Goal: Task Accomplishment & Management: Manage account settings

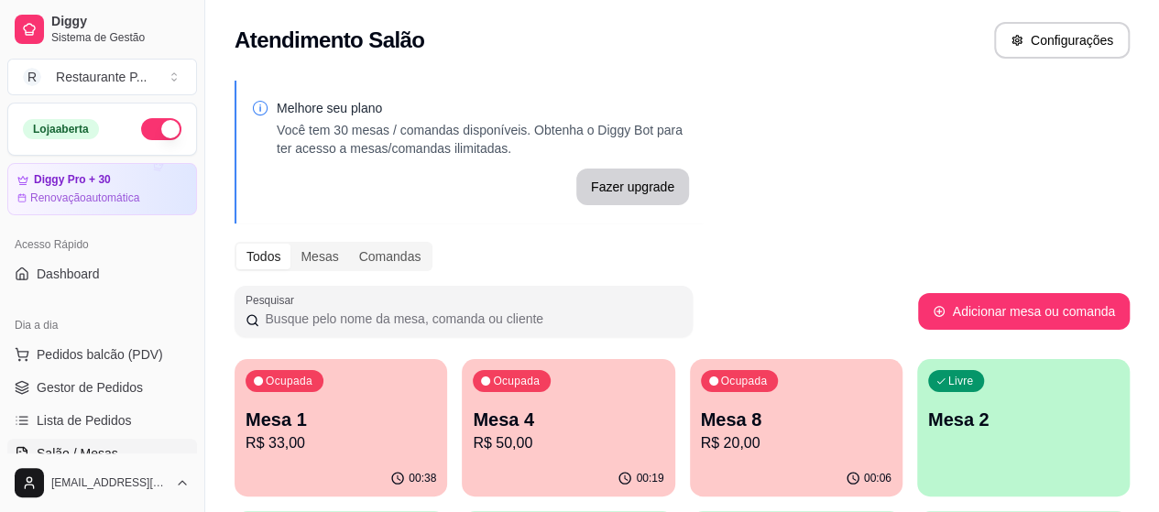
scroll to position [159, 0]
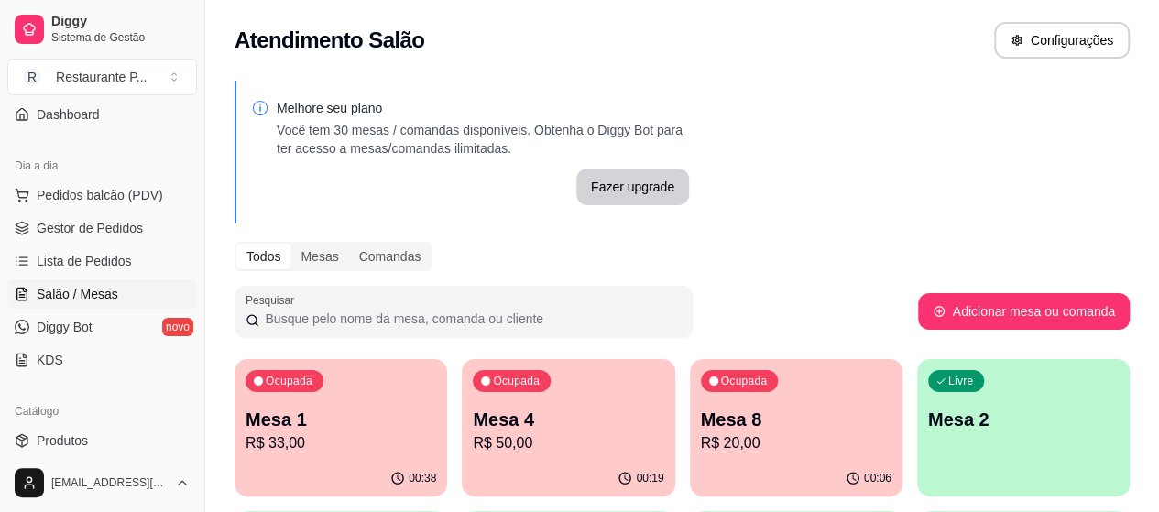
click at [701, 447] on p "R$ 20,00" at bounding box center [796, 444] width 191 height 22
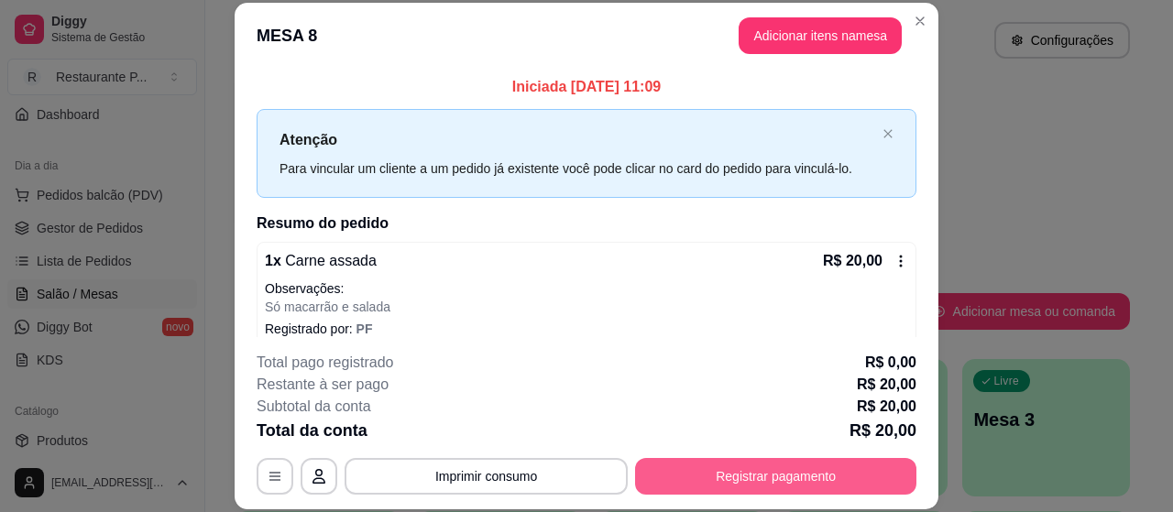
click at [719, 477] on button "Registrar pagamento" at bounding box center [775, 476] width 281 height 37
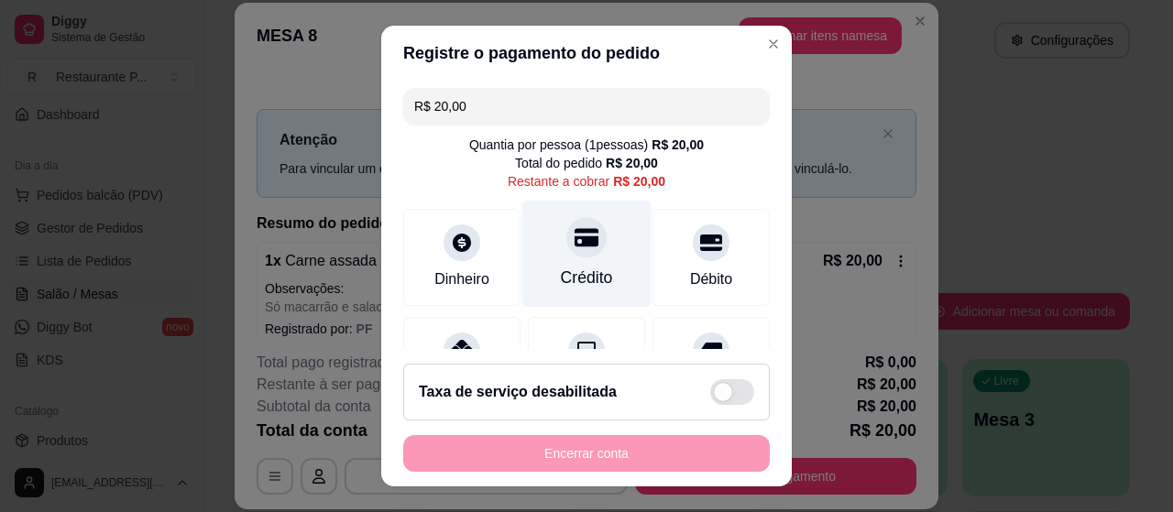
click at [575, 244] on icon at bounding box center [587, 237] width 24 height 18
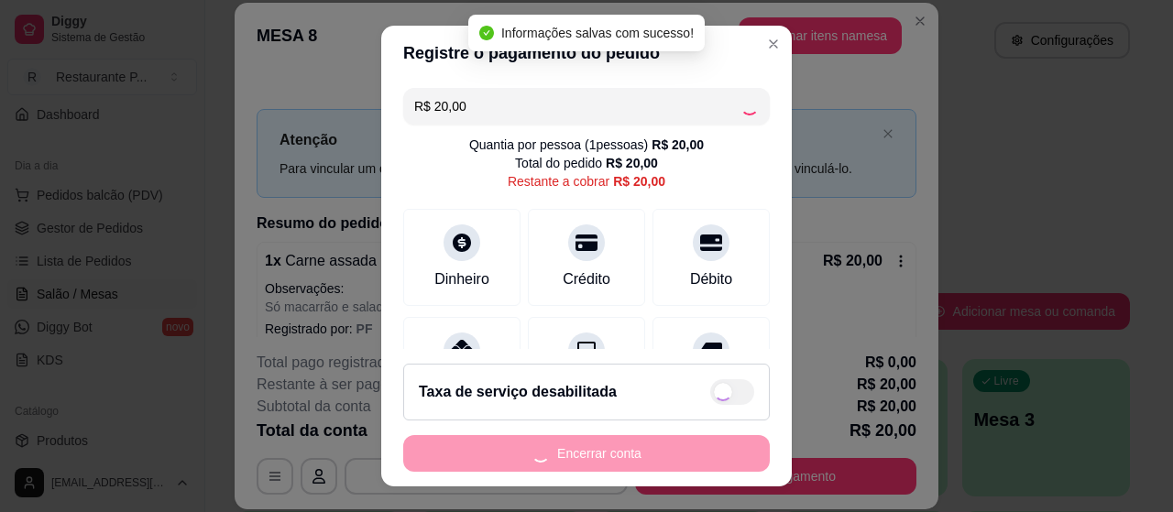
type input "R$ 0,00"
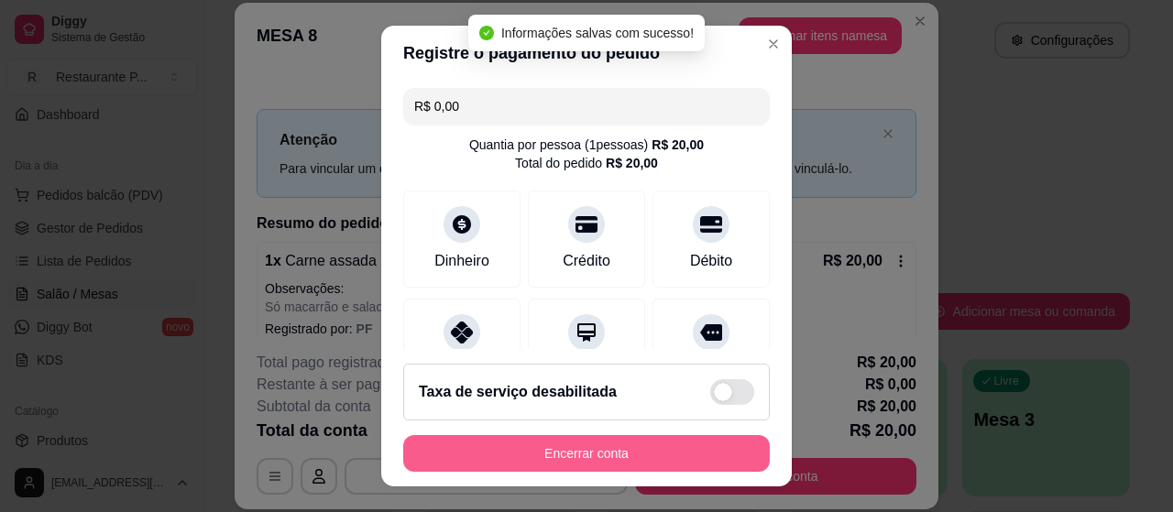
click at [582, 457] on button "Encerrar conta" at bounding box center [586, 453] width 367 height 37
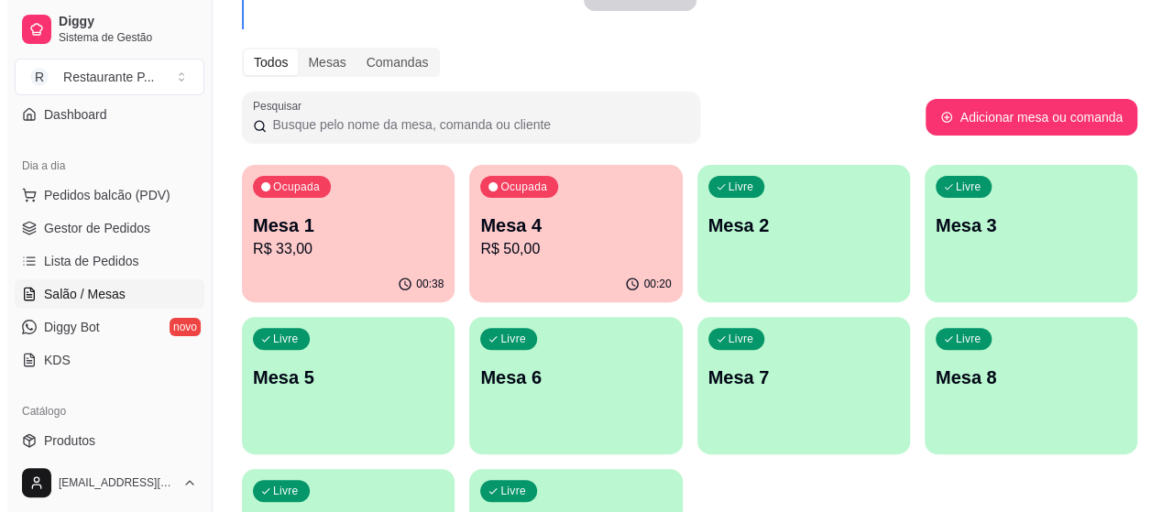
scroll to position [202, 0]
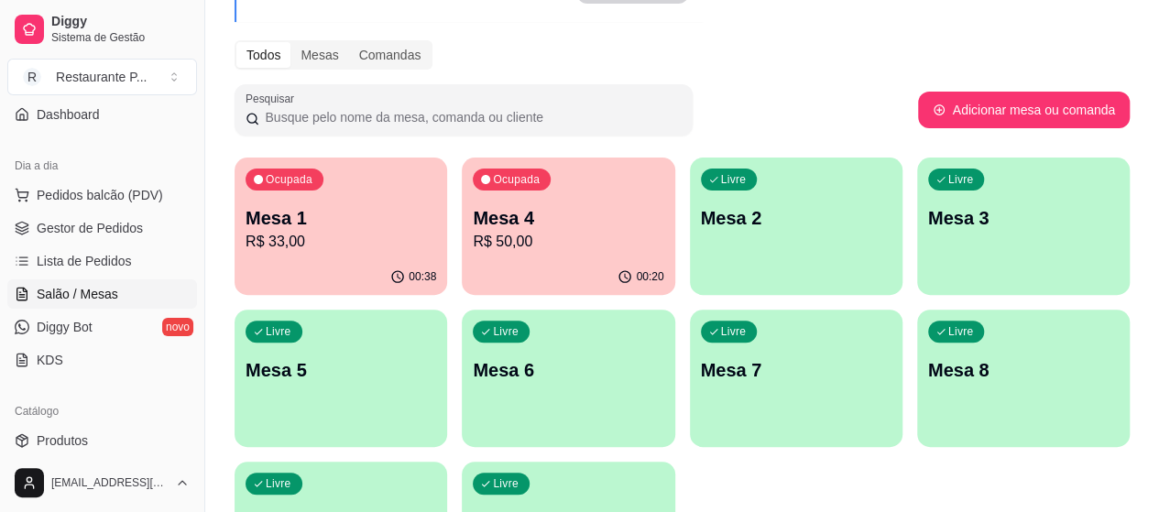
click at [700, 256] on div "Livre Mesa 2" at bounding box center [796, 215] width 213 height 115
click at [675, 462] on div "Livre Mesa 10" at bounding box center [568, 519] width 213 height 115
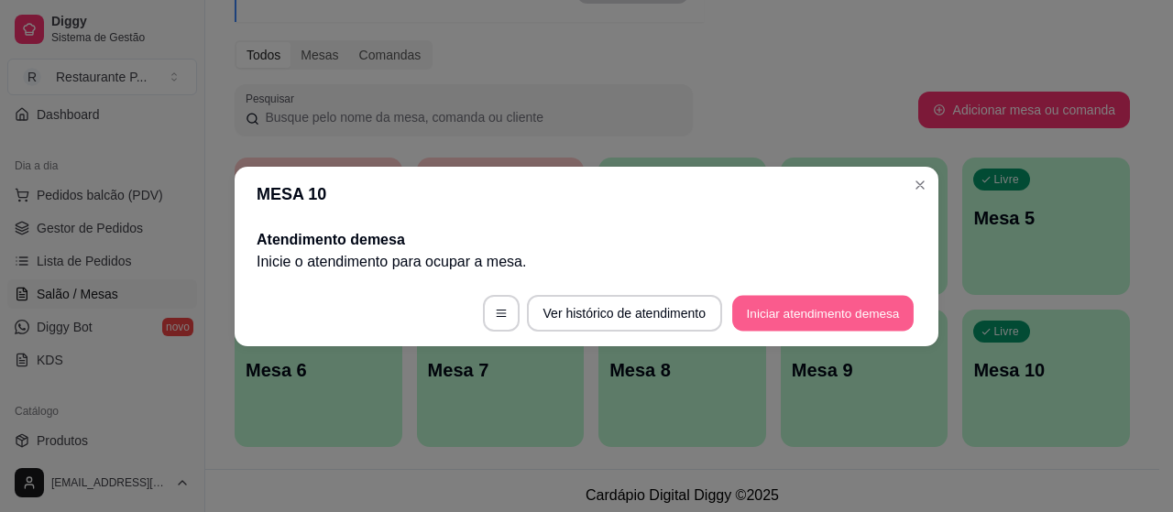
click at [779, 300] on button "Iniciar atendimento de mesa" at bounding box center [822, 313] width 181 height 36
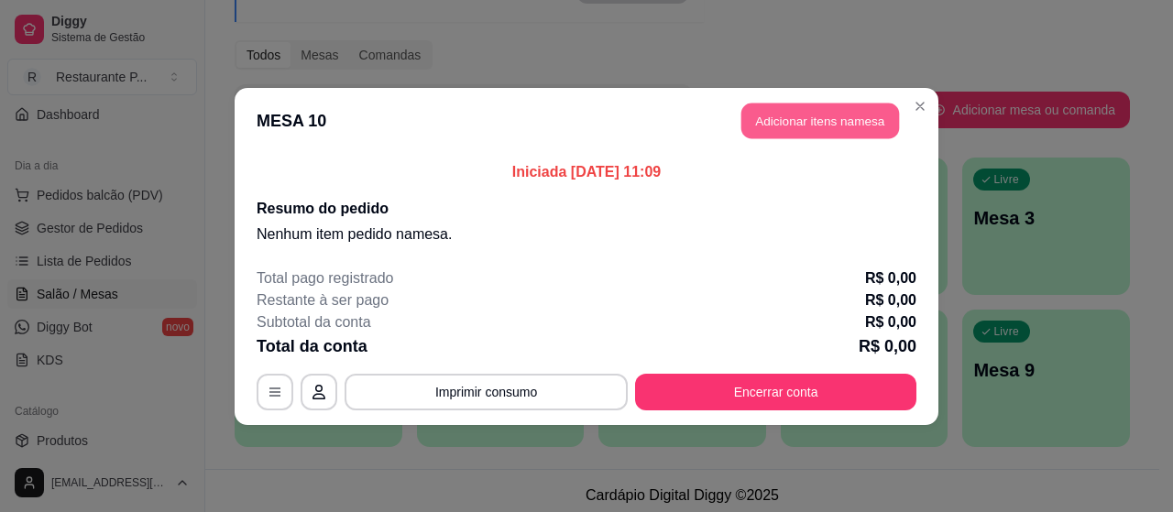
click at [833, 109] on button "Adicionar itens na mesa" at bounding box center [820, 121] width 158 height 36
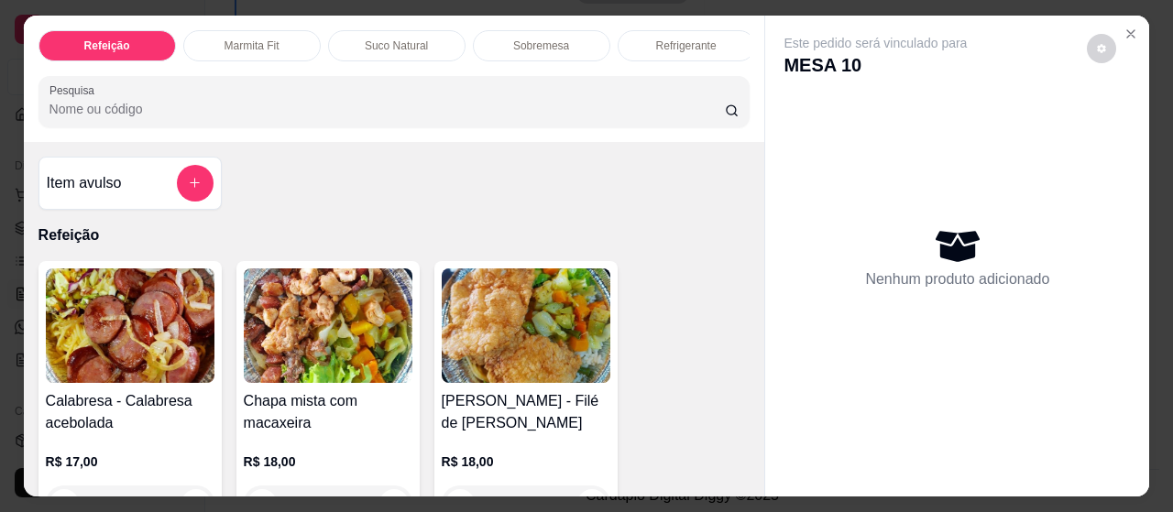
scroll to position [664, 0]
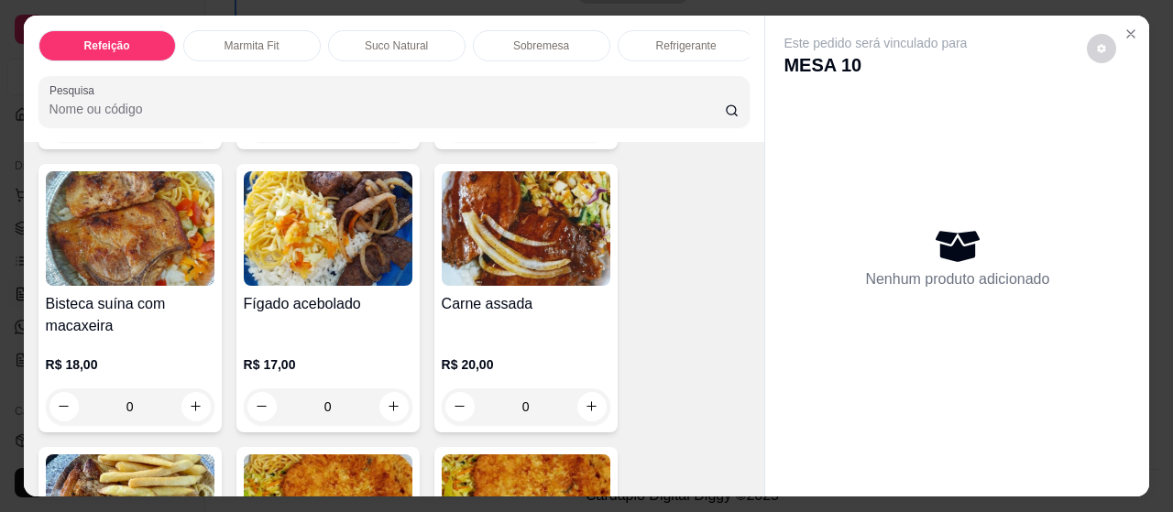
click at [526, 234] on img at bounding box center [526, 228] width 169 height 115
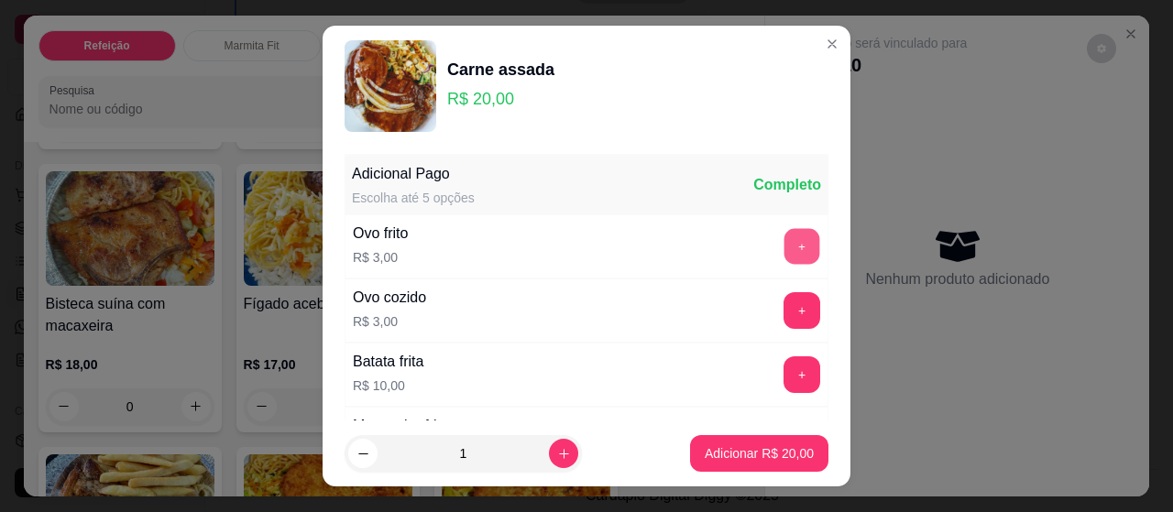
click at [785, 246] on button "+" at bounding box center [803, 247] width 36 height 36
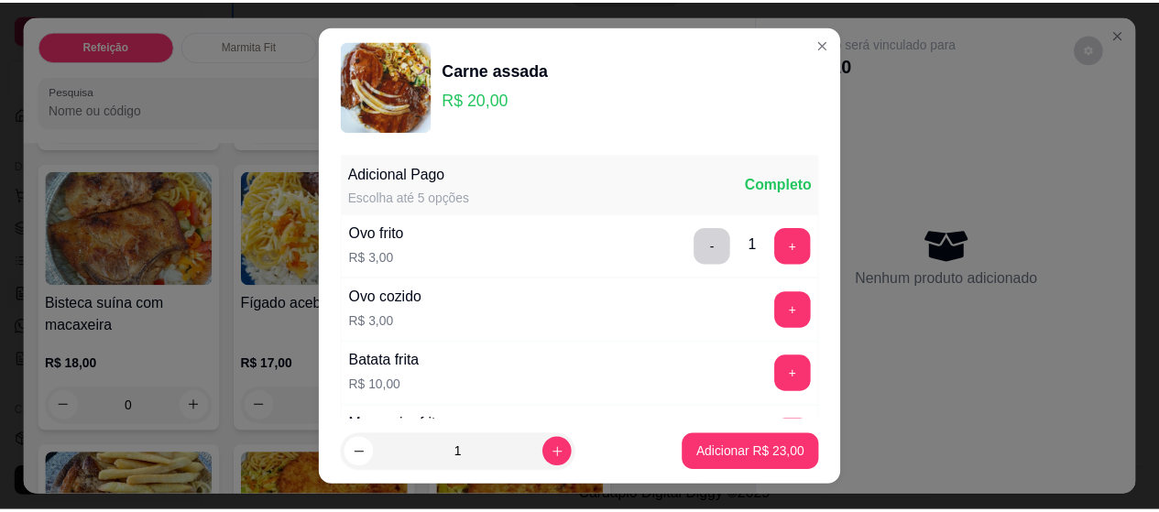
scroll to position [183, 0]
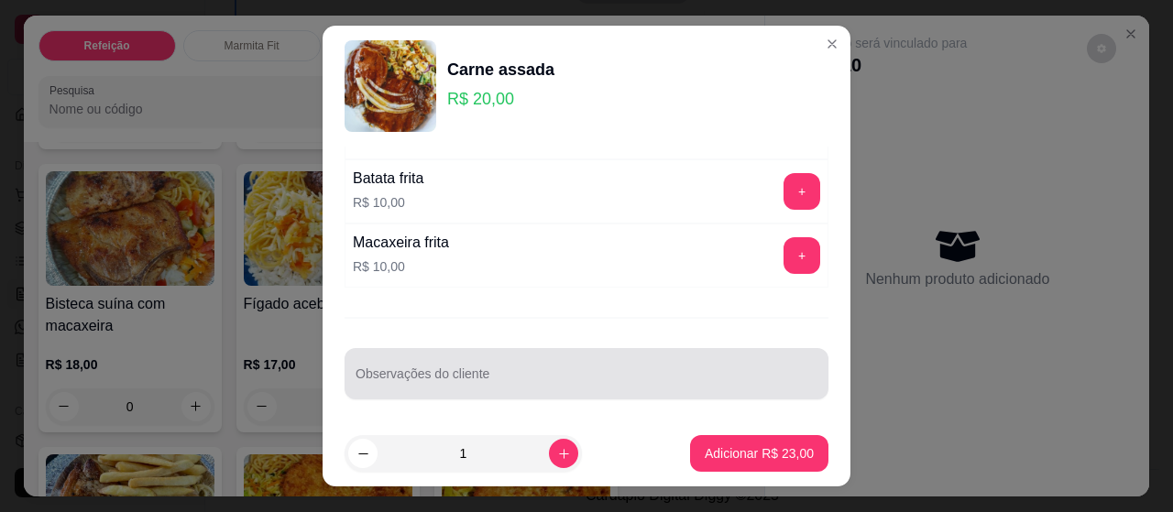
click at [544, 348] on div "Observações do cliente" at bounding box center [587, 373] width 484 height 51
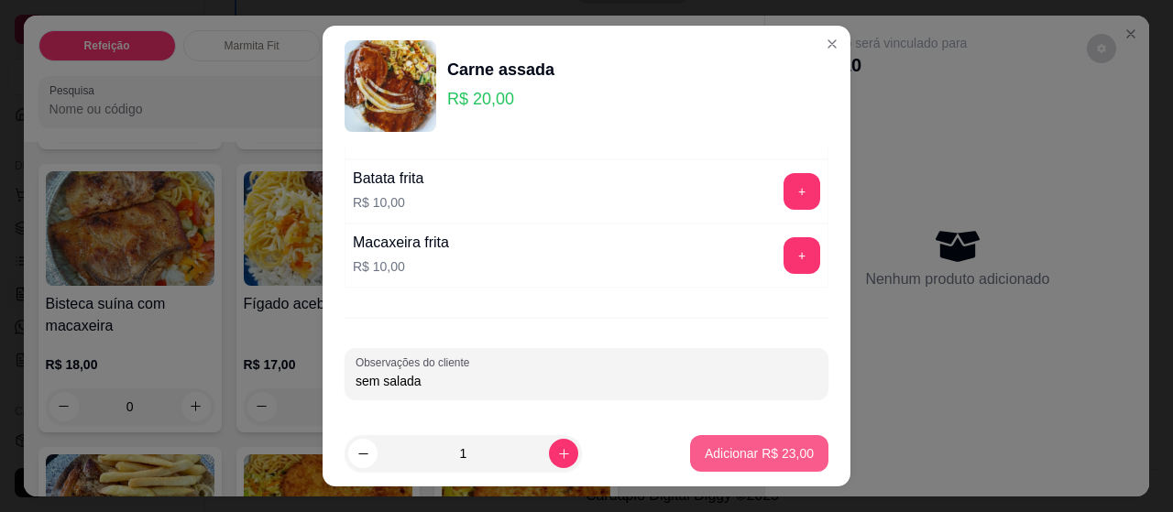
type input "sem salada"
click at [714, 460] on p "Adicionar R$ 23,00" at bounding box center [760, 452] width 106 height 17
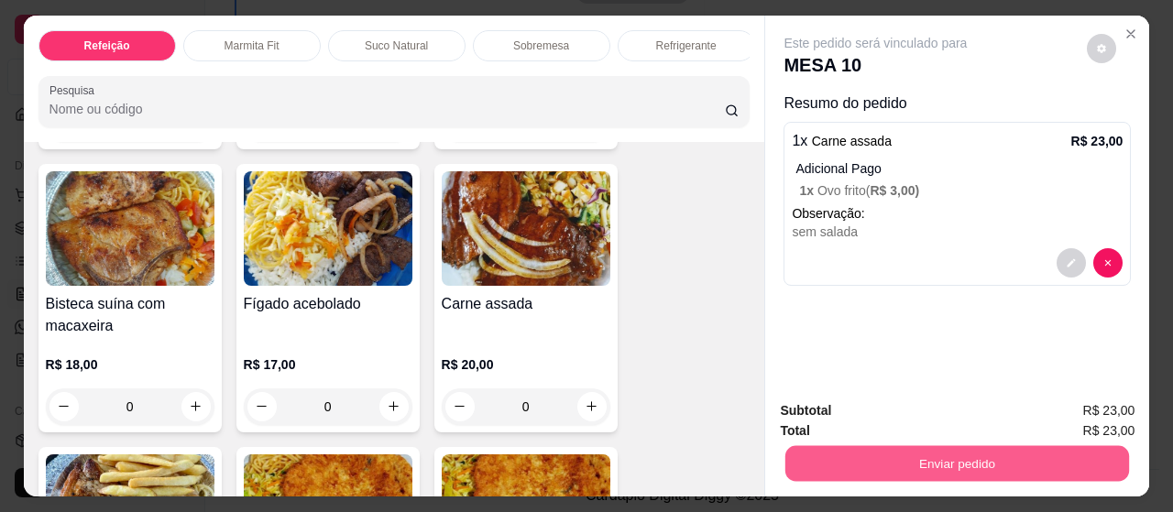
click at [875, 446] on button "Enviar pedido" at bounding box center [957, 464] width 344 height 36
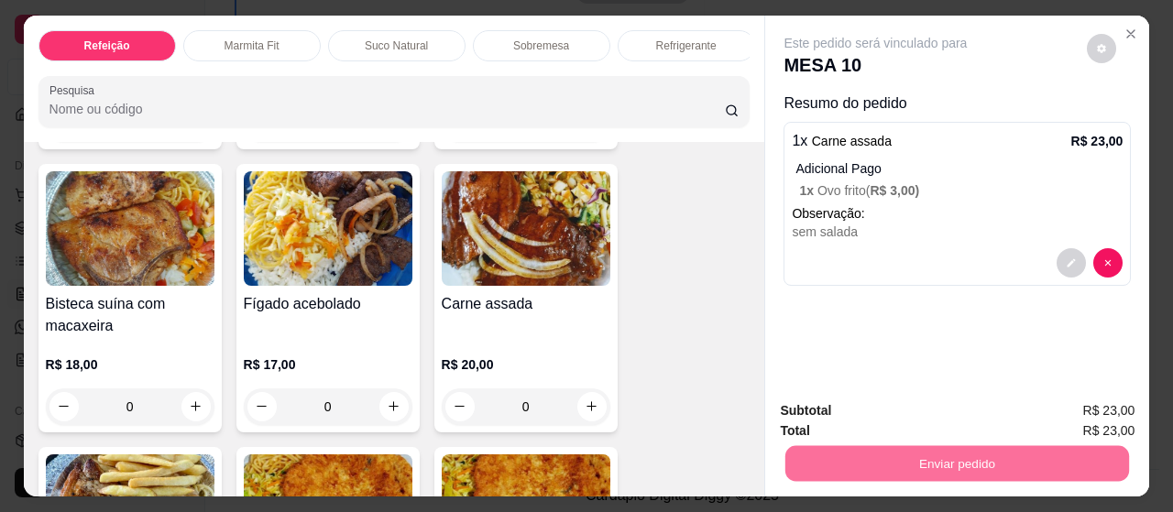
click at [922, 410] on button "Não registrar e enviar pedido" at bounding box center [896, 412] width 191 height 35
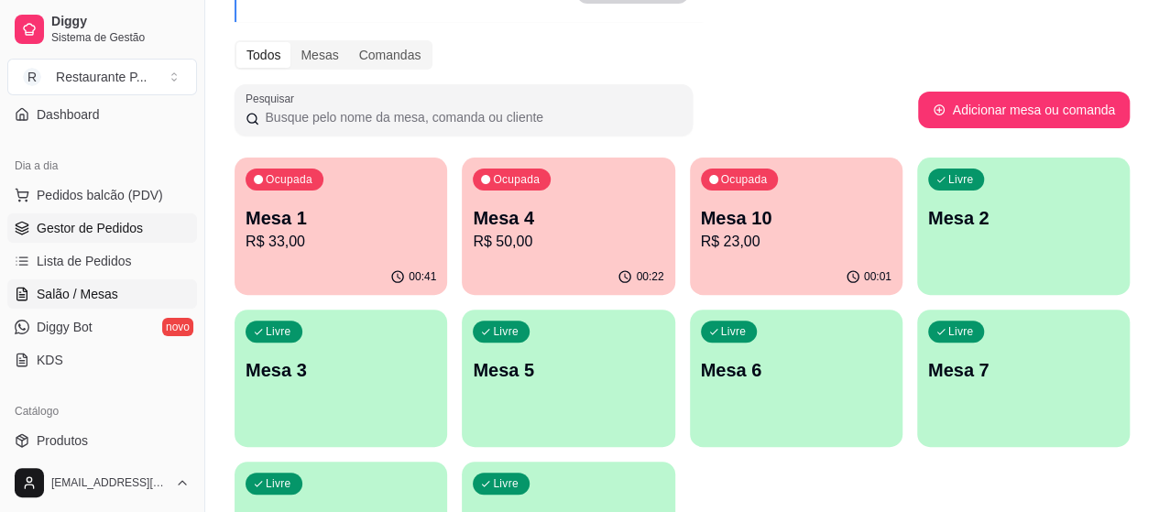
click at [69, 232] on span "Gestor de Pedidos" at bounding box center [90, 228] width 106 height 18
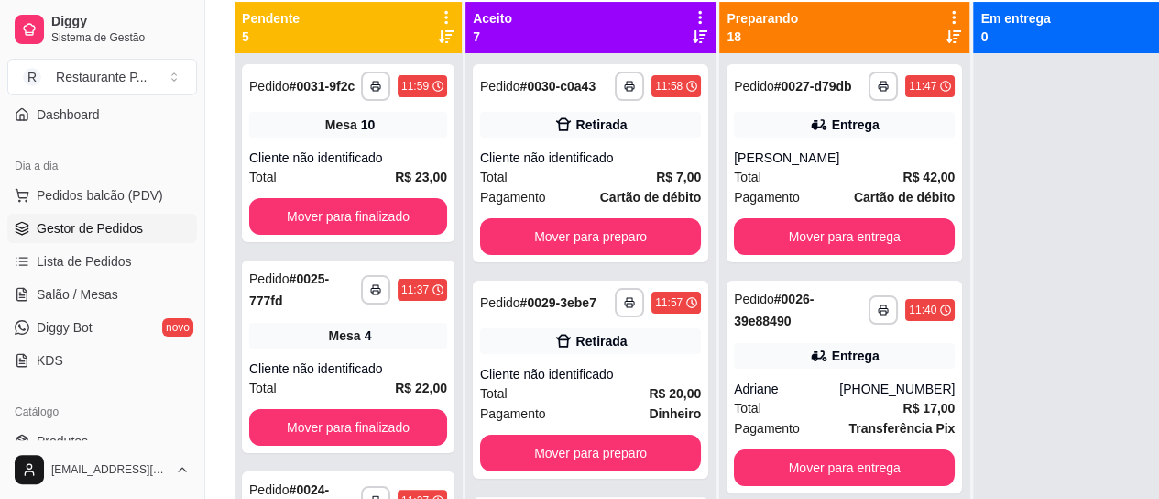
scroll to position [215, 0]
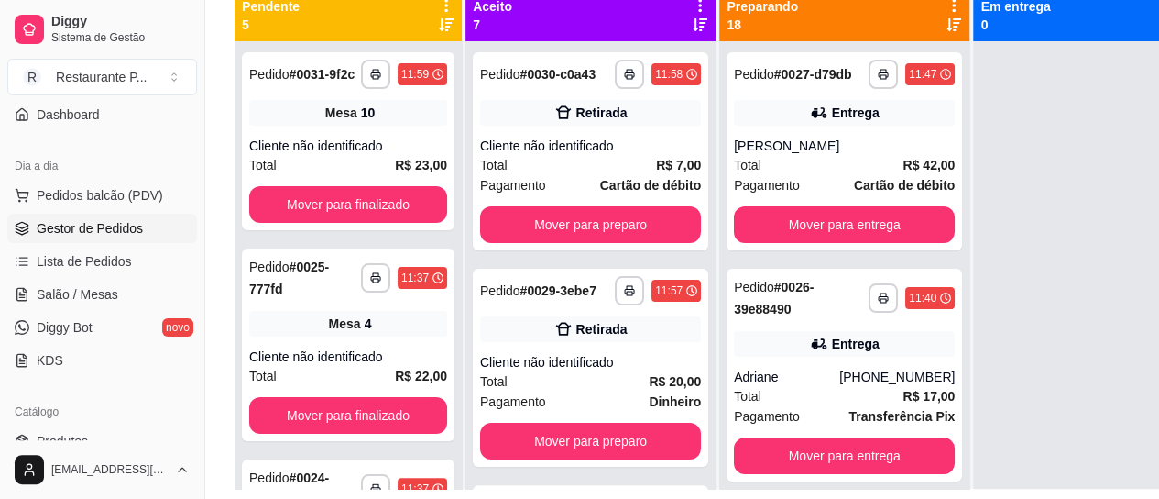
click at [698, 5] on icon at bounding box center [700, 5] width 4 height 13
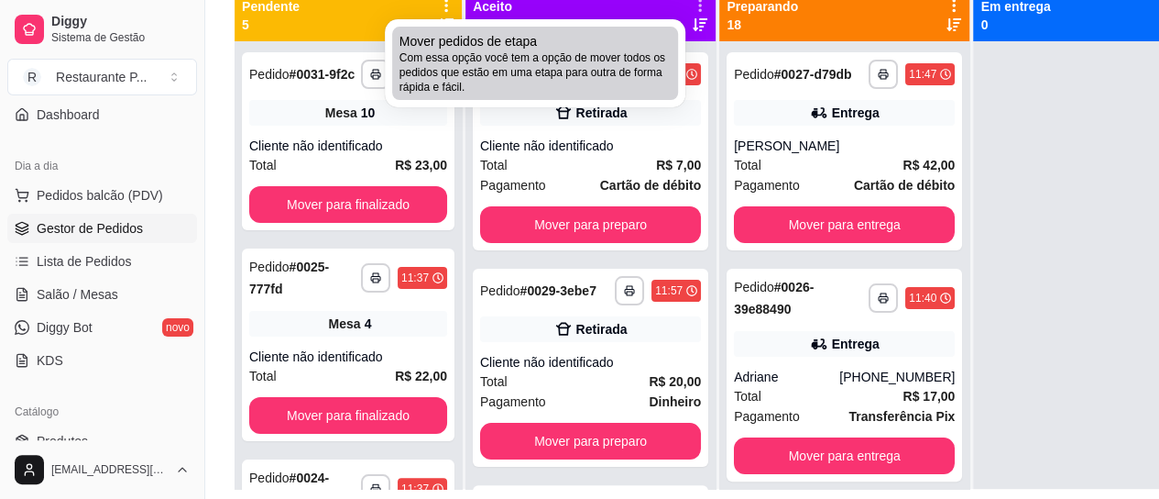
click at [577, 56] on span "Com essa opção você tem a opção de mover todos os pedidos que estão em uma etap…" at bounding box center [535, 72] width 271 height 44
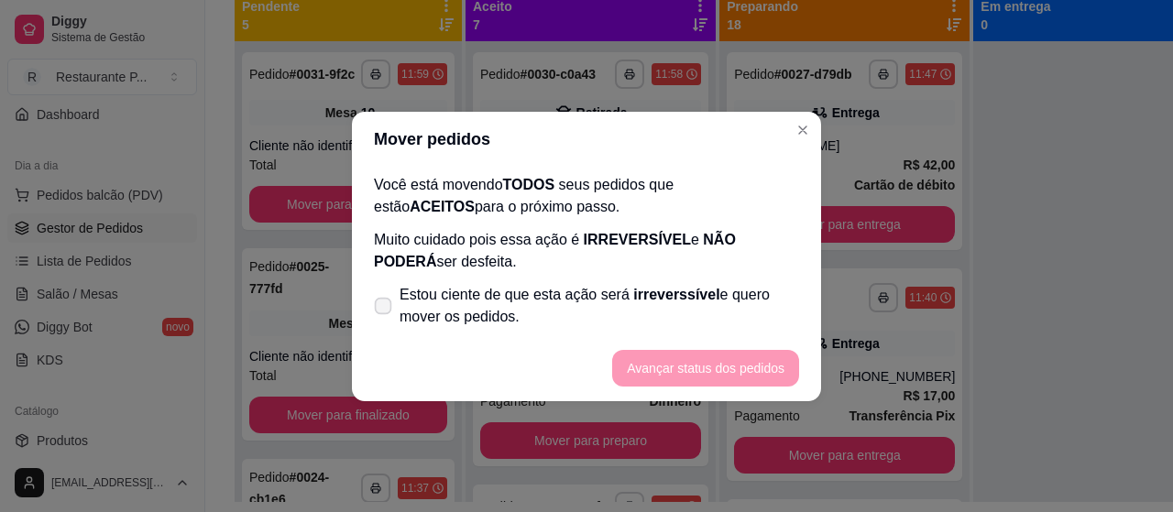
click at [378, 295] on label "Estou ciente de que esta ação será irreverssível e quero mover os pedidos." at bounding box center [587, 306] width 440 height 59
click at [378, 309] on input "Estou ciente de que esta ação será irreverssível e quero mover os pedidos." at bounding box center [379, 315] width 12 height 12
checkbox input "true"
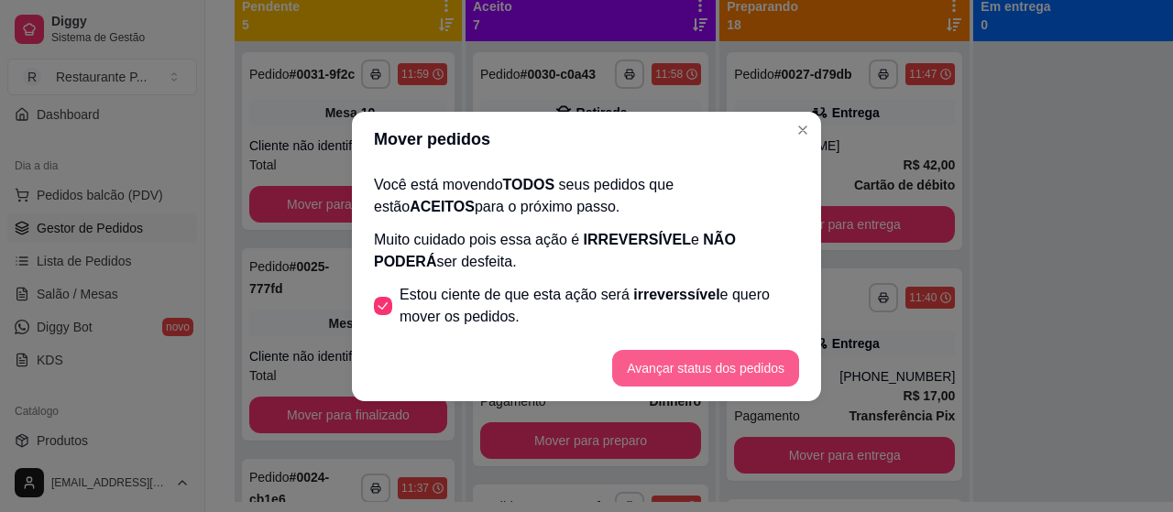
click at [731, 361] on button "Avançar status dos pedidos" at bounding box center [705, 368] width 187 height 37
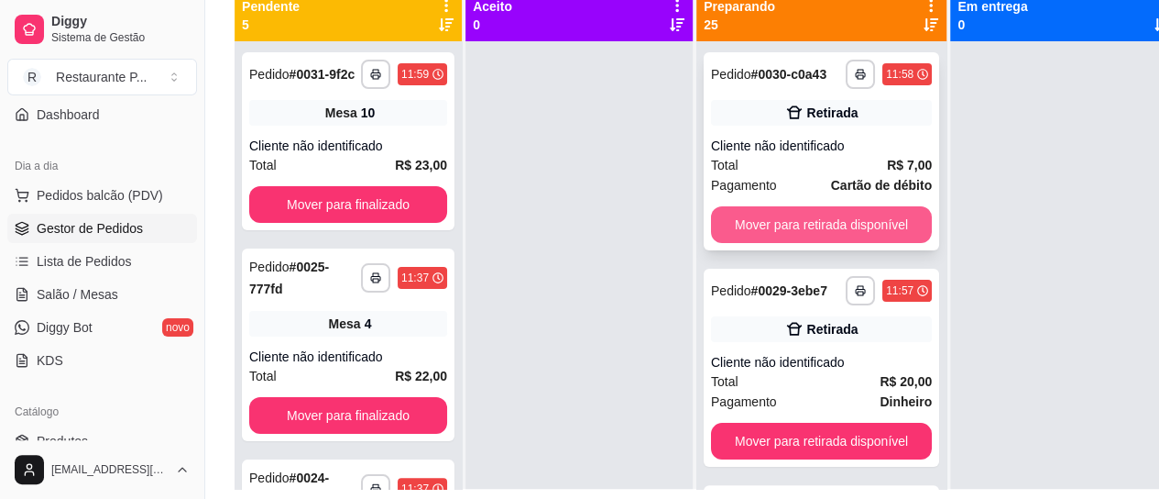
click at [831, 243] on button "Mover para retirada disponível" at bounding box center [821, 224] width 221 height 37
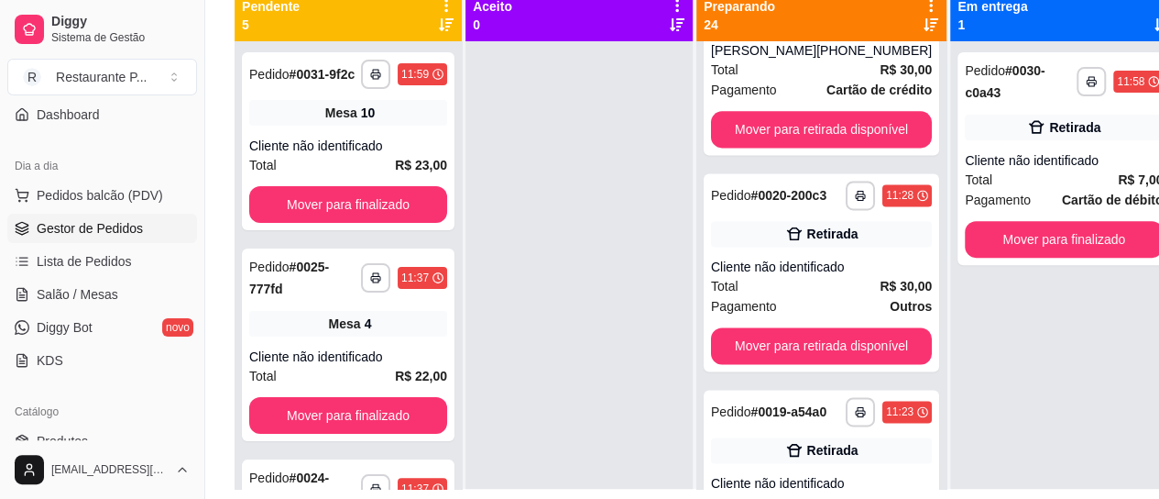
scroll to position [1228, 0]
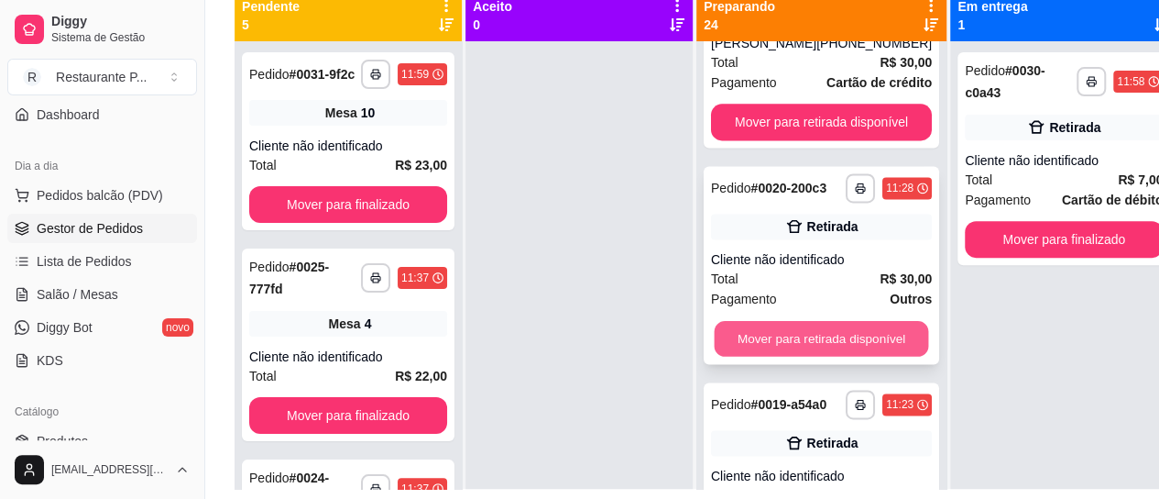
click at [841, 357] on button "Mover para retirada disponível" at bounding box center [822, 339] width 214 height 36
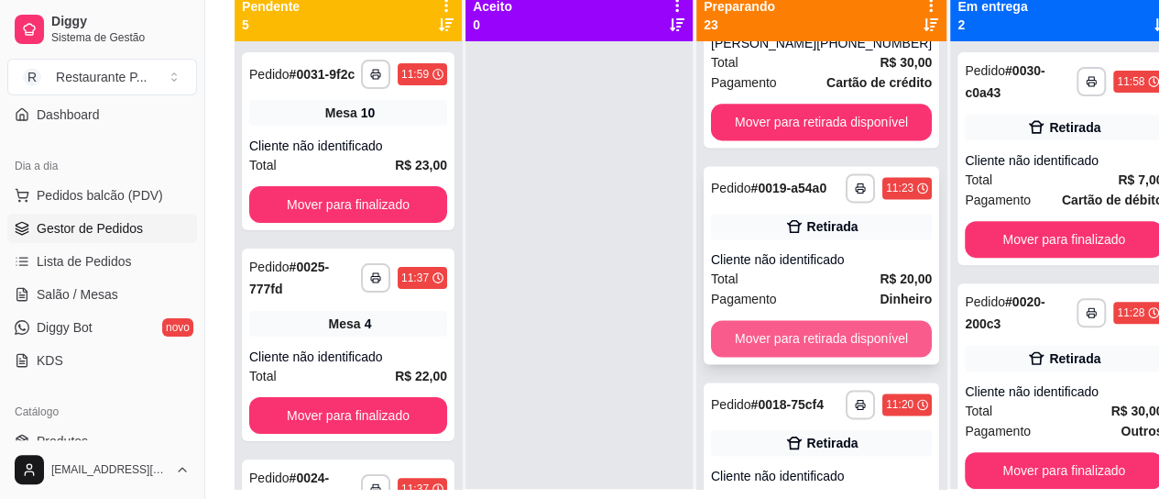
click at [831, 357] on button "Mover para retirada disponível" at bounding box center [821, 338] width 221 height 37
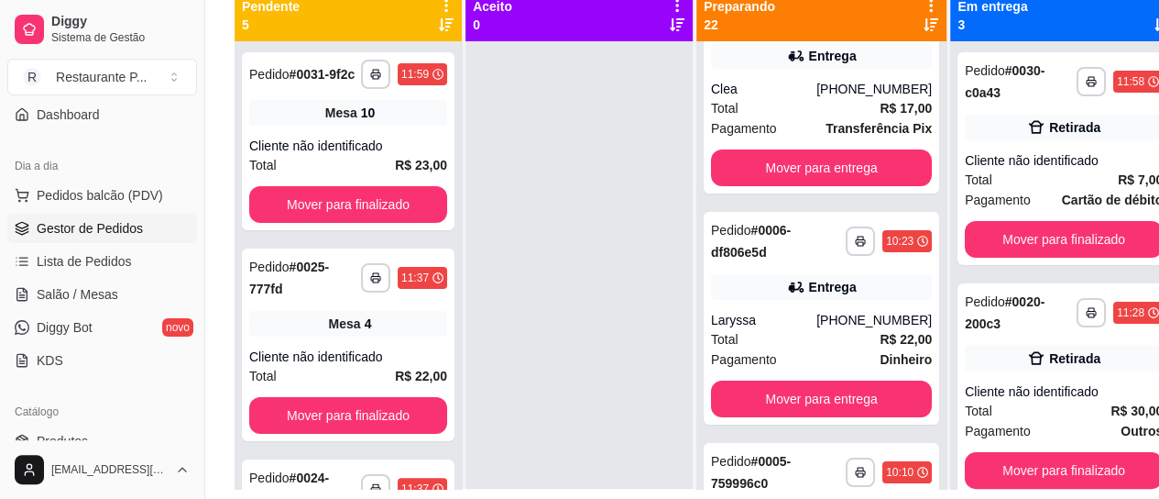
scroll to position [3547, 0]
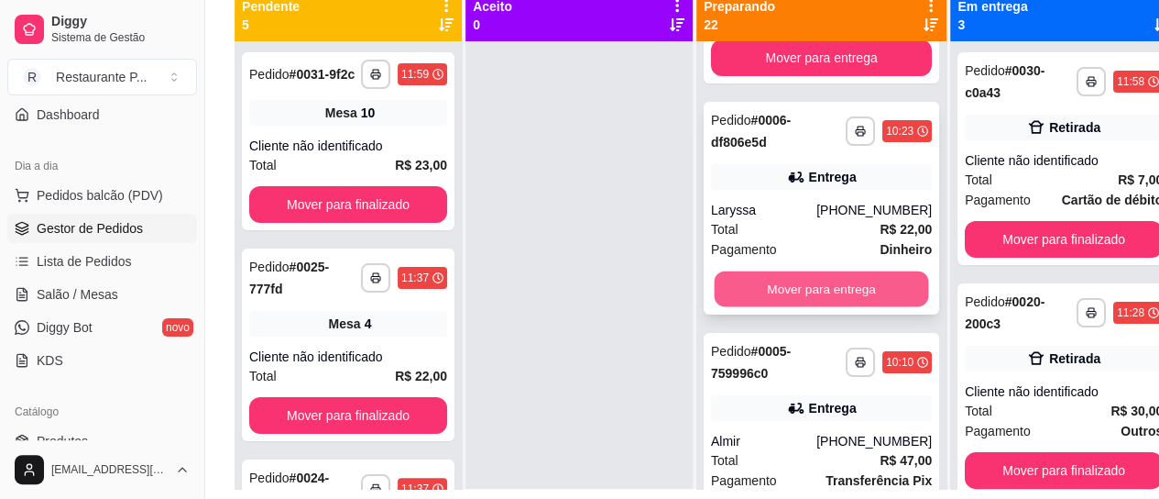
click at [863, 307] on button "Mover para entrega" at bounding box center [822, 289] width 214 height 36
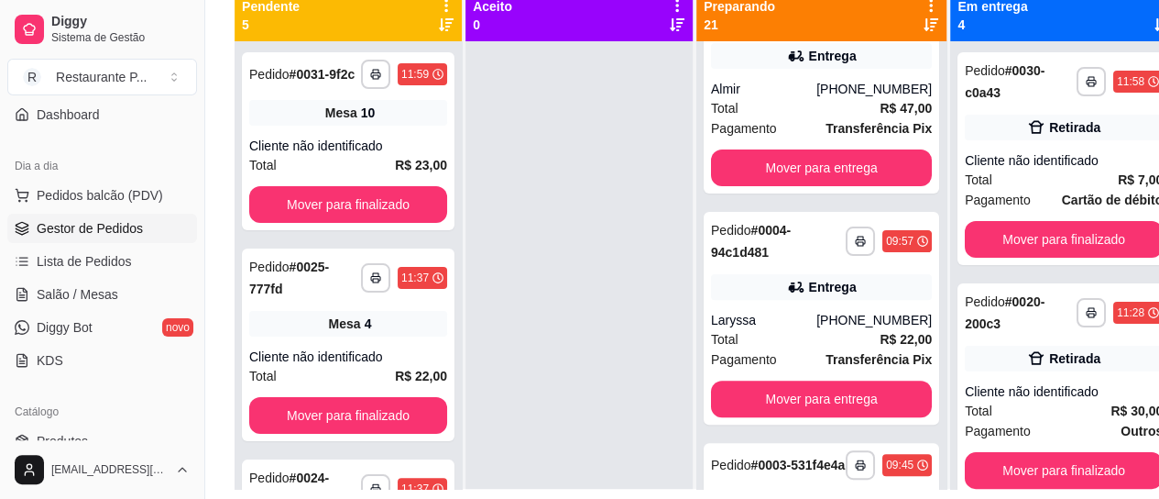
scroll to position [3693, 0]
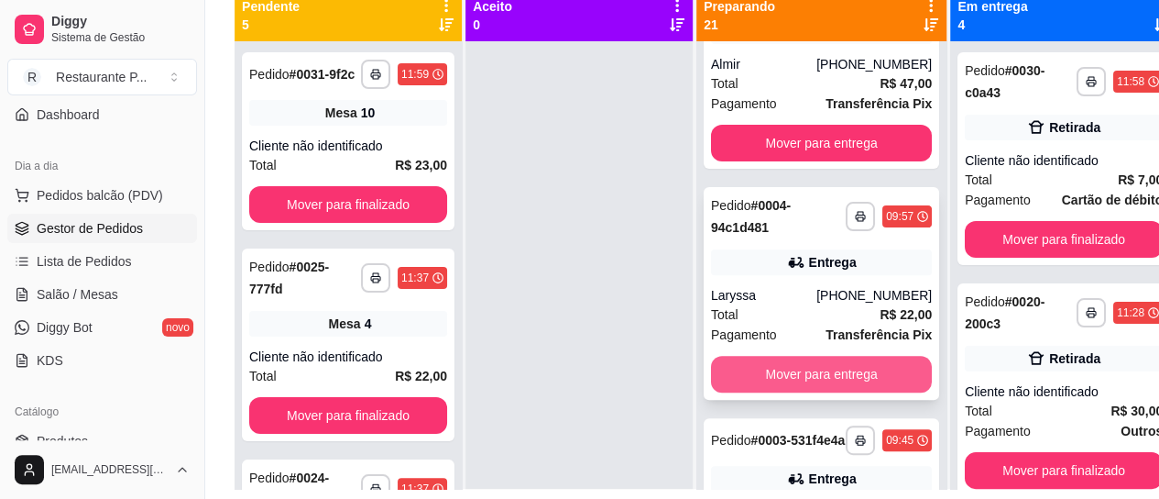
click at [822, 392] on button "Mover para entrega" at bounding box center [821, 374] width 221 height 37
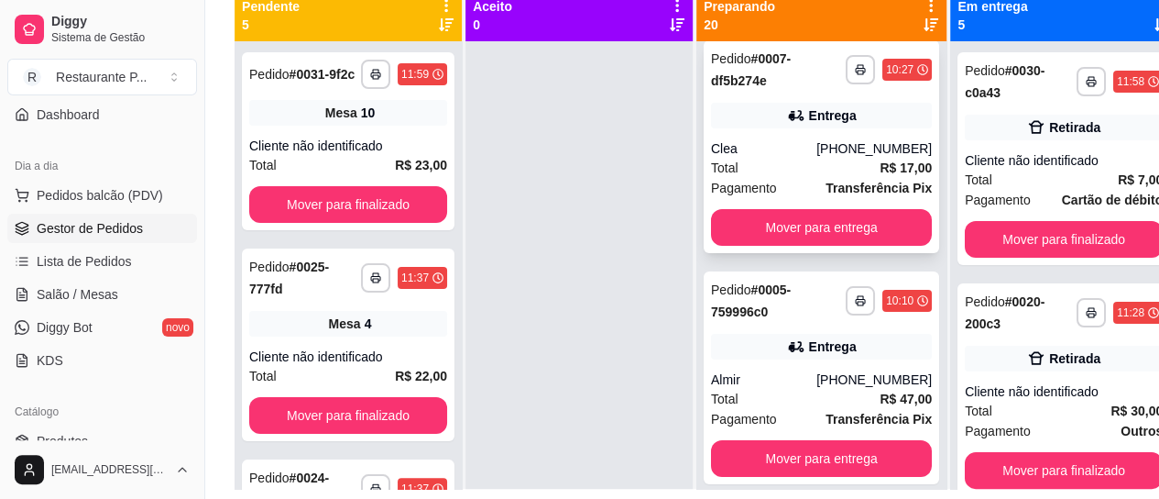
scroll to position [3363, 0]
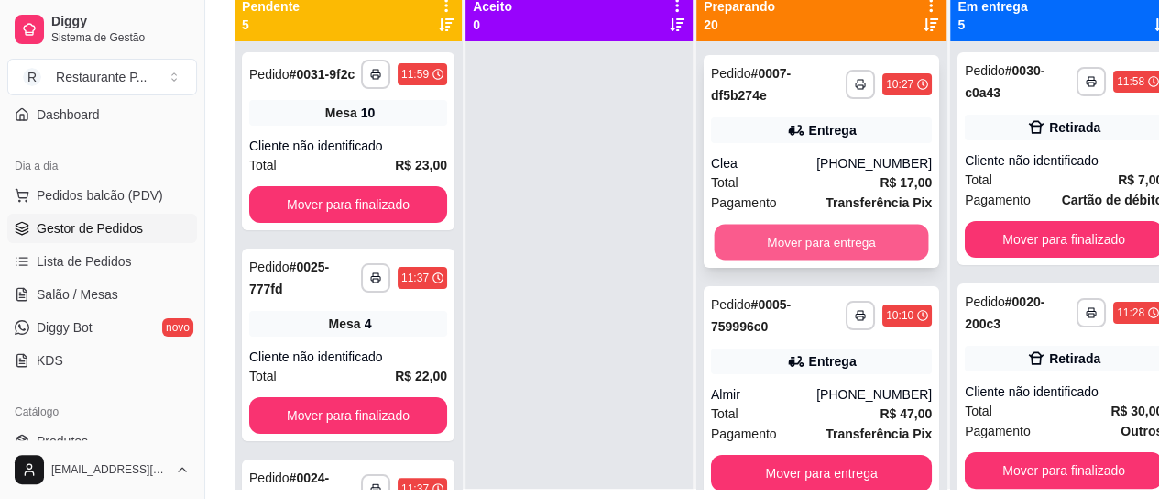
click at [842, 260] on button "Mover para entrega" at bounding box center [822, 243] width 214 height 36
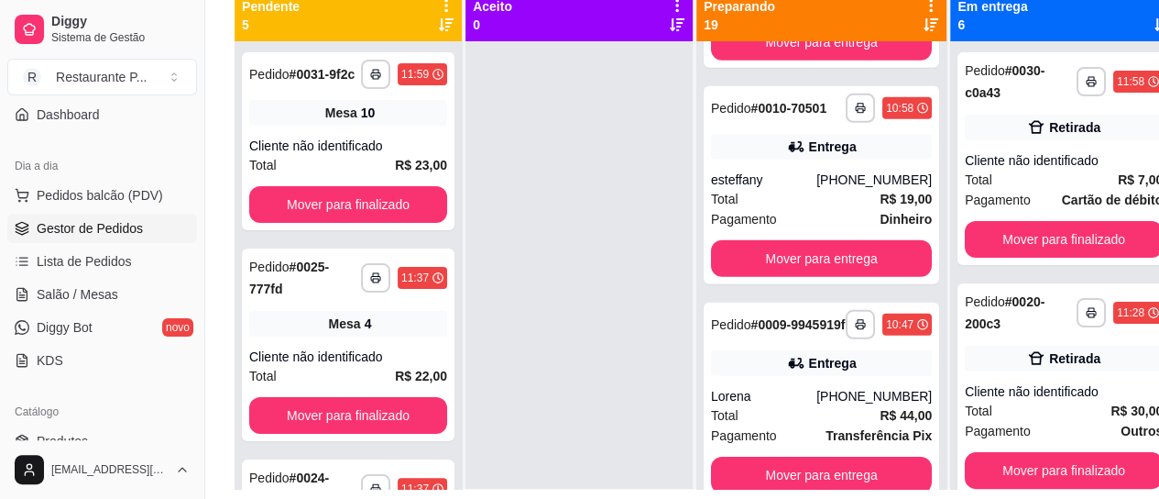
scroll to position [2666, 0]
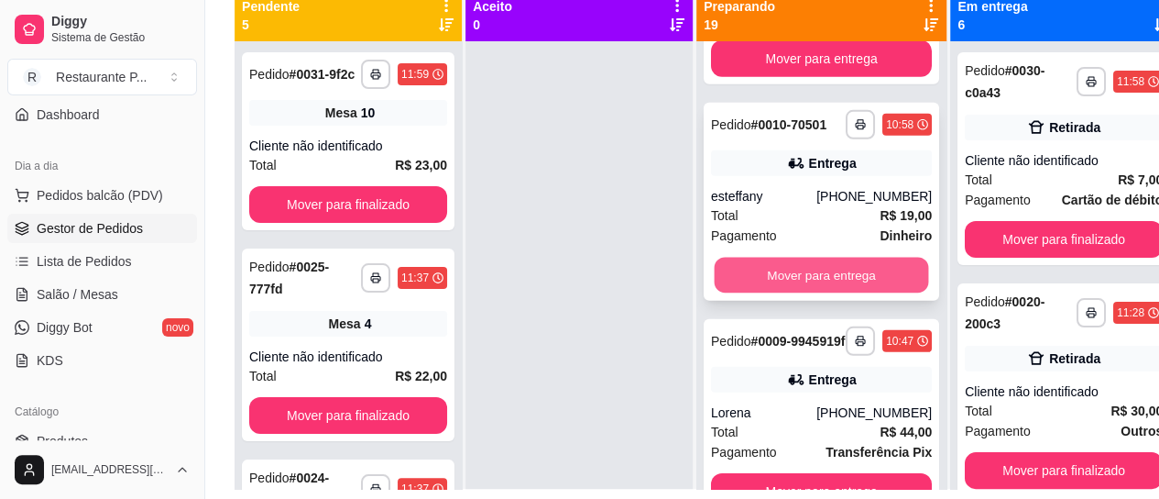
click at [850, 293] on button "Mover para entrega" at bounding box center [822, 276] width 214 height 36
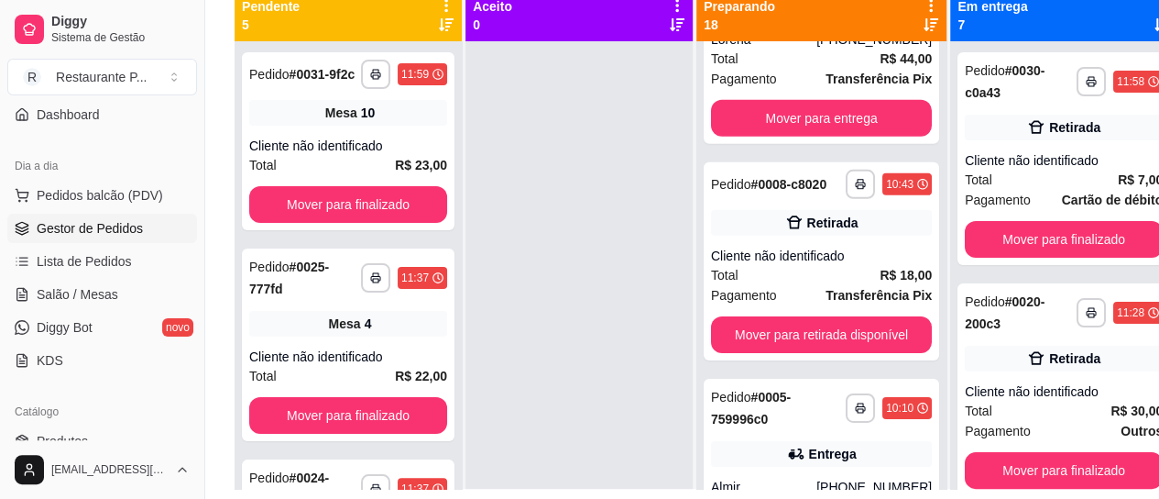
scroll to position [2930, 0]
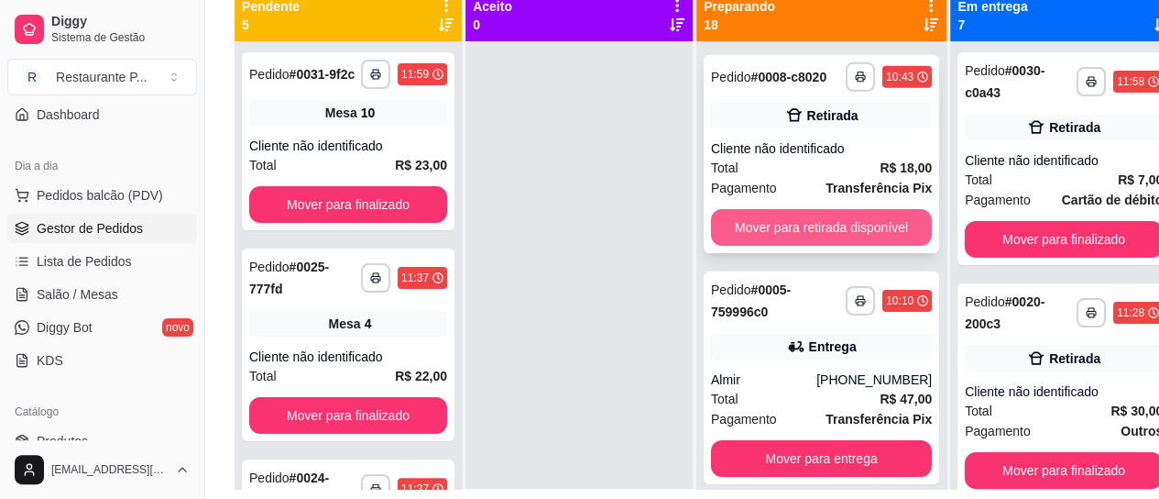
click at [835, 246] on button "Mover para retirada disponível" at bounding box center [821, 227] width 221 height 37
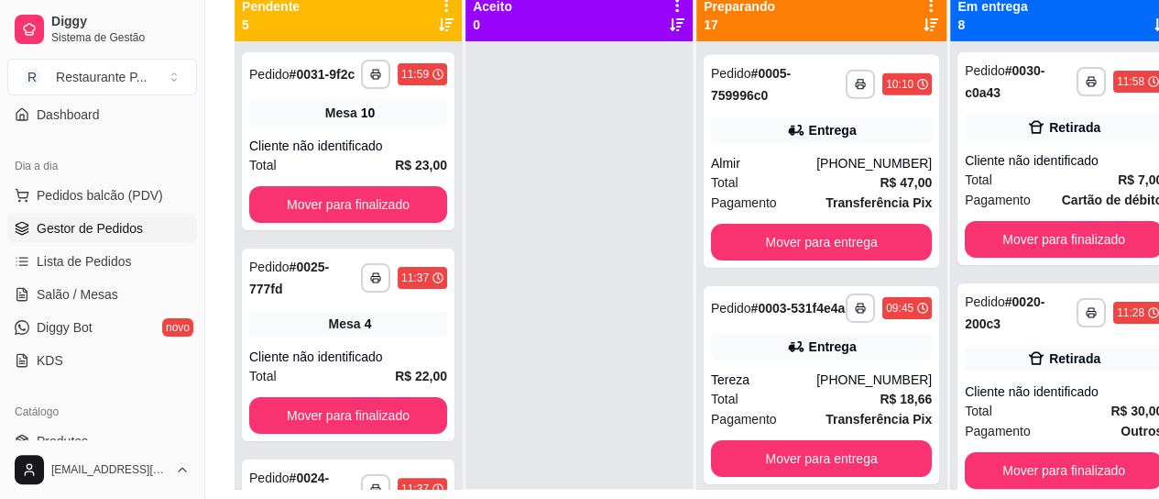
scroll to position [3275, 0]
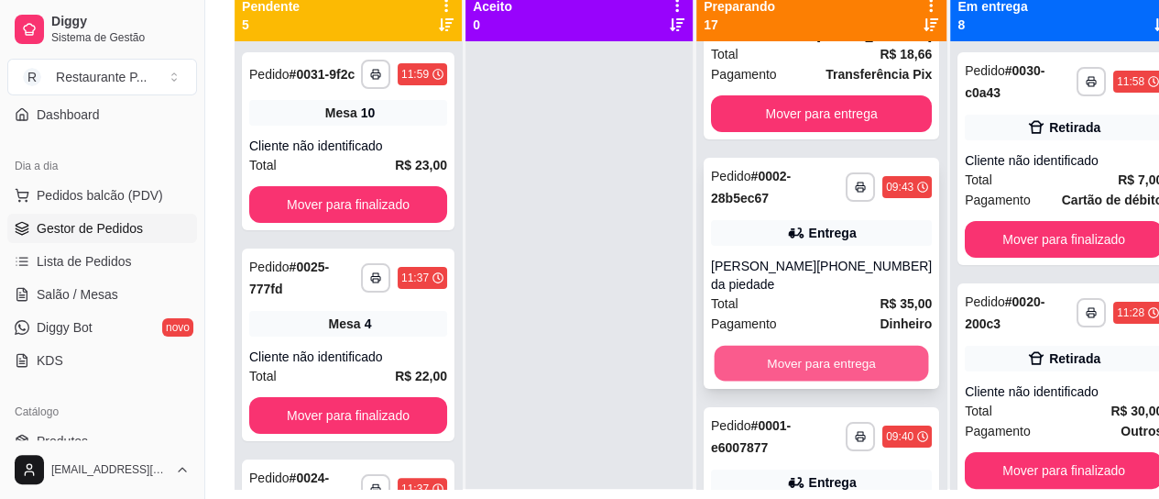
click at [852, 381] on button "Mover para entrega" at bounding box center [822, 364] width 214 height 36
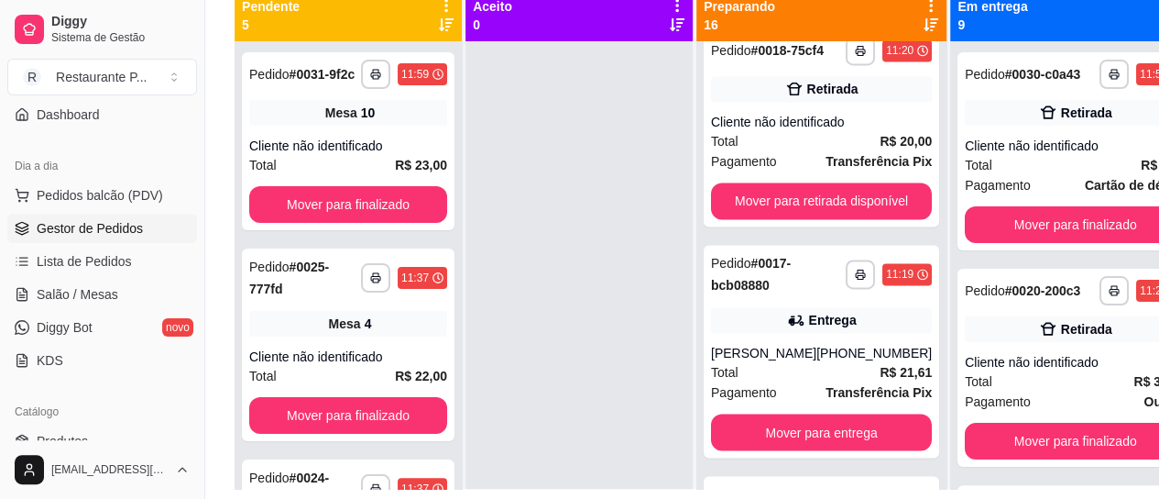
scroll to position [1404, 0]
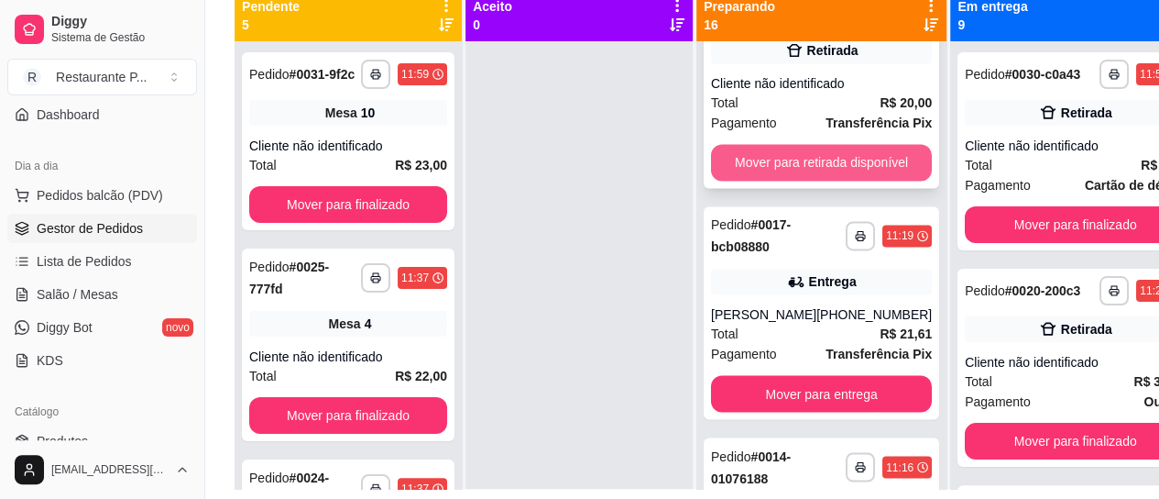
click at [858, 181] on button "Mover para retirada disponível" at bounding box center [821, 162] width 221 height 37
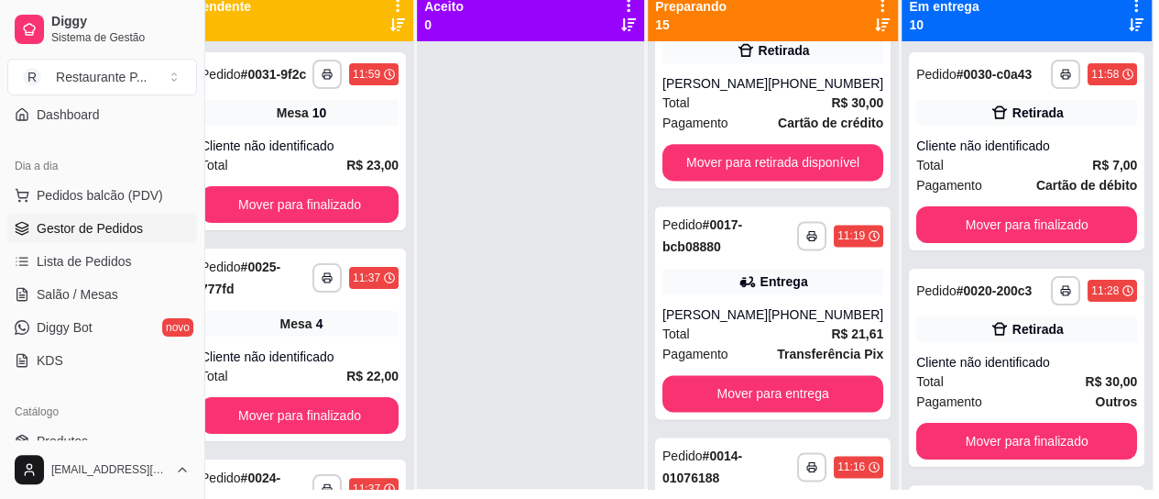
scroll to position [215, 59]
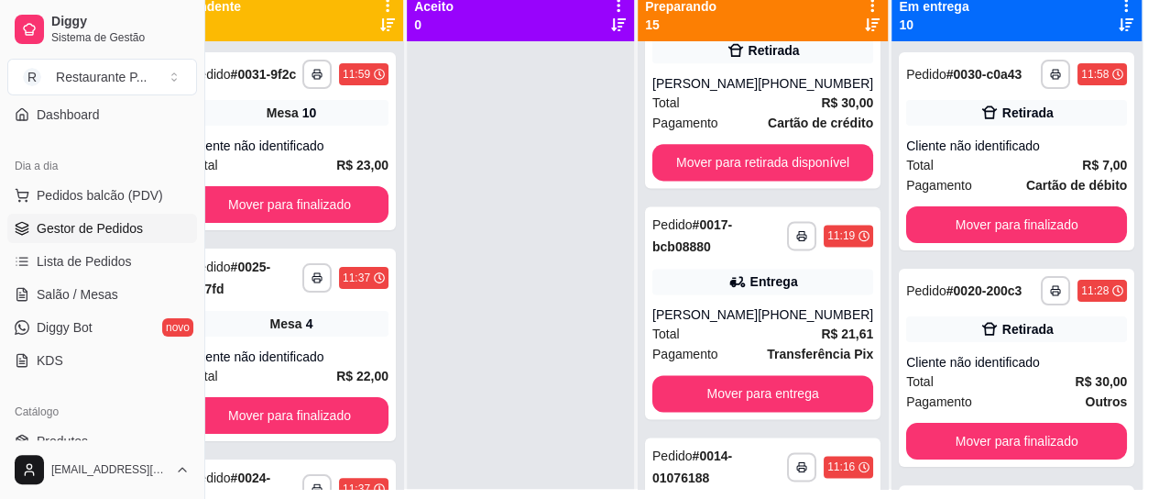
click at [1118, 2] on icon at bounding box center [1126, 5] width 16 height 16
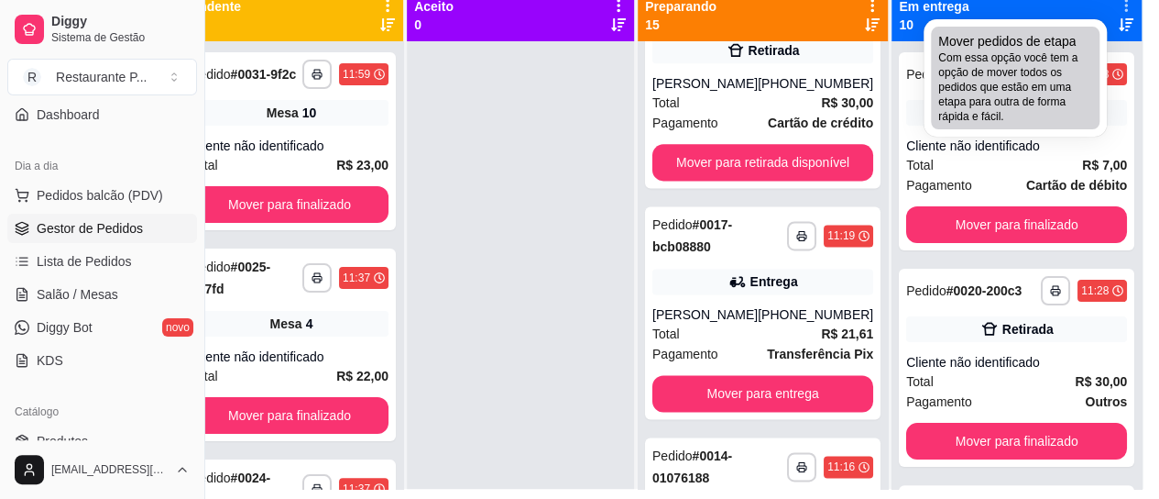
click at [971, 35] on span "Mover pedidos de etapa" at bounding box center [1006, 41] width 137 height 18
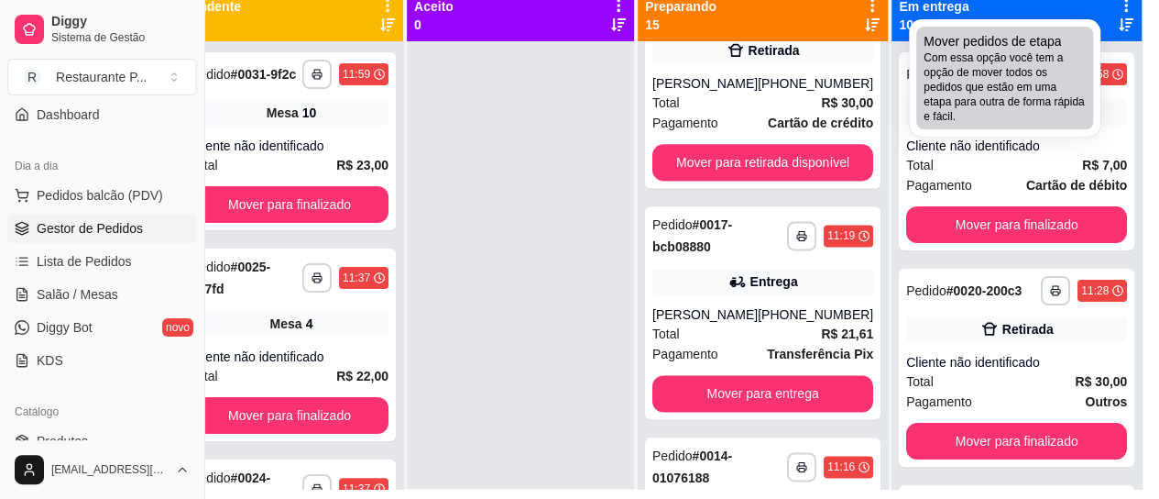
scroll to position [215, 45]
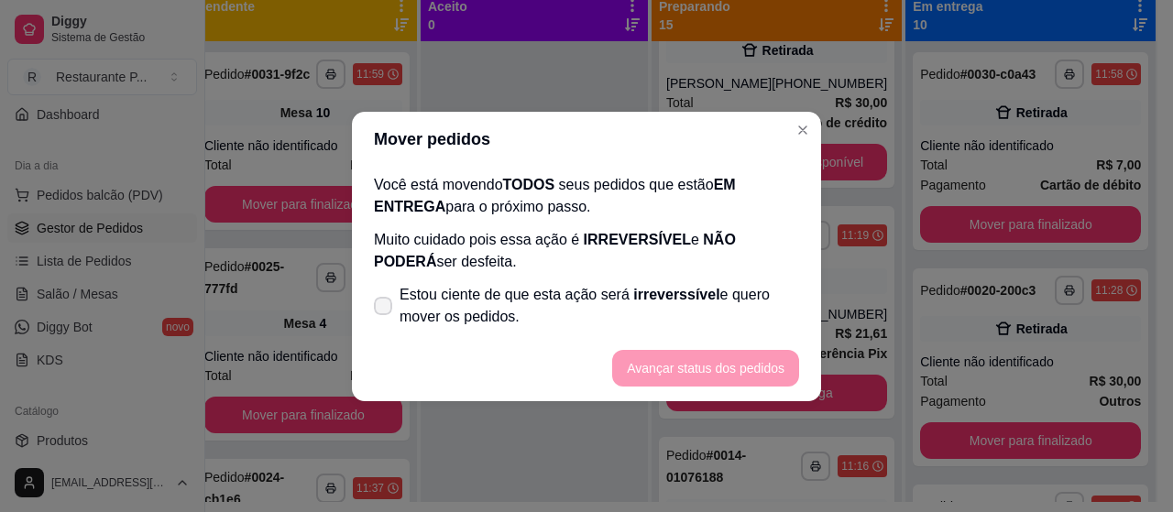
click at [381, 302] on icon at bounding box center [383, 306] width 15 height 11
click at [381, 309] on input "Estou ciente de que esta ação será irreverssível e quero mover os pedidos." at bounding box center [379, 315] width 12 height 12
checkbox input "true"
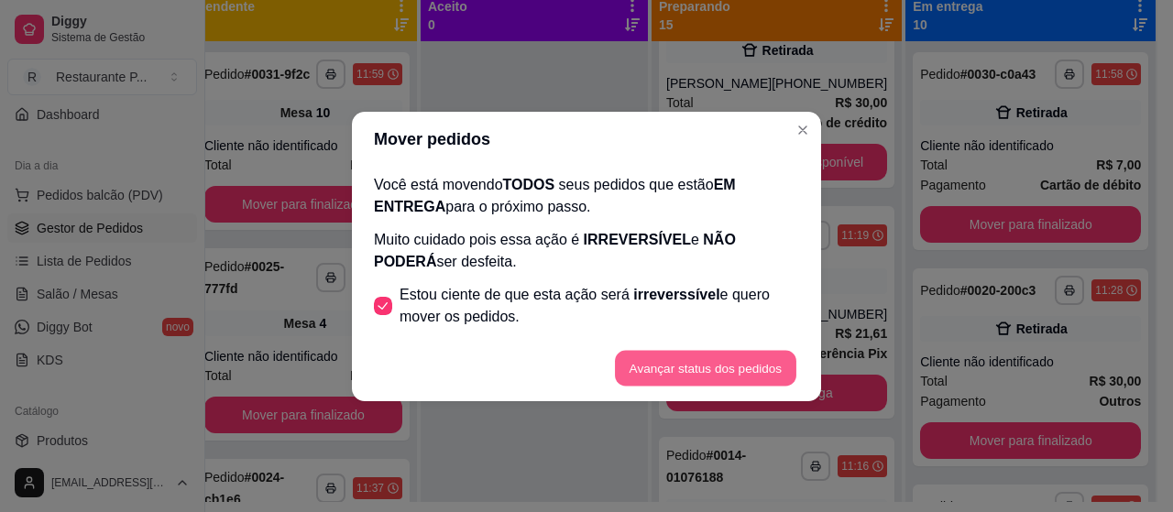
click at [696, 369] on button "Avançar status dos pedidos" at bounding box center [705, 368] width 181 height 36
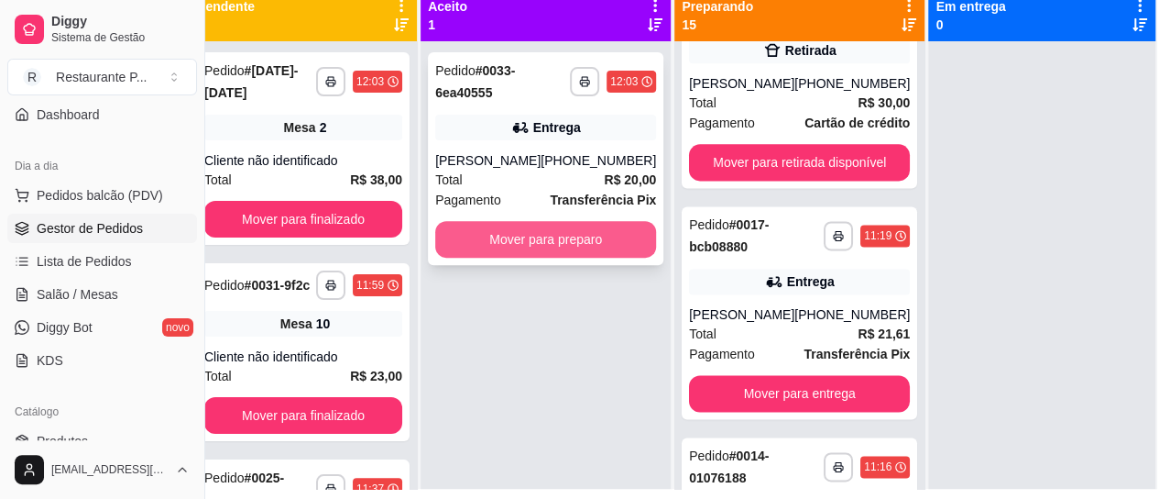
click at [495, 246] on button "Mover para preparo" at bounding box center [545, 239] width 221 height 37
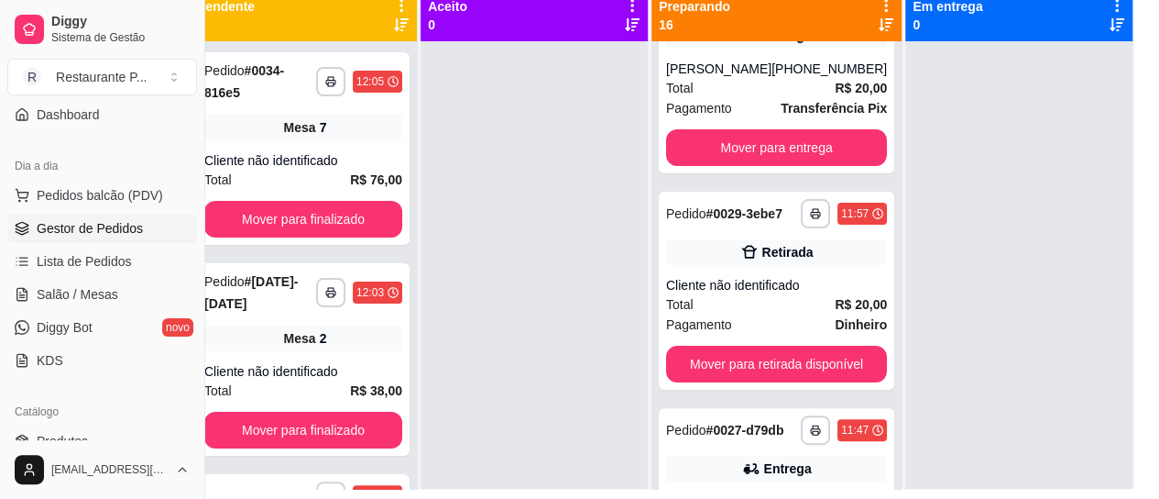
scroll to position [0, 0]
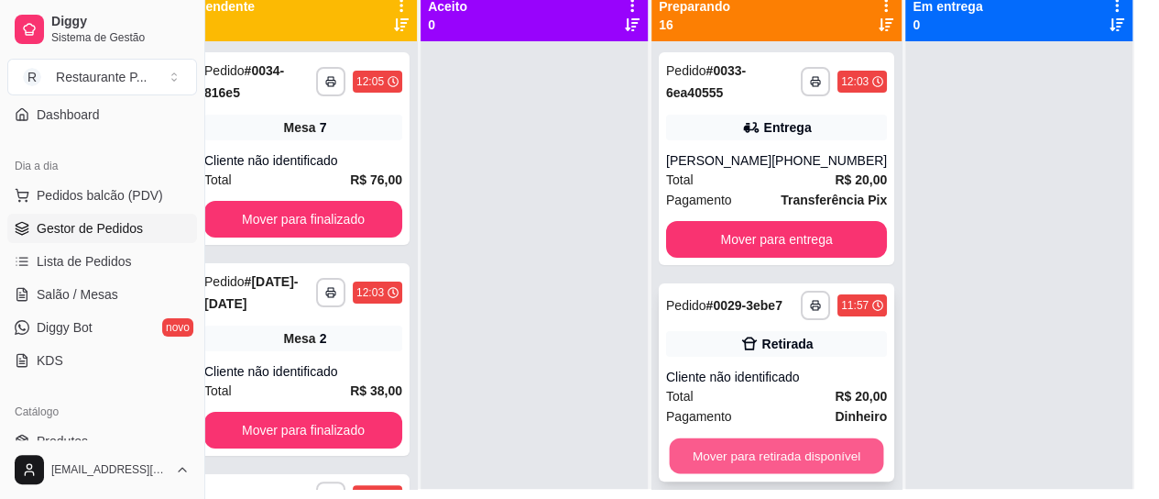
click at [753, 472] on button "Mover para retirada disponível" at bounding box center [777, 456] width 214 height 36
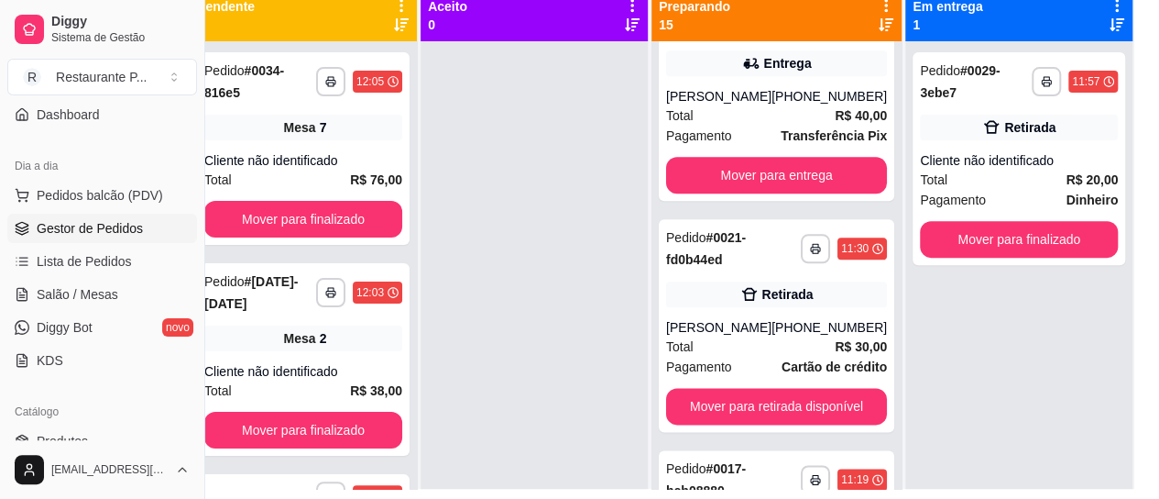
scroll to position [962, 0]
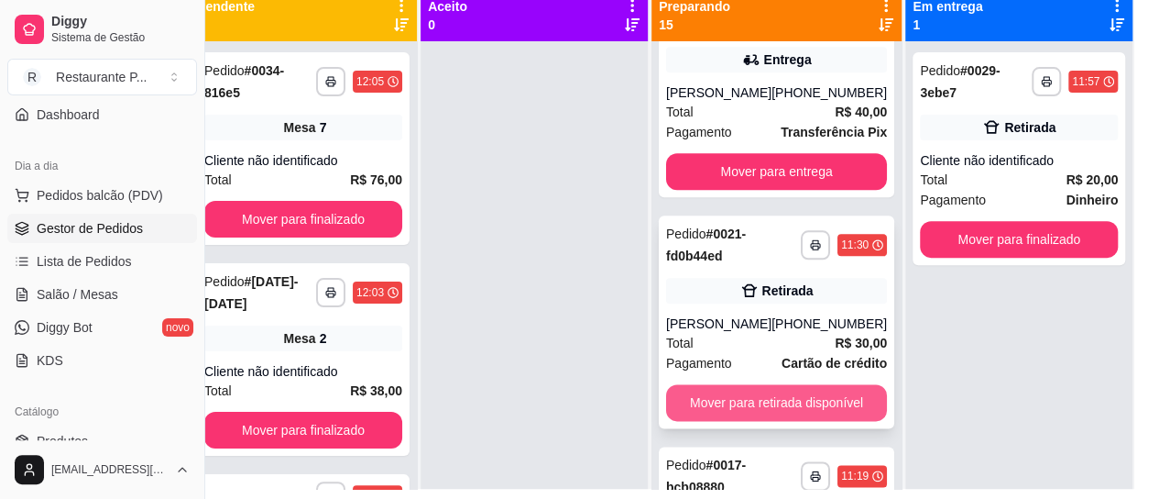
click at [762, 421] on button "Mover para retirada disponível" at bounding box center [776, 402] width 221 height 37
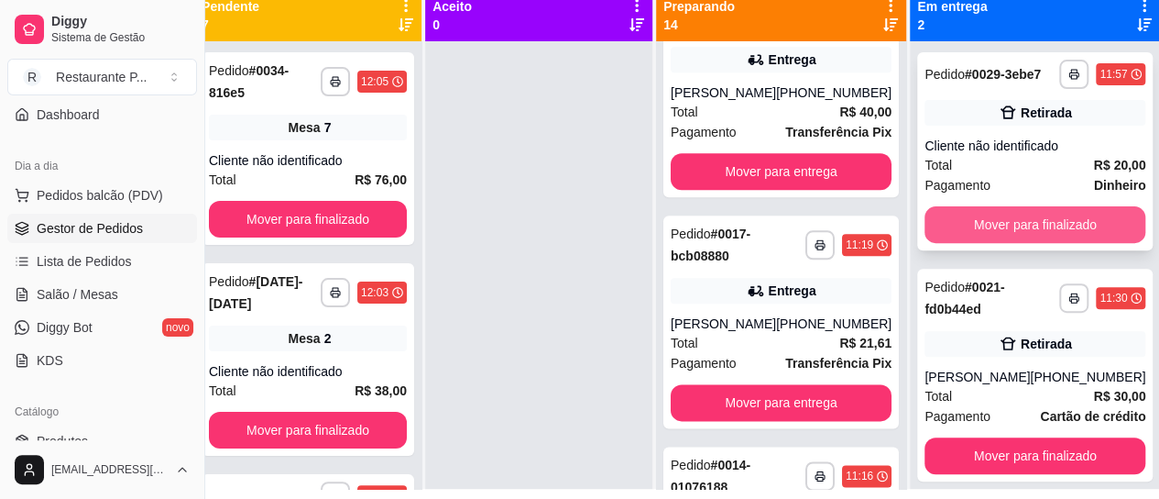
click at [1030, 243] on button "Mover para finalizado" at bounding box center [1035, 224] width 221 height 37
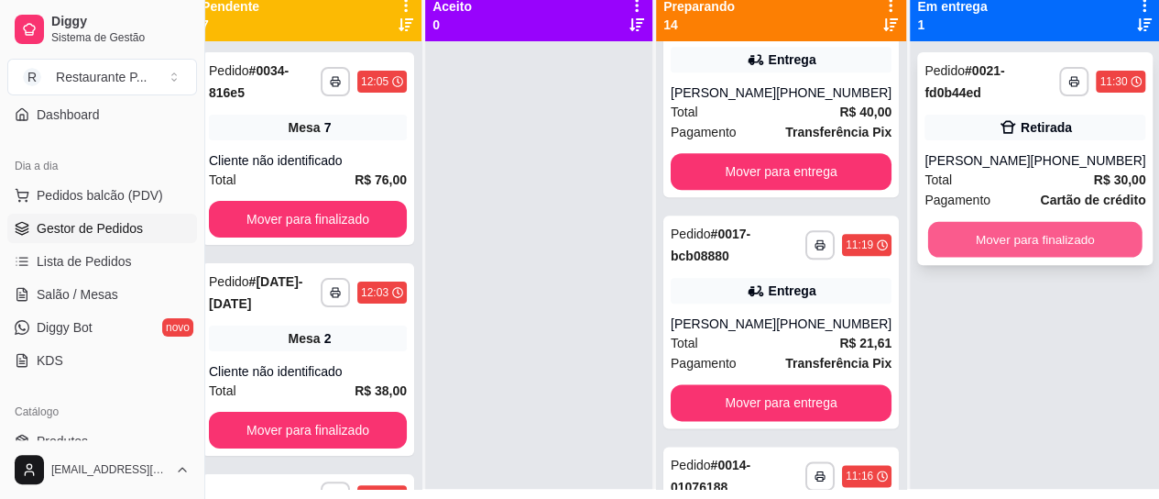
click at [1025, 239] on button "Mover para finalizado" at bounding box center [1035, 240] width 214 height 36
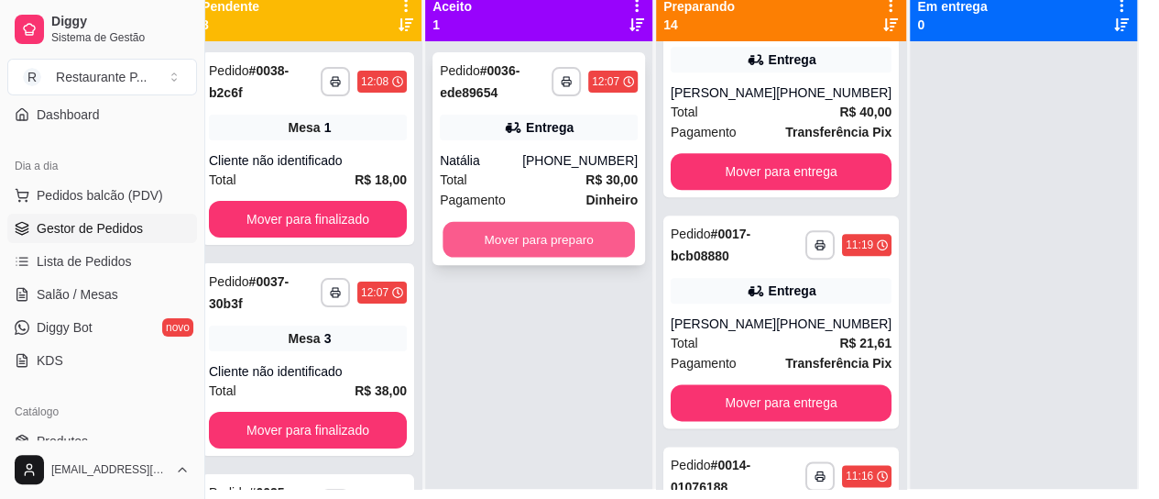
click at [522, 238] on button "Mover para preparo" at bounding box center [539, 240] width 192 height 36
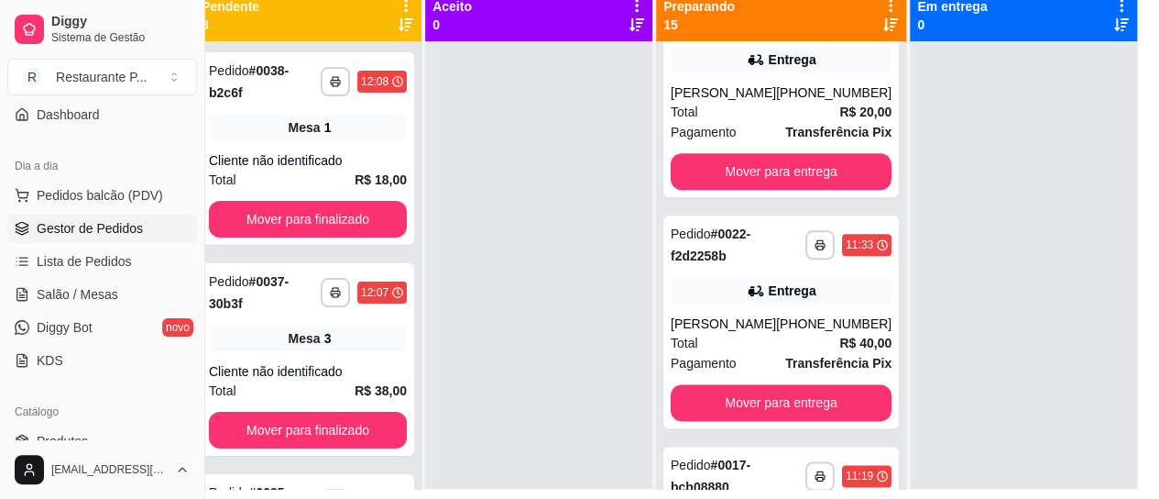
scroll to position [1193, 0]
drag, startPoint x: 1024, startPoint y: 499, endPoint x: 895, endPoint y: 465, distance: 133.0
click at [905, 283] on html "**********" at bounding box center [539, 34] width 1159 height 499
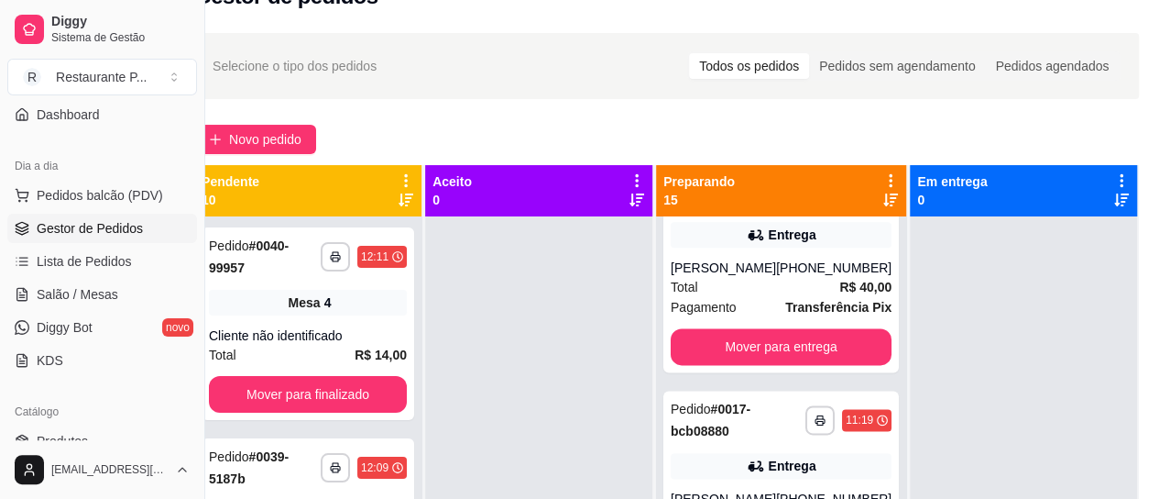
scroll to position [27, 40]
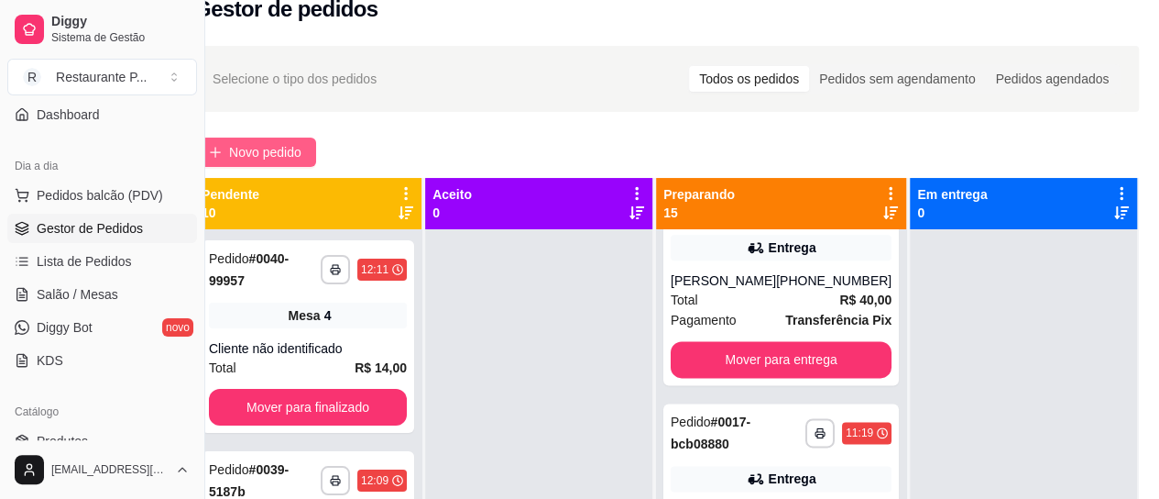
click at [301, 144] on span "Novo pedido" at bounding box center [265, 152] width 72 height 20
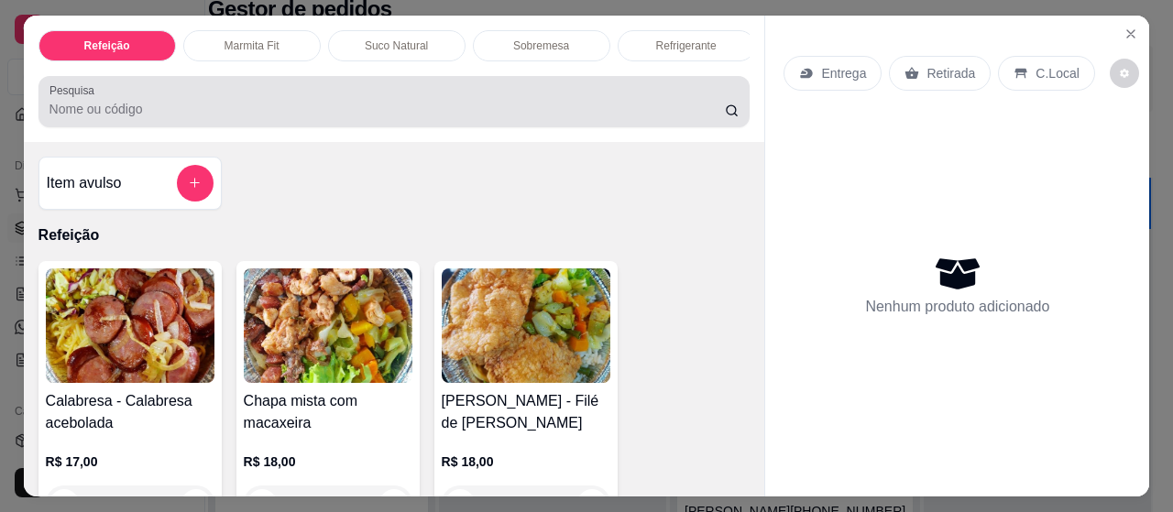
click at [114, 118] on input "Pesquisa" at bounding box center [386, 109] width 675 height 18
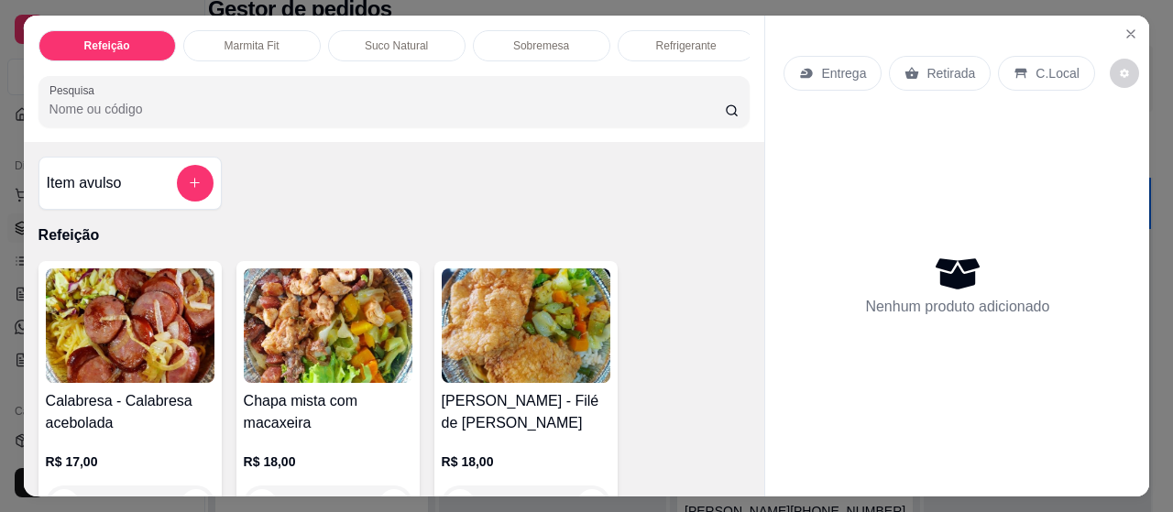
click at [114, 118] on input "Pesquisa" at bounding box center [386, 109] width 675 height 18
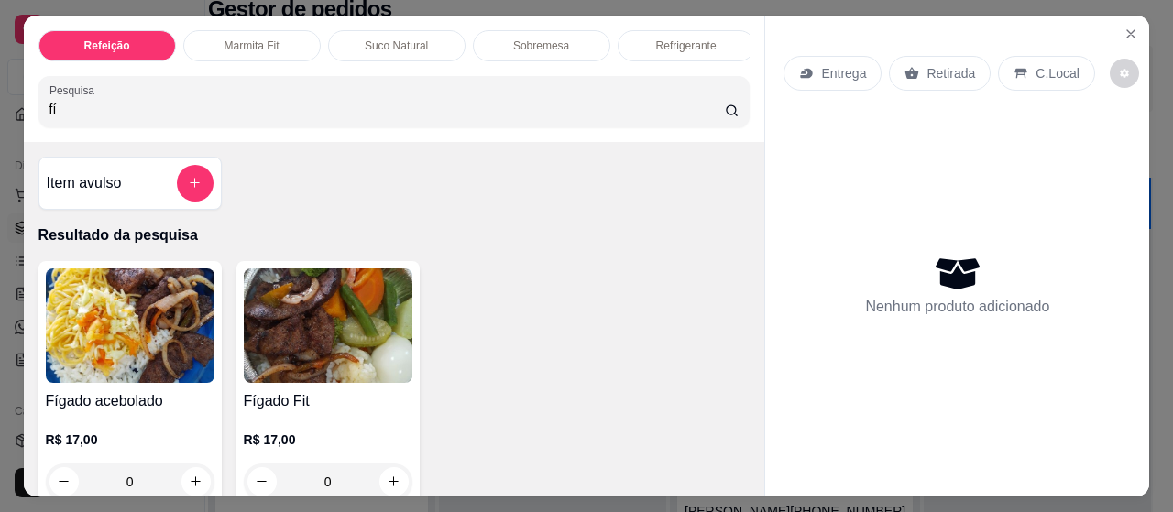
type input "fí"
click at [92, 320] on img at bounding box center [130, 326] width 169 height 115
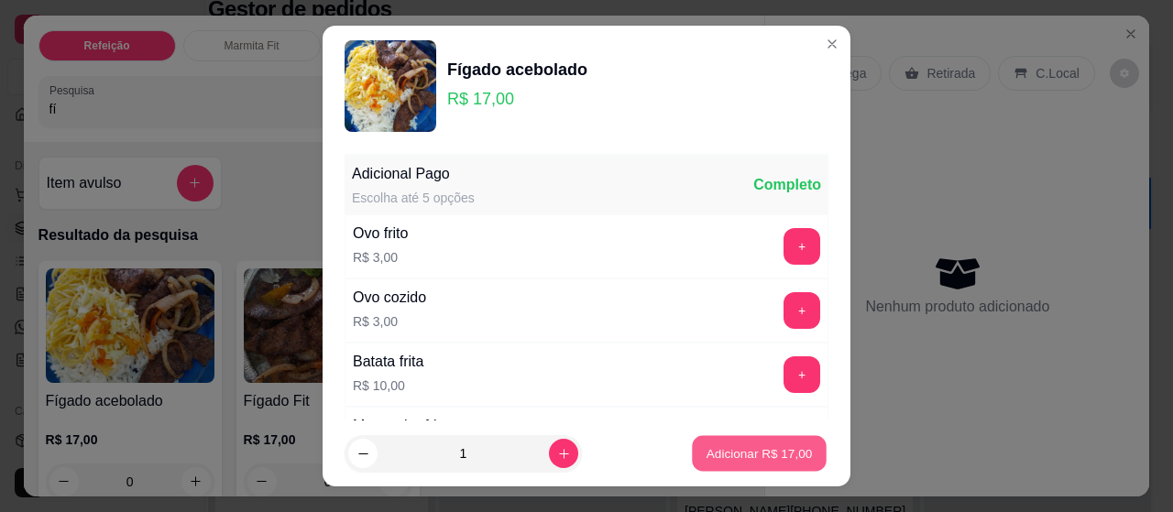
click at [723, 454] on p "Adicionar R$ 17,00" at bounding box center [760, 452] width 106 height 17
type input "1"
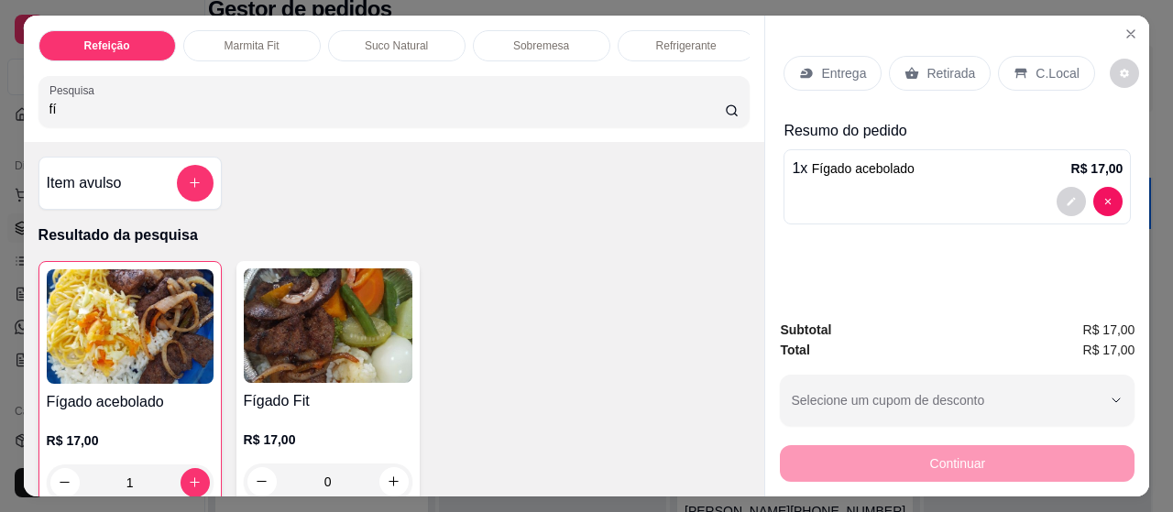
click at [927, 64] on p "Retirada" at bounding box center [951, 73] width 49 height 18
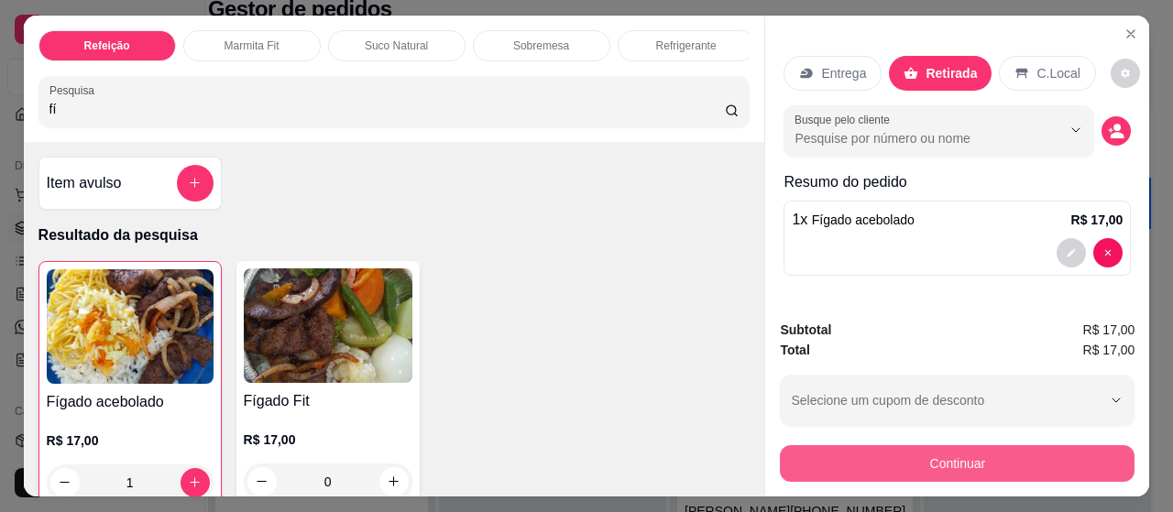
click at [983, 465] on button "Continuar" at bounding box center [957, 463] width 355 height 37
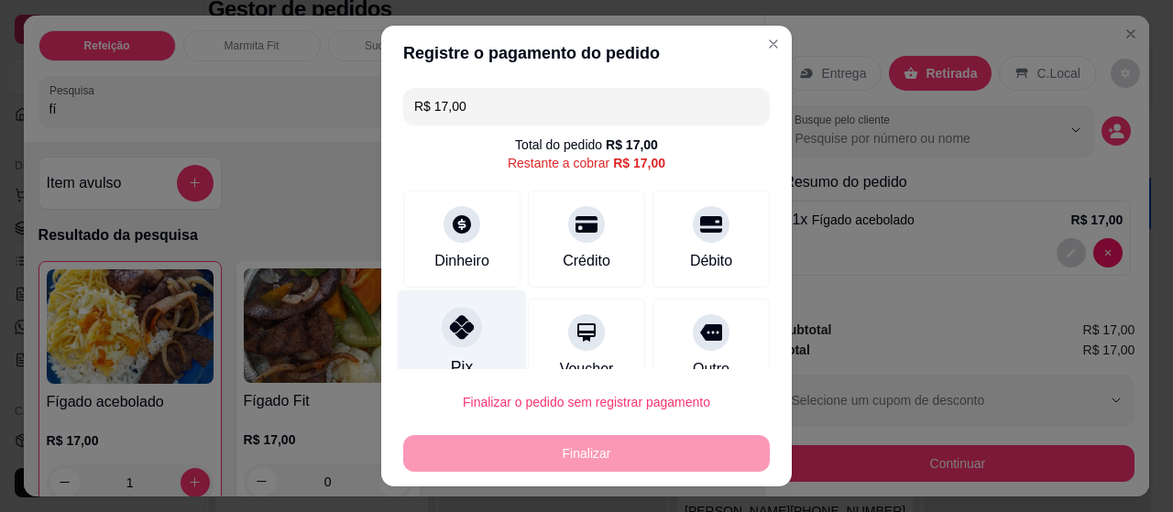
click at [450, 330] on icon at bounding box center [462, 327] width 24 height 24
type input "R$ 0,00"
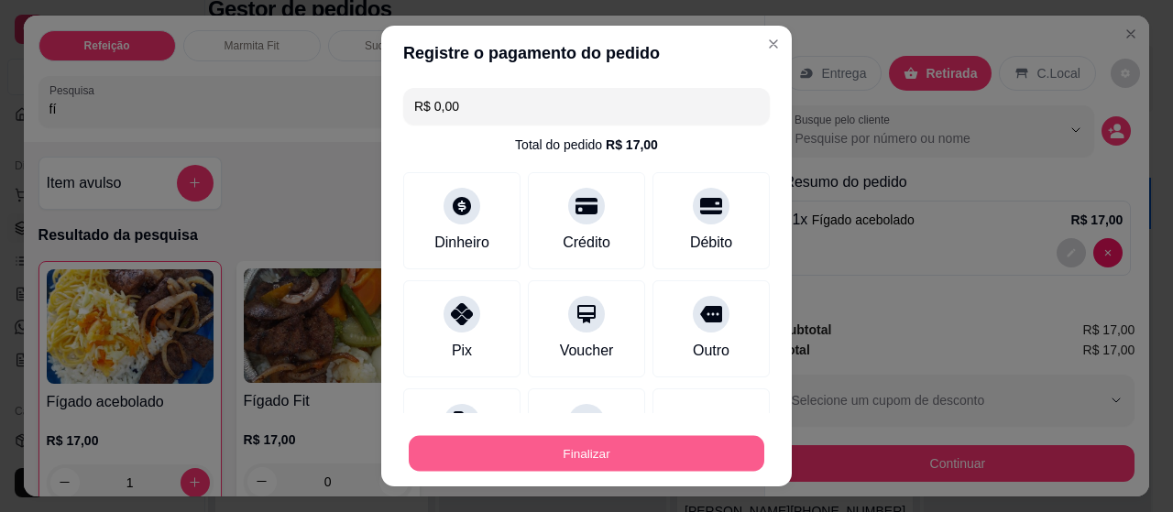
click at [528, 449] on button "Finalizar" at bounding box center [587, 454] width 356 height 36
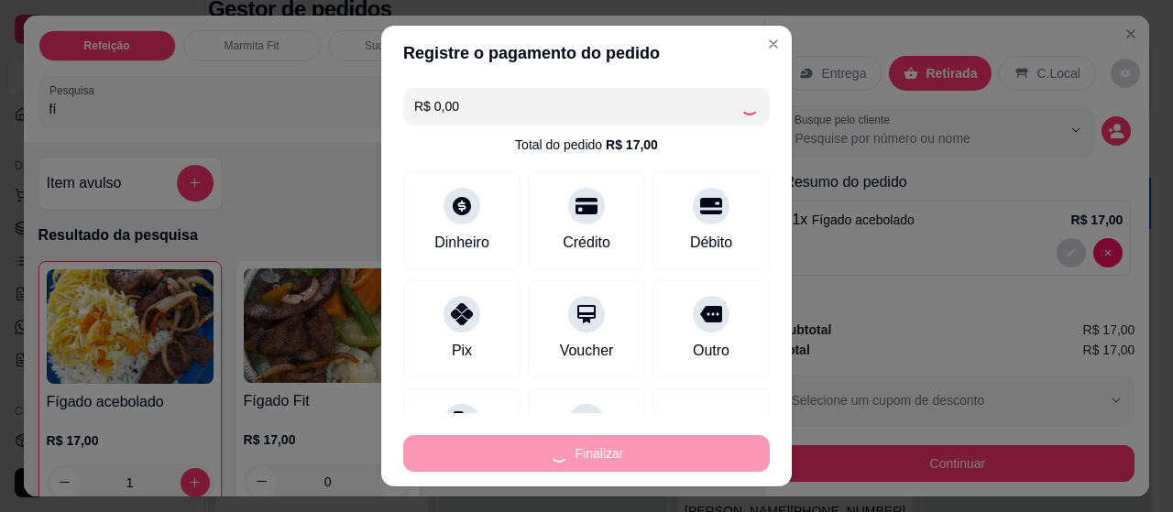
type input "0"
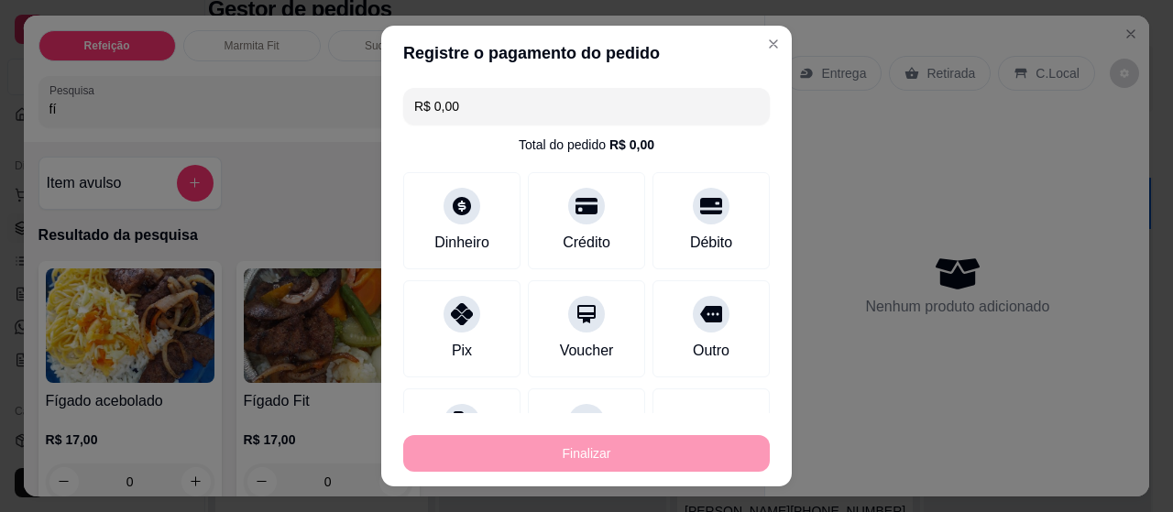
type input "-R$ 17,00"
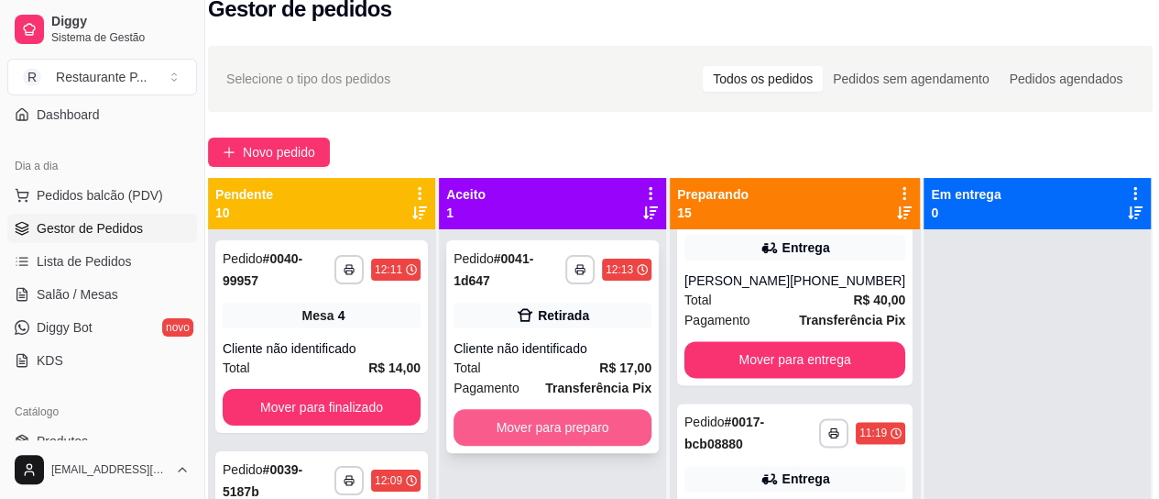
click at [583, 415] on button "Mover para preparo" at bounding box center [553, 427] width 198 height 37
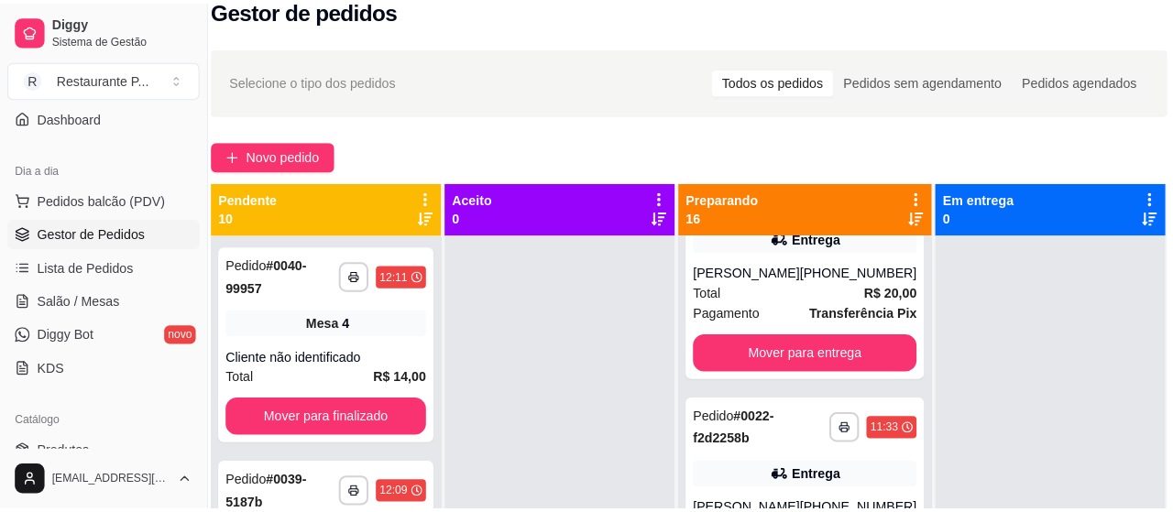
scroll to position [1410, 0]
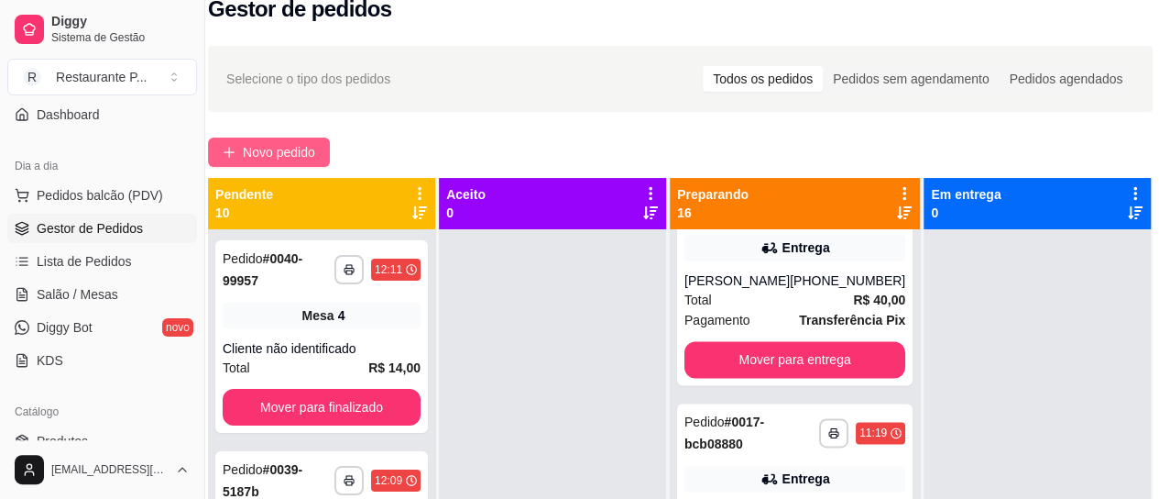
click at [297, 149] on span "Novo pedido" at bounding box center [279, 152] width 72 height 20
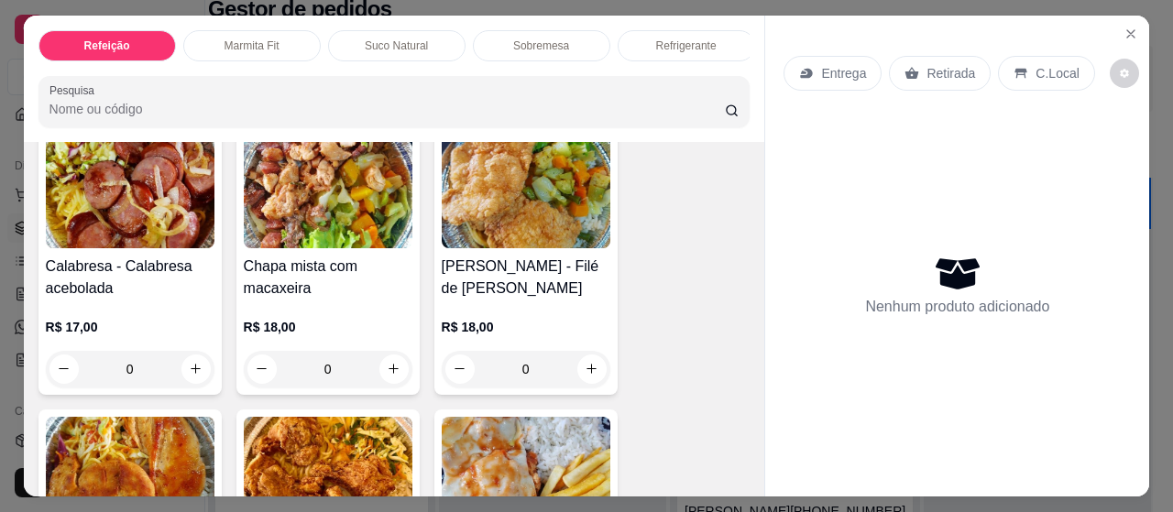
scroll to position [153, 0]
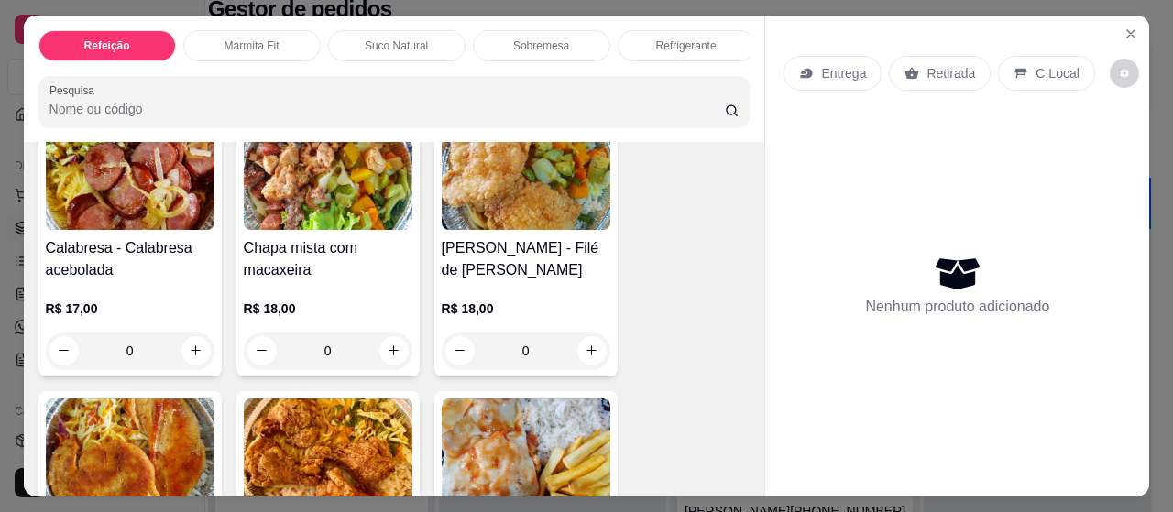
click at [332, 224] on img at bounding box center [328, 172] width 169 height 115
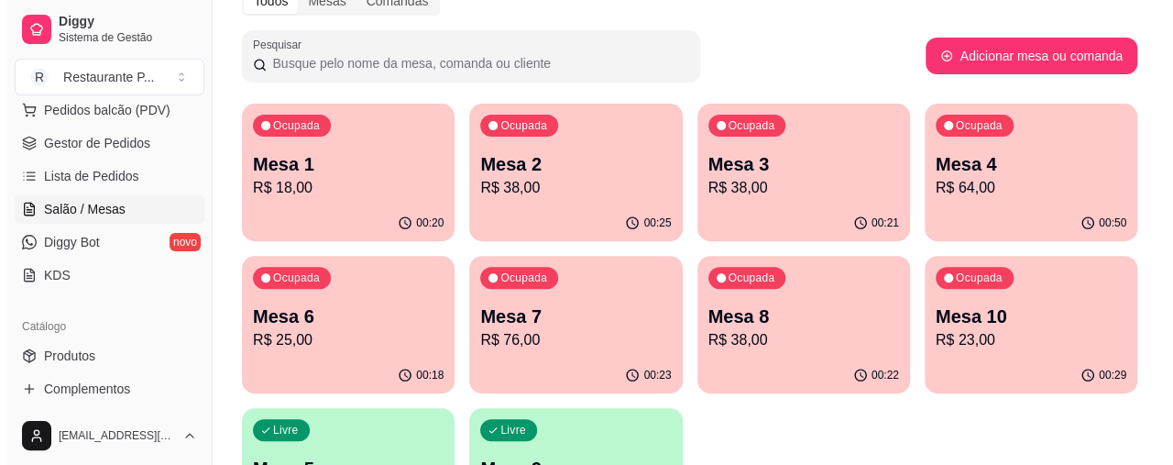
scroll to position [258, 0]
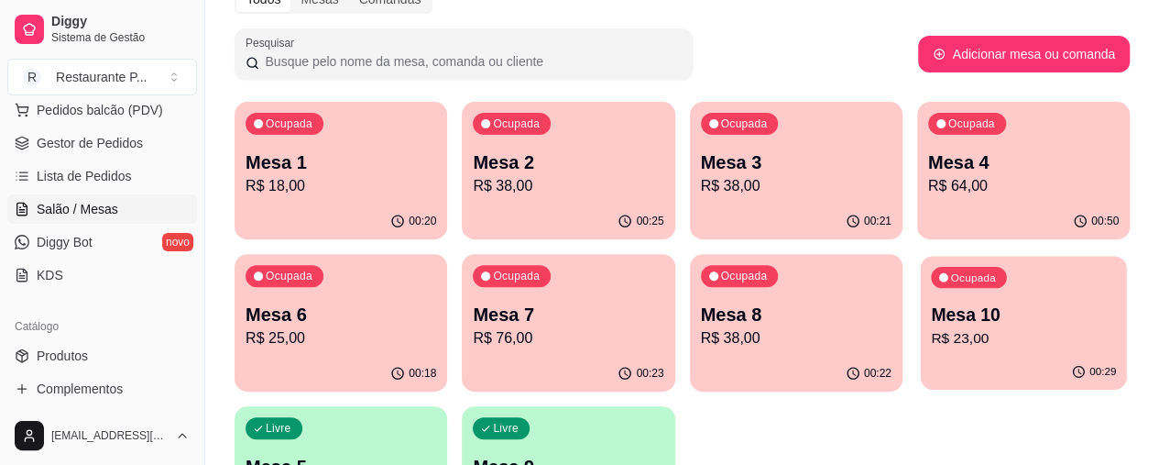
click at [931, 316] on p "Mesa 10" at bounding box center [1023, 314] width 185 height 25
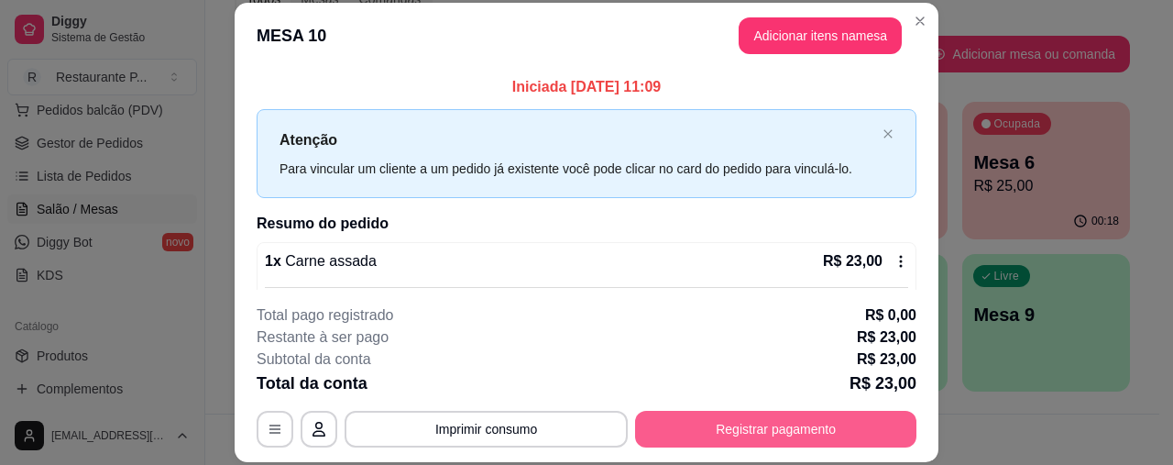
click at [755, 419] on button "Registrar pagamento" at bounding box center [775, 429] width 281 height 37
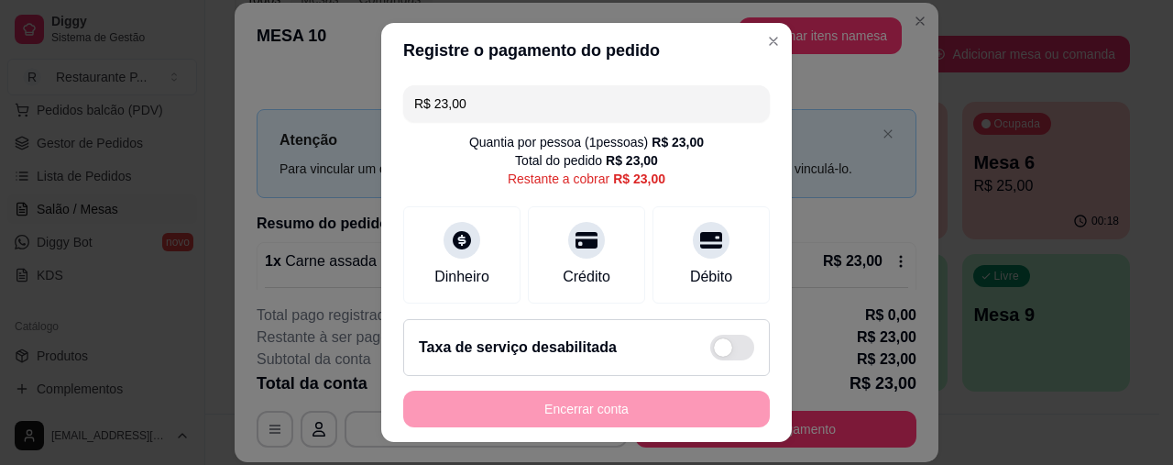
scroll to position [134, 0]
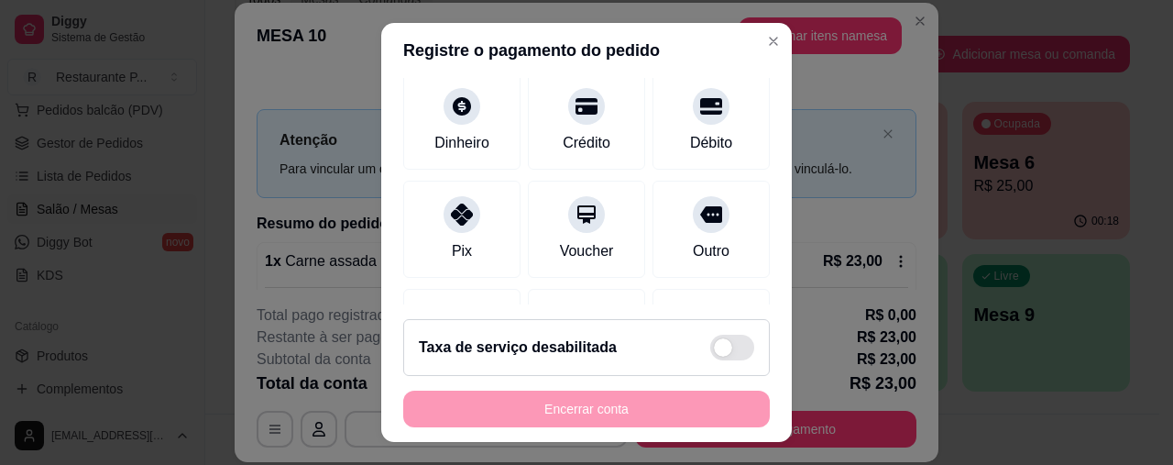
click at [452, 244] on div "Pix" at bounding box center [462, 251] width 20 height 22
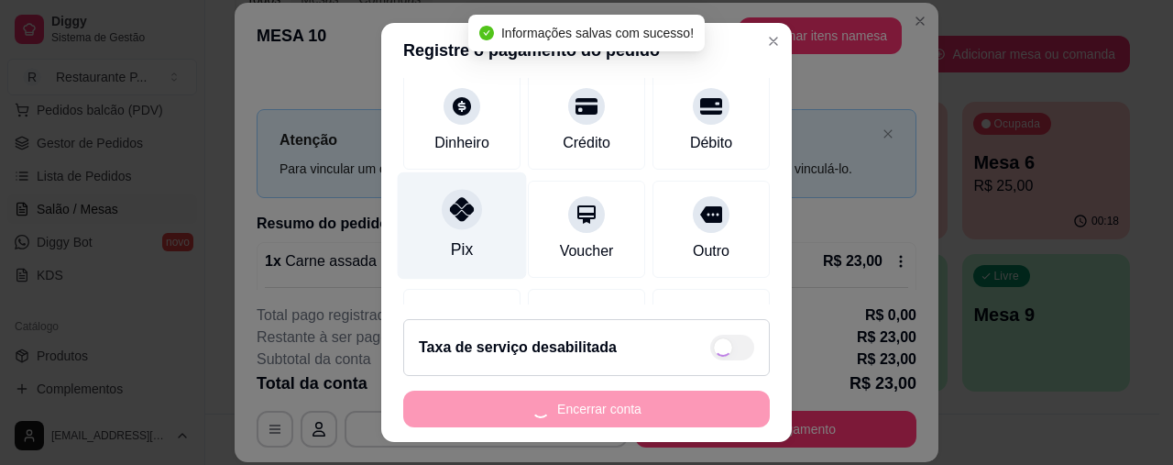
type input "R$ 0,00"
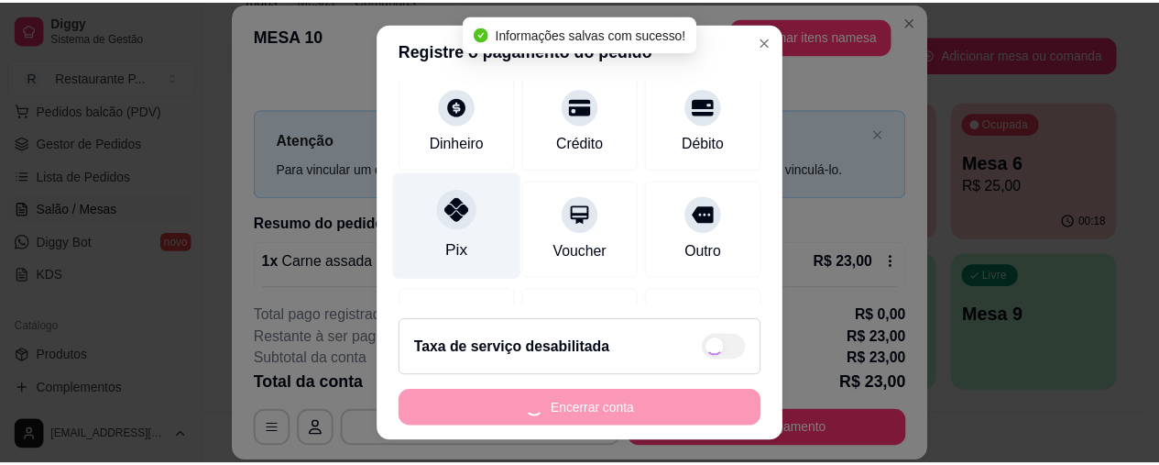
scroll to position [115, 0]
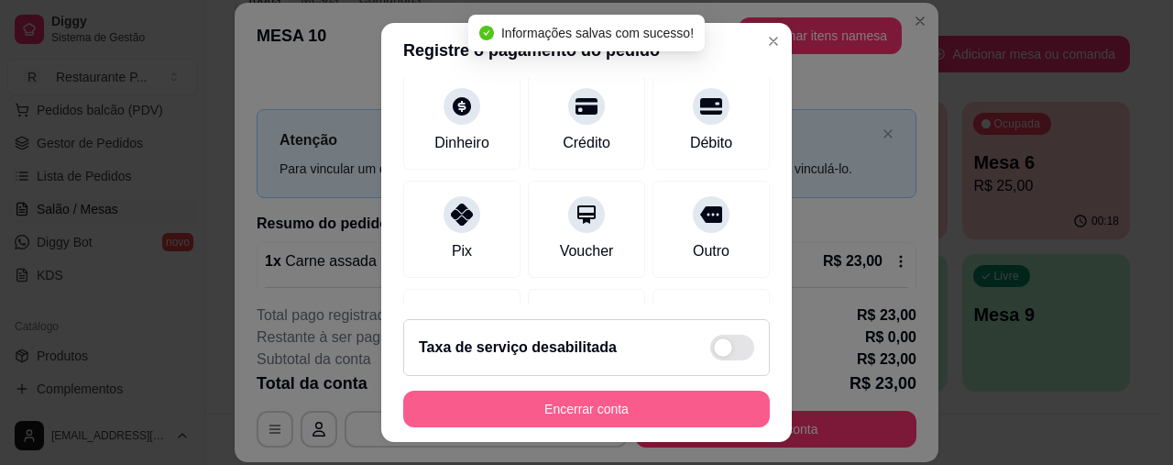
click at [596, 411] on button "Encerrar conta" at bounding box center [586, 408] width 367 height 37
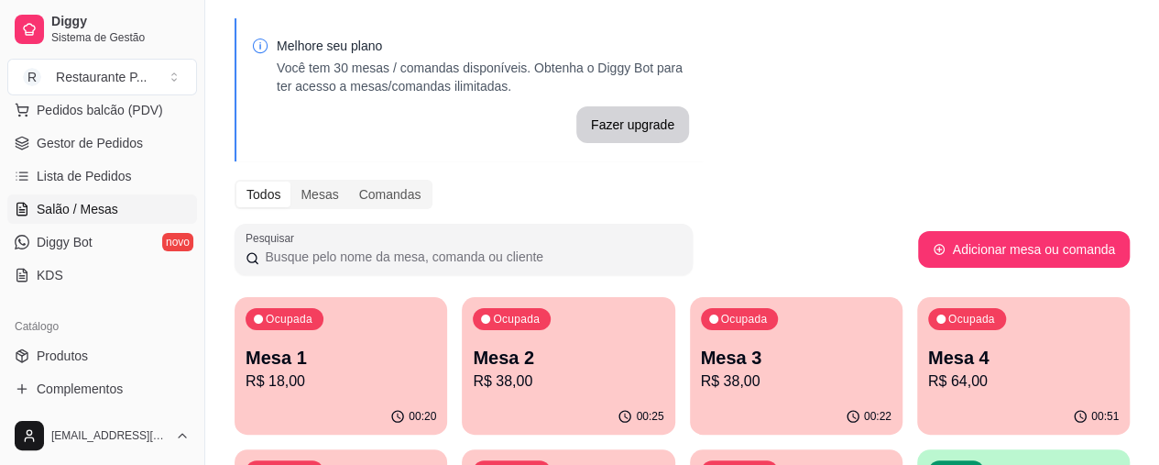
scroll to position [26, 0]
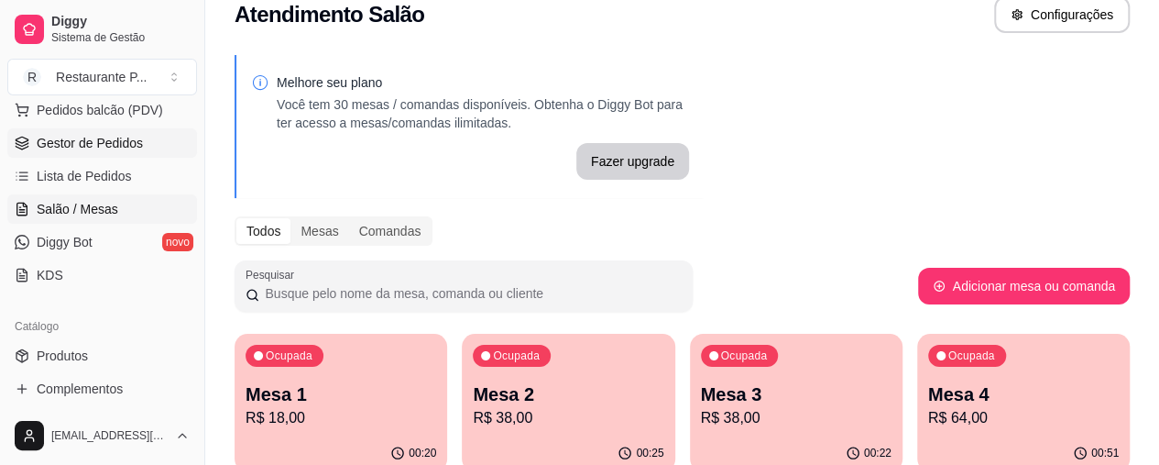
click at [90, 145] on span "Gestor de Pedidos" at bounding box center [90, 143] width 106 height 18
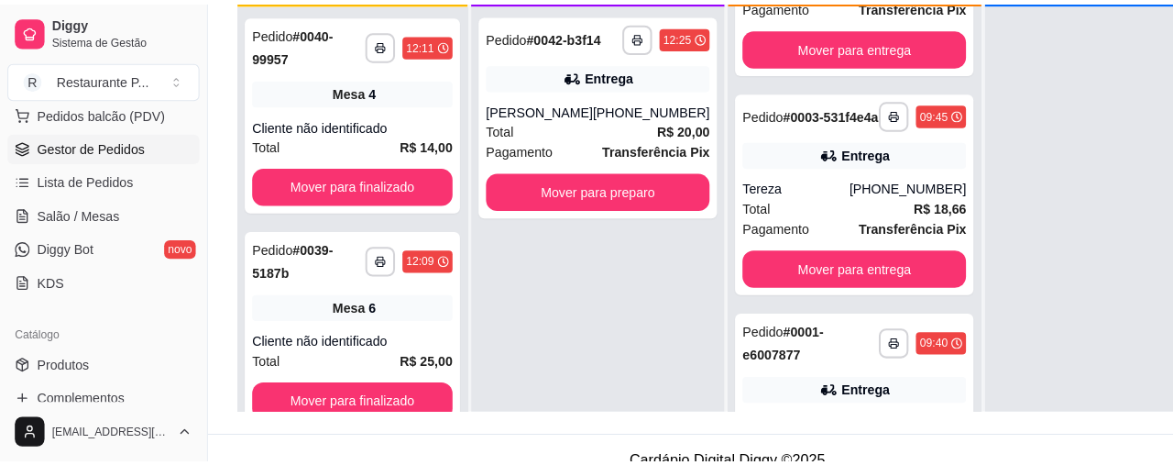
scroll to position [3237, 0]
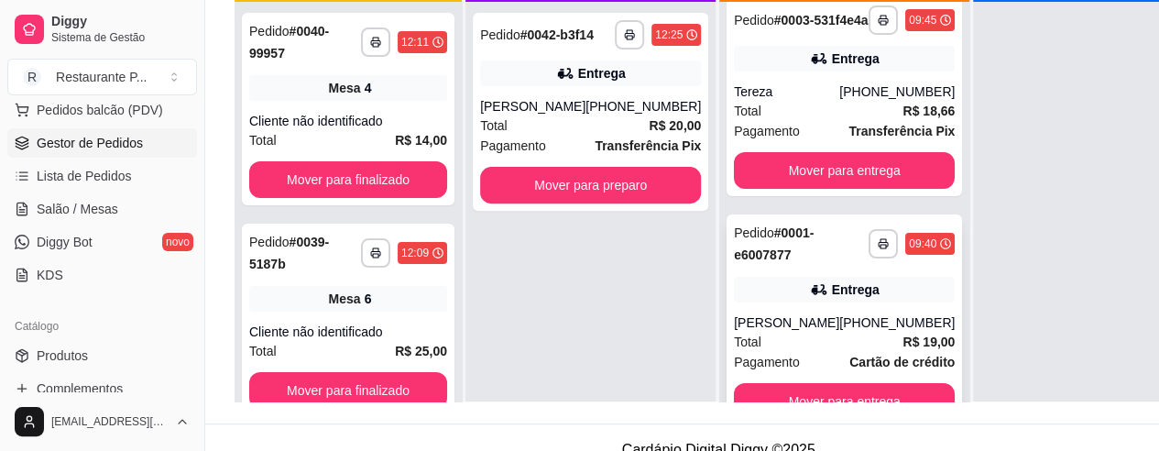
click at [831, 390] on div "**********" at bounding box center [845, 320] width 236 height 213
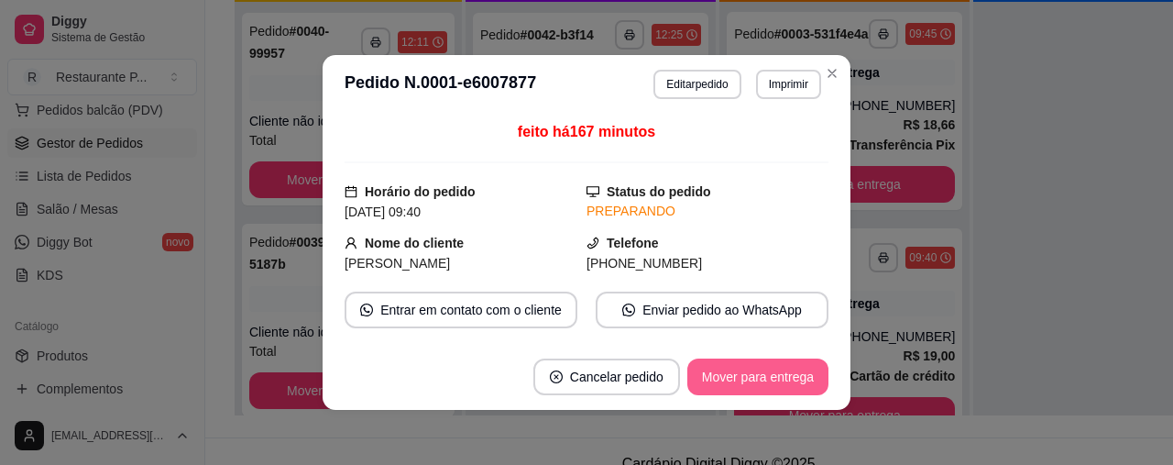
click at [774, 367] on button "Mover para entrega" at bounding box center [757, 376] width 141 height 37
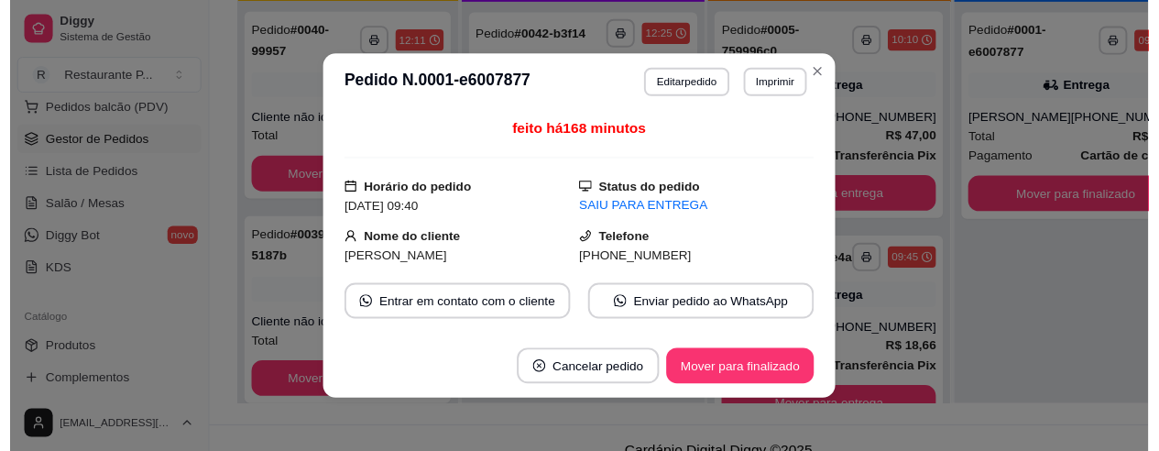
scroll to position [3006, 0]
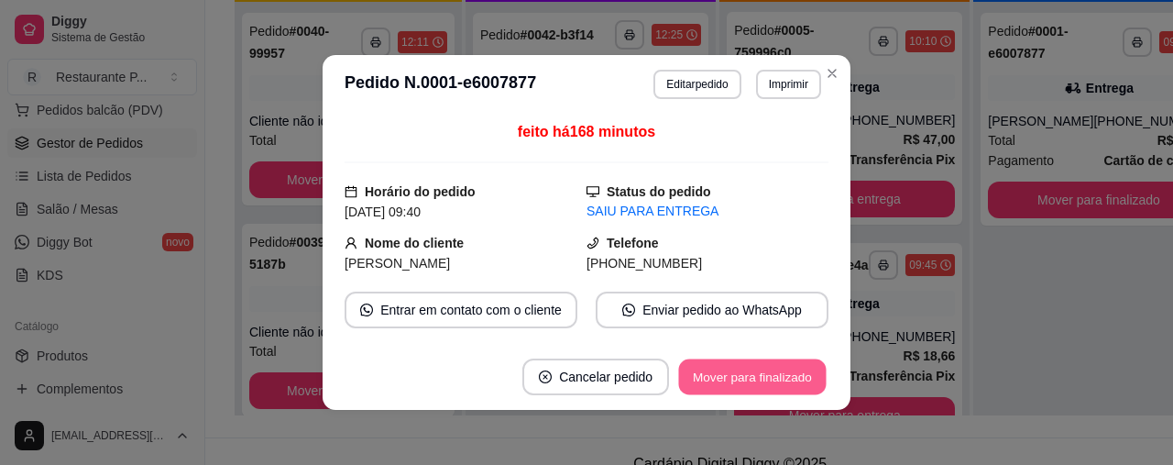
click at [772, 384] on button "Mover para finalizado" at bounding box center [753, 377] width 148 height 36
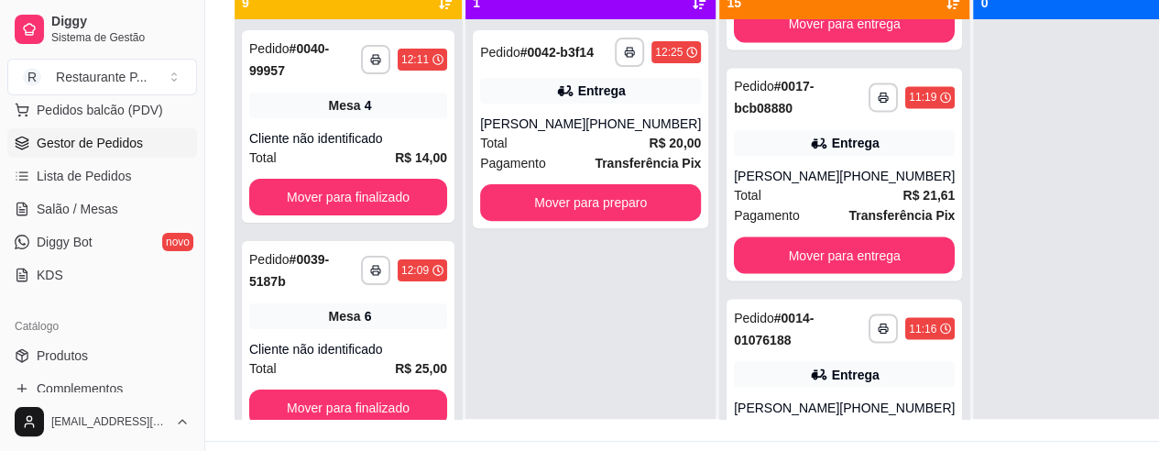
scroll to position [1520, 0]
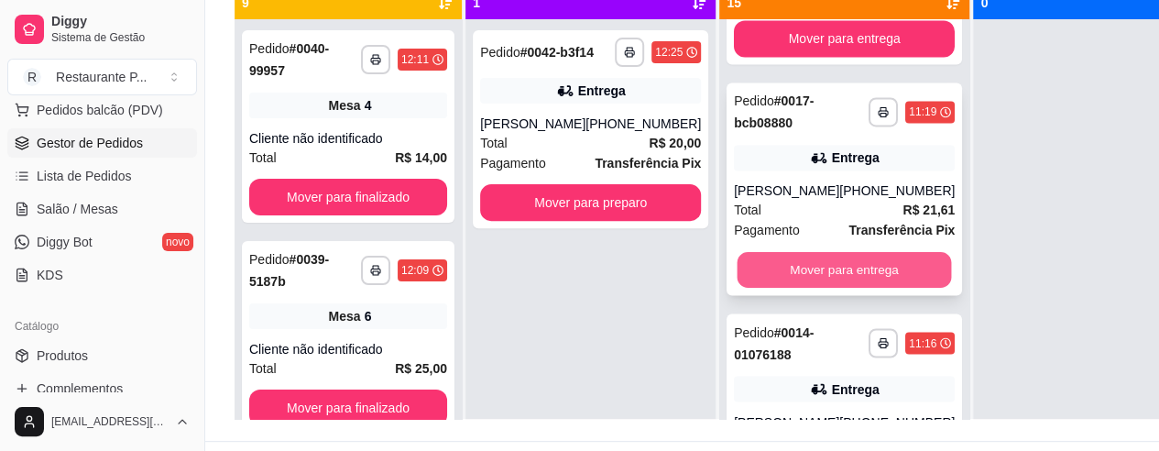
click at [830, 287] on button "Mover para entrega" at bounding box center [845, 270] width 214 height 36
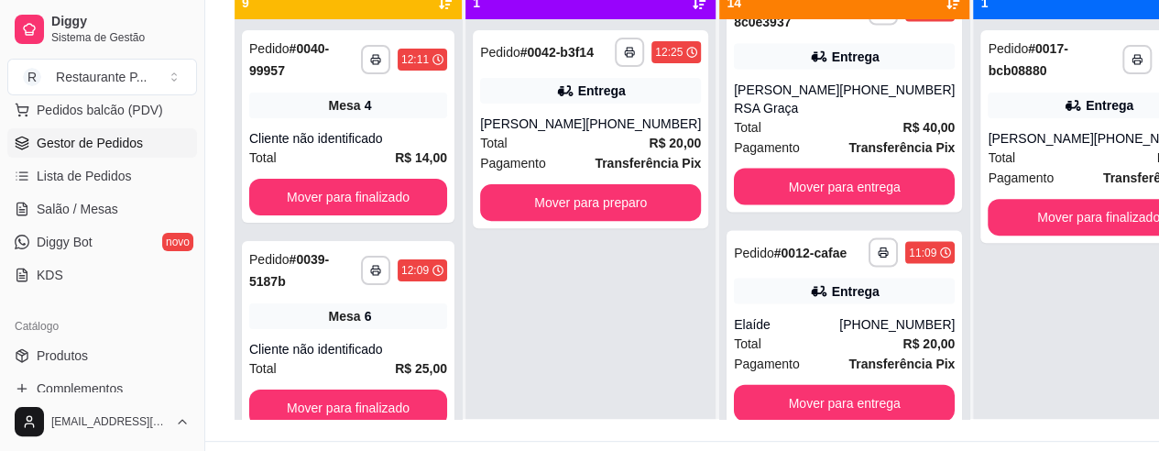
scroll to position [1971, 0]
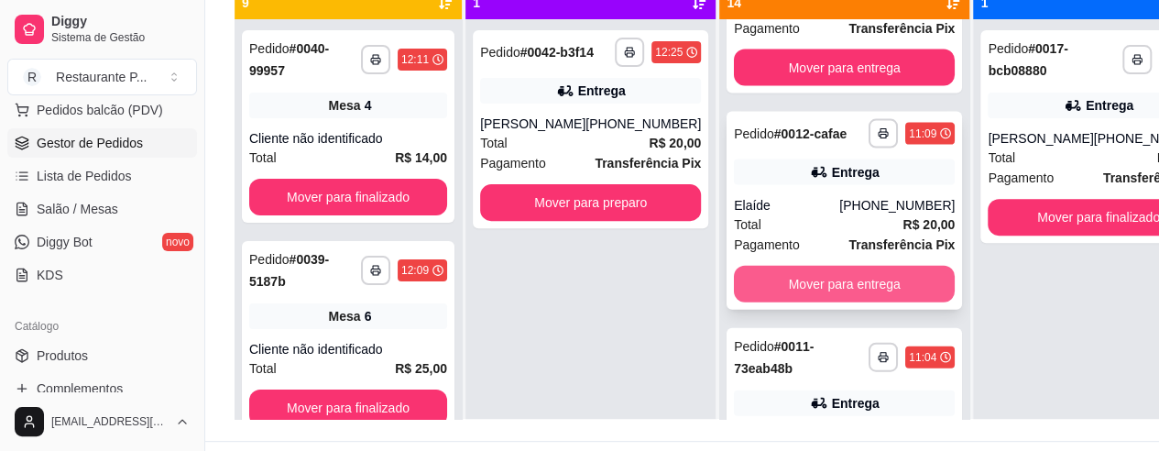
click at [845, 302] on button "Mover para entrega" at bounding box center [844, 284] width 221 height 37
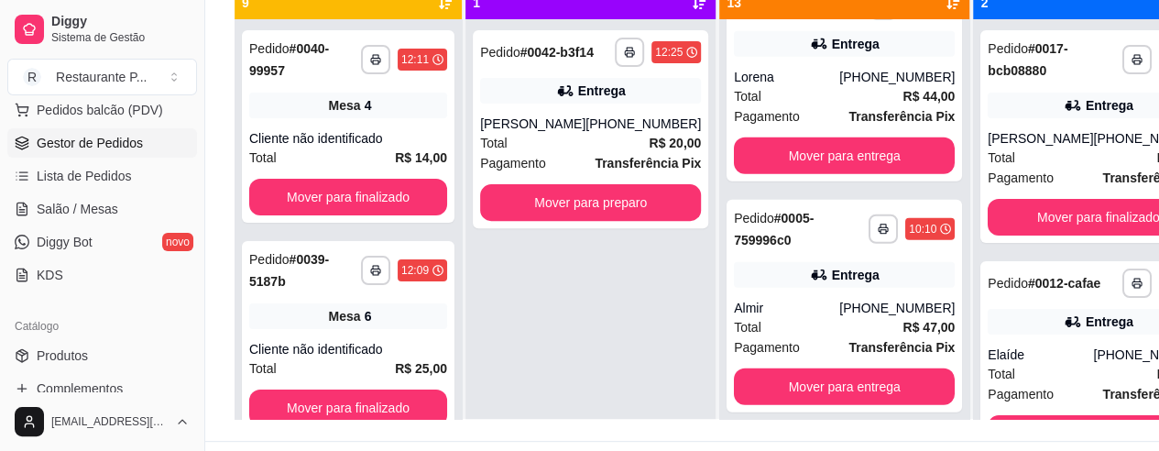
scroll to position [2409, 0]
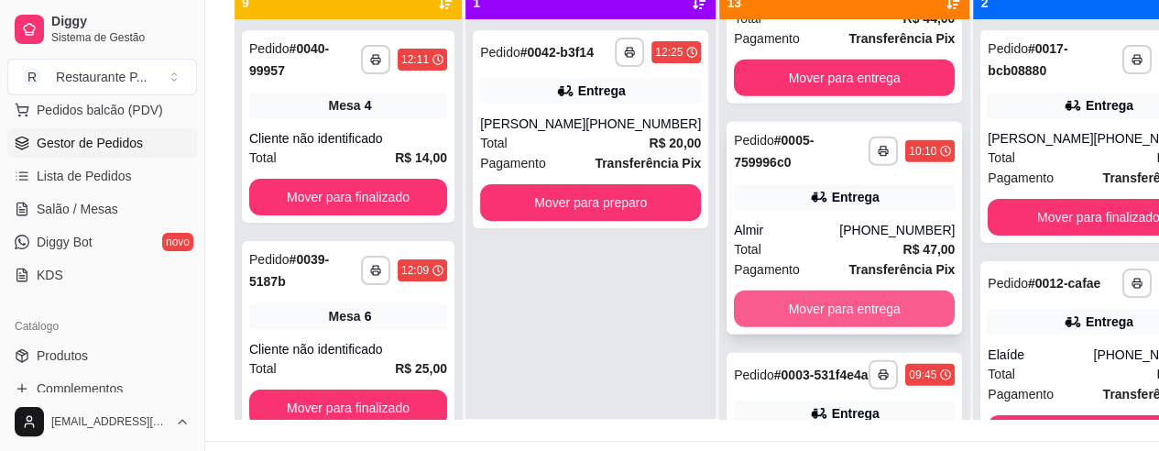
click at [871, 327] on button "Mover para entrega" at bounding box center [844, 309] width 221 height 37
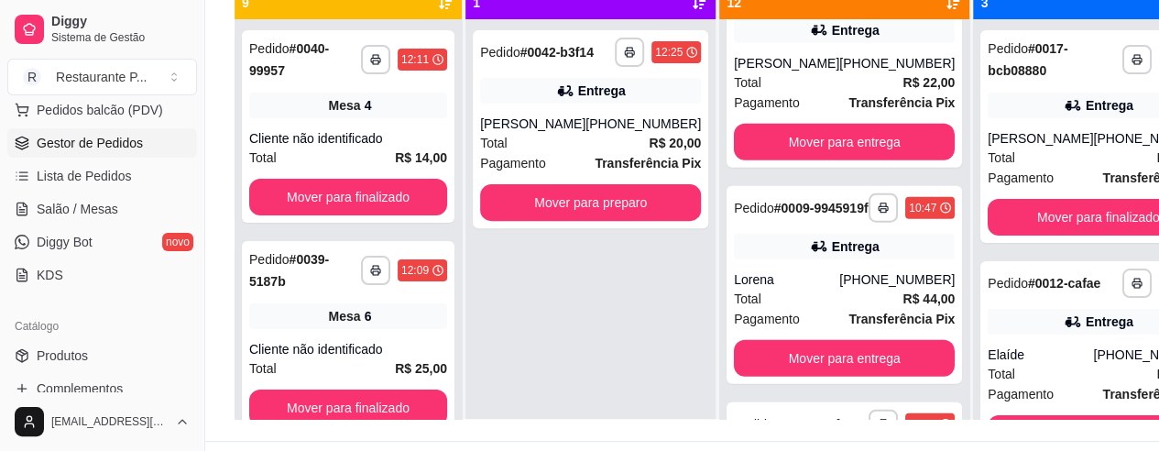
scroll to position [2121, 0]
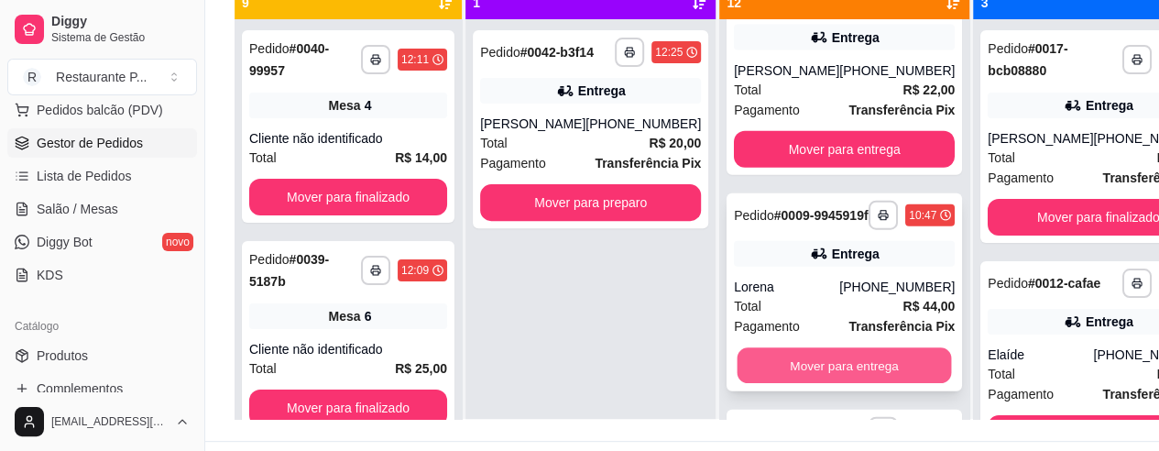
click at [885, 384] on button "Mover para entrega" at bounding box center [845, 366] width 214 height 36
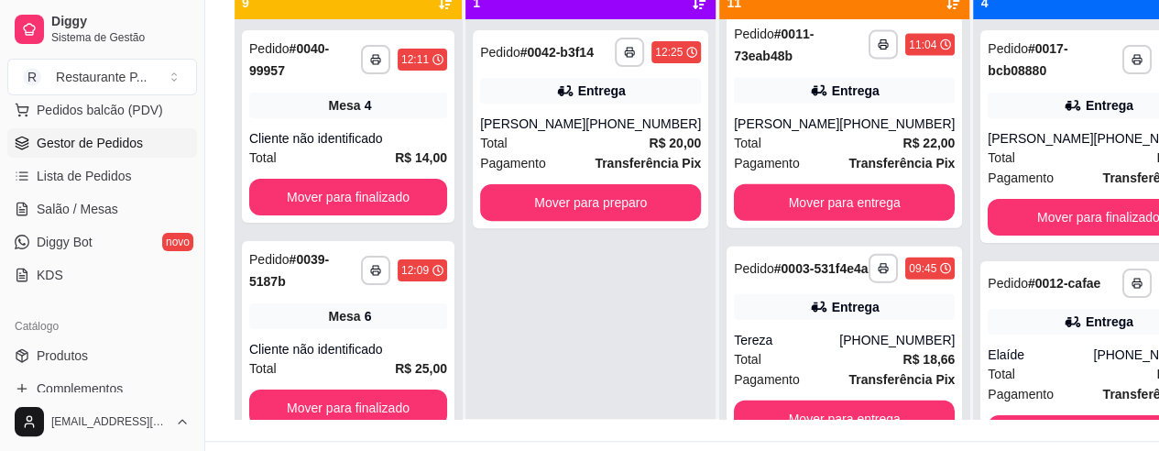
scroll to position [2097, 0]
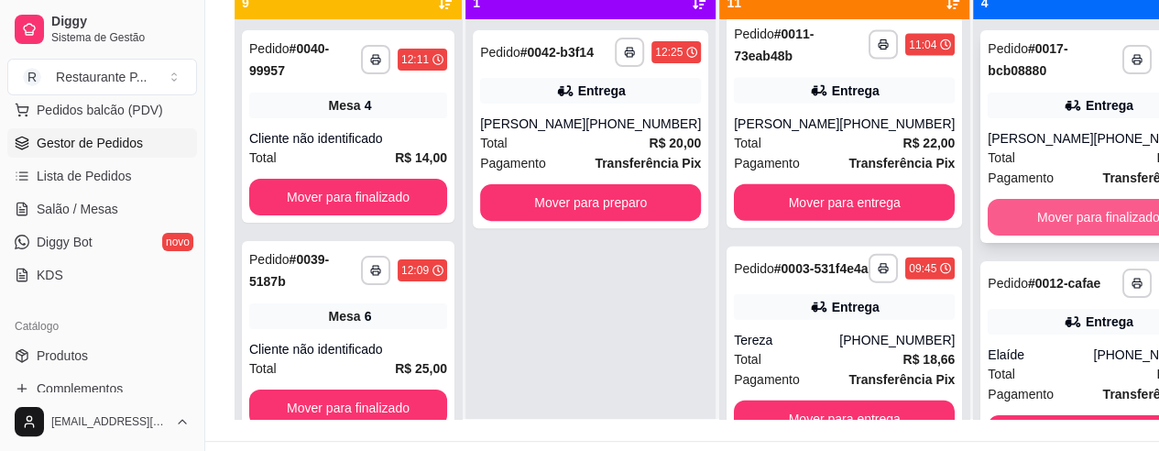
click at [1021, 214] on button "Mover para finalizado" at bounding box center [1098, 217] width 221 height 37
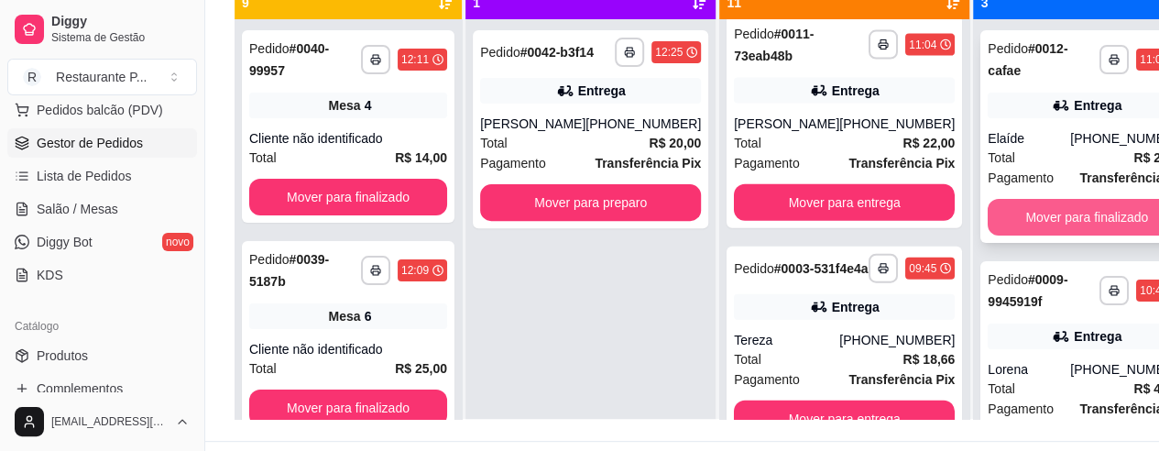
click at [1058, 212] on button "Mover para finalizado" at bounding box center [1087, 217] width 198 height 37
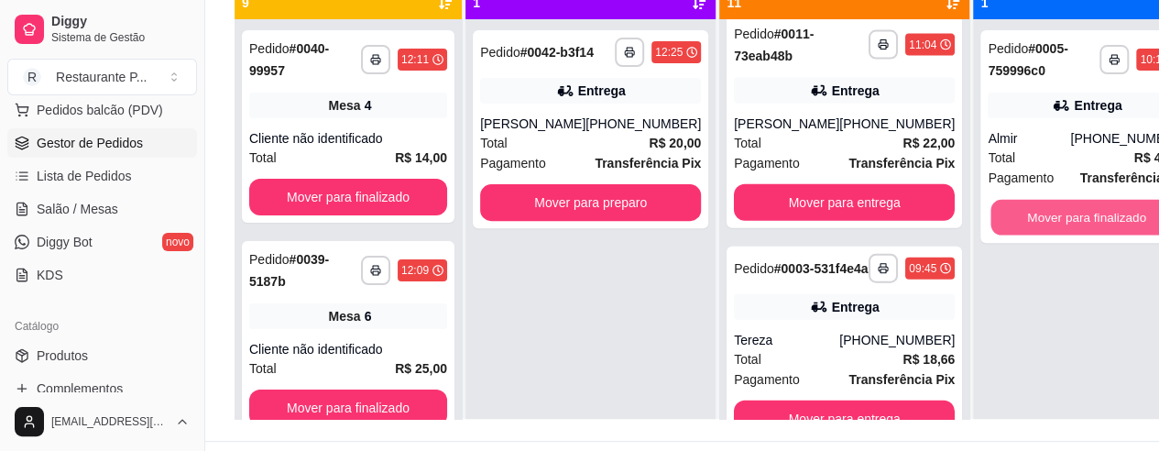
click at [1058, 212] on button "Mover para finalizado" at bounding box center [1088, 218] width 192 height 36
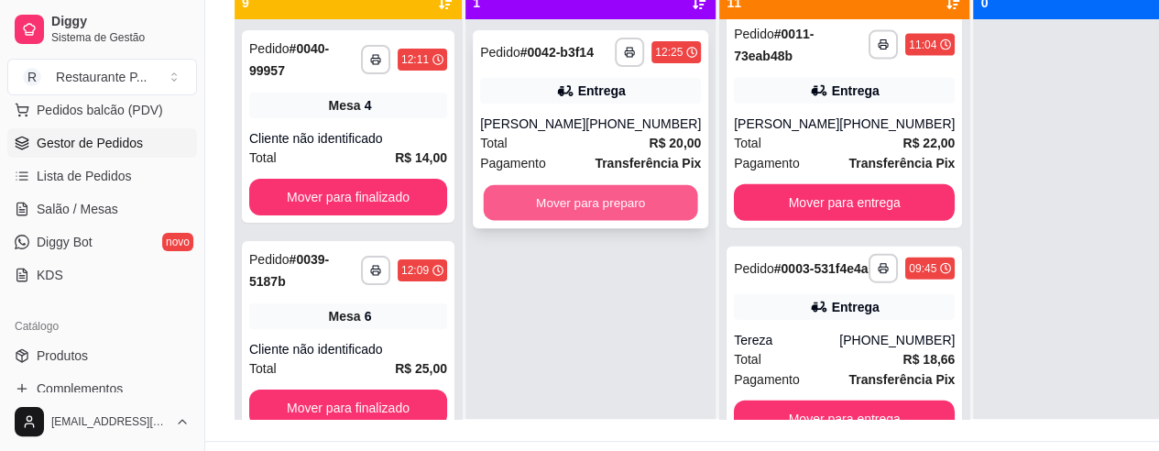
click at [607, 217] on button "Mover para preparo" at bounding box center [591, 203] width 214 height 36
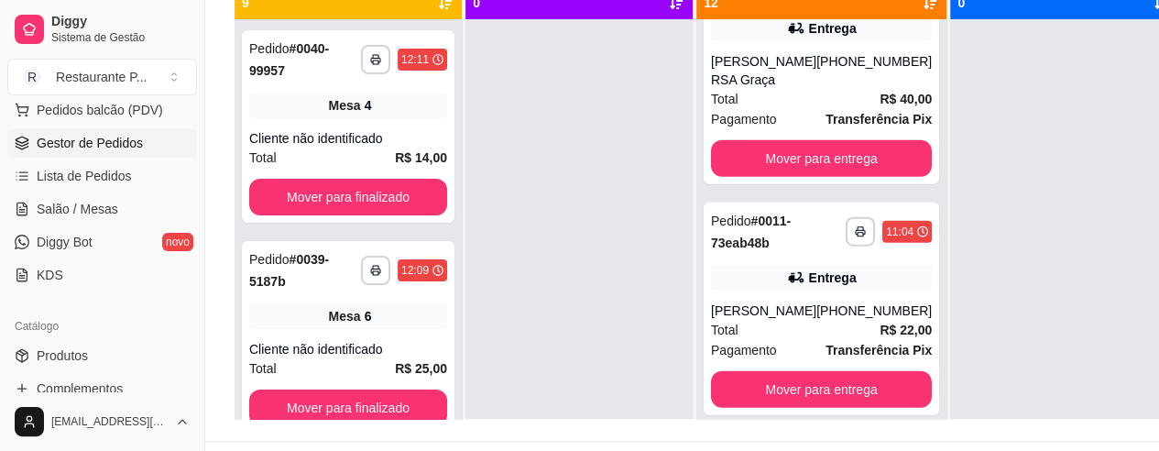
scroll to position [2313, 0]
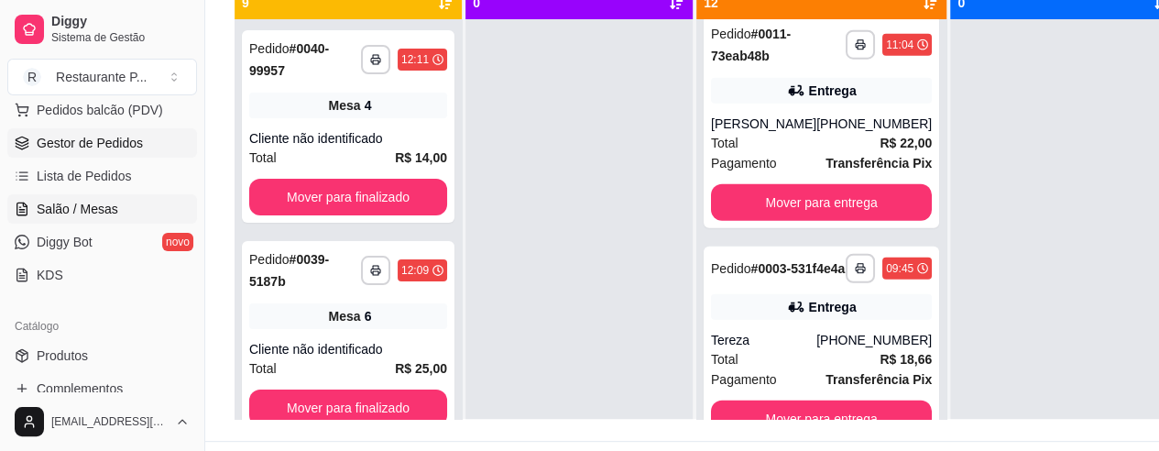
click at [64, 204] on span "Salão / Mesas" at bounding box center [78, 209] width 82 height 18
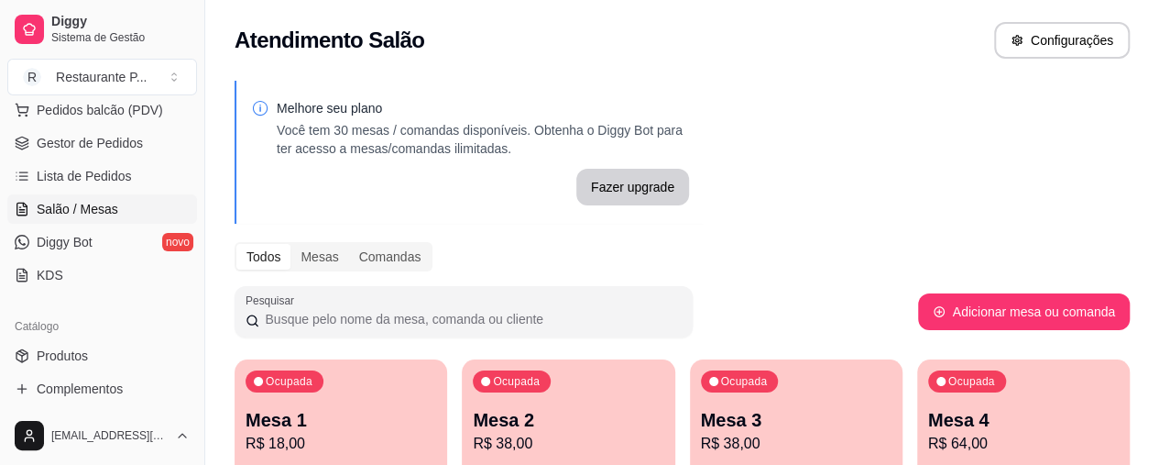
click at [917, 401] on div "Ocupada Mesa 4 R$ 64,00" at bounding box center [1023, 410] width 213 height 102
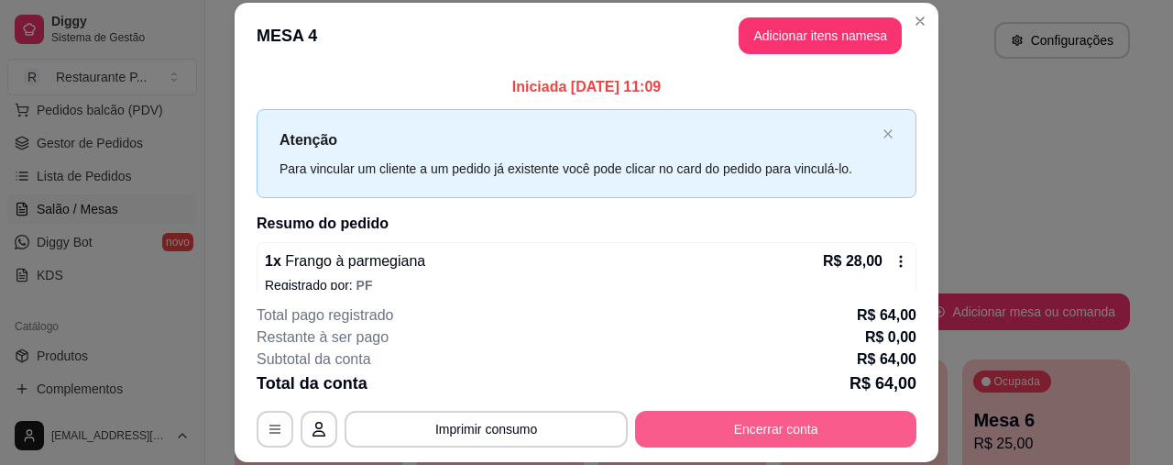
click at [740, 422] on button "Encerrar conta" at bounding box center [775, 429] width 281 height 37
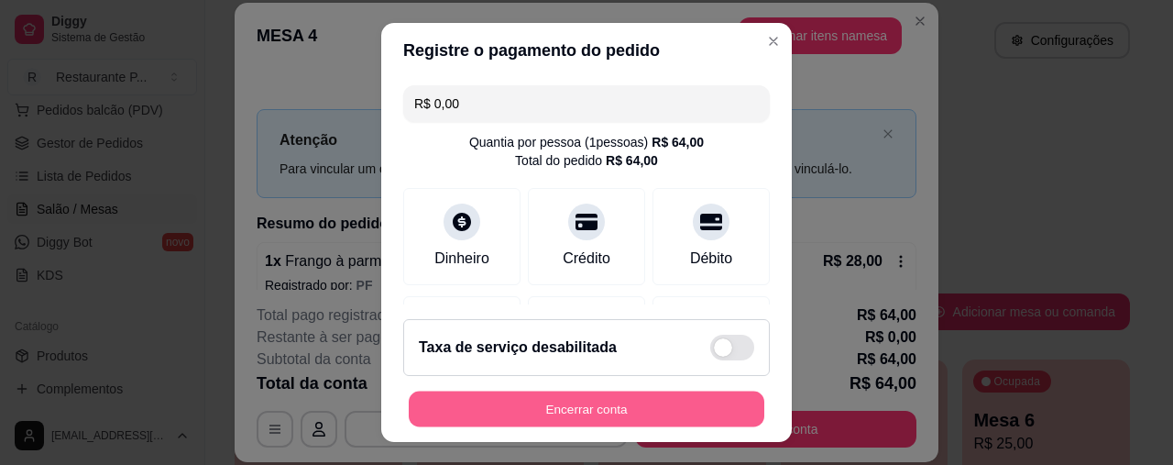
click at [574, 407] on button "Encerrar conta" at bounding box center [587, 408] width 356 height 36
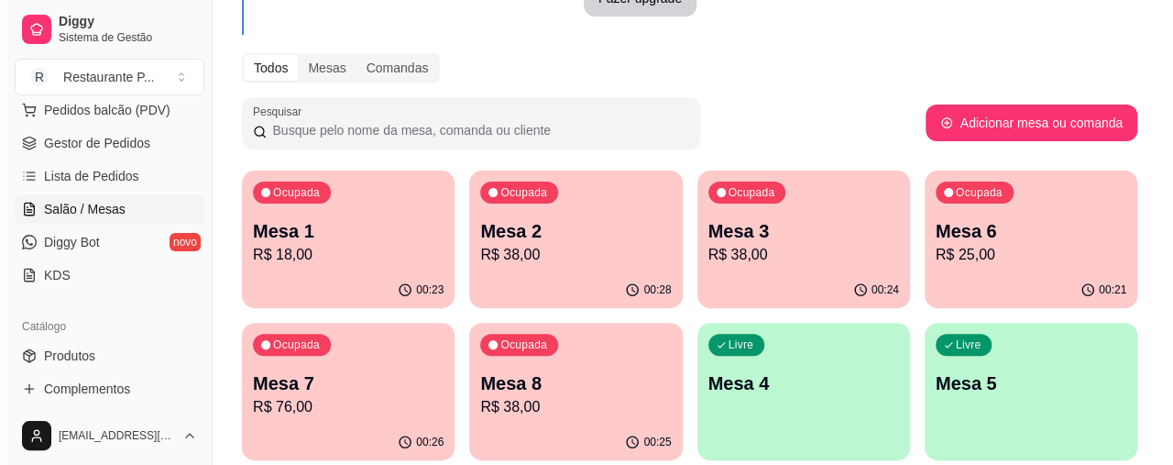
scroll to position [231, 0]
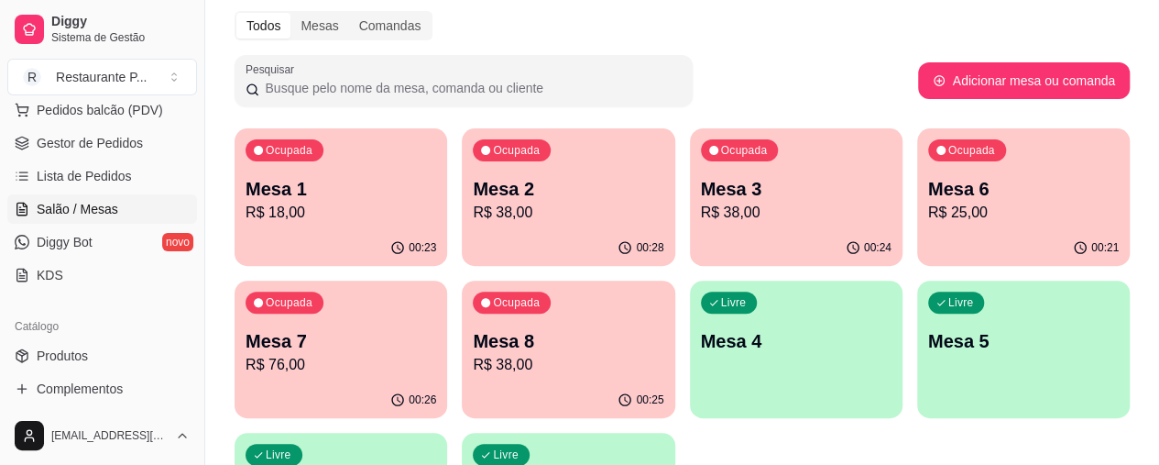
click at [476, 220] on p "R$ 38,00" at bounding box center [568, 213] width 191 height 22
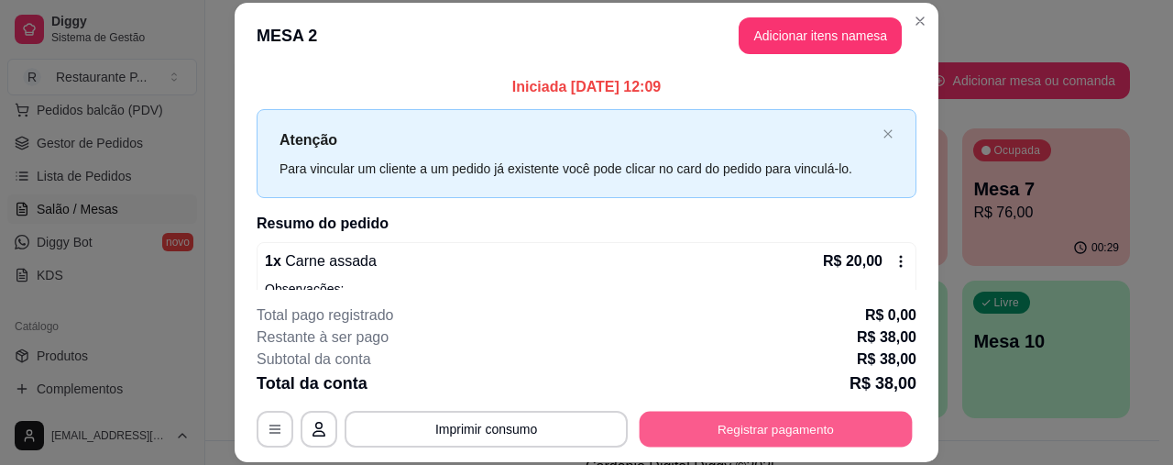
click at [740, 431] on button "Registrar pagamento" at bounding box center [776, 430] width 273 height 36
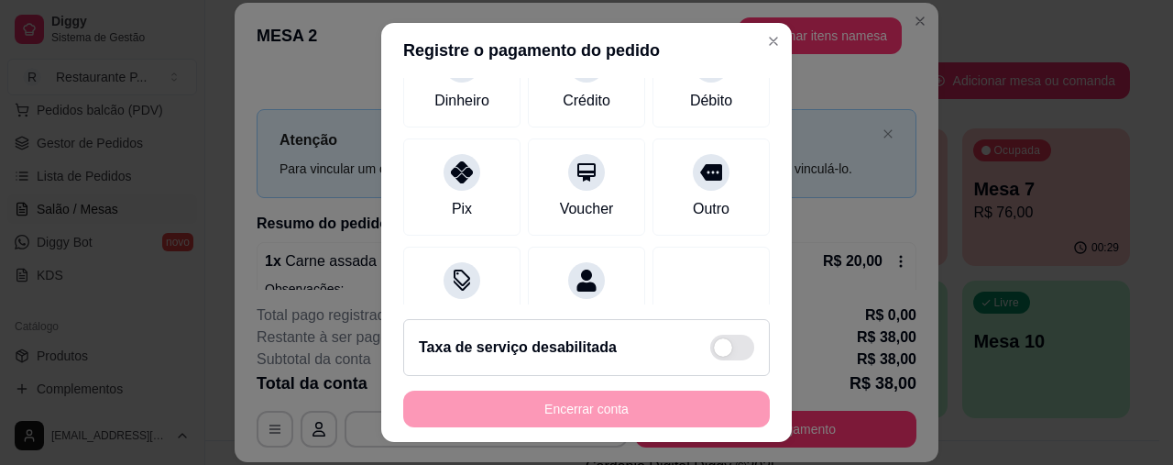
scroll to position [186, 0]
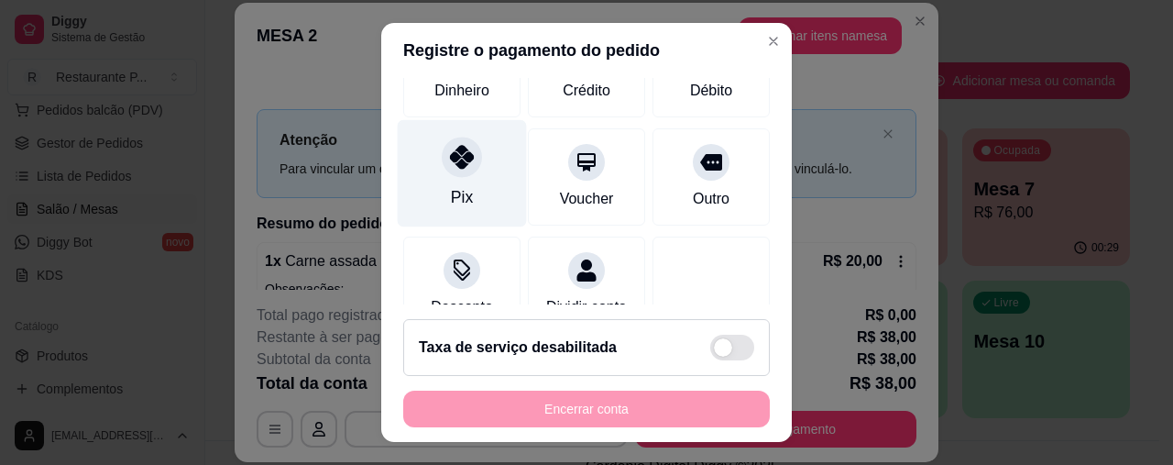
click at [464, 175] on div "Pix" at bounding box center [462, 173] width 129 height 107
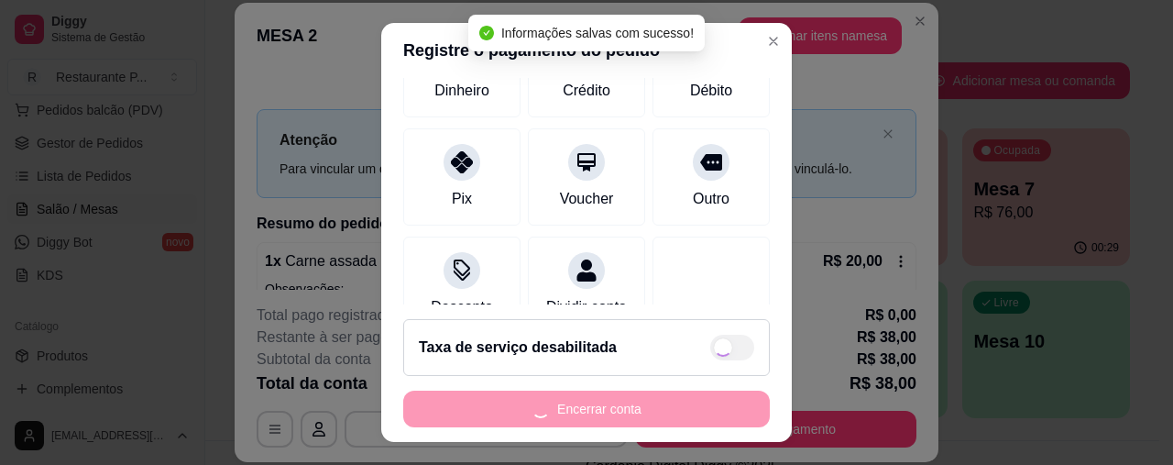
type input "R$ 0,00"
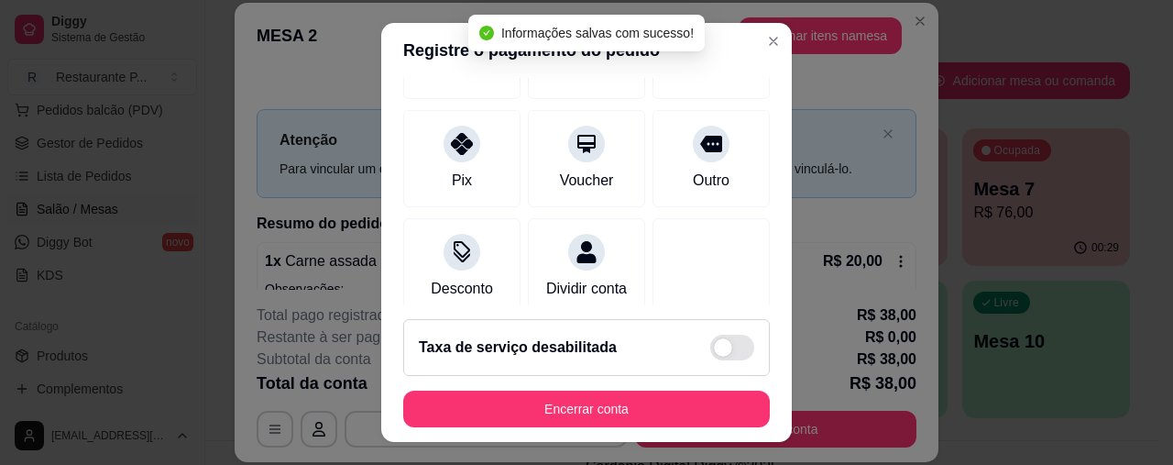
scroll to position [168, 0]
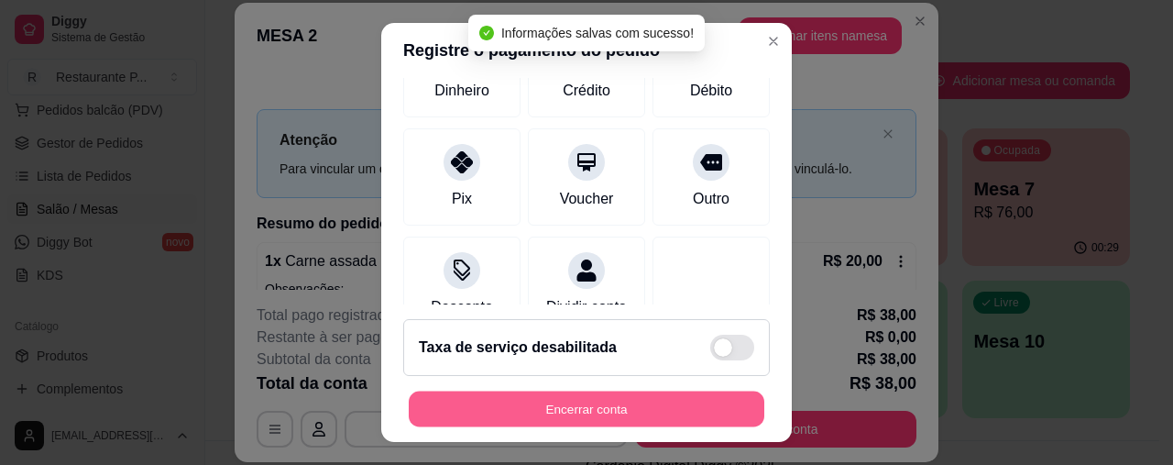
click at [575, 409] on button "Encerrar conta" at bounding box center [587, 408] width 356 height 36
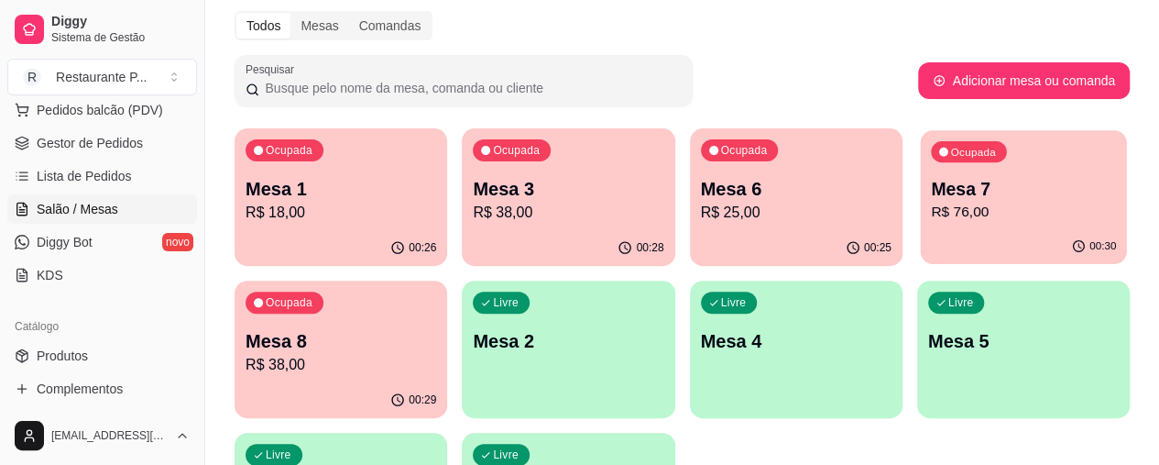
click at [931, 221] on p "R$ 76,00" at bounding box center [1023, 212] width 185 height 21
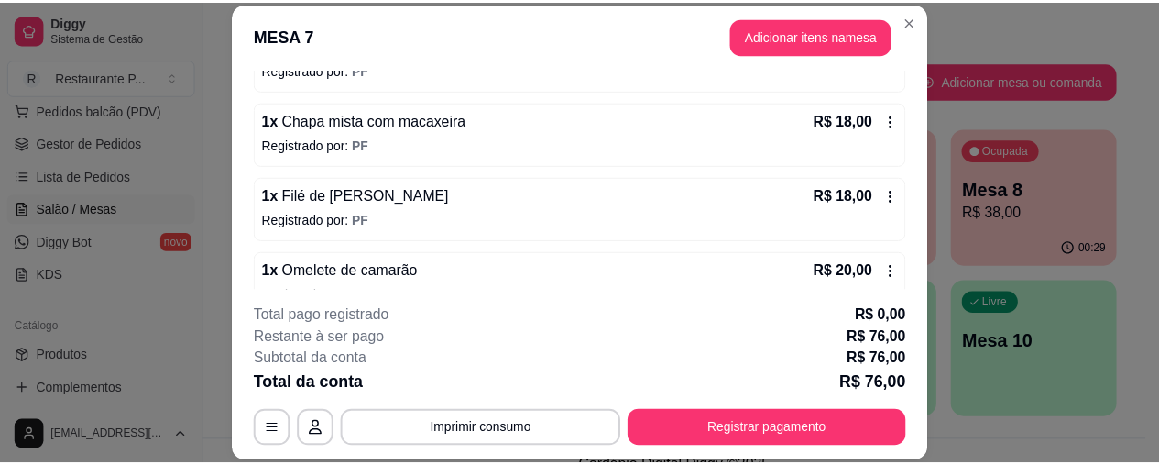
scroll to position [246, 0]
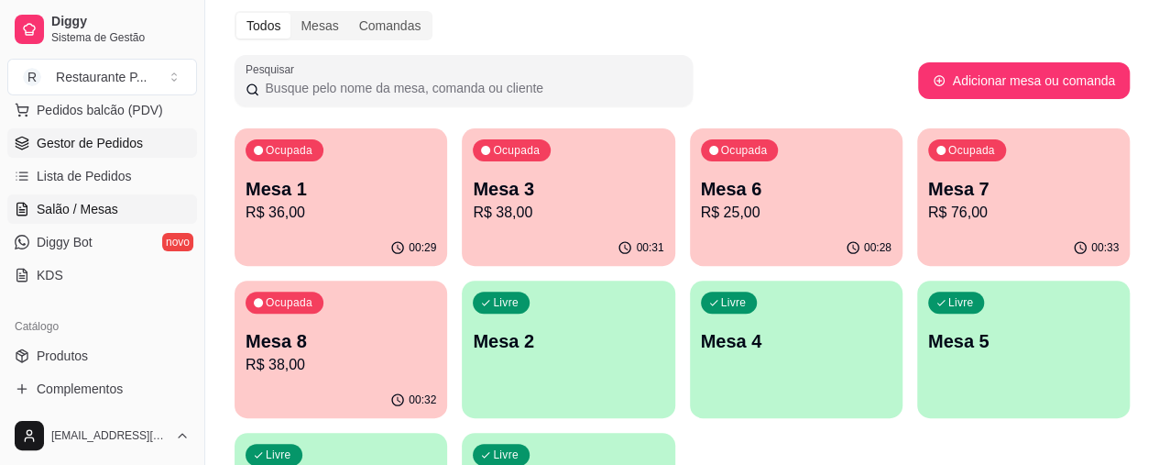
click at [85, 137] on span "Gestor de Pedidos" at bounding box center [90, 143] width 106 height 18
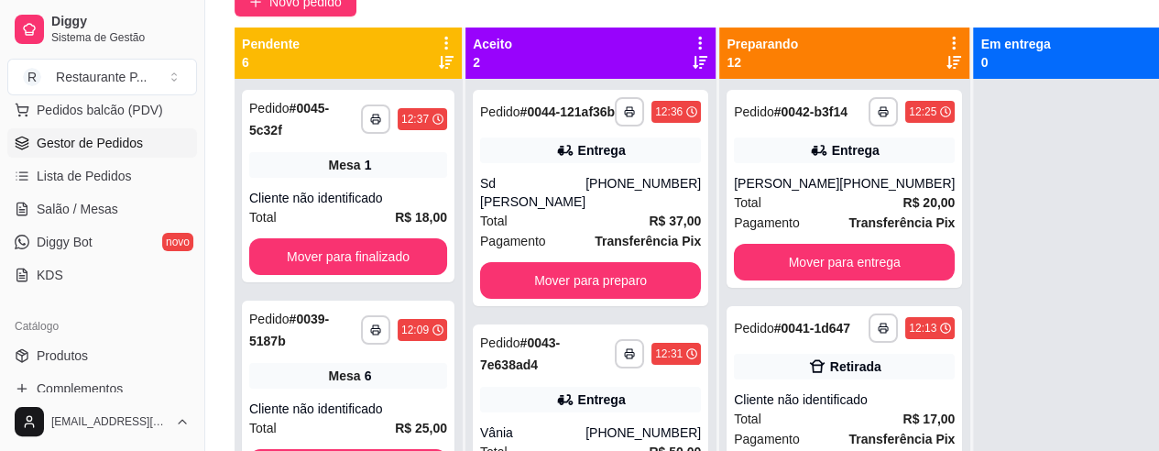
scroll to position [183, 0]
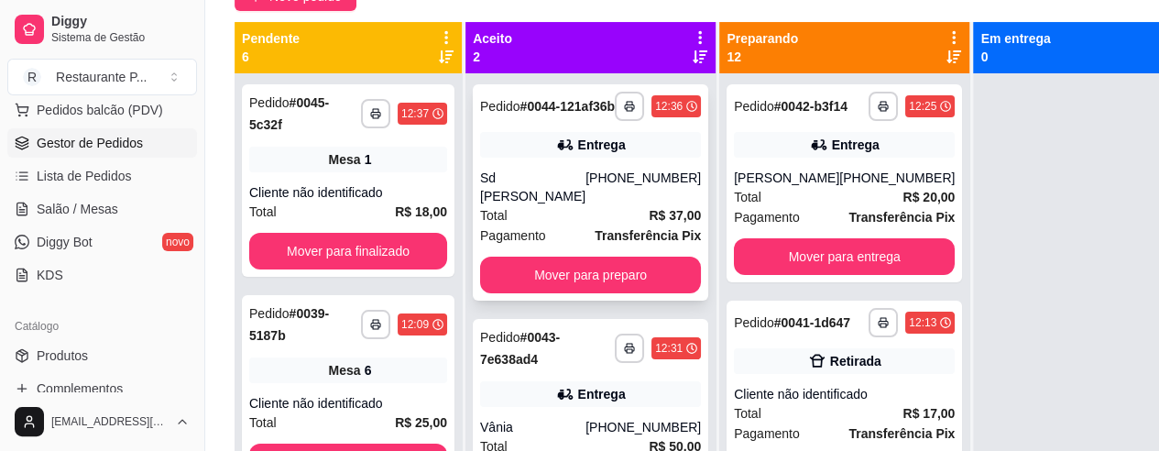
click at [597, 195] on div "[PHONE_NUMBER]" at bounding box center [643, 187] width 115 height 37
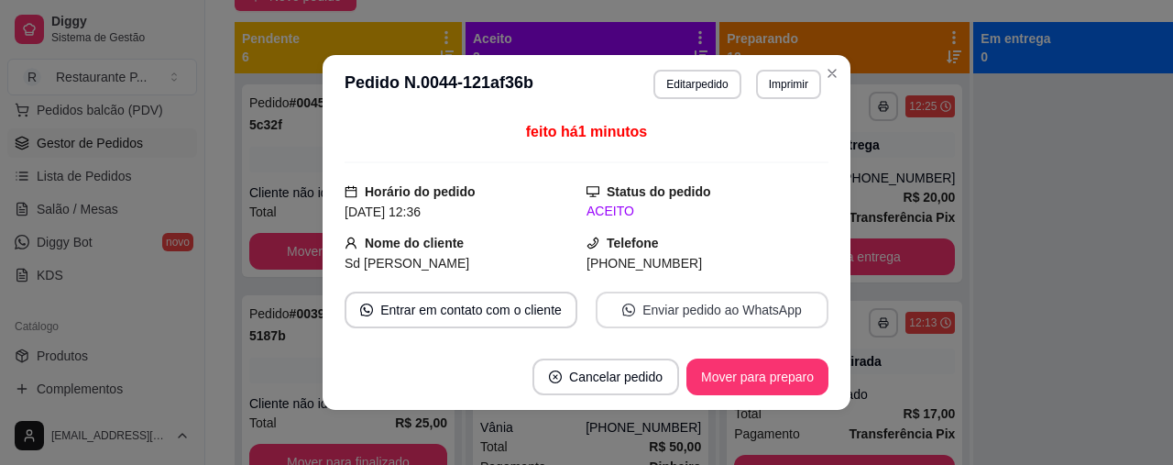
click at [708, 300] on button "Enviar pedido ao WhatsApp" at bounding box center [712, 309] width 233 height 37
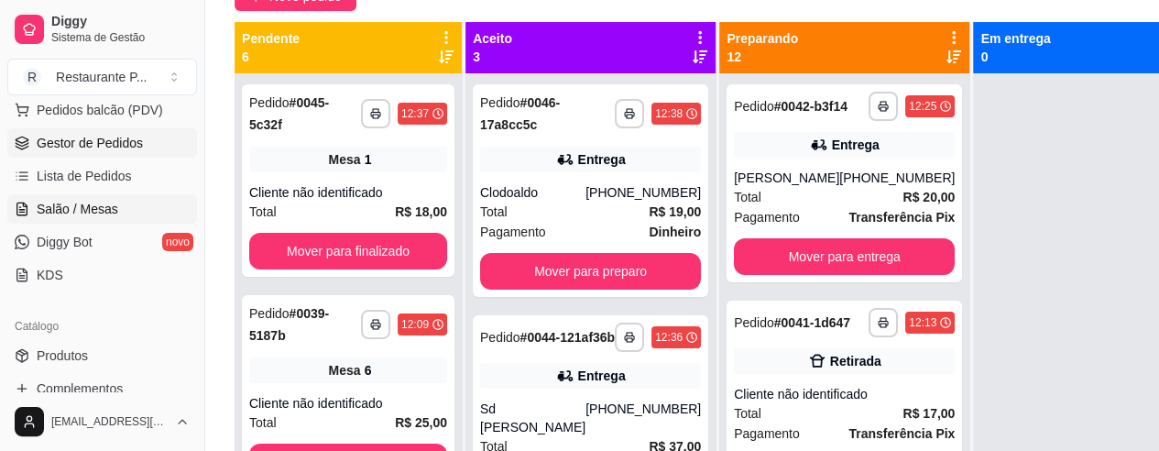
click at [90, 208] on span "Salão / Mesas" at bounding box center [78, 209] width 82 height 18
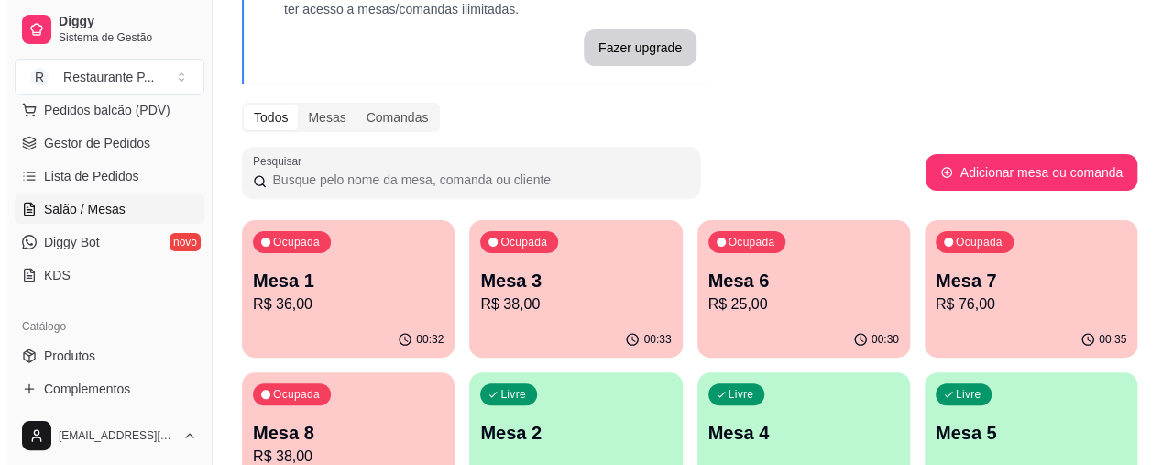
scroll to position [161, 0]
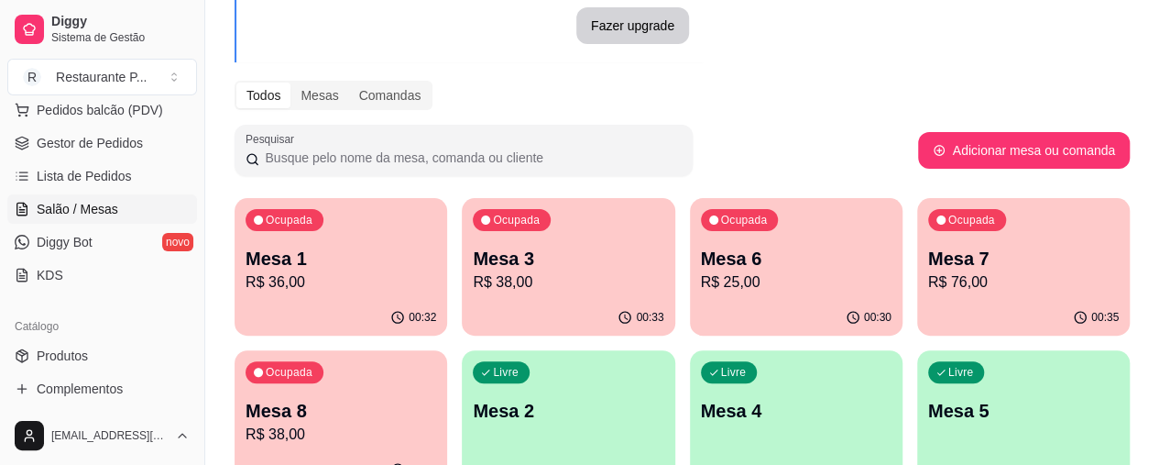
click at [928, 269] on p "Mesa 7" at bounding box center [1023, 259] width 191 height 26
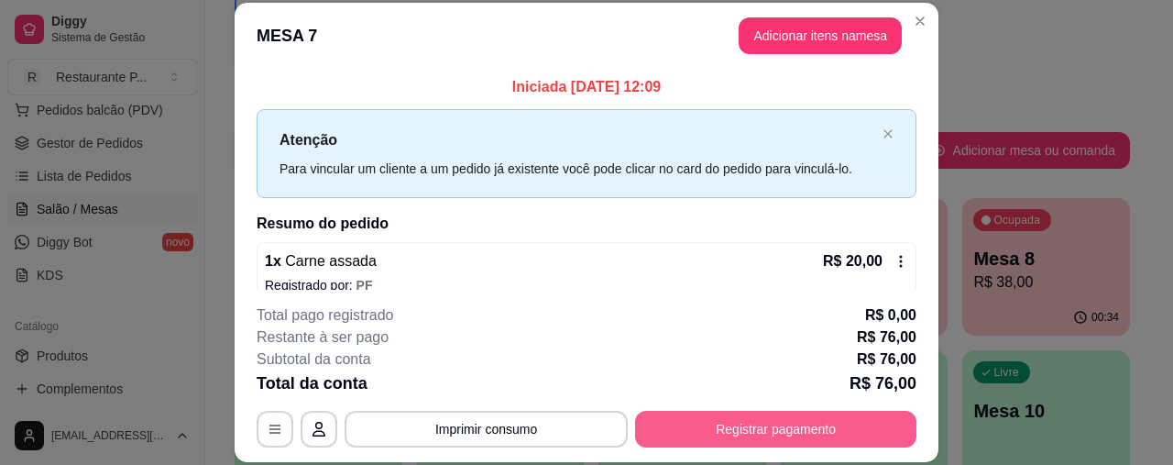
click at [772, 430] on button "Registrar pagamento" at bounding box center [775, 429] width 281 height 37
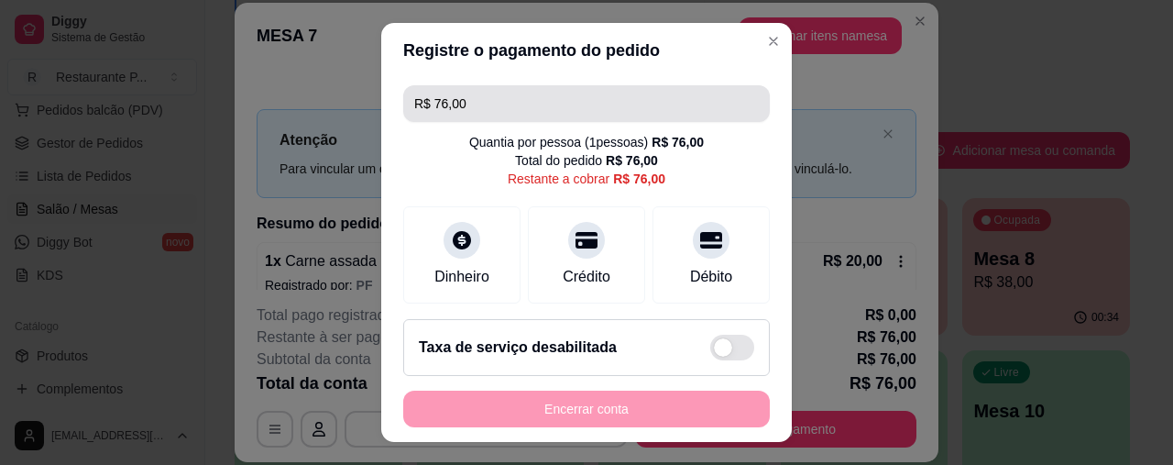
click at [505, 97] on input "R$ 76,00" at bounding box center [586, 103] width 345 height 37
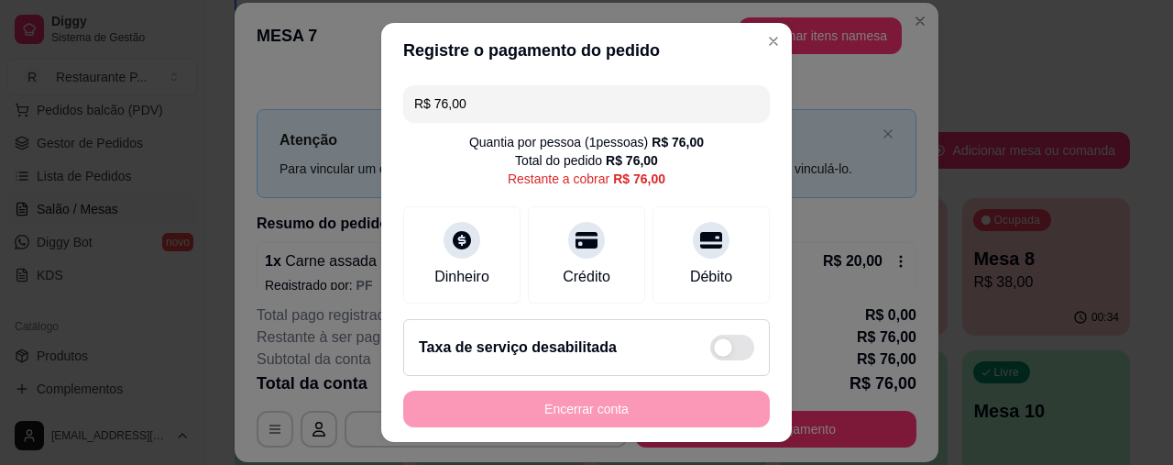
click at [504, 96] on input "R$ 76,00" at bounding box center [586, 103] width 345 height 37
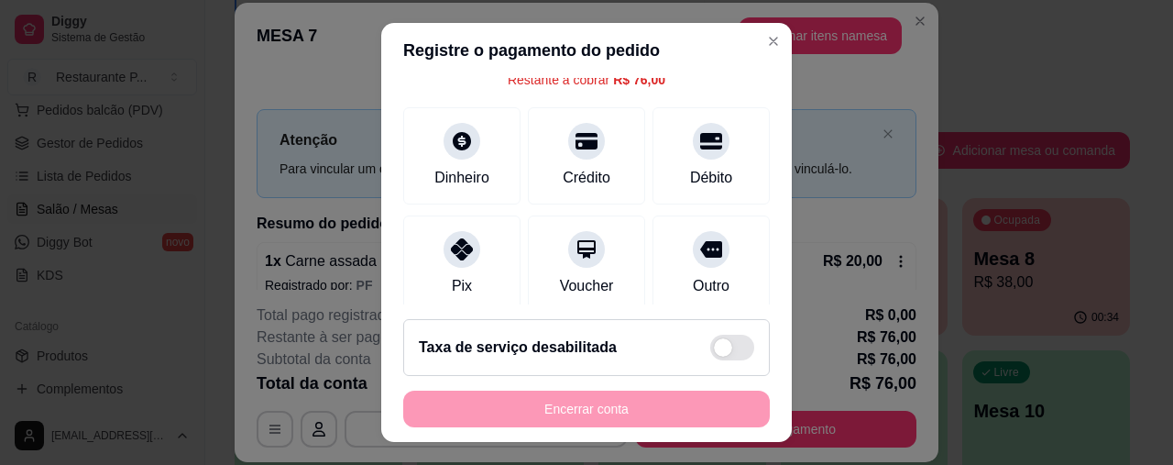
scroll to position [196, 0]
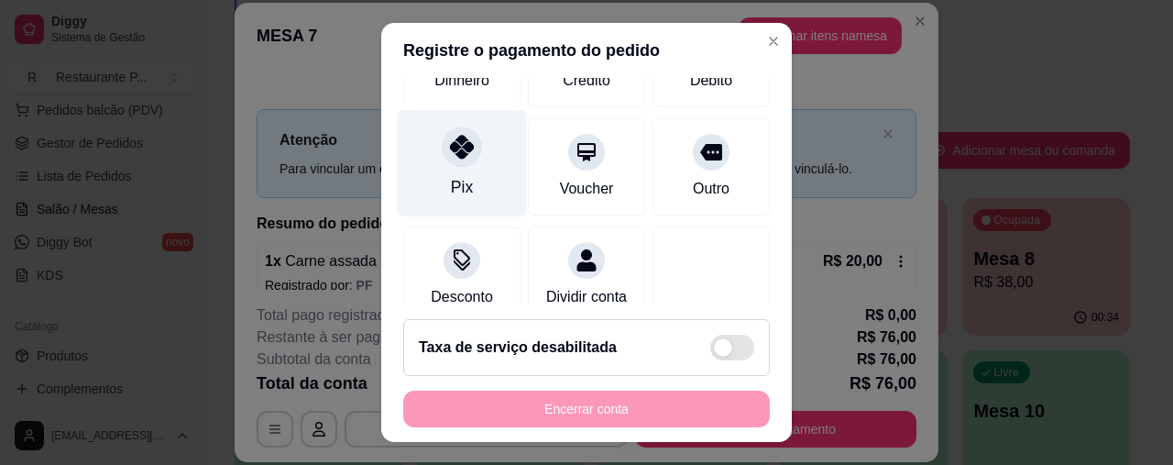
click at [450, 147] on icon at bounding box center [462, 148] width 24 height 24
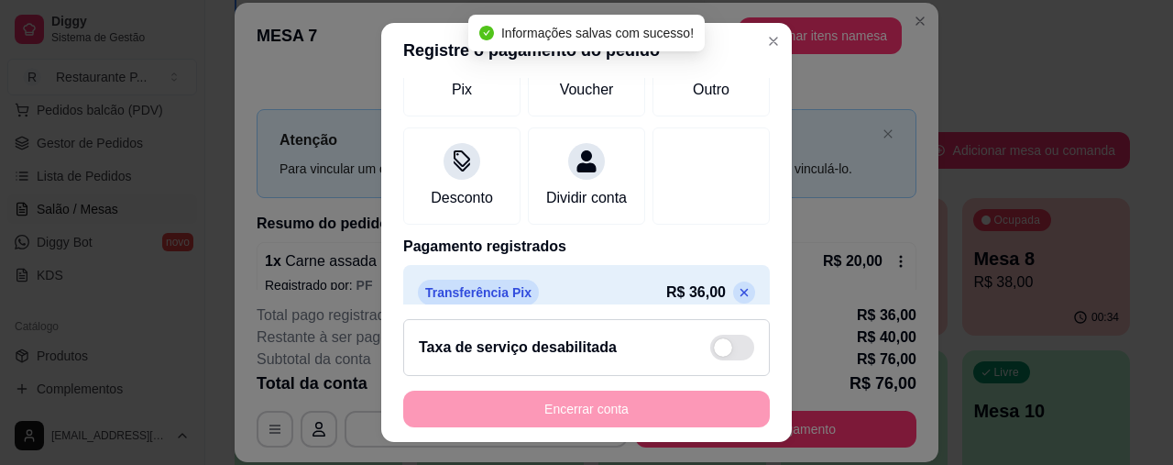
scroll to position [337, 0]
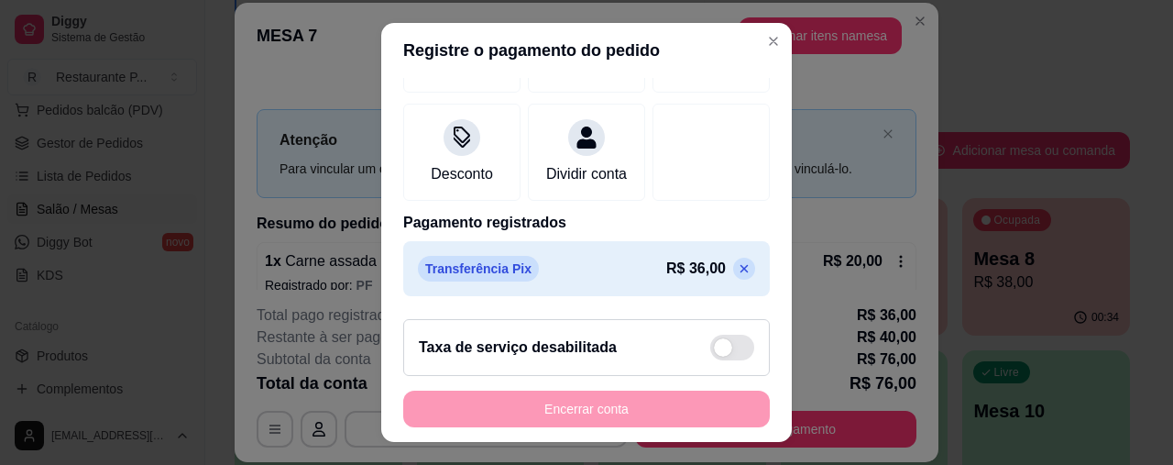
click at [763, 76] on header "Registre o pagamento do pedido" at bounding box center [586, 50] width 411 height 55
click at [755, 84] on div "R$ 40,00 Quantia por pessoa ( 1 pessoas) R$ 76,00 Total do pedido R$ 76,00 Rest…" at bounding box center [586, 190] width 411 height 225
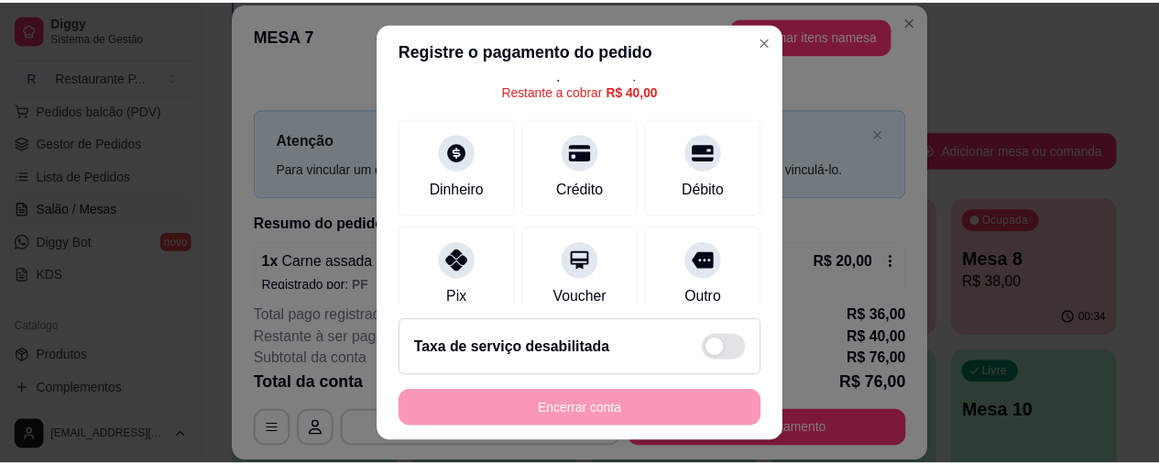
scroll to position [81, 0]
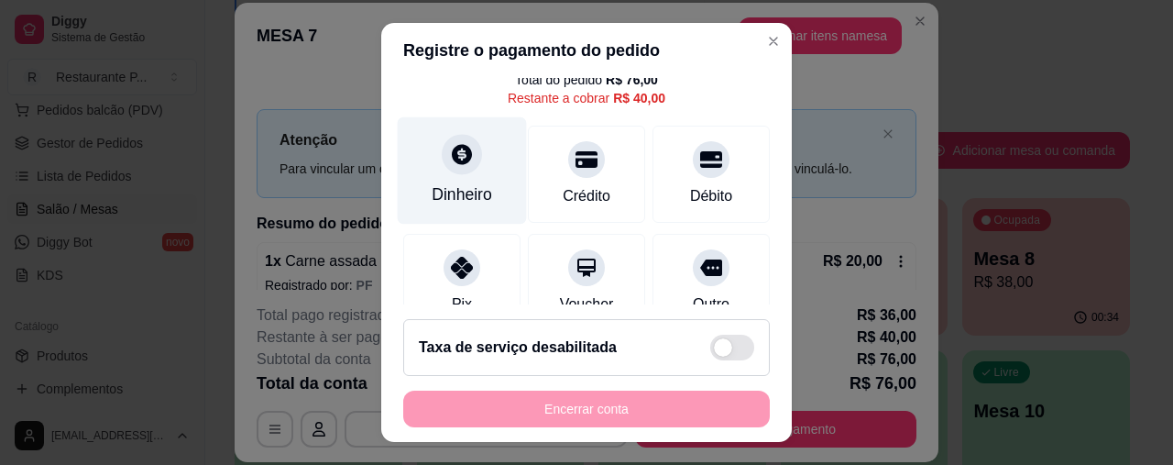
click at [455, 173] on div at bounding box center [462, 155] width 40 height 40
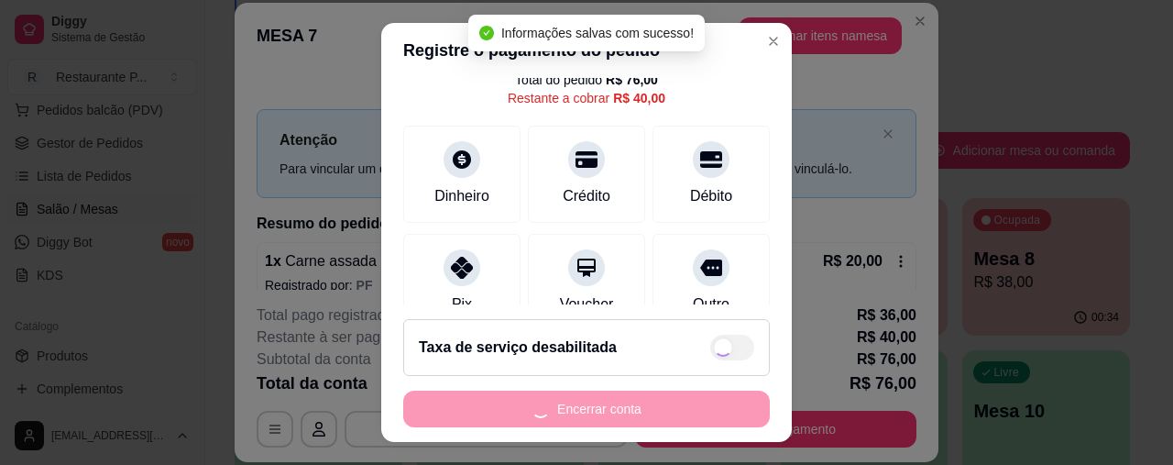
type input "R$ 0,00"
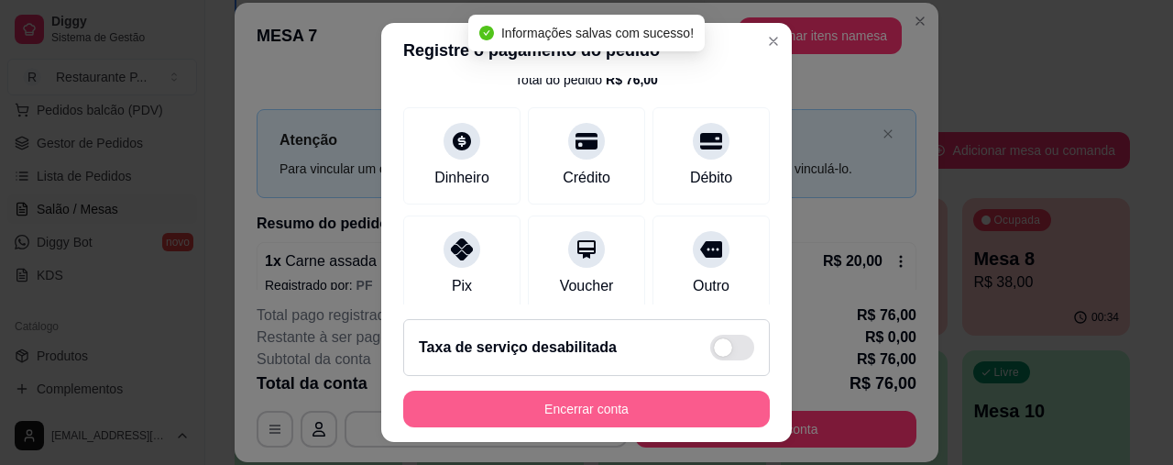
click at [614, 408] on button "Encerrar conta" at bounding box center [586, 408] width 367 height 37
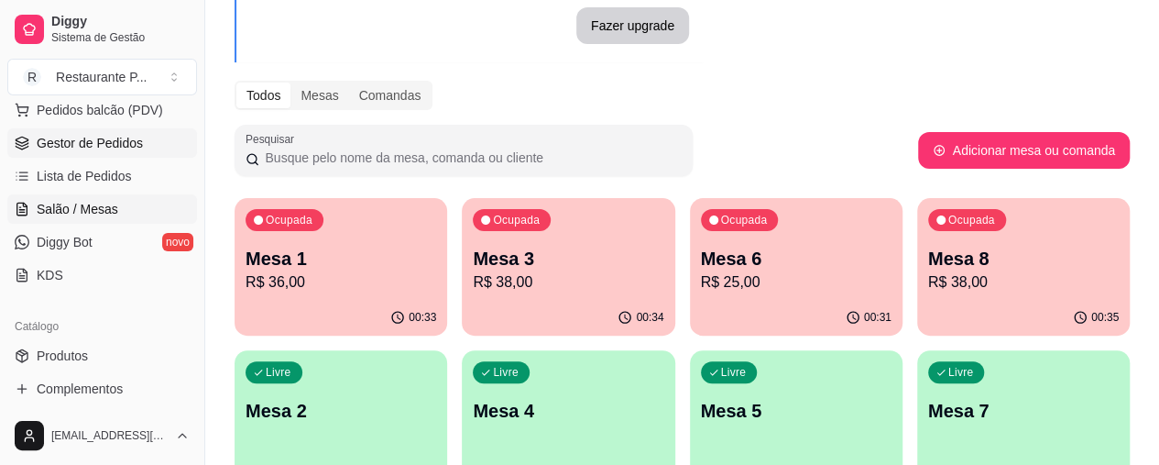
click at [67, 142] on span "Gestor de Pedidos" at bounding box center [90, 143] width 106 height 18
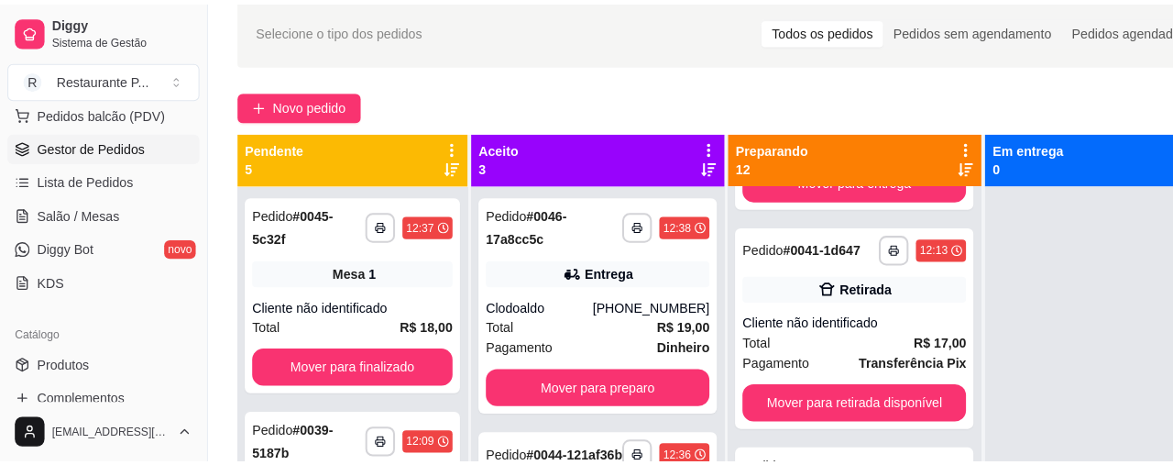
scroll to position [246, 0]
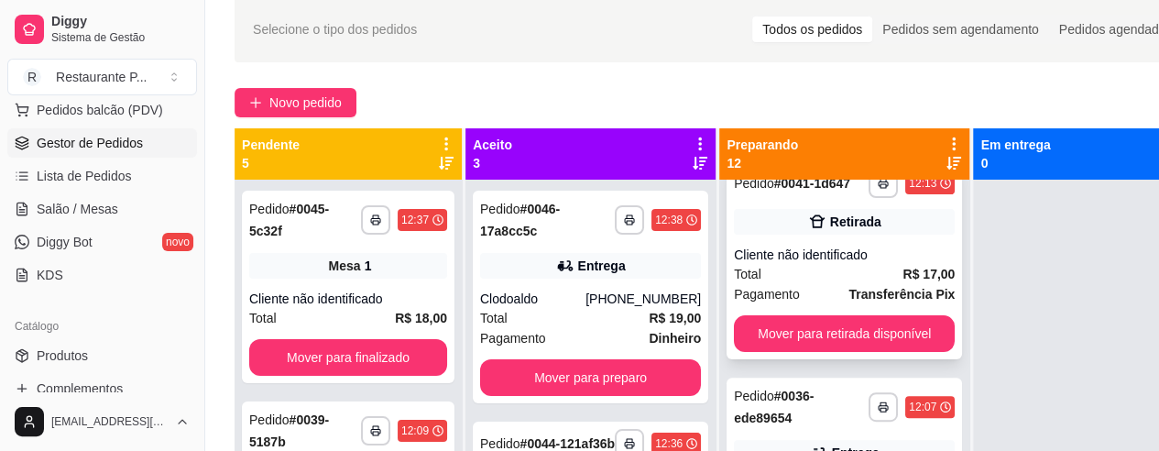
click at [827, 272] on div "Total R$ 17,00" at bounding box center [844, 274] width 221 height 20
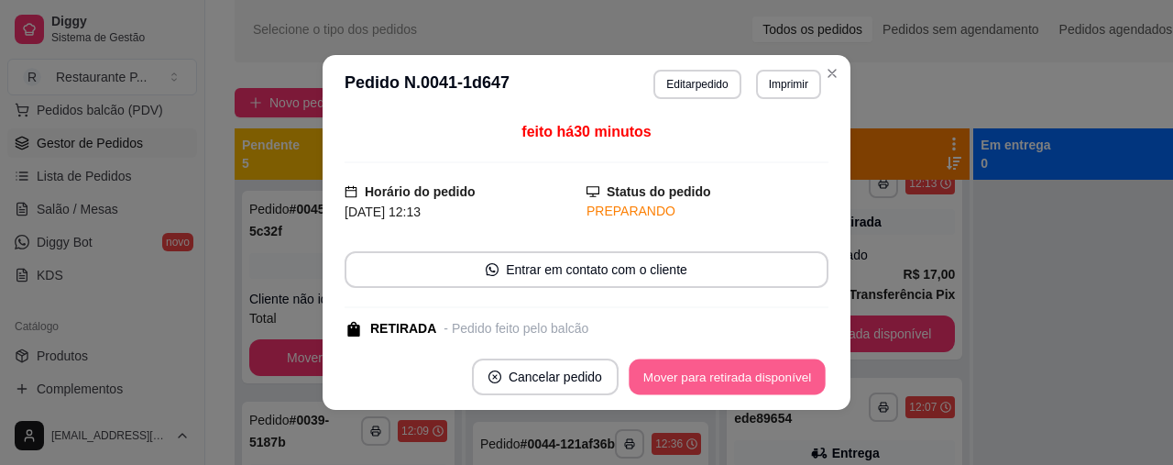
click at [744, 373] on button "Mover para retirada disponível" at bounding box center [727, 377] width 196 height 36
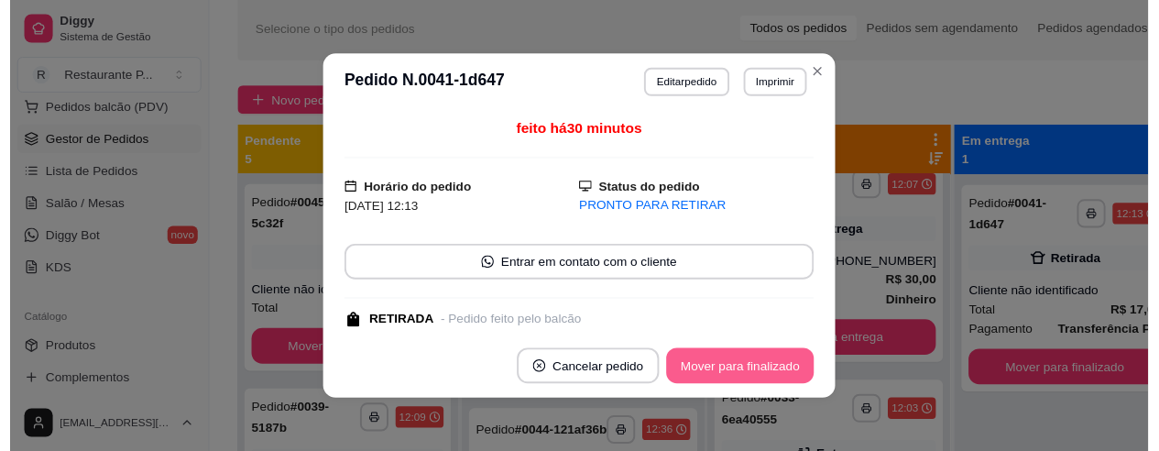
scroll to position [44, 0]
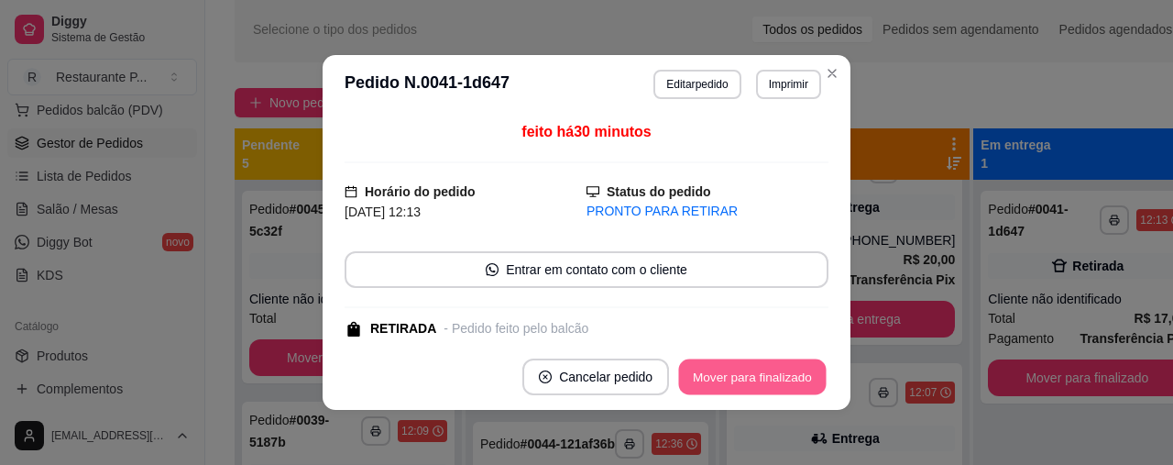
click at [708, 366] on button "Mover para finalizado" at bounding box center [753, 377] width 148 height 36
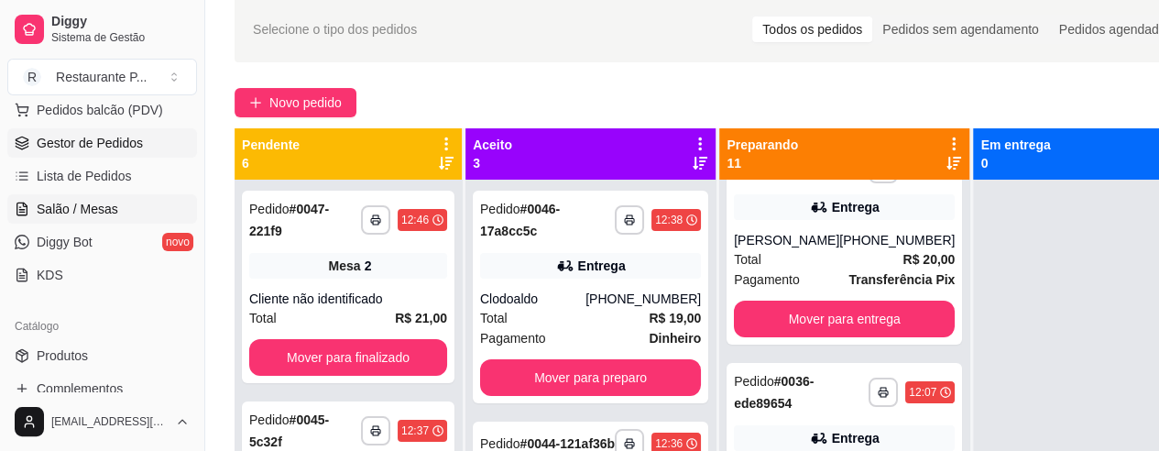
click at [70, 201] on span "Salão / Mesas" at bounding box center [78, 209] width 82 height 18
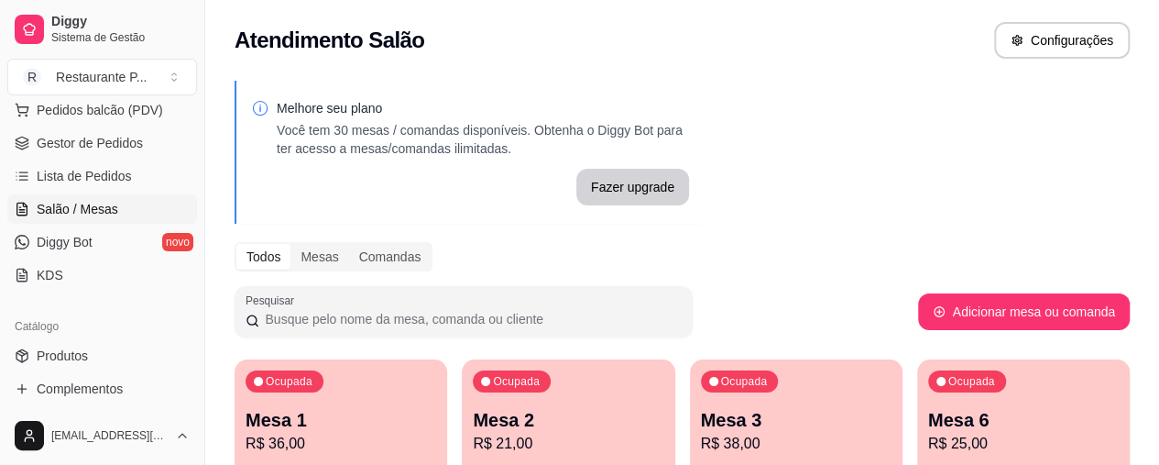
click at [701, 392] on div "Ocupada Mesa 3 R$ 38,00" at bounding box center [796, 410] width 213 height 102
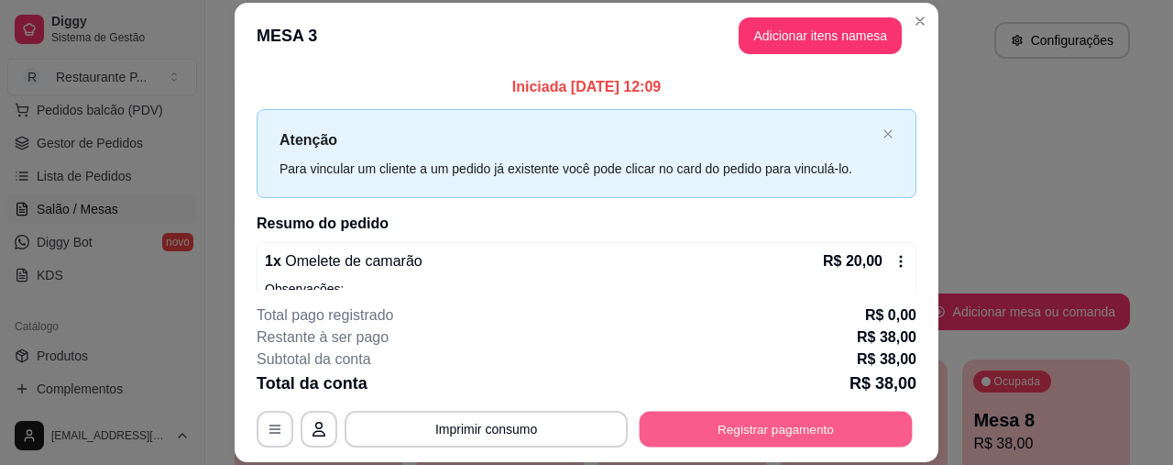
click at [745, 432] on button "Registrar pagamento" at bounding box center [776, 430] width 273 height 36
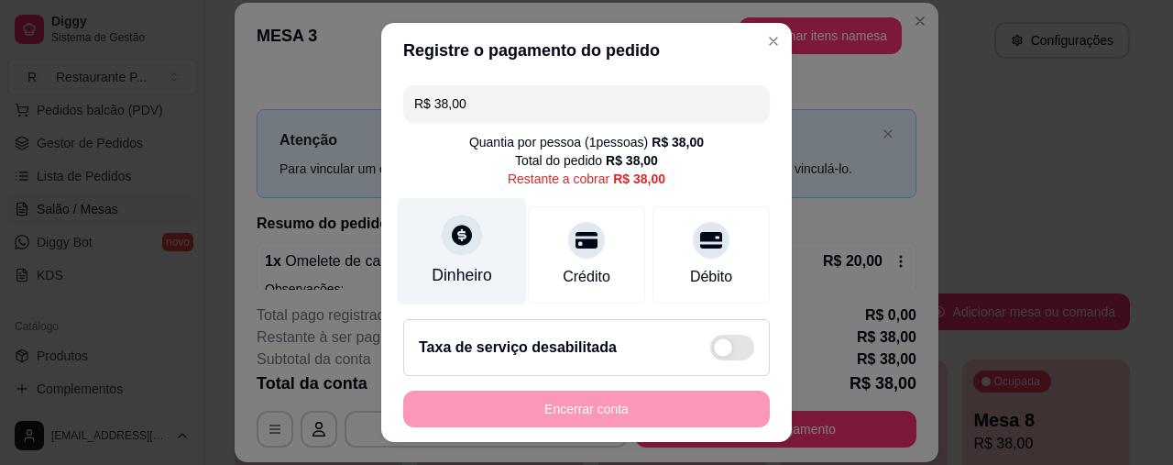
click at [436, 254] on div "Dinheiro" at bounding box center [462, 251] width 129 height 107
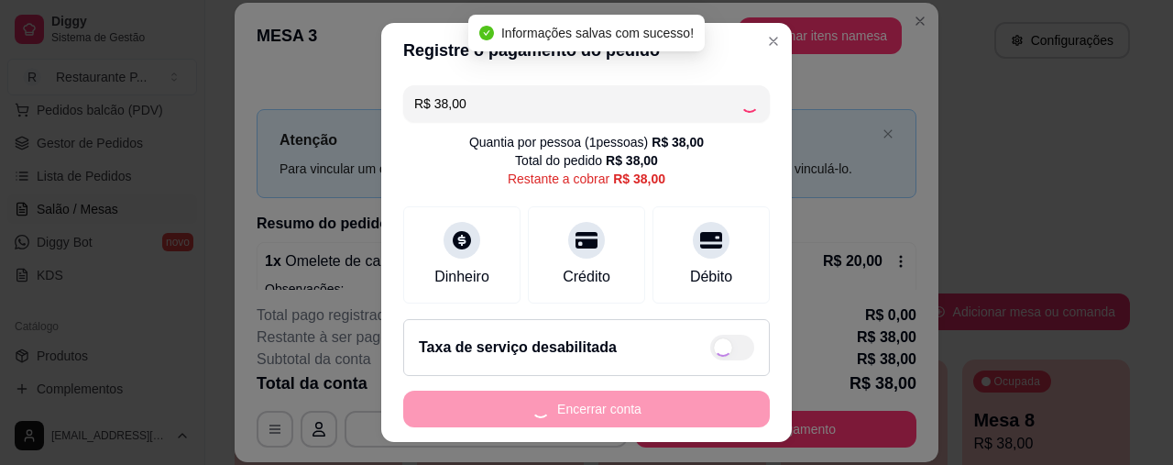
type input "R$ 0,00"
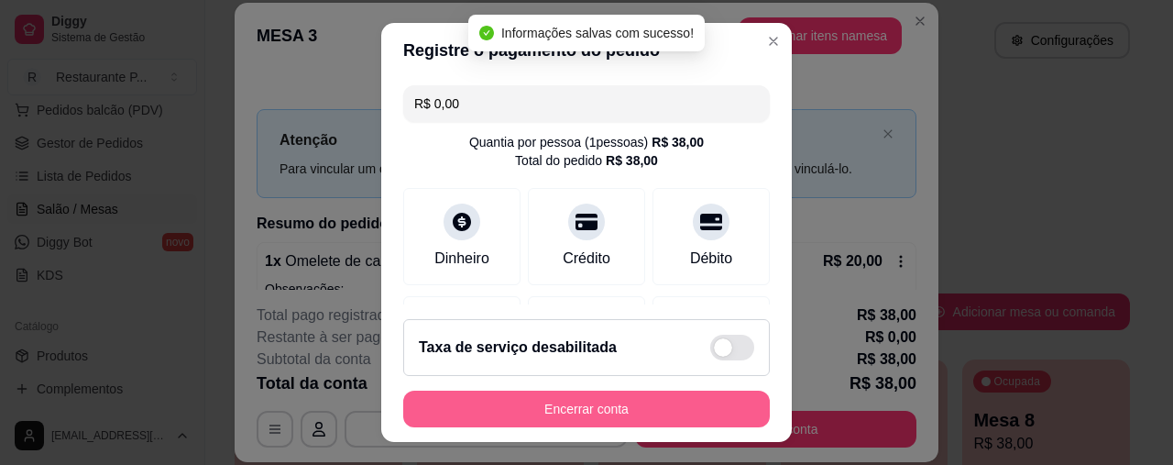
click at [599, 400] on button "Encerrar conta" at bounding box center [586, 408] width 367 height 37
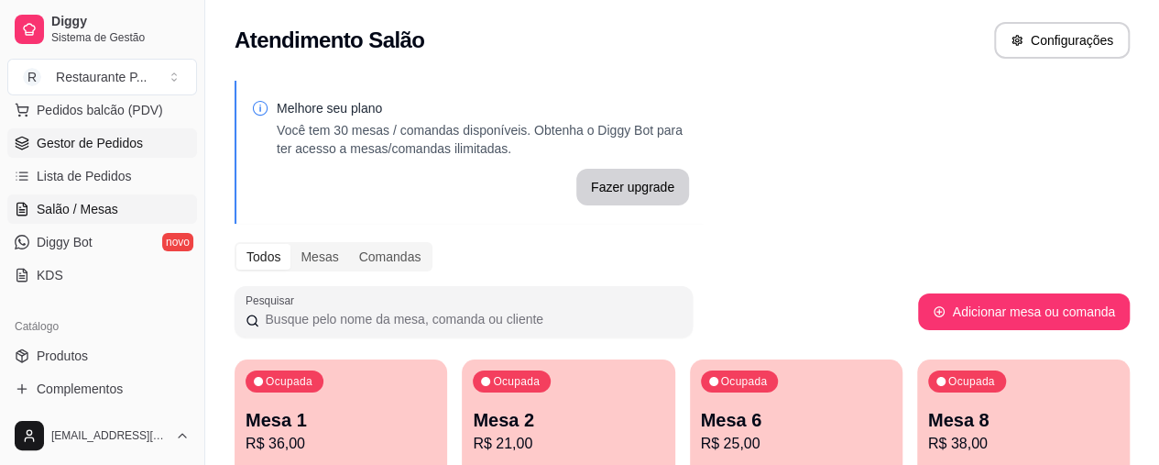
click at [84, 146] on span "Gestor de Pedidos" at bounding box center [90, 143] width 106 height 18
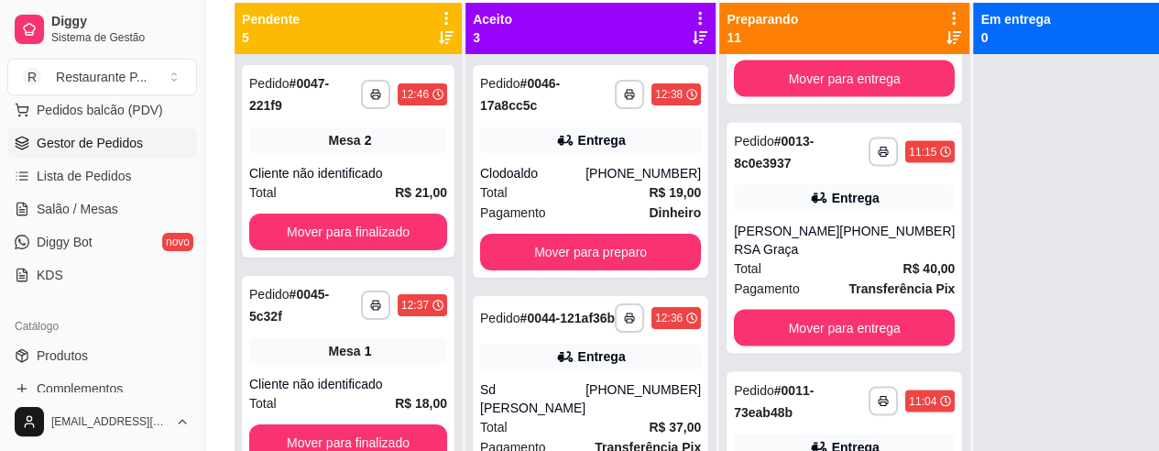
scroll to position [1754, 0]
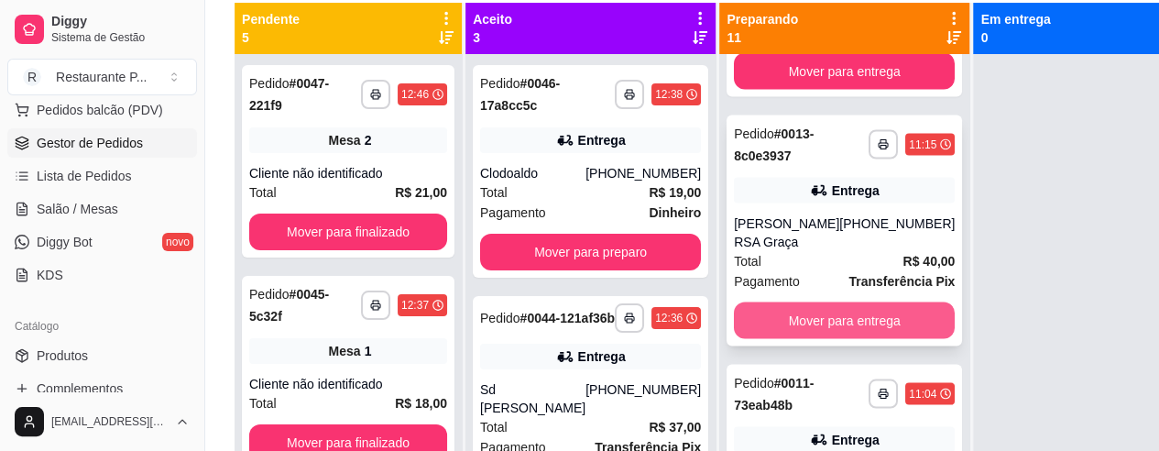
click at [855, 338] on button "Mover para entrega" at bounding box center [844, 320] width 221 height 37
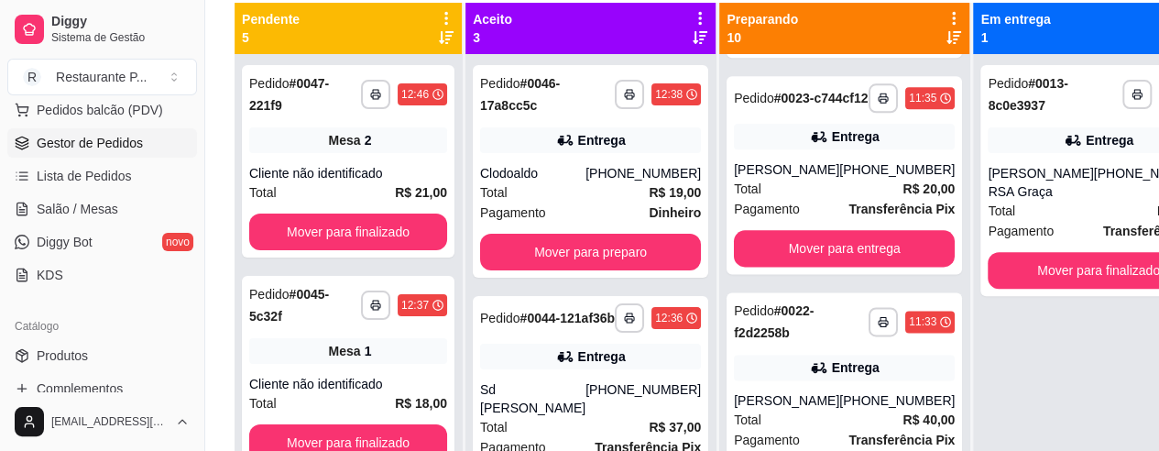
scroll to position [1098, 0]
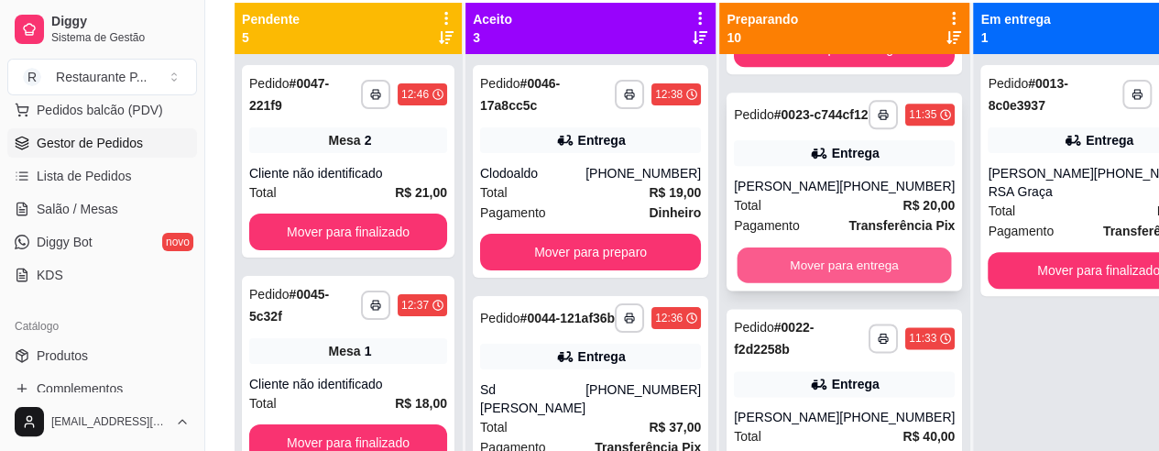
click at [836, 283] on button "Mover para entrega" at bounding box center [845, 265] width 214 height 36
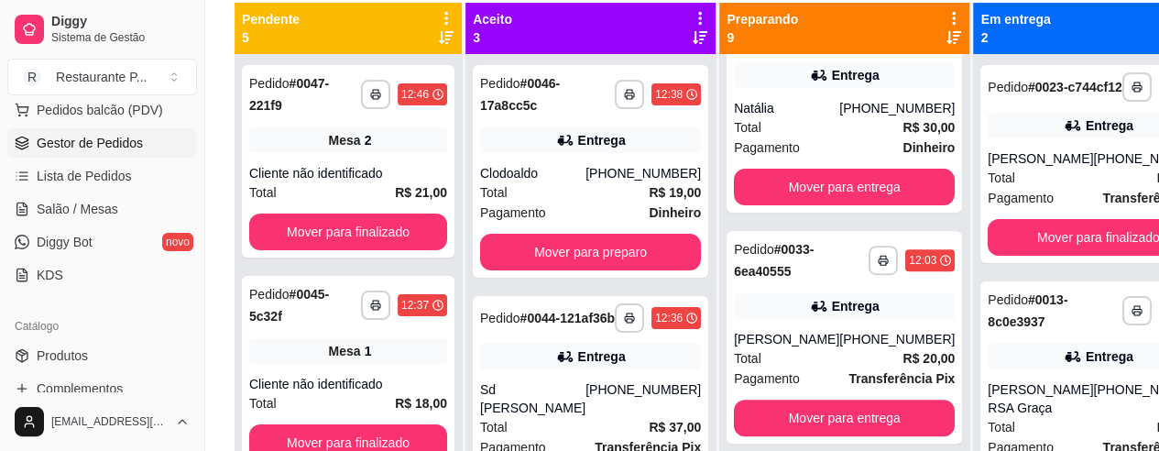
scroll to position [357, 0]
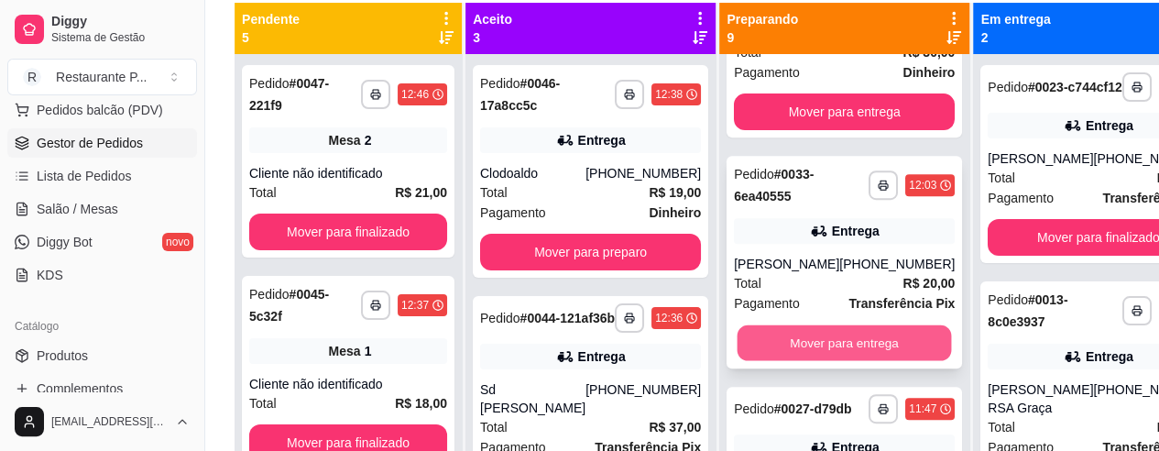
click at [827, 358] on button "Mover para entrega" at bounding box center [845, 343] width 214 height 36
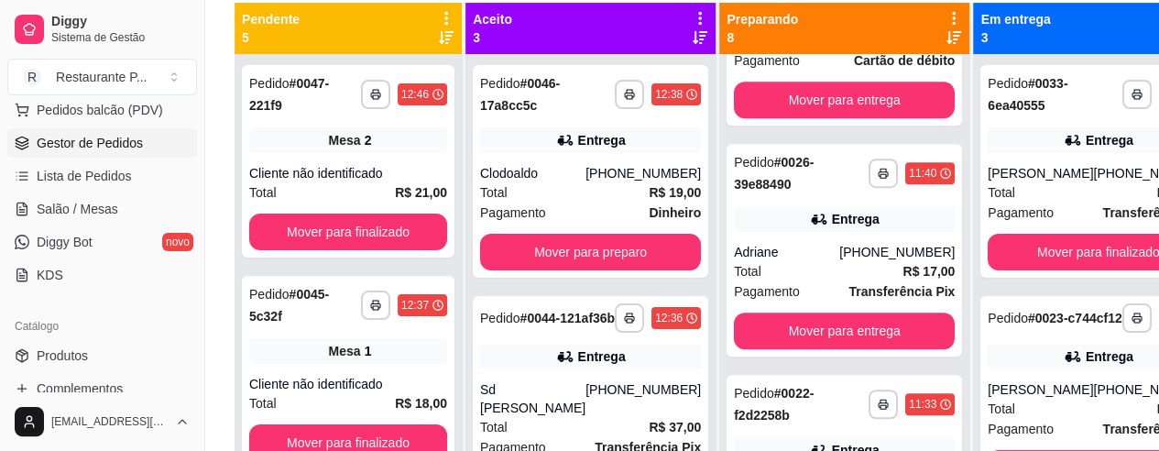
scroll to position [587, 0]
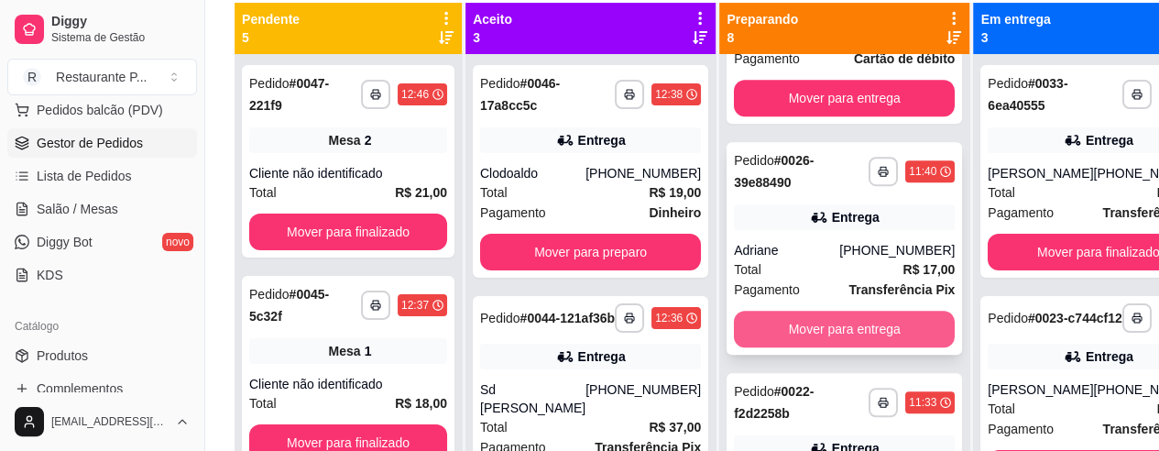
click at [839, 345] on button "Mover para entrega" at bounding box center [844, 329] width 221 height 37
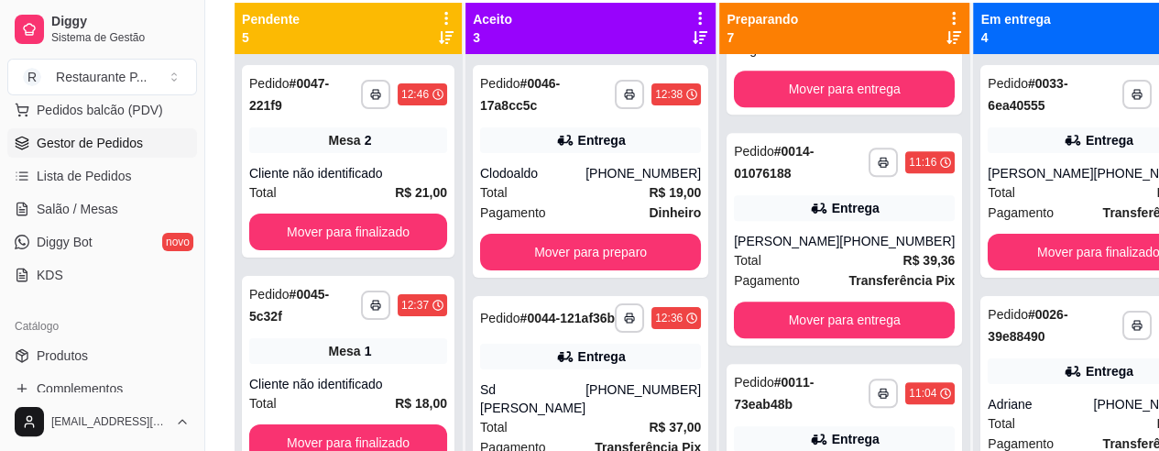
scroll to position [841, 0]
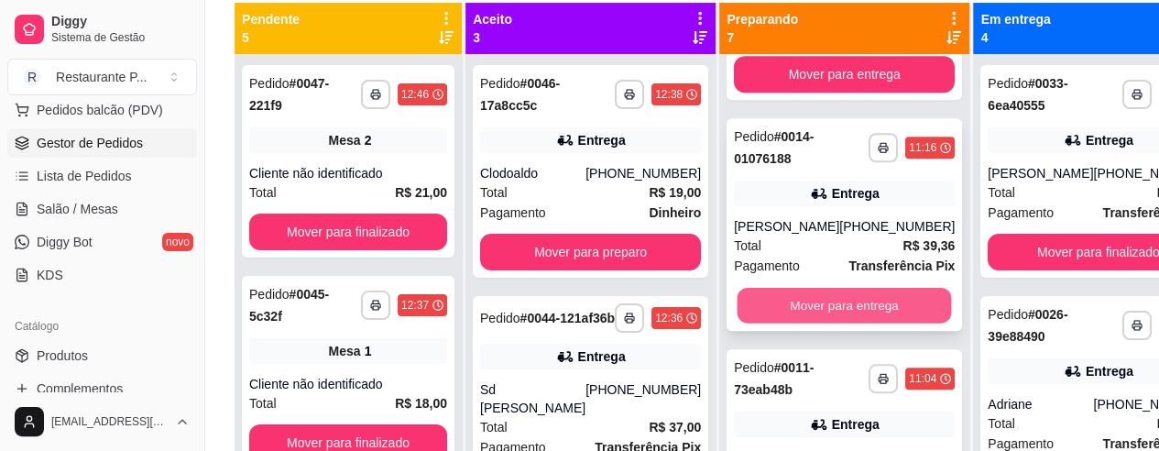
click at [819, 324] on button "Mover para entrega" at bounding box center [845, 306] width 214 height 36
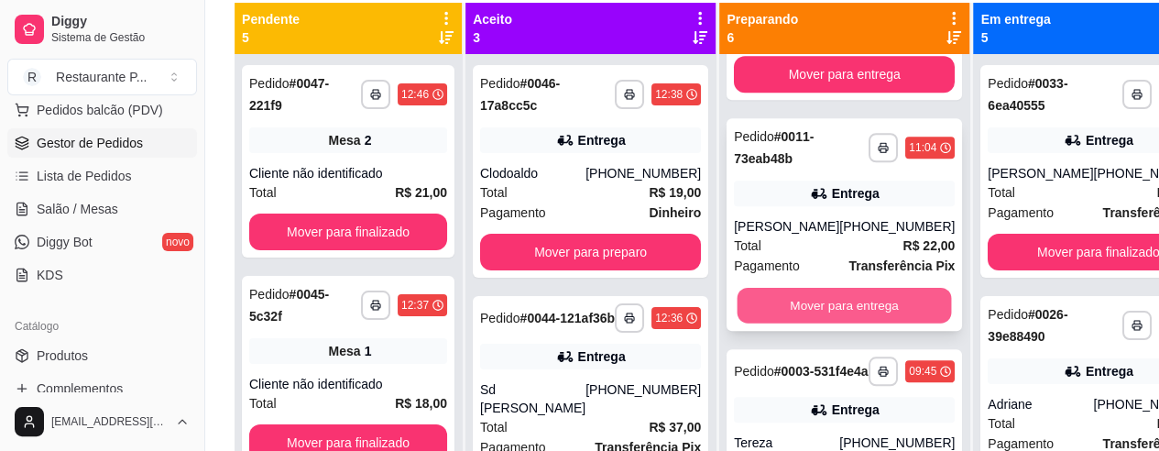
click at [829, 324] on button "Mover para entrega" at bounding box center [845, 306] width 214 height 36
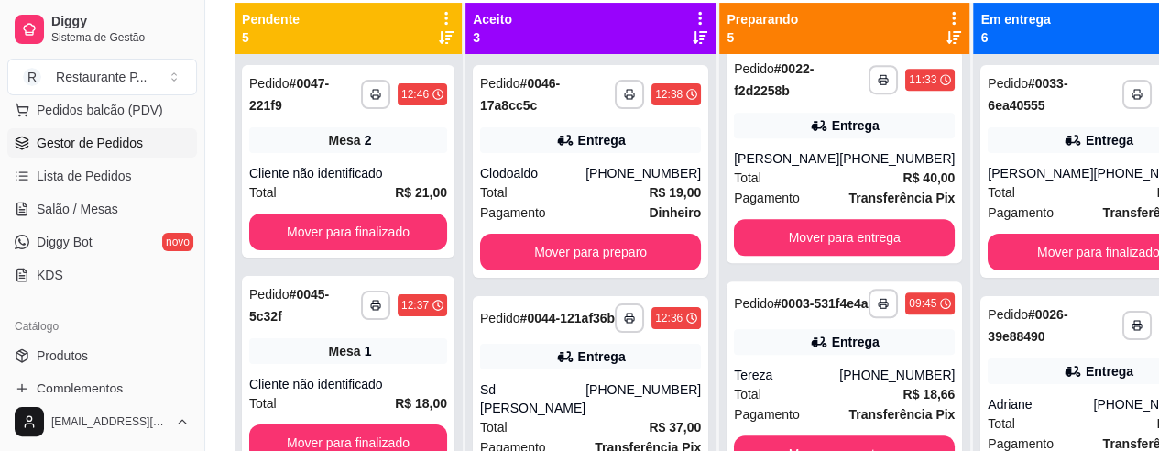
scroll to position [708, 0]
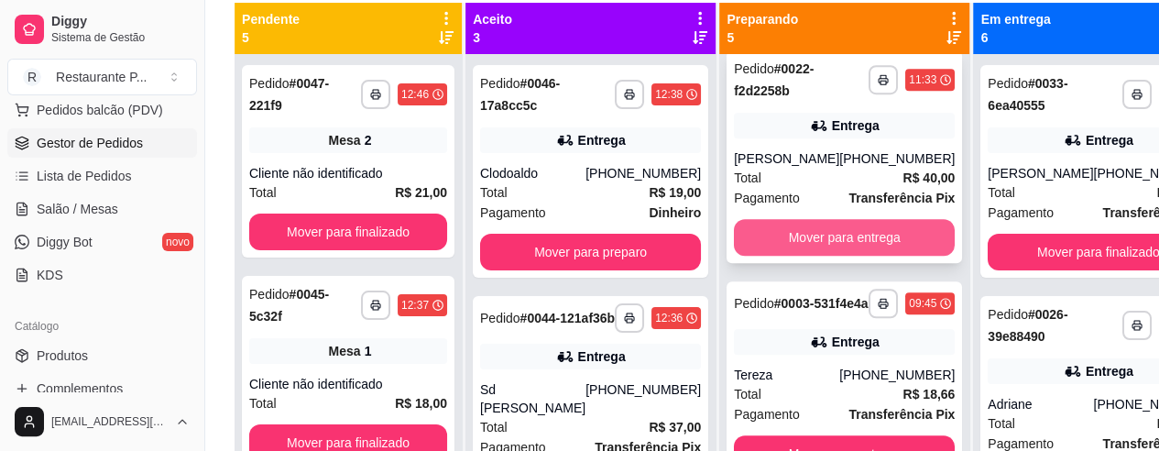
click at [825, 232] on button "Mover para entrega" at bounding box center [844, 237] width 221 height 37
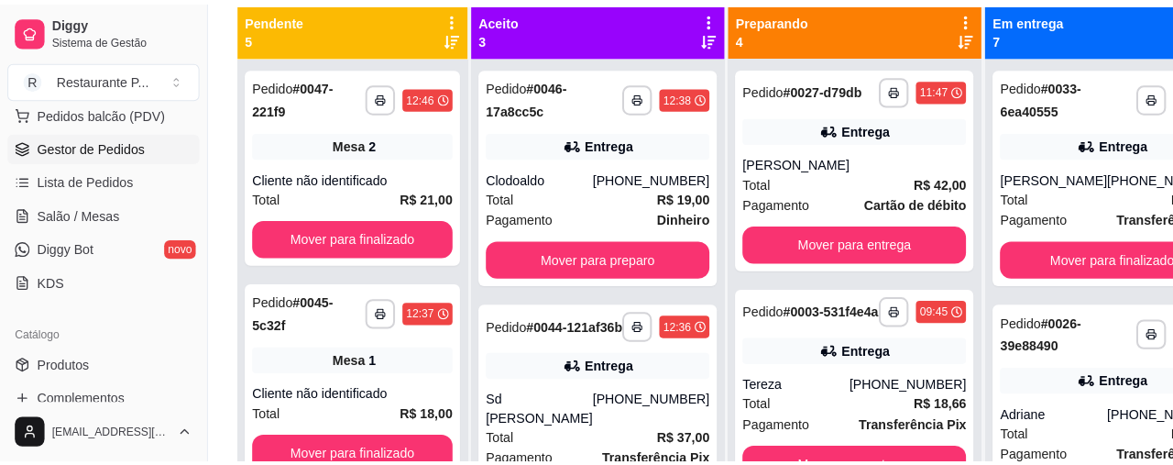
scroll to position [477, 0]
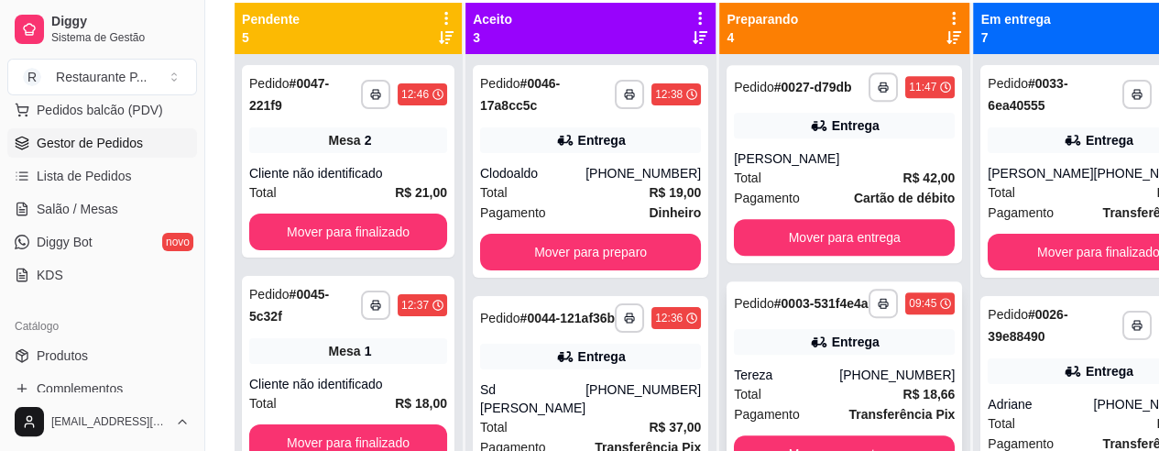
click at [815, 375] on div "**********" at bounding box center [845, 380] width 236 height 198
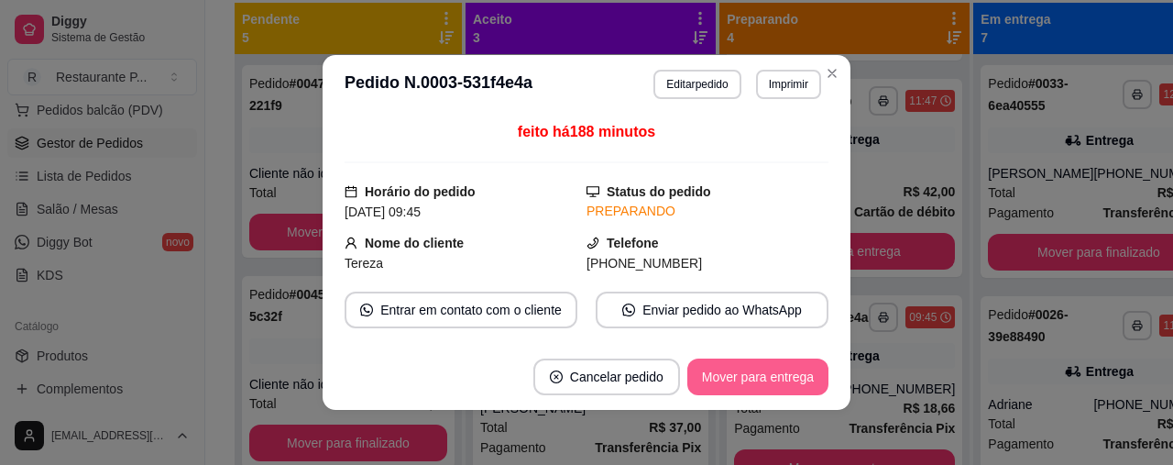
click at [766, 374] on button "Mover para entrega" at bounding box center [757, 376] width 141 height 37
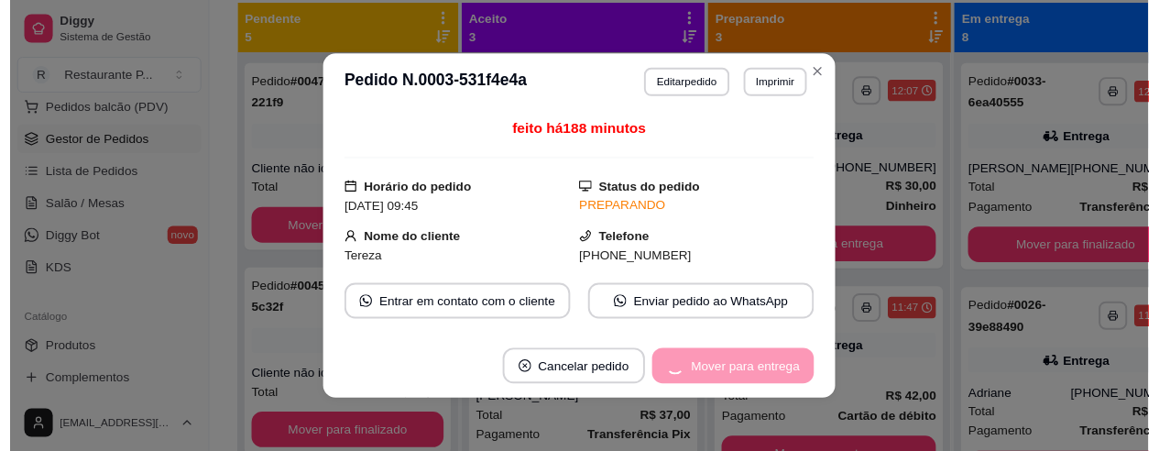
scroll to position [246, 0]
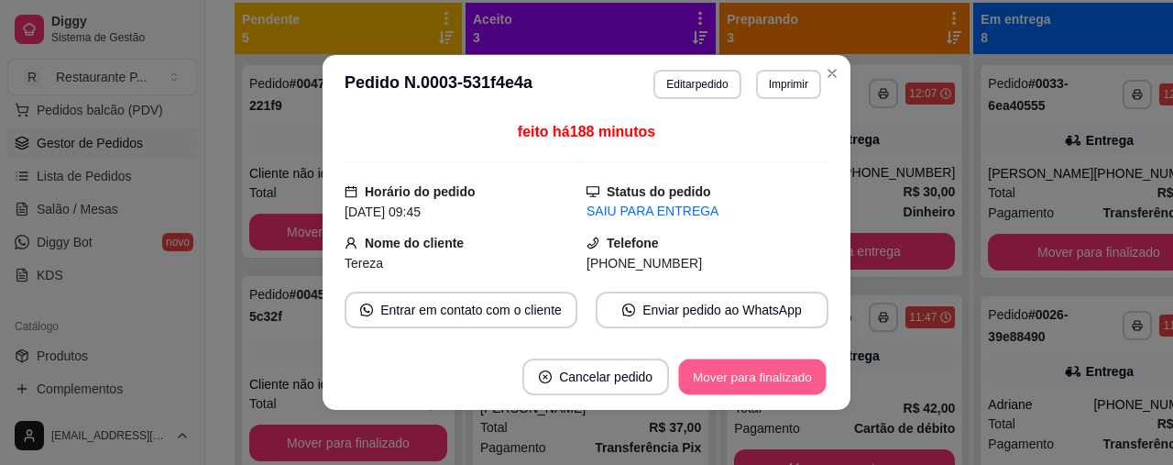
click at [766, 372] on button "Mover para finalizado" at bounding box center [753, 377] width 148 height 36
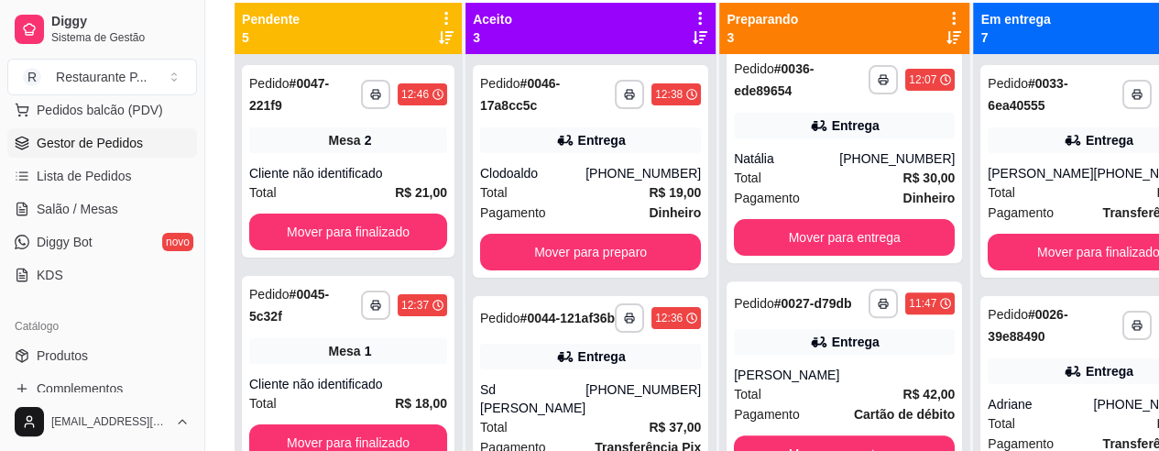
click at [1134, 1] on div "**********" at bounding box center [730, 168] width 1050 height 616
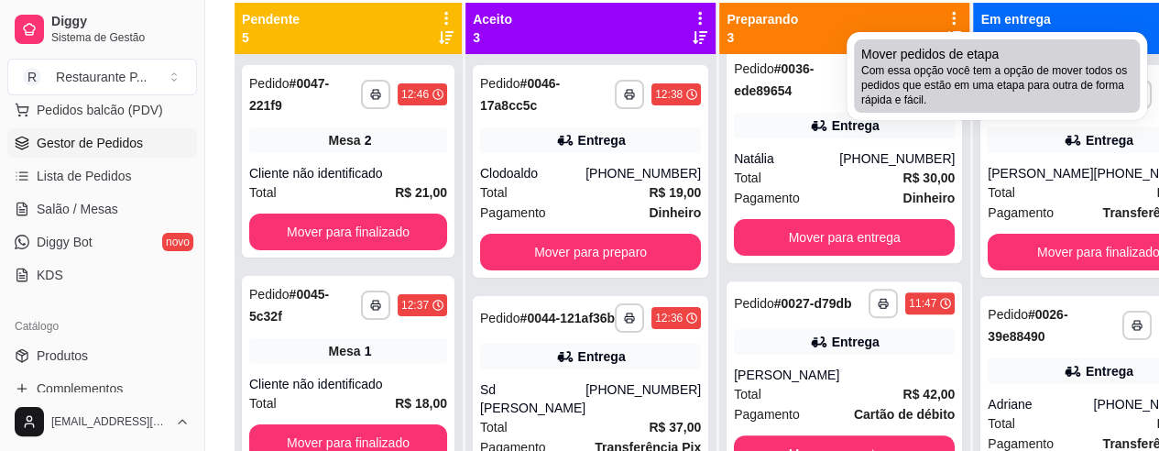
click at [931, 60] on span "Mover pedidos de etapa" at bounding box center [929, 54] width 137 height 18
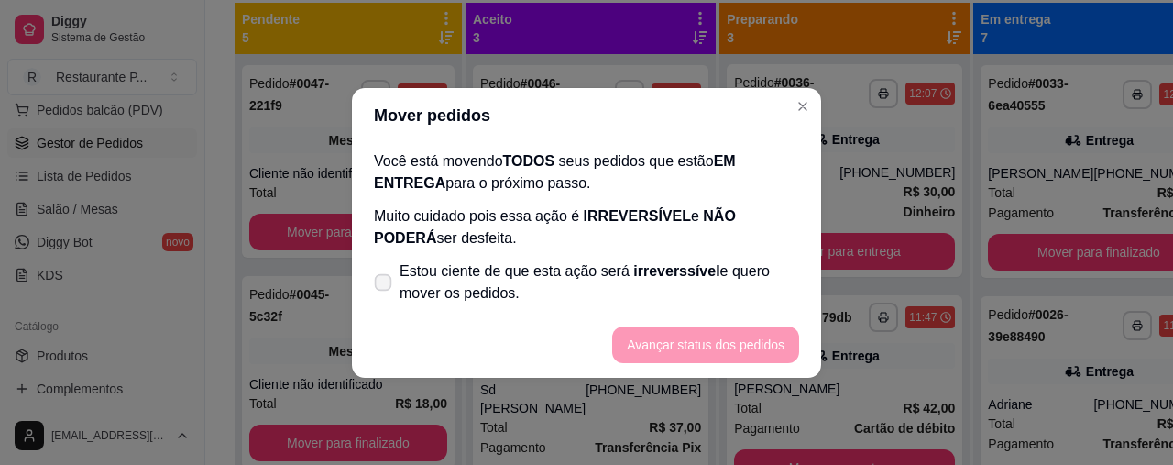
click at [379, 278] on icon at bounding box center [383, 282] width 14 height 10
click at [379, 285] on input "Estou ciente de que esta ação será irreverssível e quero mover os pedidos." at bounding box center [379, 291] width 12 height 12
checkbox input "true"
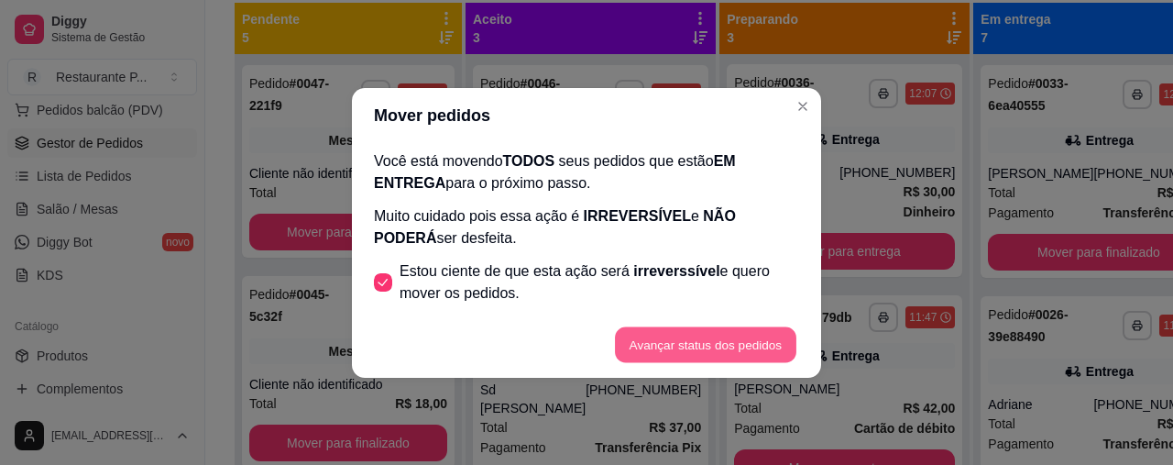
click at [764, 347] on button "Avançar status dos pedidos" at bounding box center [705, 344] width 181 height 36
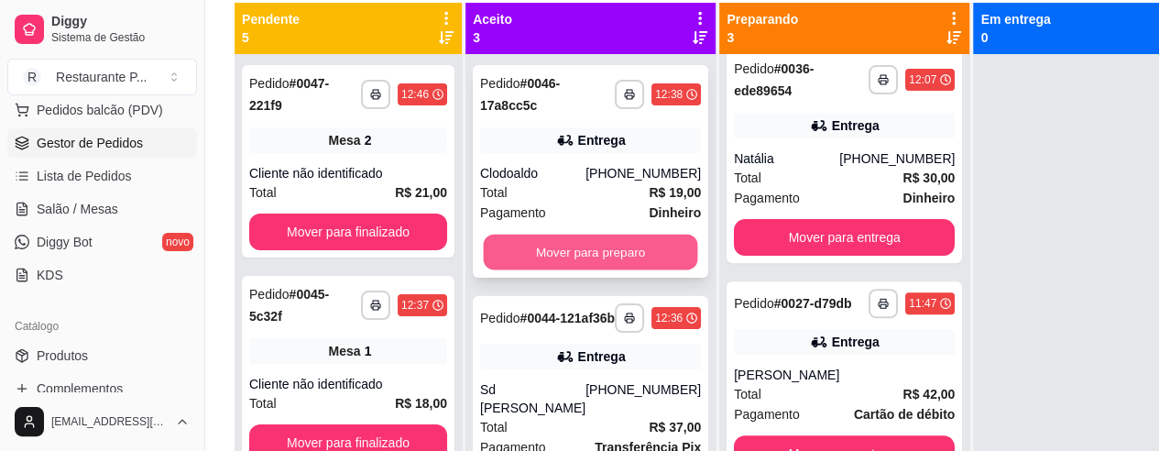
click at [599, 258] on button "Mover para preparo" at bounding box center [591, 253] width 214 height 36
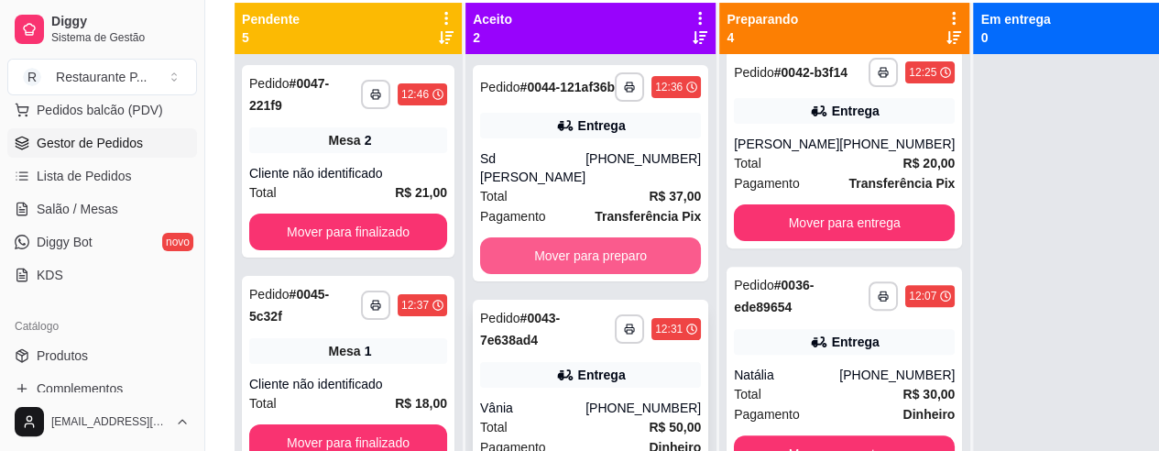
scroll to position [477, 0]
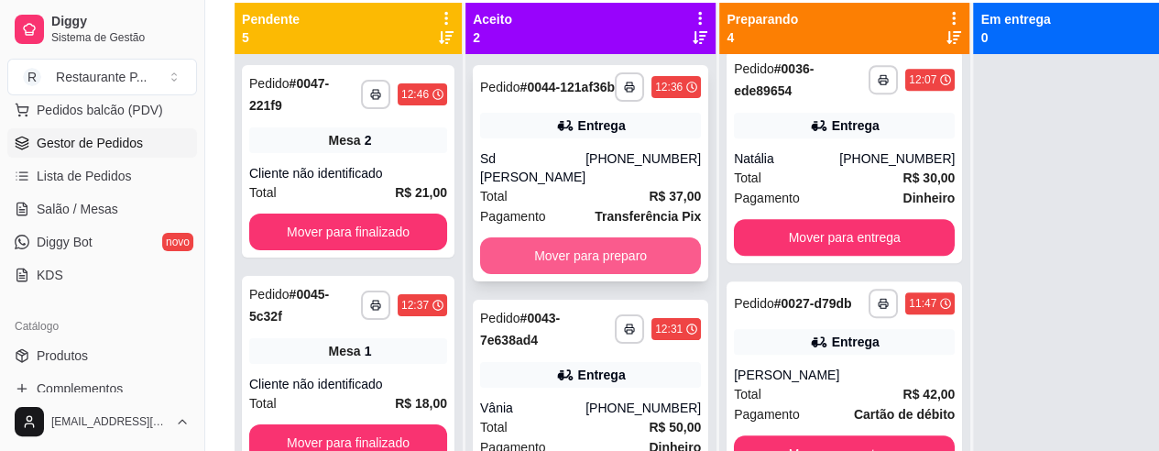
click at [555, 241] on button "Mover para preparo" at bounding box center [590, 255] width 221 height 37
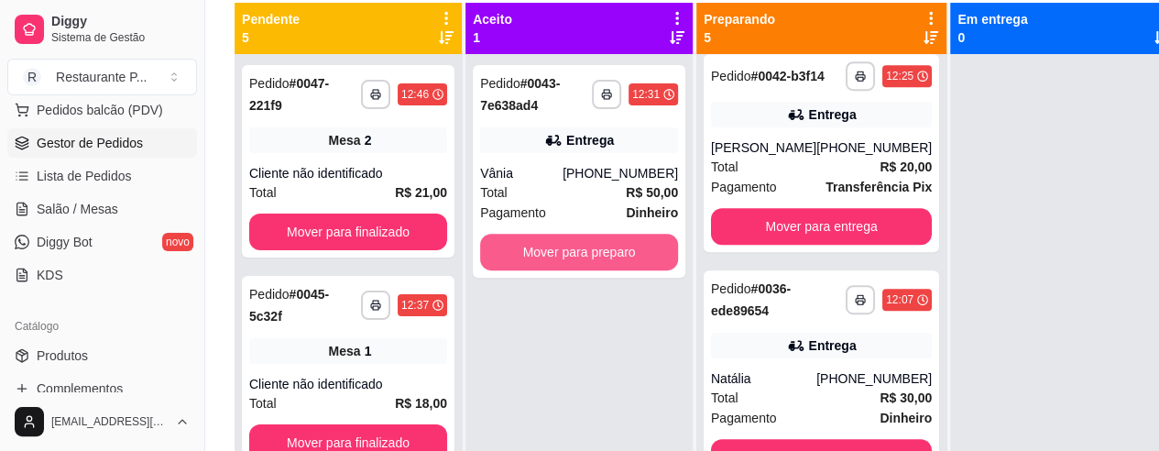
scroll to position [708, 0]
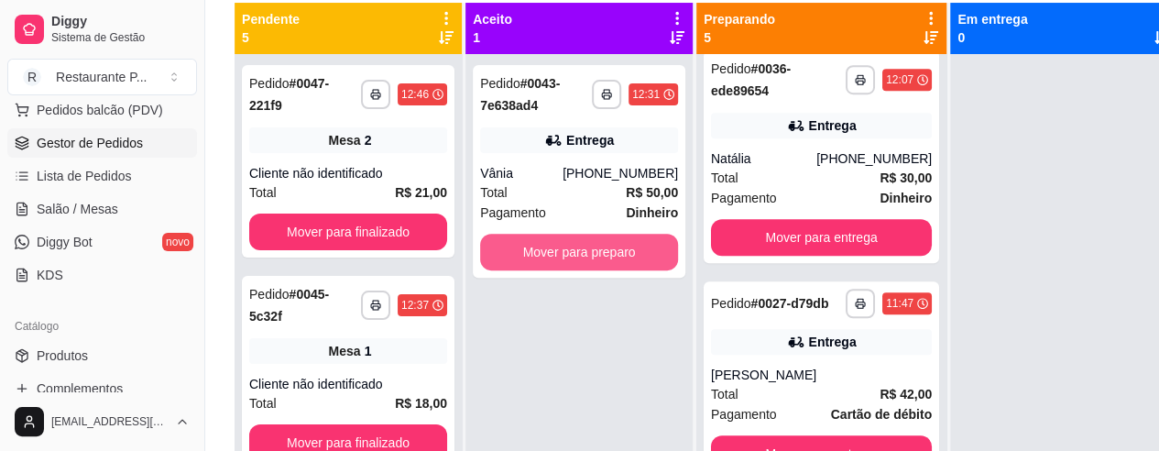
click at [555, 243] on button "Mover para preparo" at bounding box center [579, 252] width 198 height 37
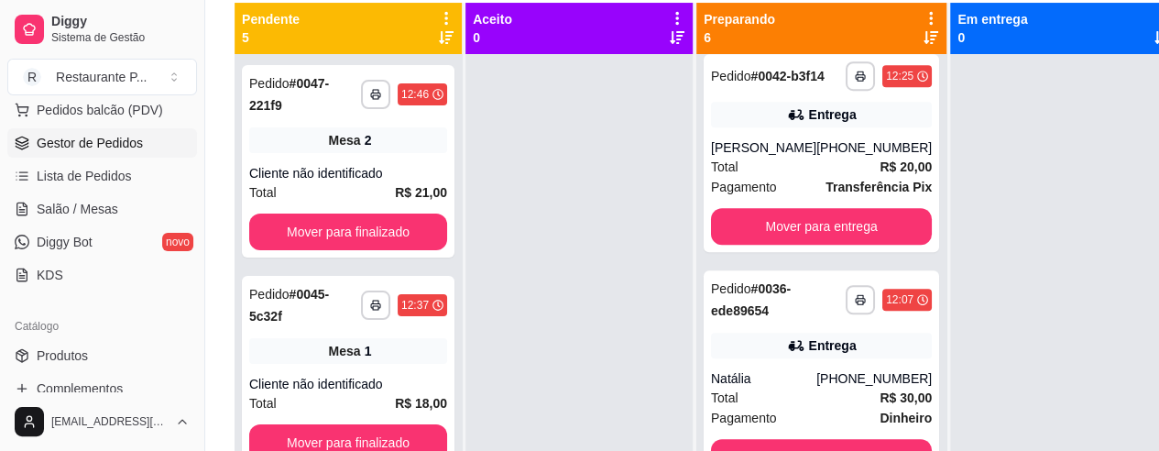
scroll to position [938, 0]
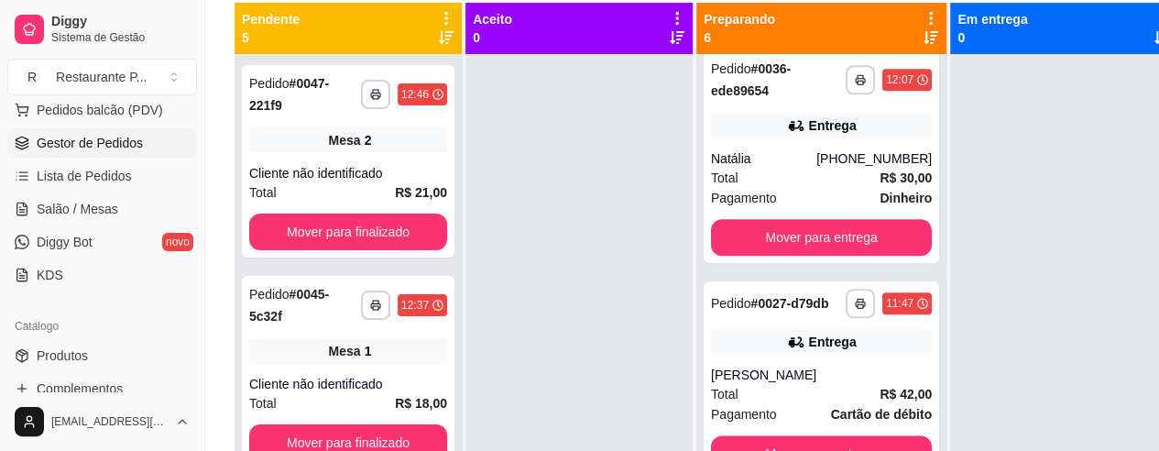
click at [40, 192] on ul "Pedidos balcão (PDV) Gestor de Pedidos Lista de Pedidos Salão / Mesas Diggy Bot…" at bounding box center [102, 192] width 190 height 194
click at [54, 196] on link "Salão / Mesas" at bounding box center [102, 208] width 190 height 29
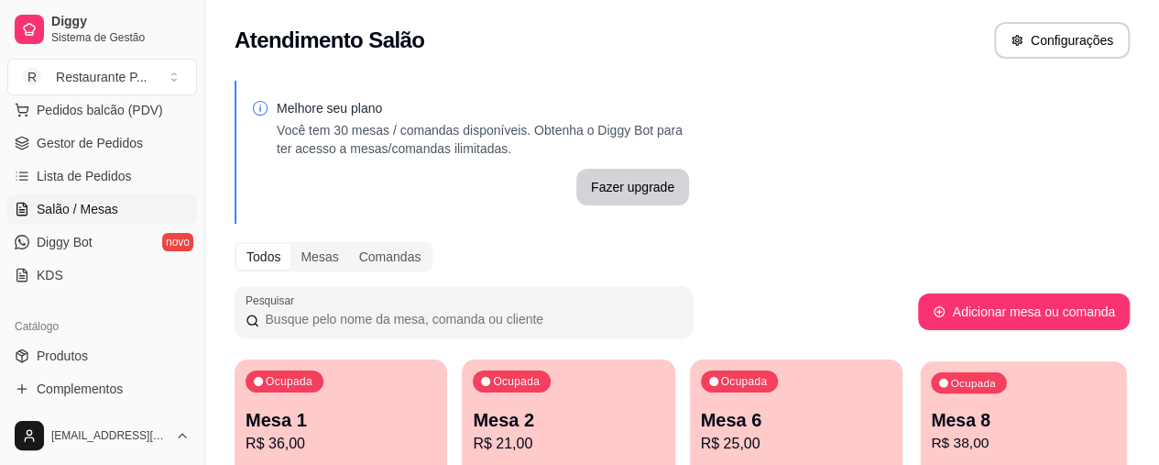
click at [920, 403] on div "Ocupada Mesa 8 R$ 38,00" at bounding box center [1023, 410] width 206 height 99
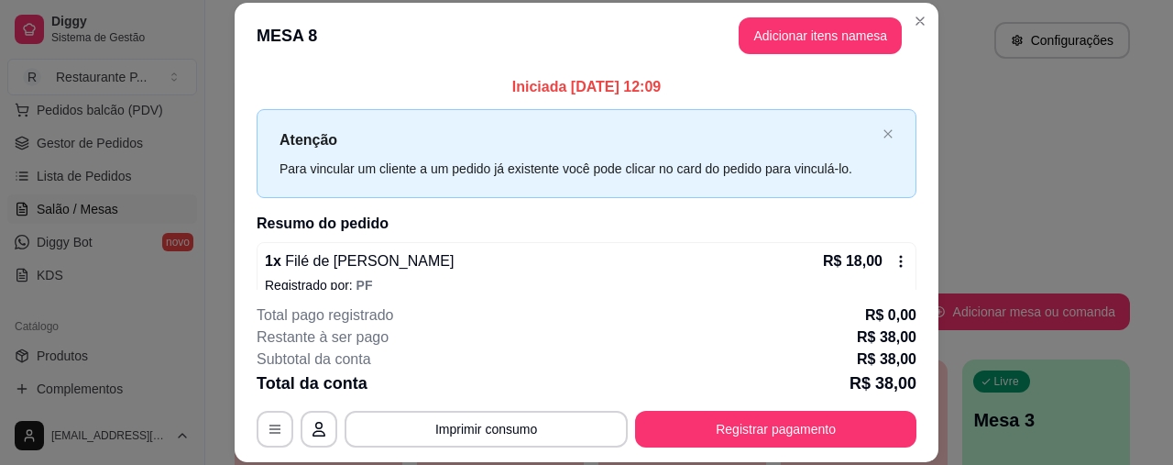
scroll to position [96, 0]
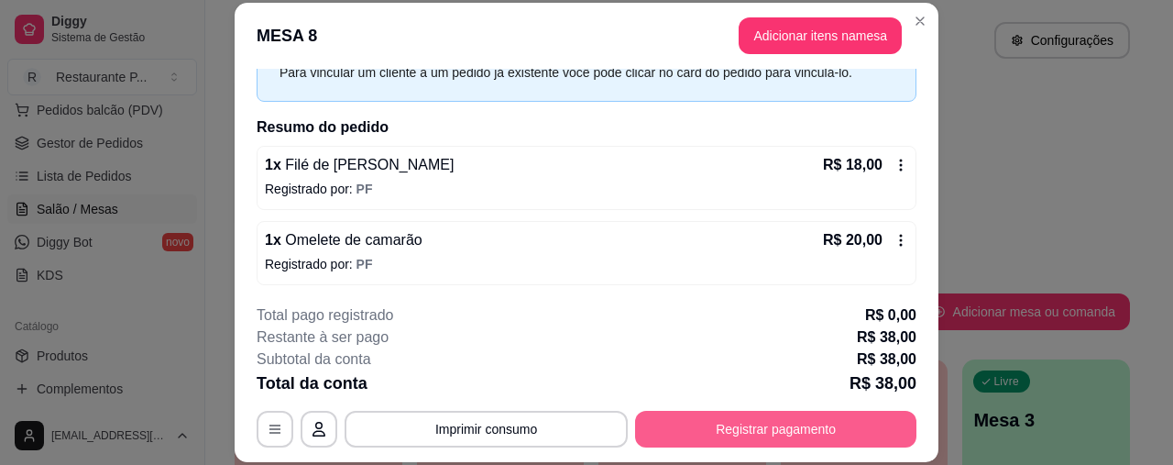
click at [799, 432] on button "Registrar pagamento" at bounding box center [775, 429] width 281 height 37
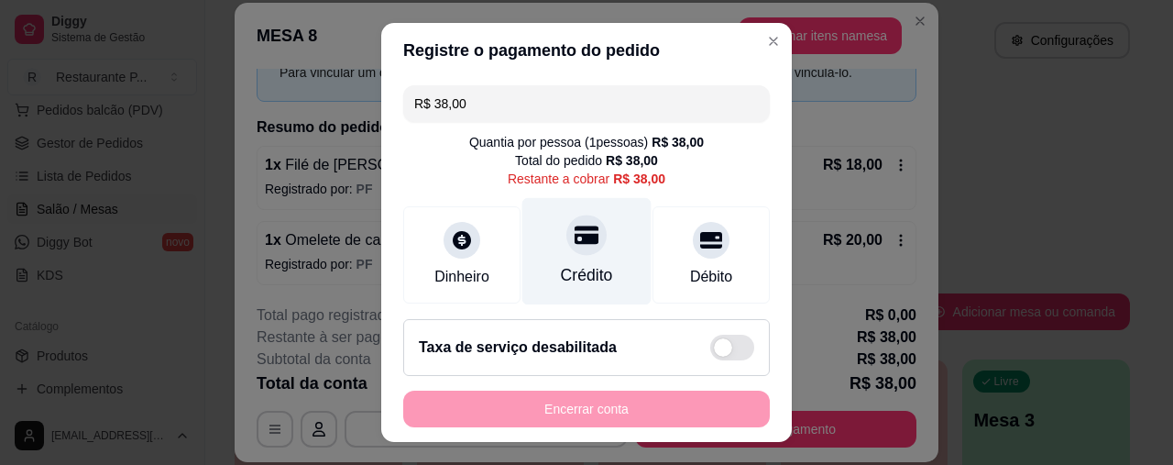
click at [566, 223] on div at bounding box center [586, 235] width 40 height 40
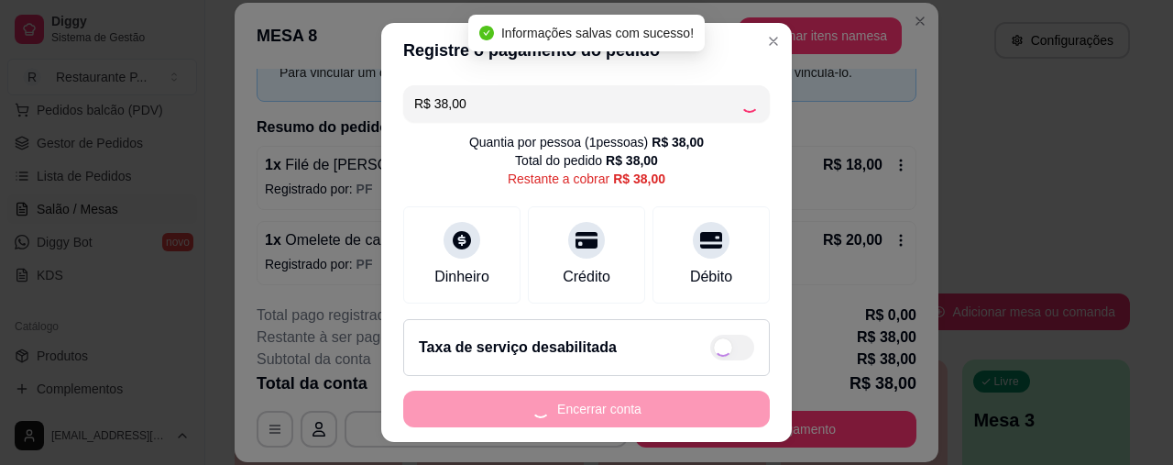
type input "R$ 0,00"
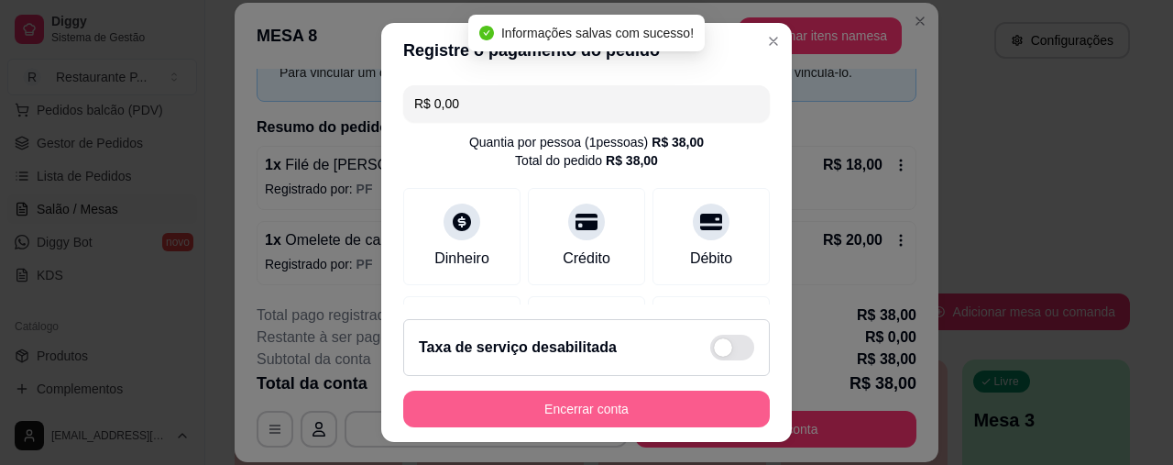
click at [534, 399] on button "Encerrar conta" at bounding box center [586, 408] width 367 height 37
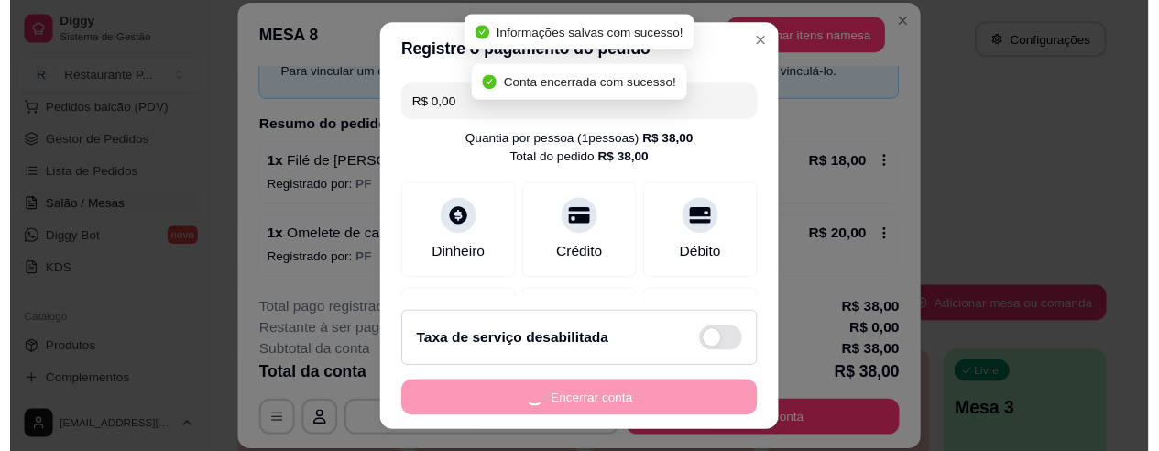
scroll to position [0, 0]
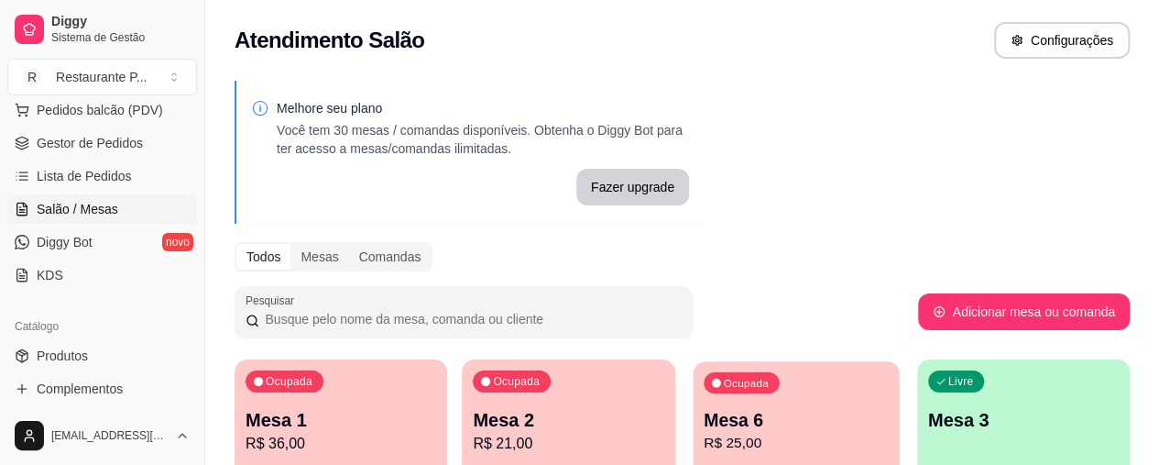
click at [704, 427] on p "Mesa 6" at bounding box center [796, 420] width 185 height 25
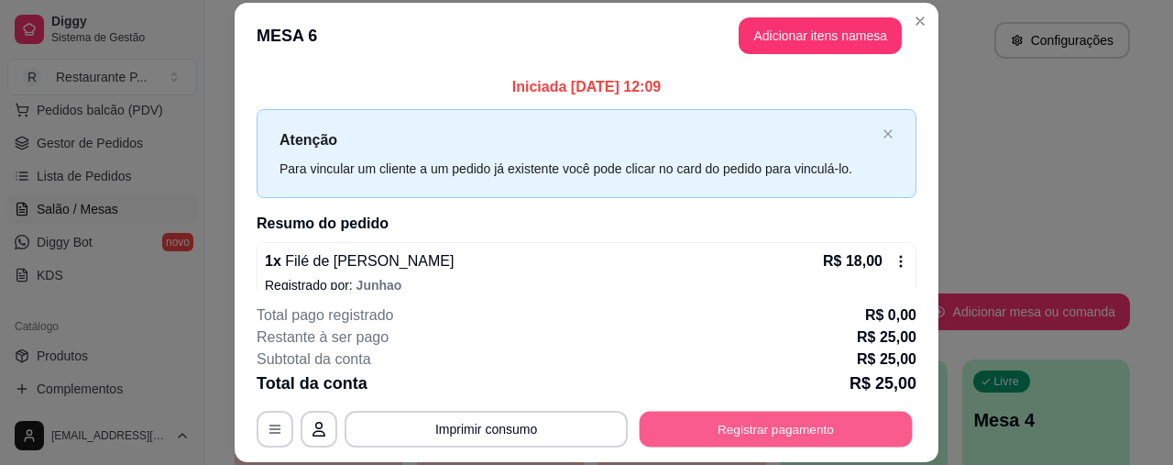
click at [765, 422] on button "Registrar pagamento" at bounding box center [776, 430] width 273 height 36
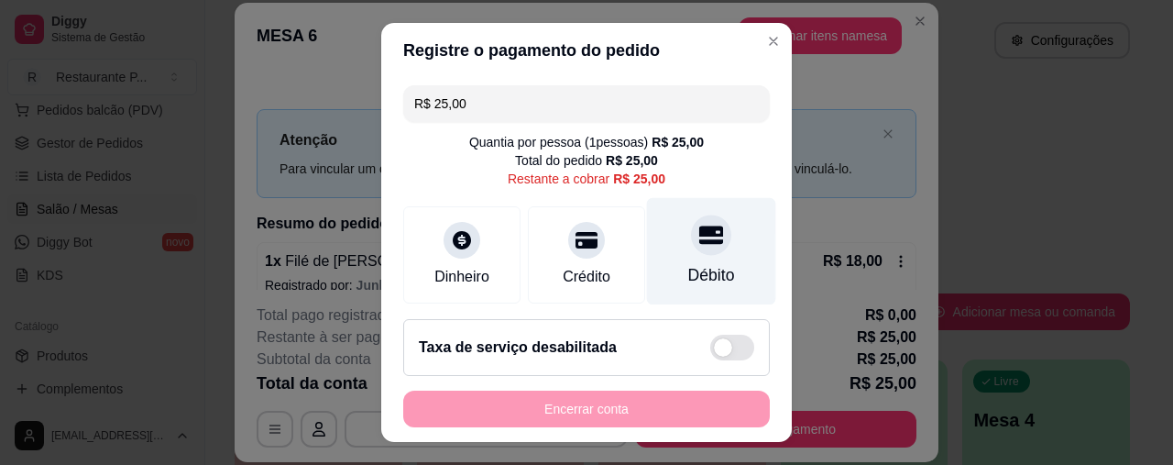
click at [704, 257] on div "Débito" at bounding box center [711, 251] width 129 height 107
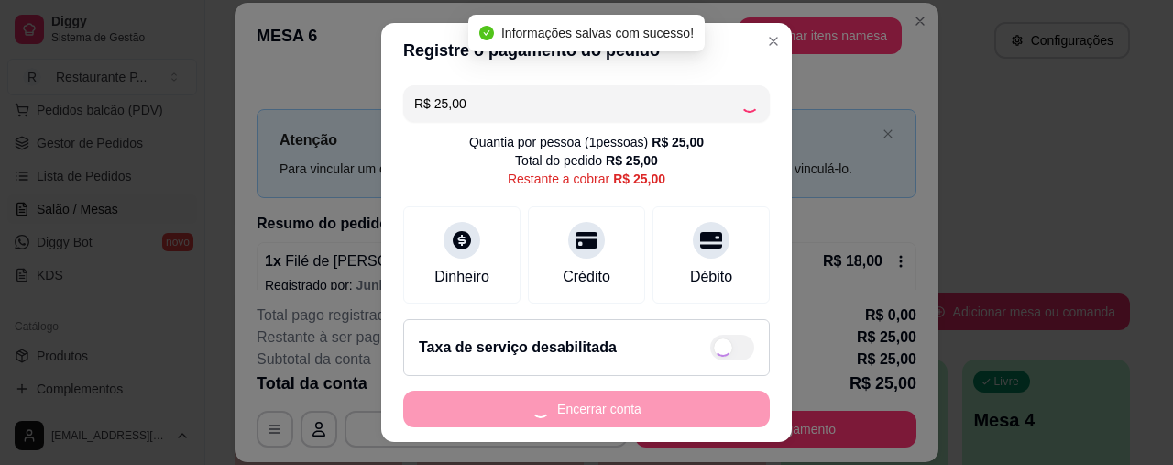
type input "R$ 0,00"
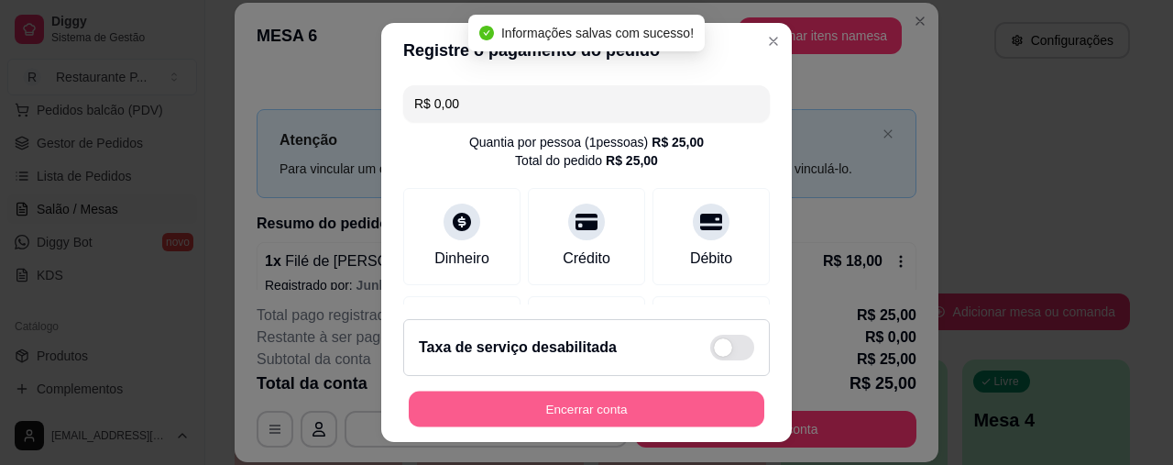
click at [592, 399] on button "Encerrar conta" at bounding box center [587, 408] width 356 height 36
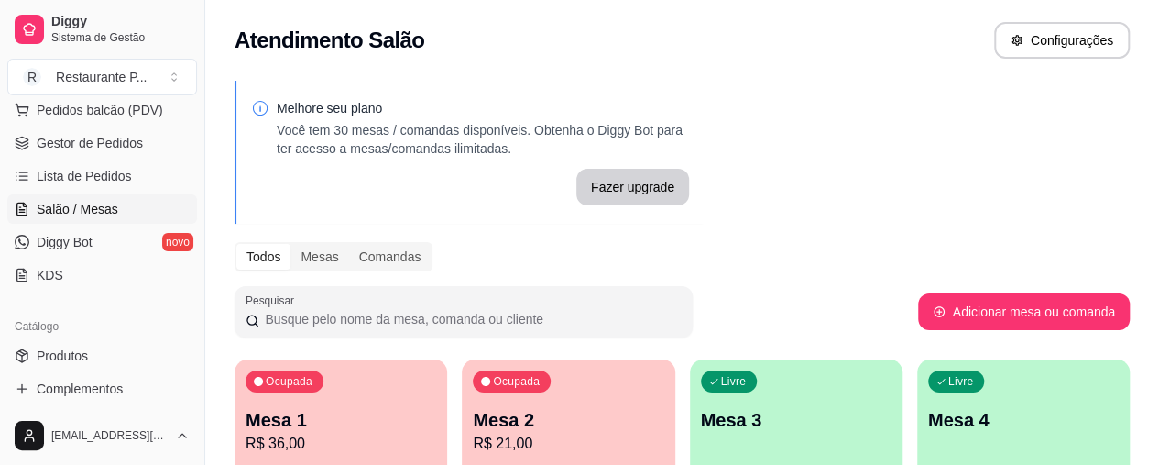
click at [502, 430] on p "Mesa 2" at bounding box center [568, 420] width 191 height 26
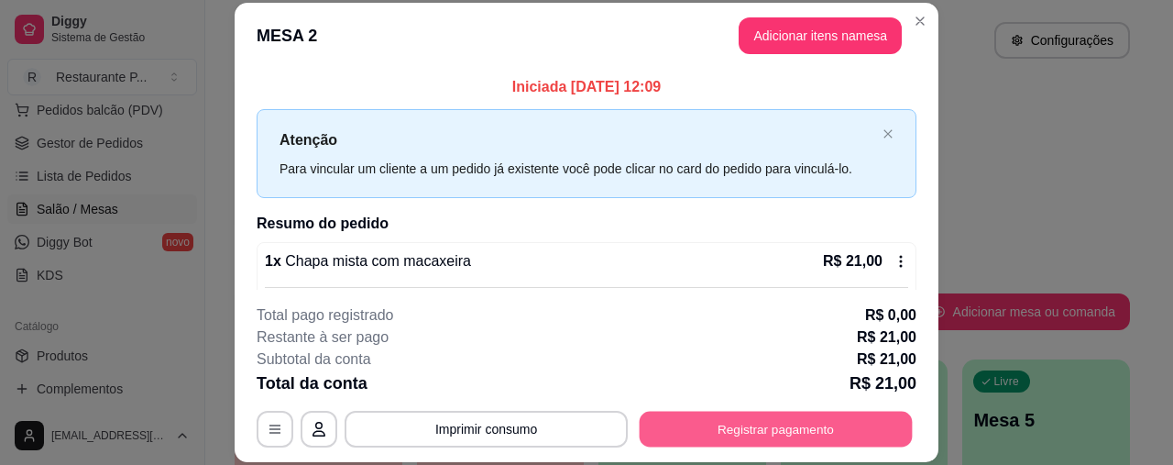
click at [750, 417] on button "Registrar pagamento" at bounding box center [776, 430] width 273 height 36
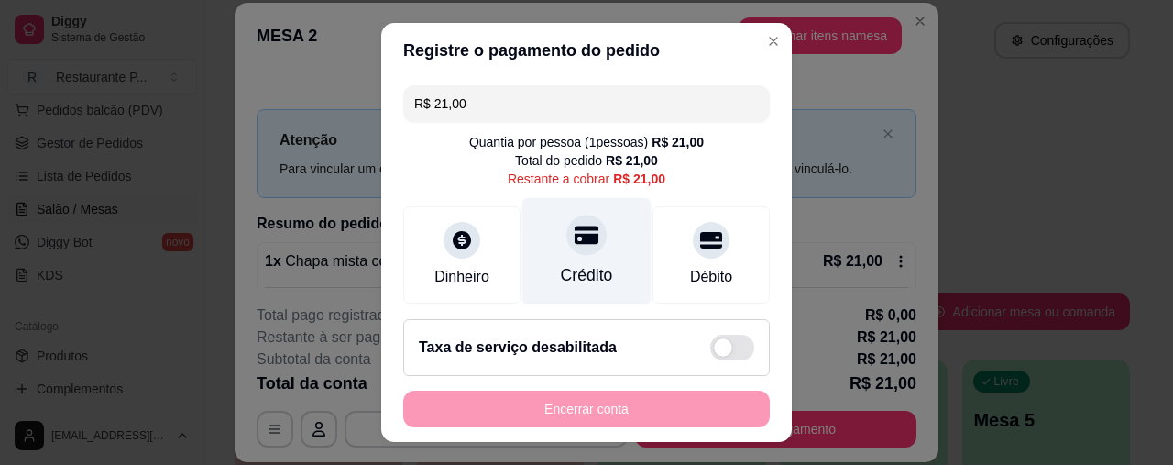
click at [569, 253] on div at bounding box center [586, 235] width 40 height 40
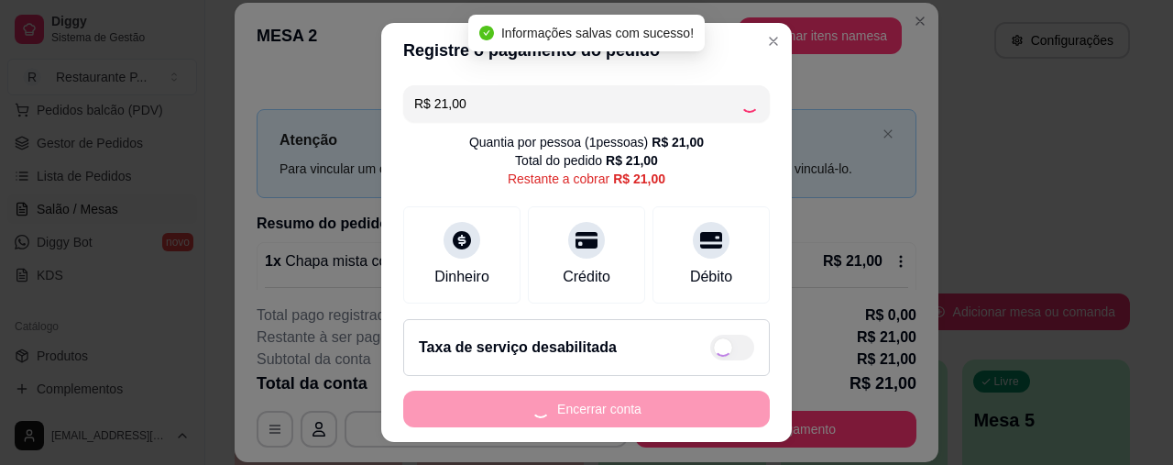
type input "R$ 0,00"
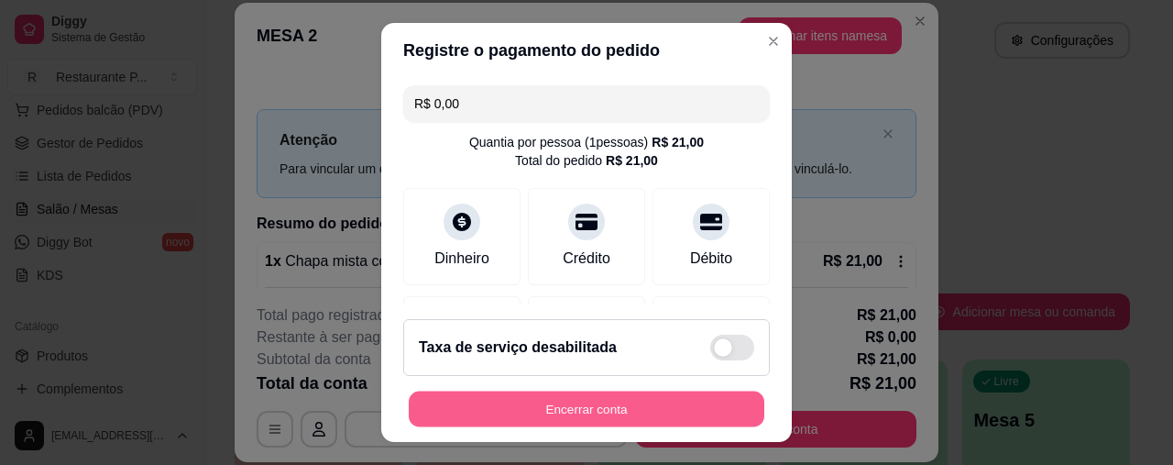
click at [631, 414] on button "Encerrar conta" at bounding box center [587, 408] width 356 height 36
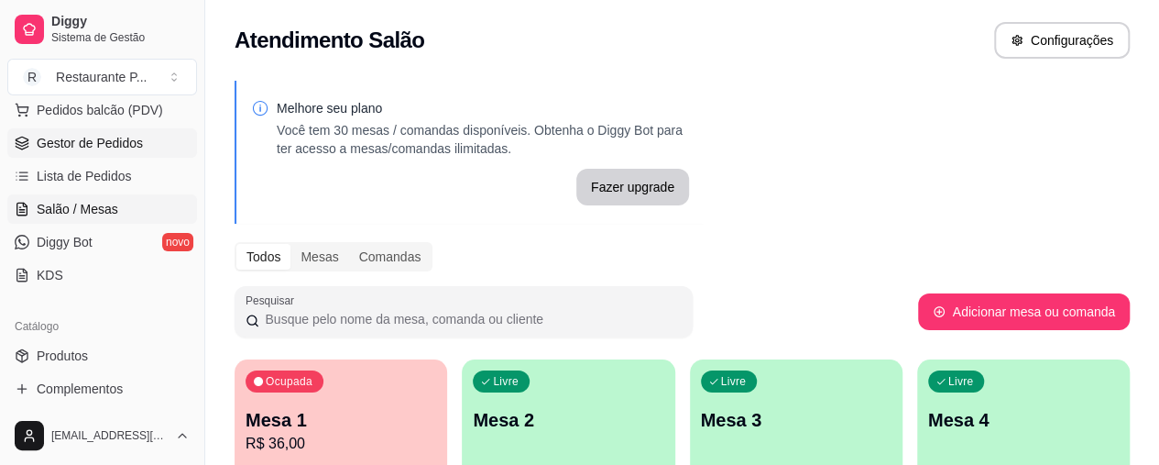
click at [37, 128] on link "Gestor de Pedidos" at bounding box center [102, 142] width 190 height 29
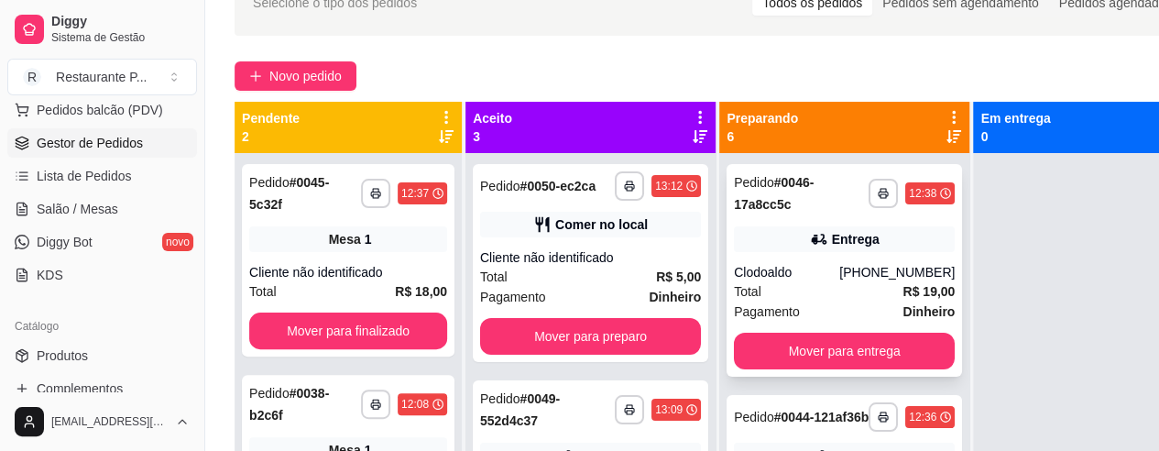
scroll to position [162, 0]
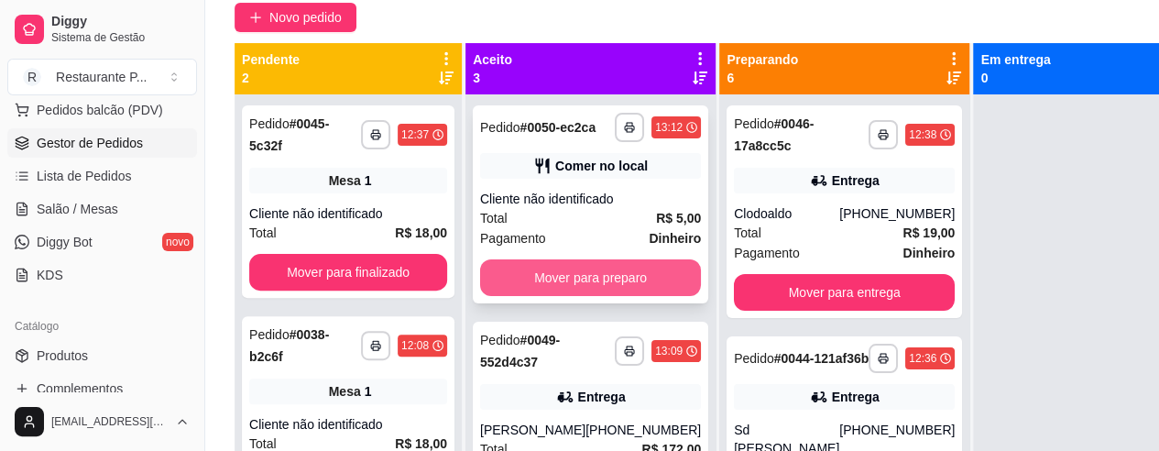
click at [572, 296] on button "Mover para preparo" at bounding box center [590, 277] width 221 height 37
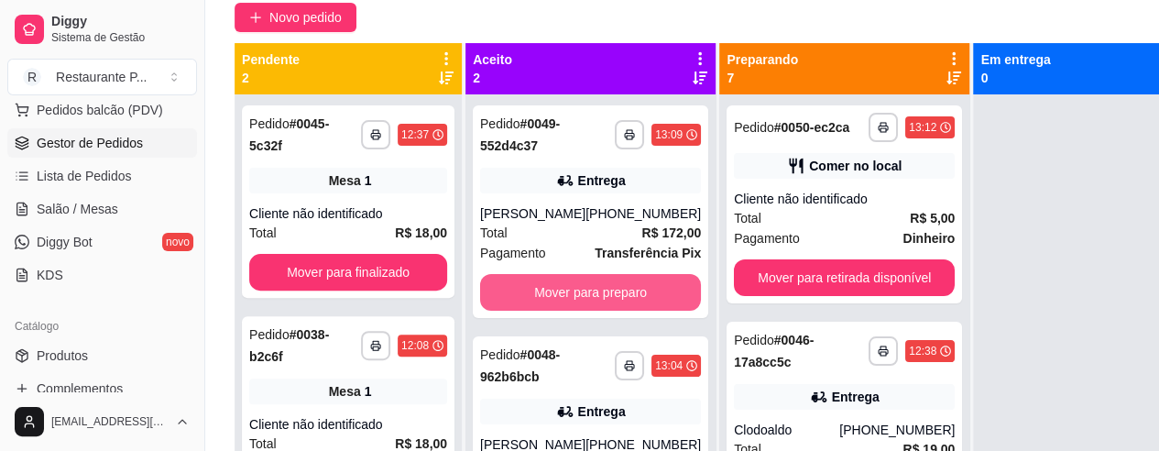
click at [572, 296] on button "Mover para preparo" at bounding box center [590, 292] width 221 height 37
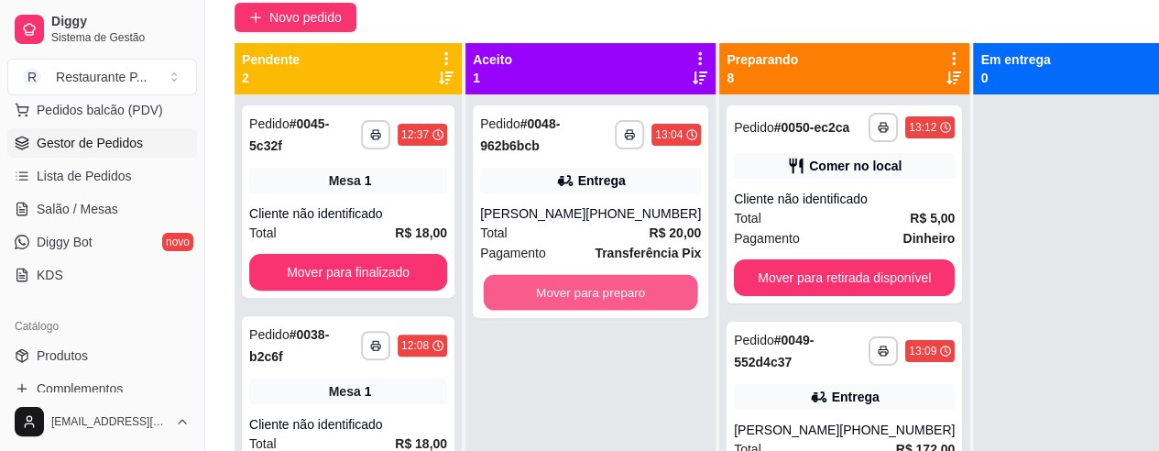
click at [572, 296] on button "Mover para preparo" at bounding box center [591, 293] width 214 height 36
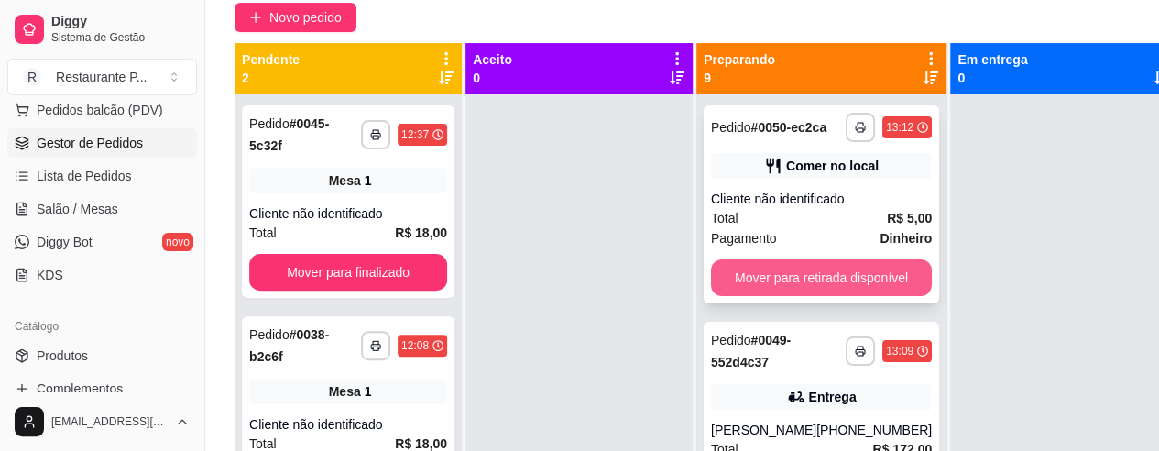
click at [841, 280] on button "Mover para retirada disponível" at bounding box center [821, 277] width 221 height 37
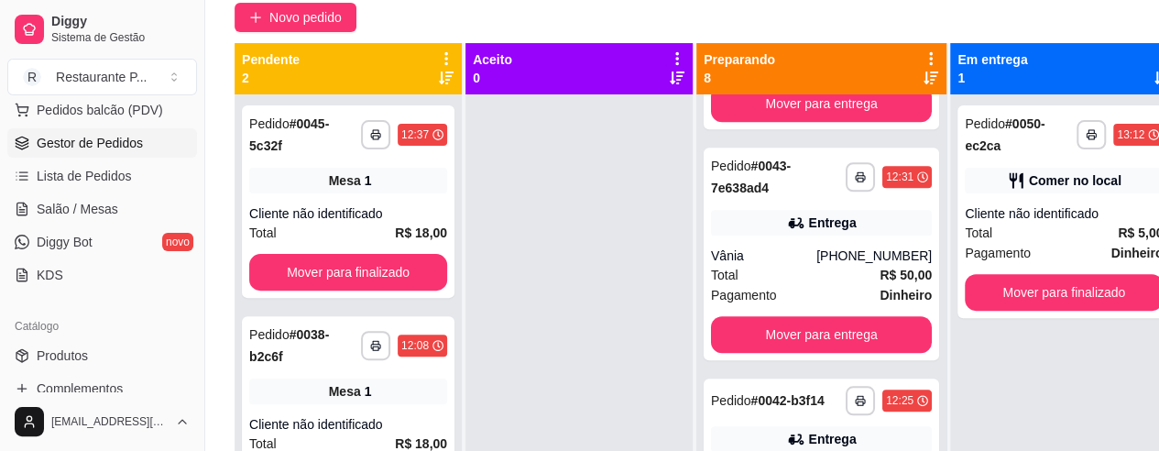
scroll to position [887, 0]
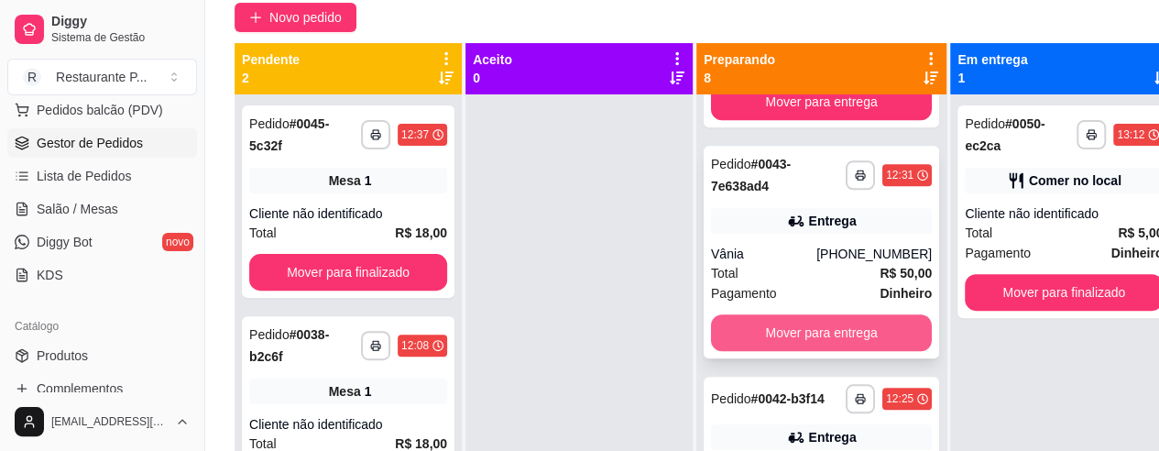
click at [836, 331] on button "Mover para entrega" at bounding box center [821, 332] width 221 height 37
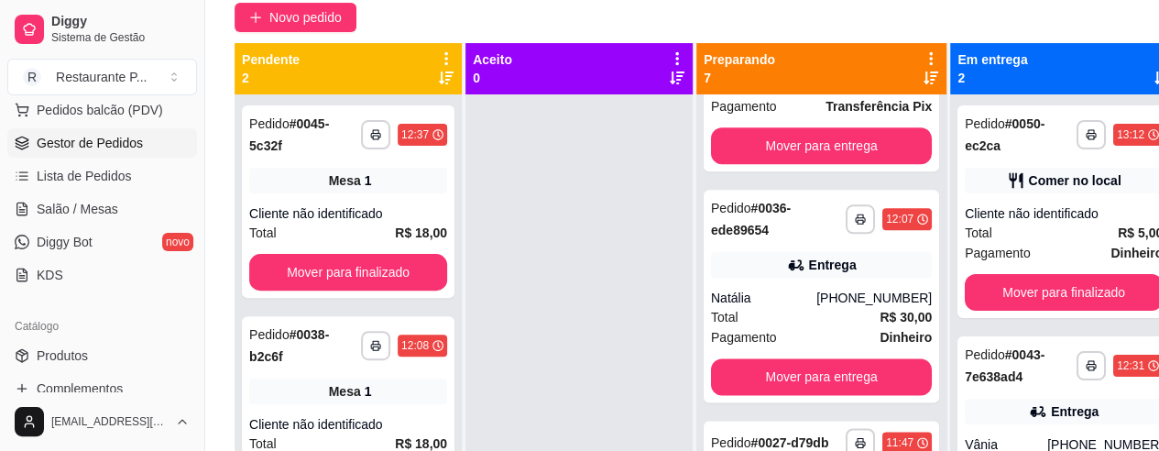
scroll to position [1094, 0]
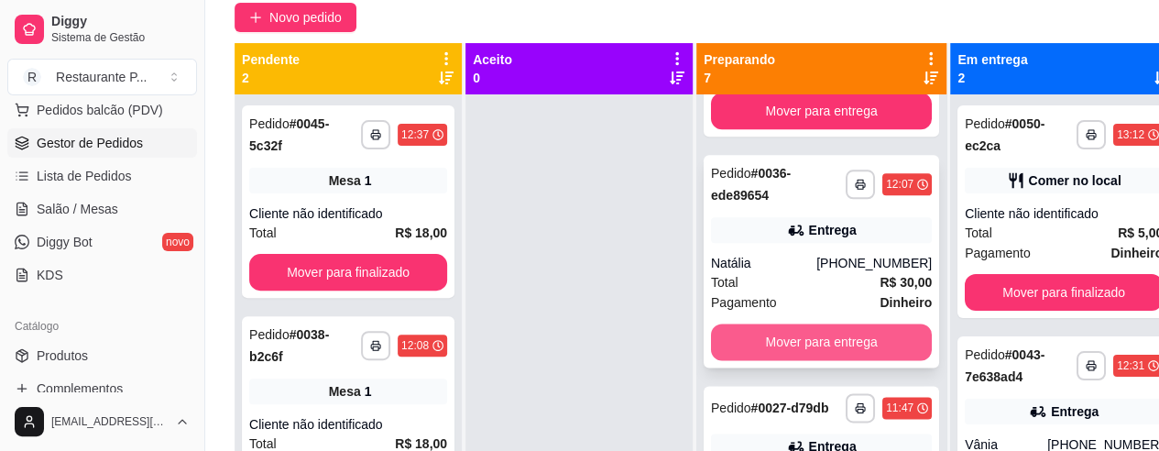
click at [839, 351] on button "Mover para entrega" at bounding box center [821, 342] width 221 height 37
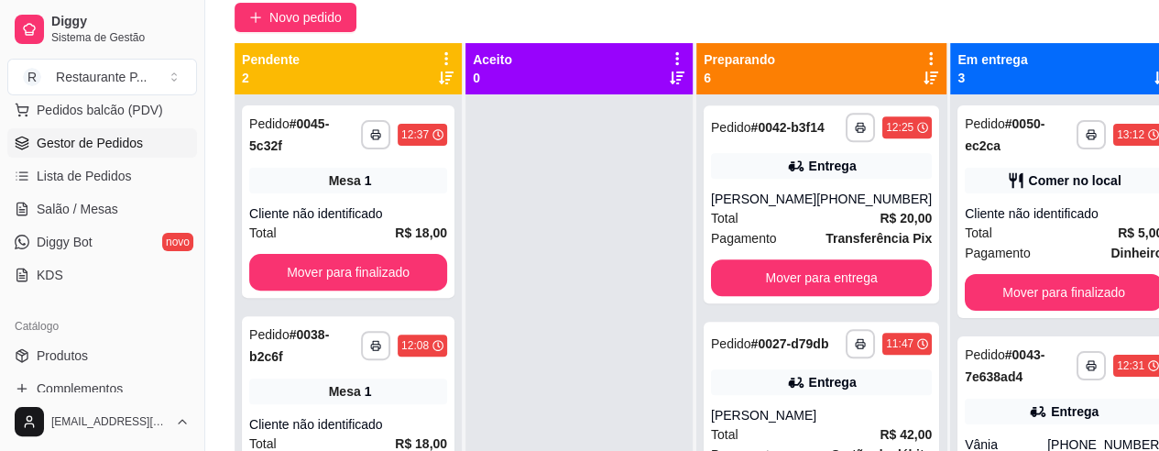
scroll to position [938, 0]
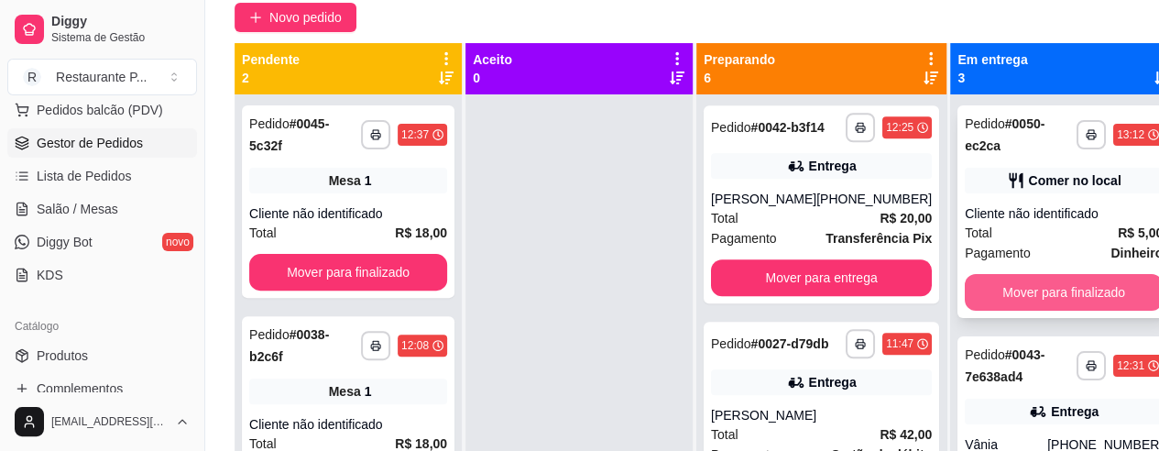
click at [980, 285] on button "Mover para finalizado" at bounding box center [1064, 292] width 198 height 37
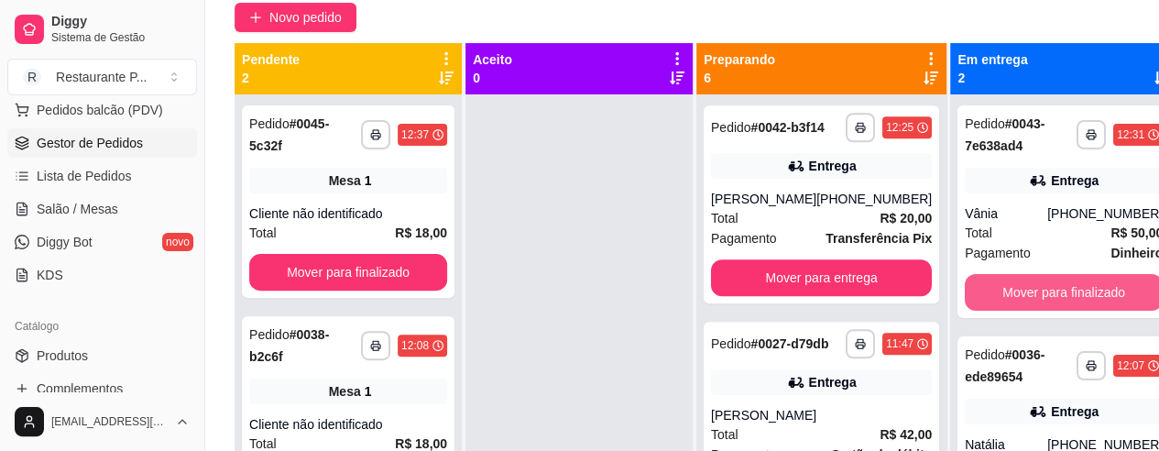
click at [980, 285] on button "Mover para finalizado" at bounding box center [1064, 292] width 198 height 37
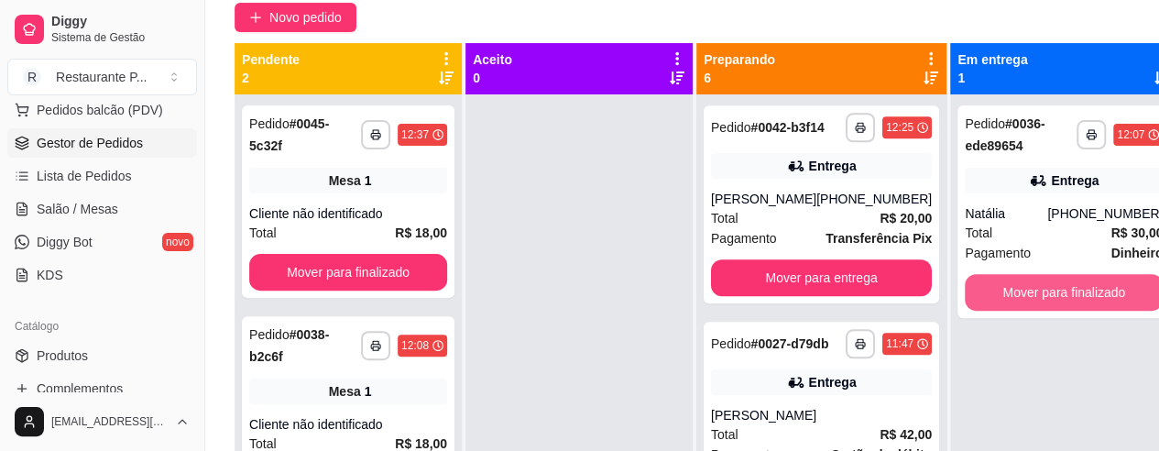
click at [980, 285] on button "Mover para finalizado" at bounding box center [1064, 292] width 198 height 37
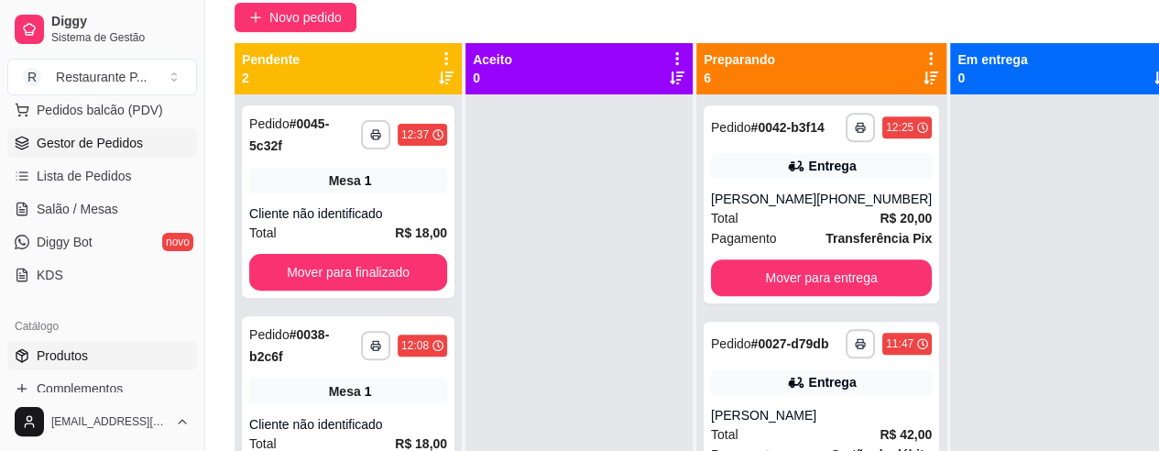
click at [60, 350] on span "Produtos" at bounding box center [62, 355] width 51 height 18
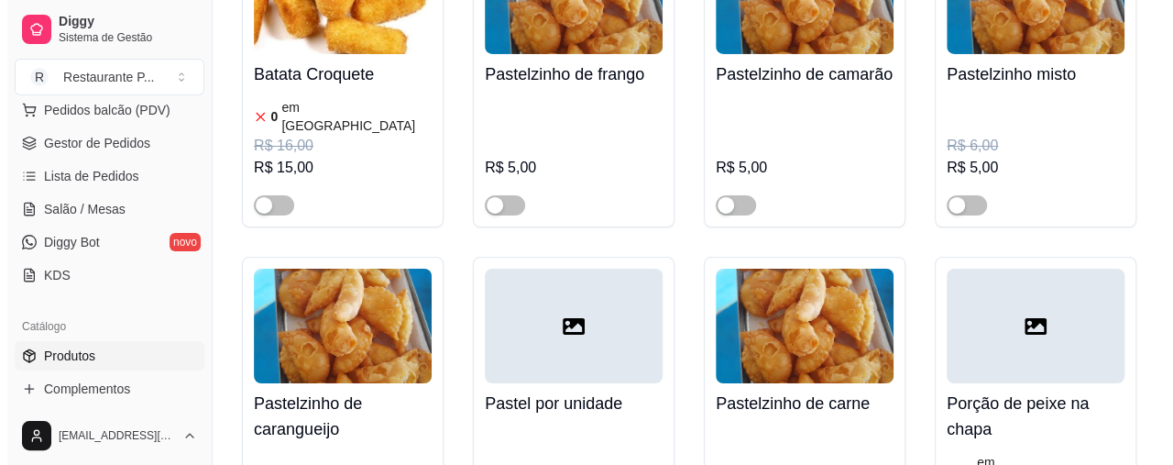
scroll to position [3432, 0]
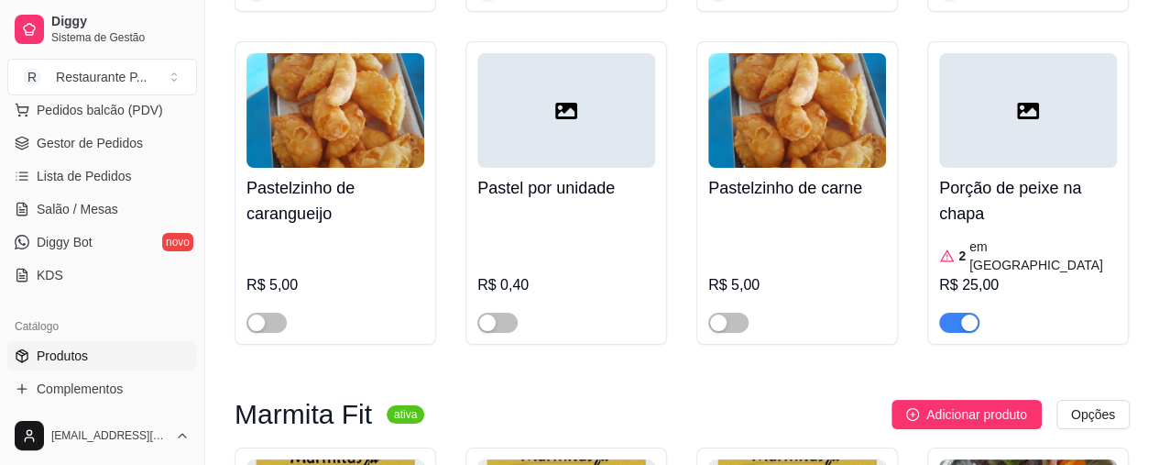
click at [395, 405] on sup "ativa" at bounding box center [406, 414] width 38 height 18
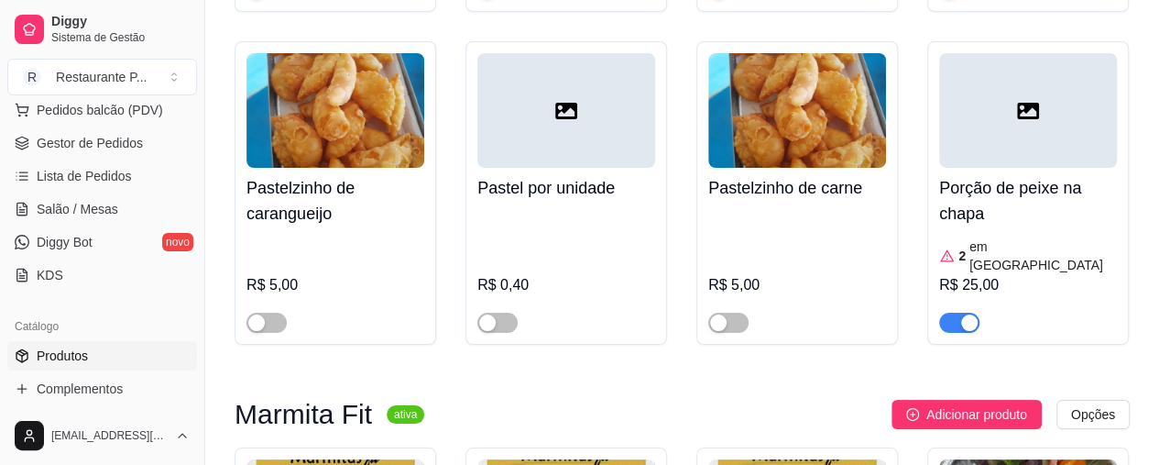
click at [311, 403] on h3 "Marmita Fit" at bounding box center [303, 414] width 137 height 22
click at [400, 405] on sup "ativa" at bounding box center [406, 414] width 38 height 18
click at [397, 405] on sup "ativa" at bounding box center [406, 414] width 38 height 18
drag, startPoint x: 394, startPoint y: 215, endPoint x: 1103, endPoint y: 220, distance: 709.4
click at [460, 400] on div "Marmita Fit ativa Adicionar produto Opções" at bounding box center [682, 414] width 895 height 29
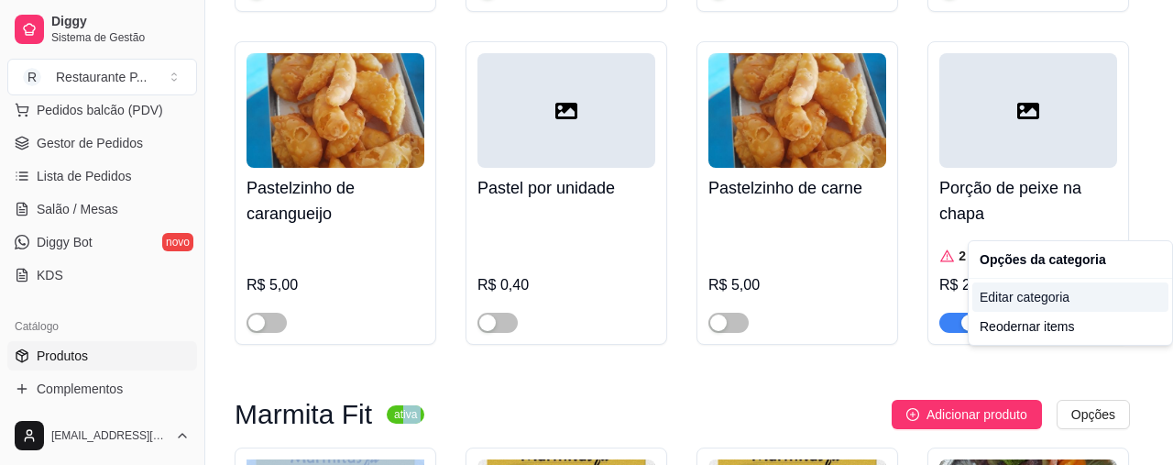
click at [1034, 291] on div "Editar categoria" at bounding box center [1070, 296] width 196 height 29
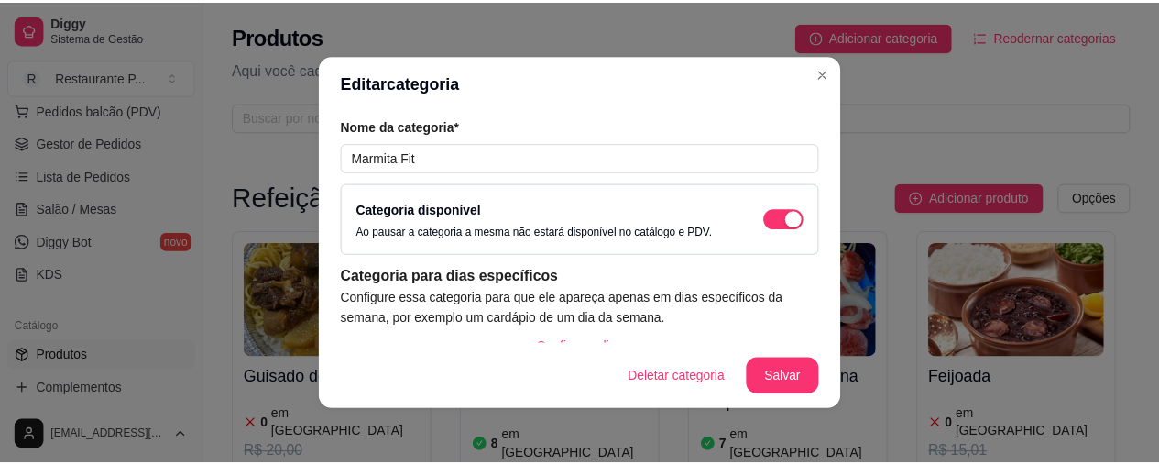
scroll to position [3422, 0]
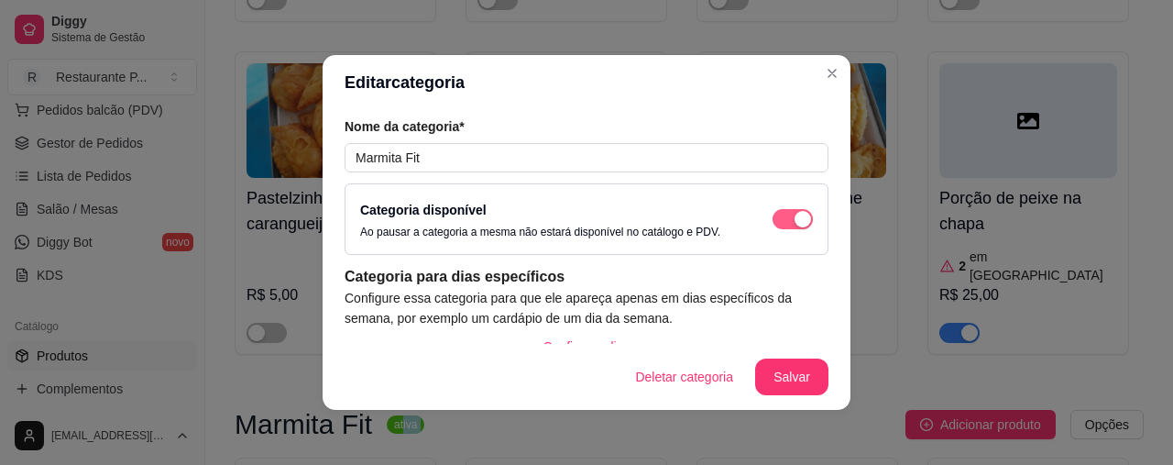
click at [795, 214] on div "button" at bounding box center [803, 219] width 16 height 16
click at [776, 373] on button "Salvar" at bounding box center [791, 377] width 71 height 36
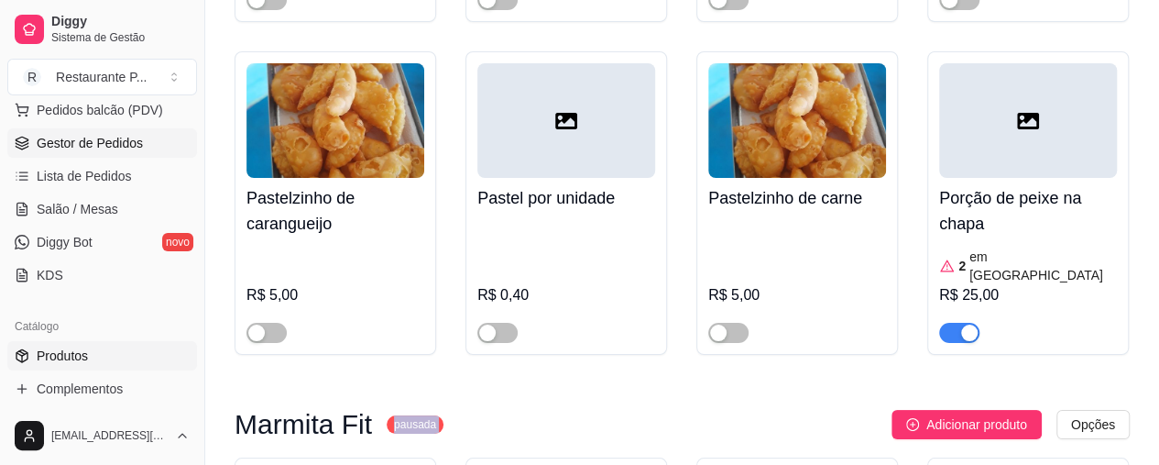
click at [82, 137] on span "Gestor de Pedidos" at bounding box center [90, 143] width 106 height 18
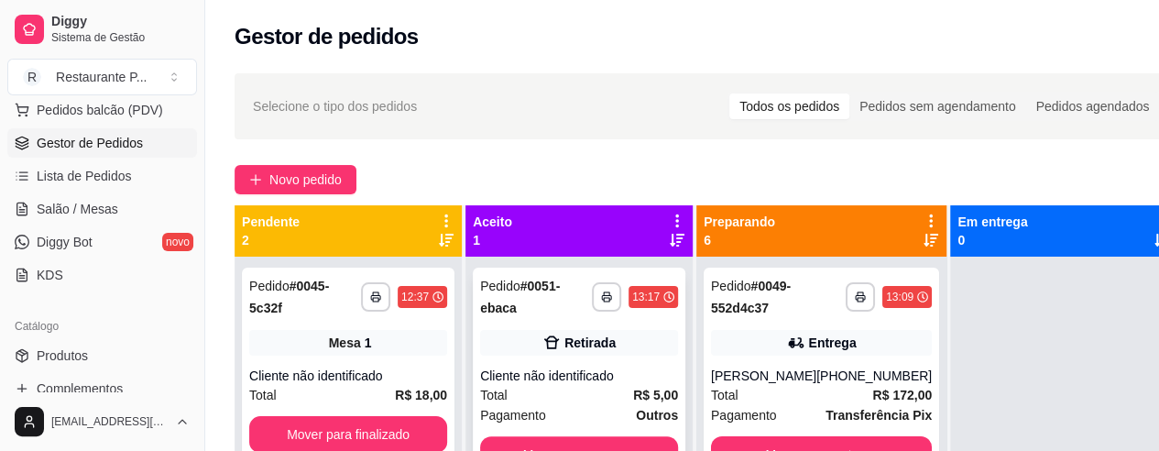
click at [548, 371] on div "Cliente não identificado" at bounding box center [579, 376] width 198 height 18
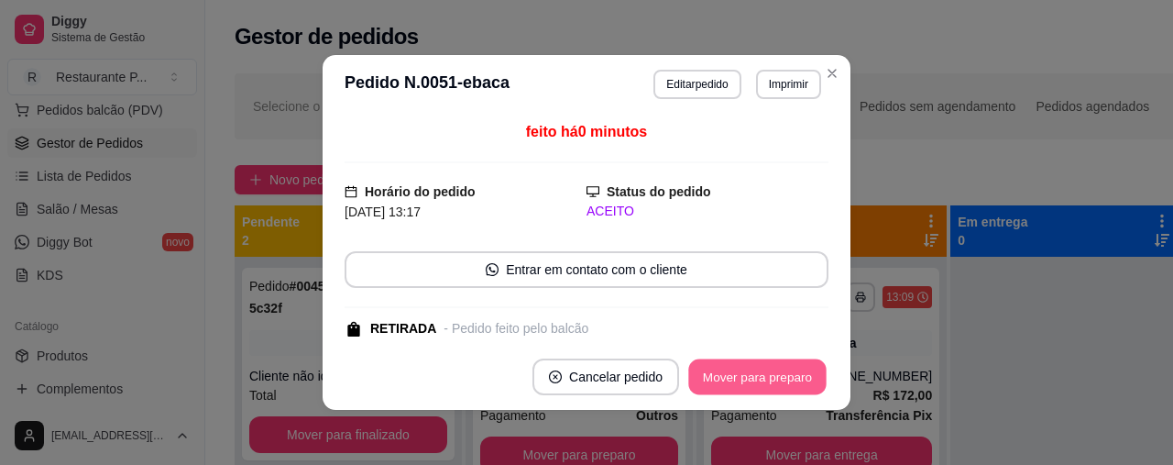
click at [736, 359] on button "Mover para preparo" at bounding box center [756, 377] width 137 height 36
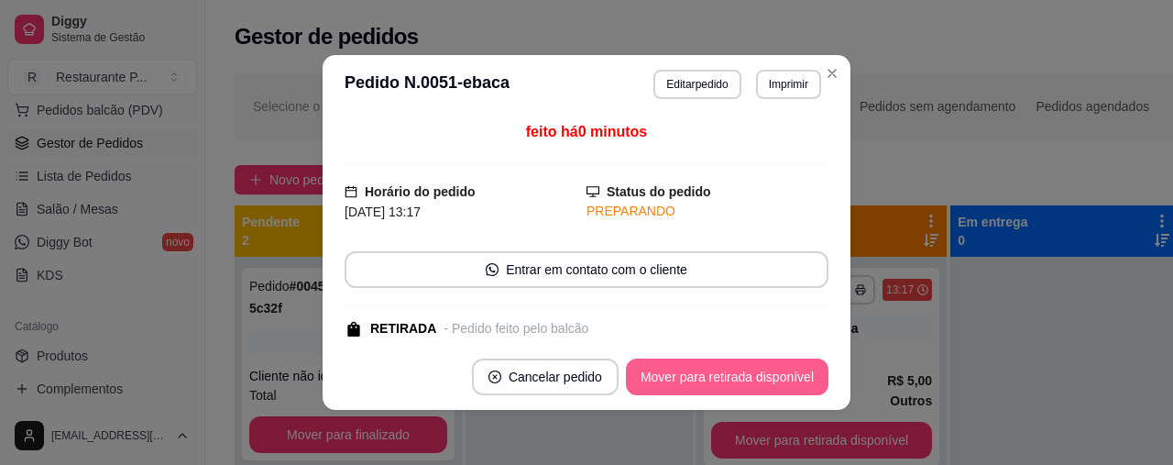
click at [719, 390] on button "Mover para retirada disponível" at bounding box center [727, 376] width 203 height 37
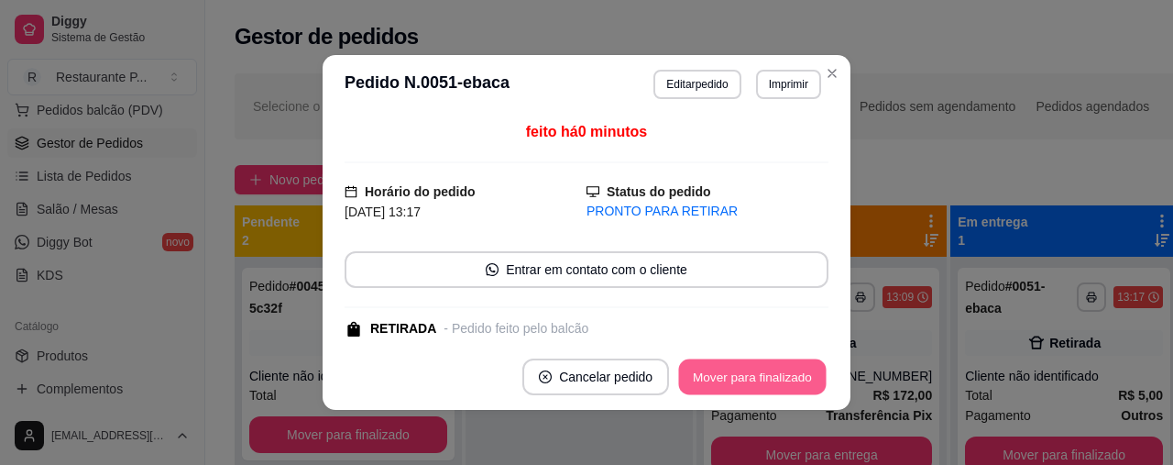
click at [731, 388] on button "Mover para finalizado" at bounding box center [753, 377] width 148 height 36
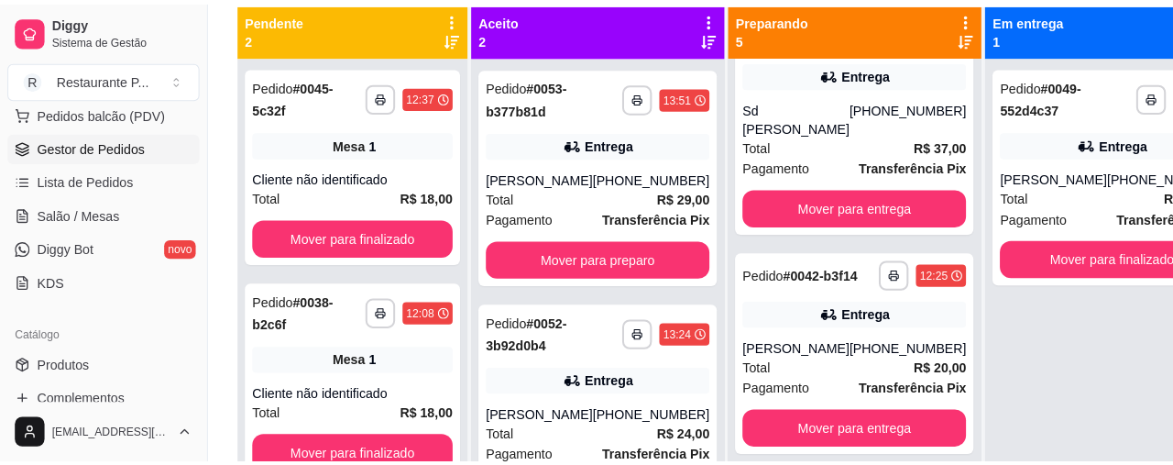
scroll to position [561, 0]
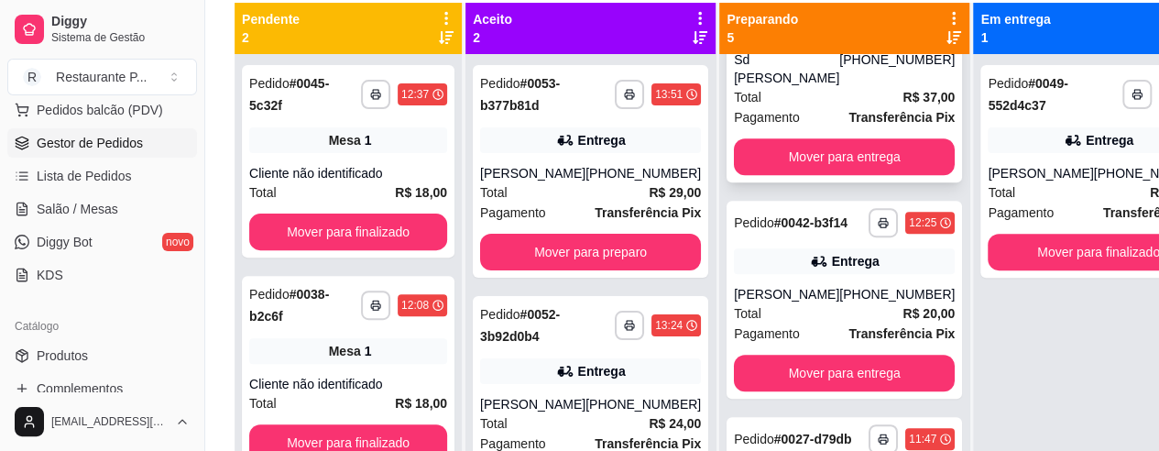
click at [839, 80] on div "[PHONE_NUMBER]" at bounding box center [896, 68] width 115 height 37
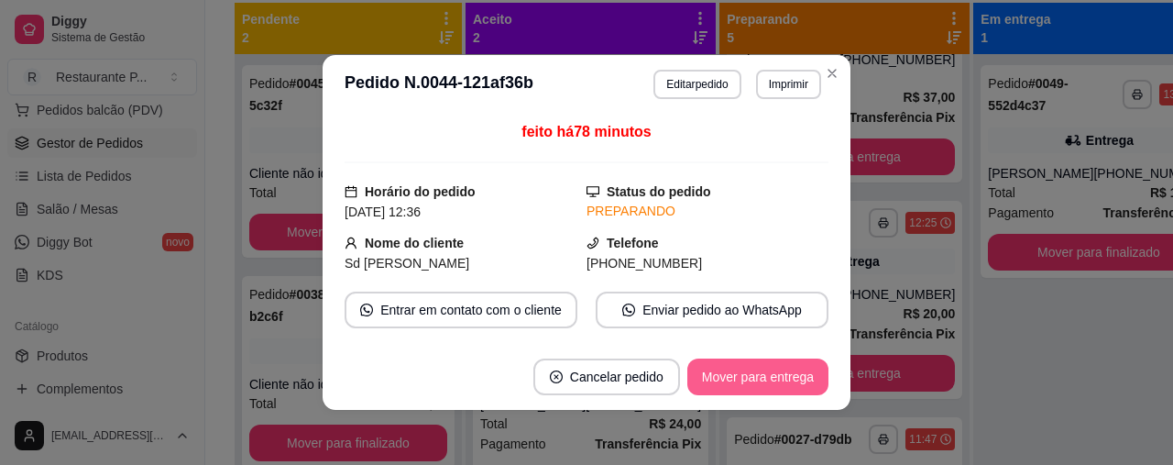
click at [776, 364] on button "Mover para entrega" at bounding box center [757, 376] width 141 height 37
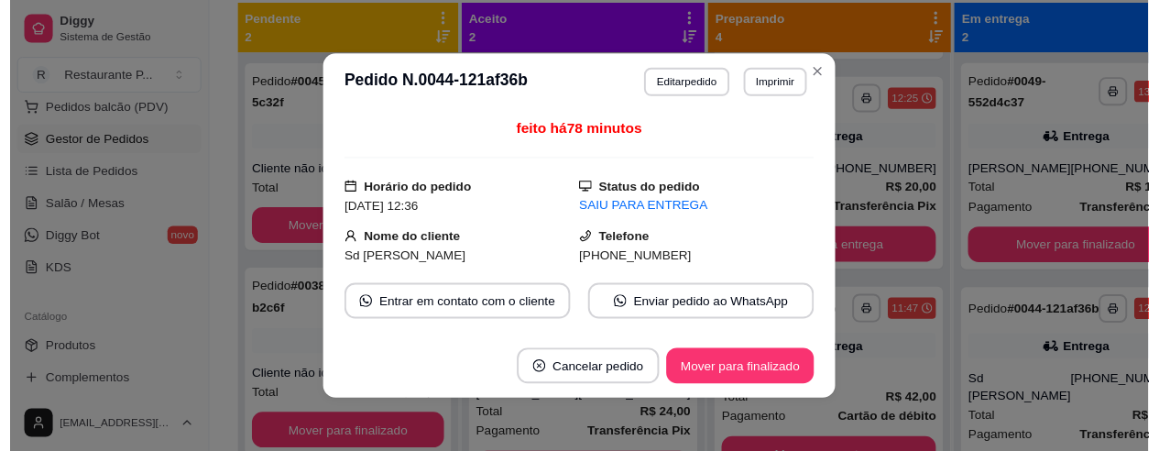
scroll to position [330, 0]
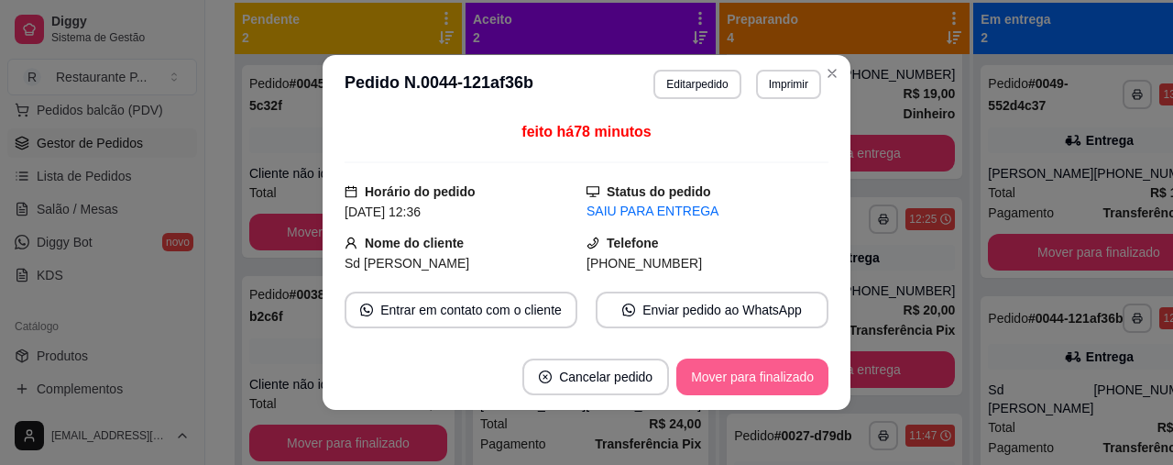
click at [748, 377] on button "Mover para finalizado" at bounding box center [752, 376] width 152 height 37
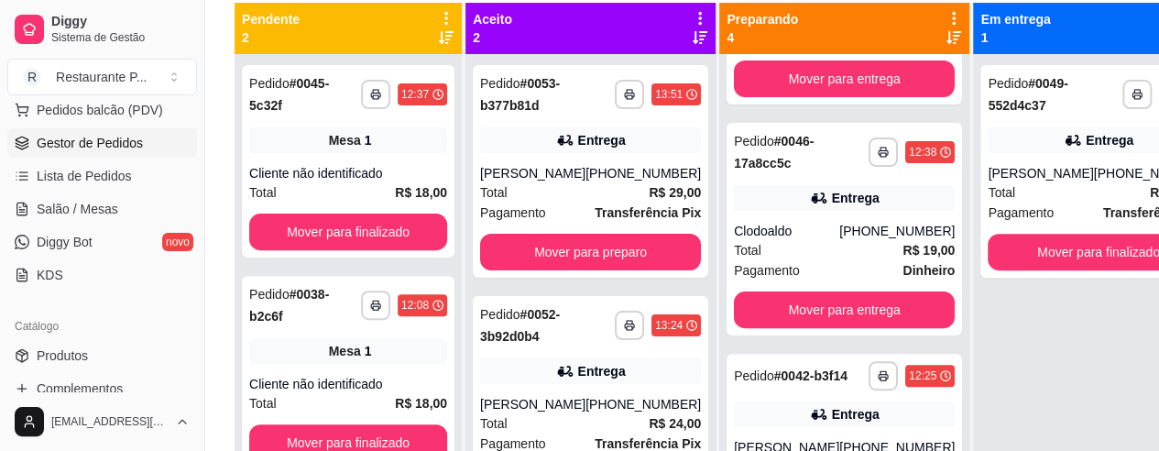
scroll to position [128, 0]
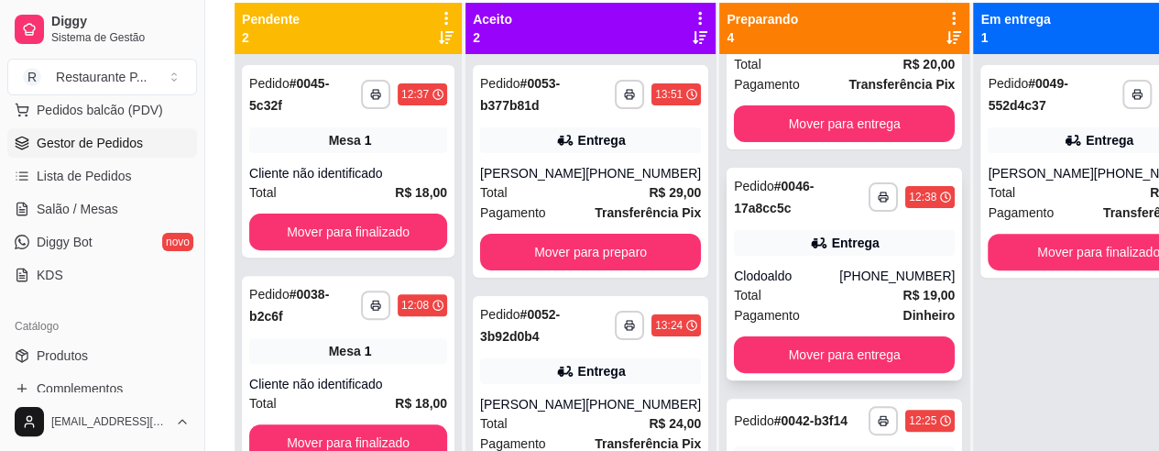
click at [838, 240] on div "Entrega" at bounding box center [844, 243] width 221 height 26
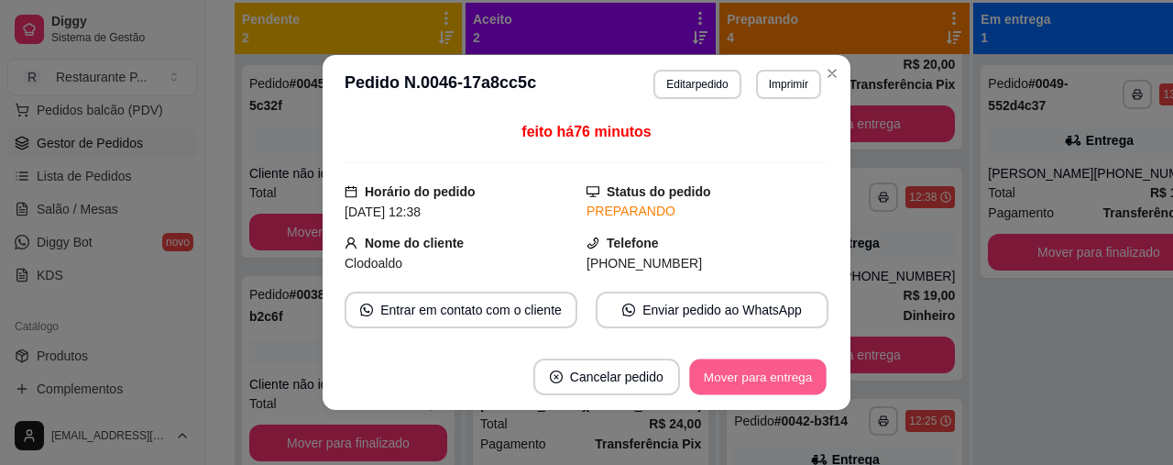
click at [779, 379] on button "Mover para entrega" at bounding box center [757, 377] width 137 height 36
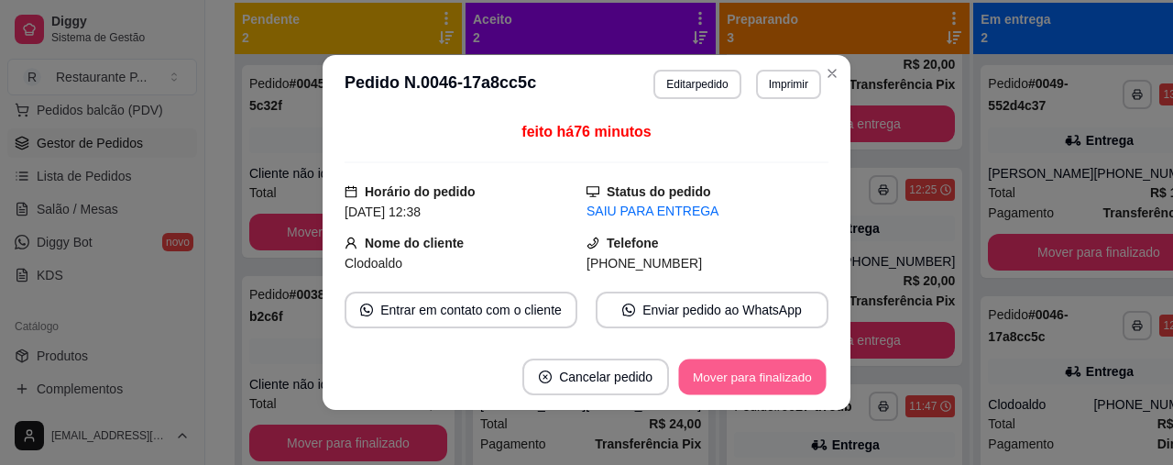
click at [779, 379] on button "Mover para finalizado" at bounding box center [753, 377] width 148 height 36
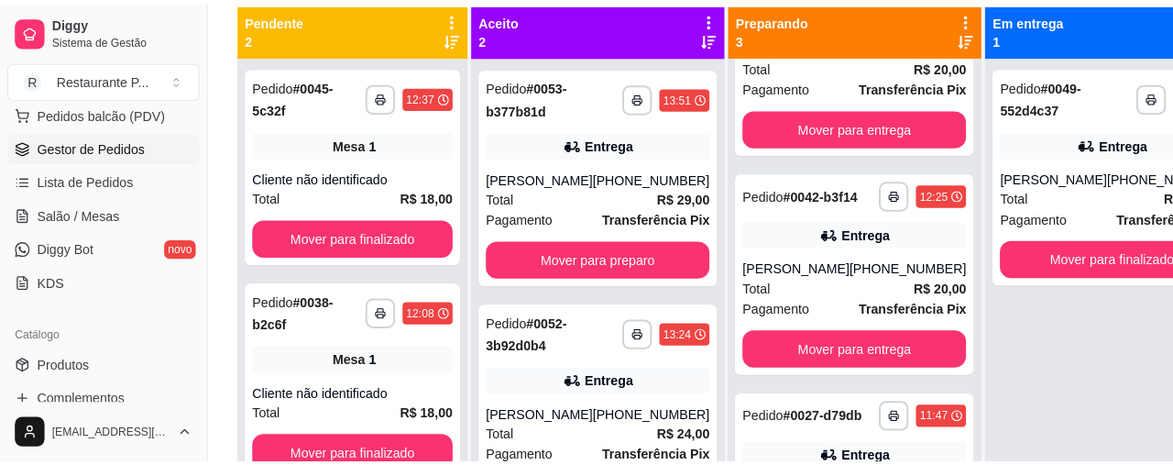
scroll to position [246, 0]
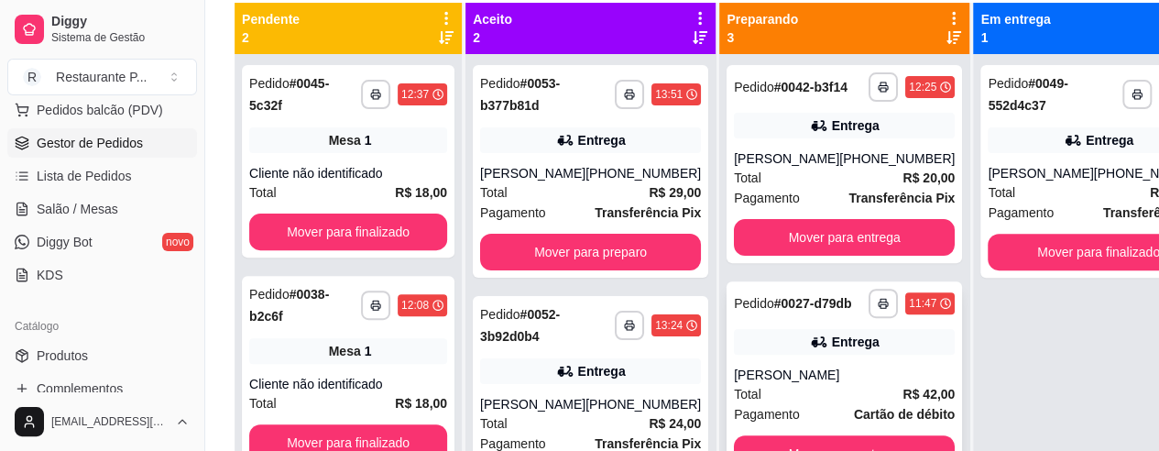
click at [827, 375] on div "**********" at bounding box center [845, 380] width 236 height 198
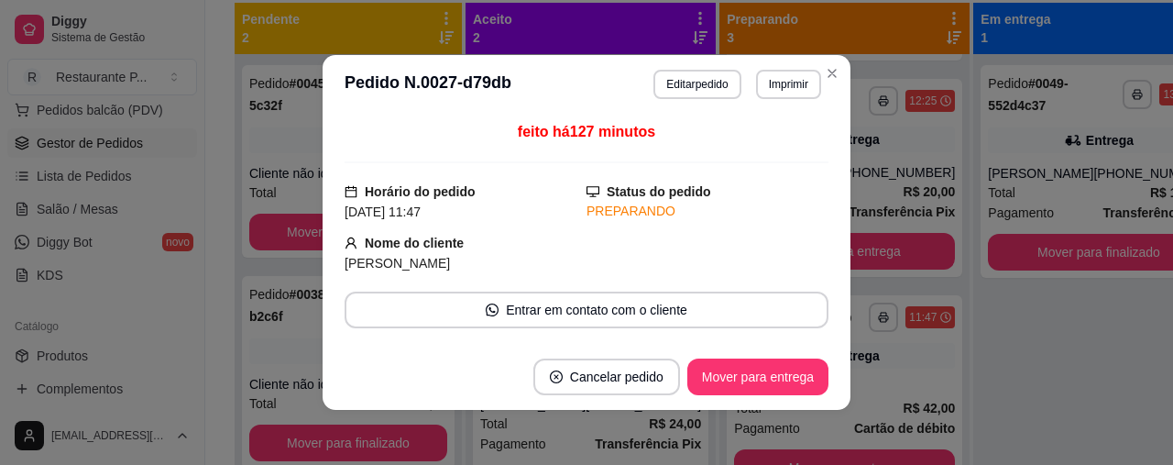
click at [746, 355] on footer "Cancelar pedido Mover para entrega" at bounding box center [587, 377] width 528 height 66
click at [766, 368] on button "Mover para entrega" at bounding box center [757, 376] width 141 height 37
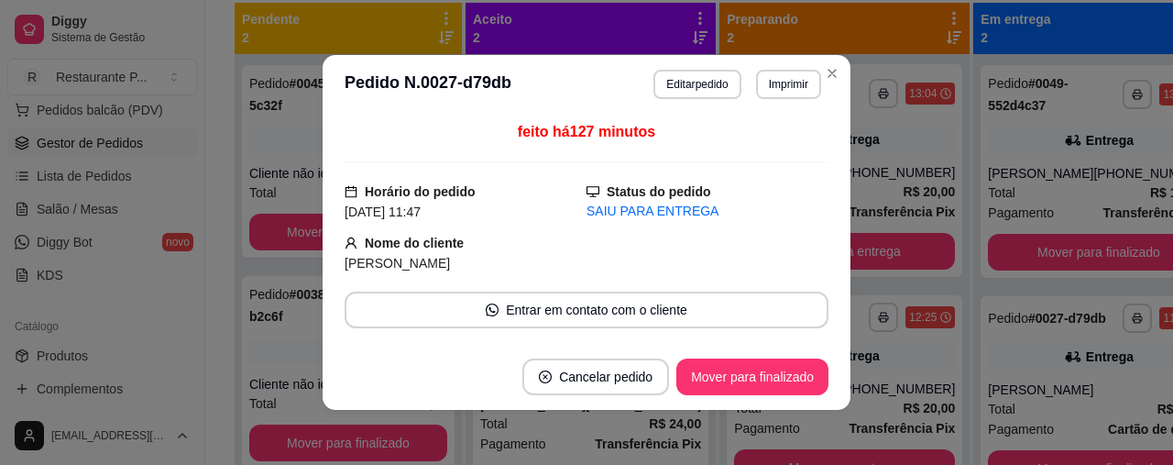
scroll to position [15, 0]
click at [766, 368] on button "Mover para finalizado" at bounding box center [752, 376] width 152 height 37
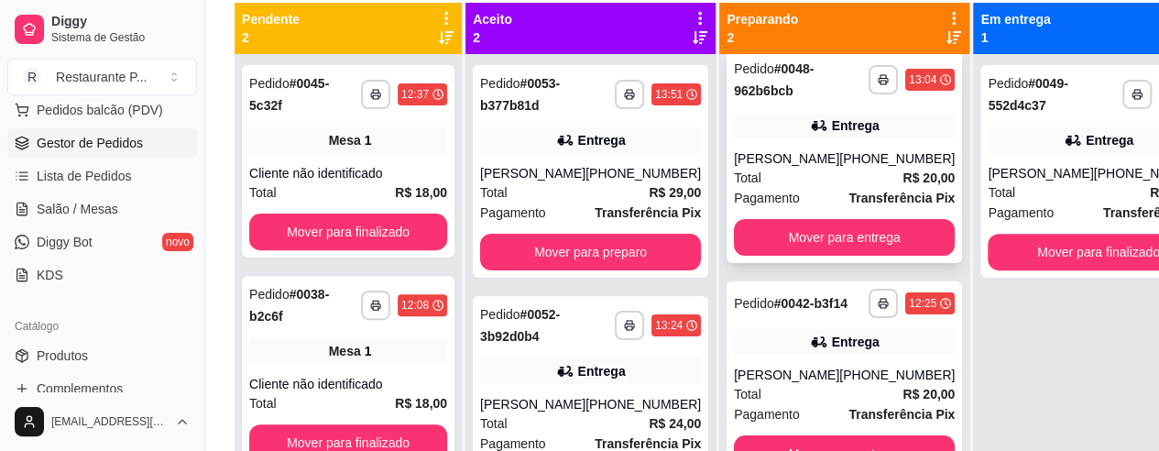
click at [826, 168] on div "Total R$ 20,00" at bounding box center [844, 178] width 221 height 20
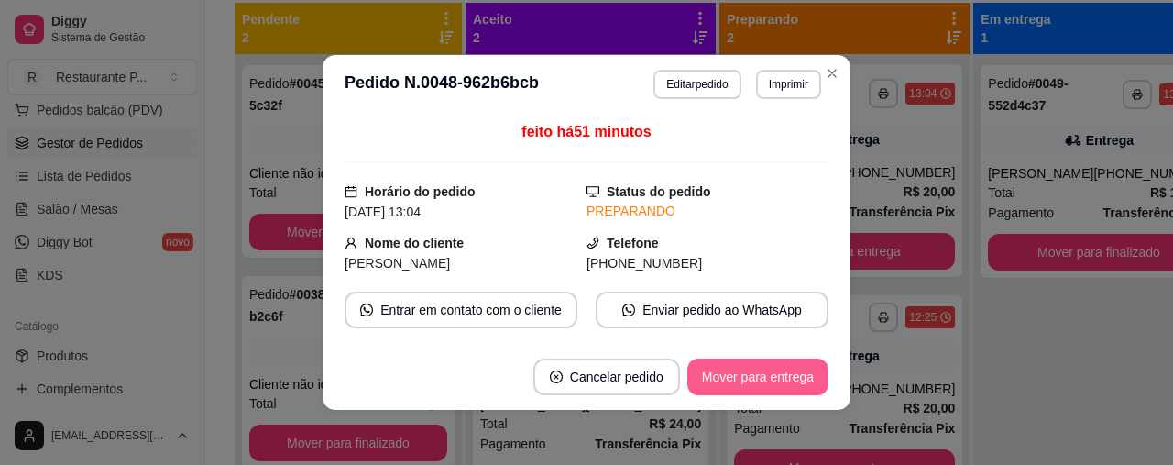
click at [756, 368] on button "Mover para entrega" at bounding box center [757, 376] width 141 height 37
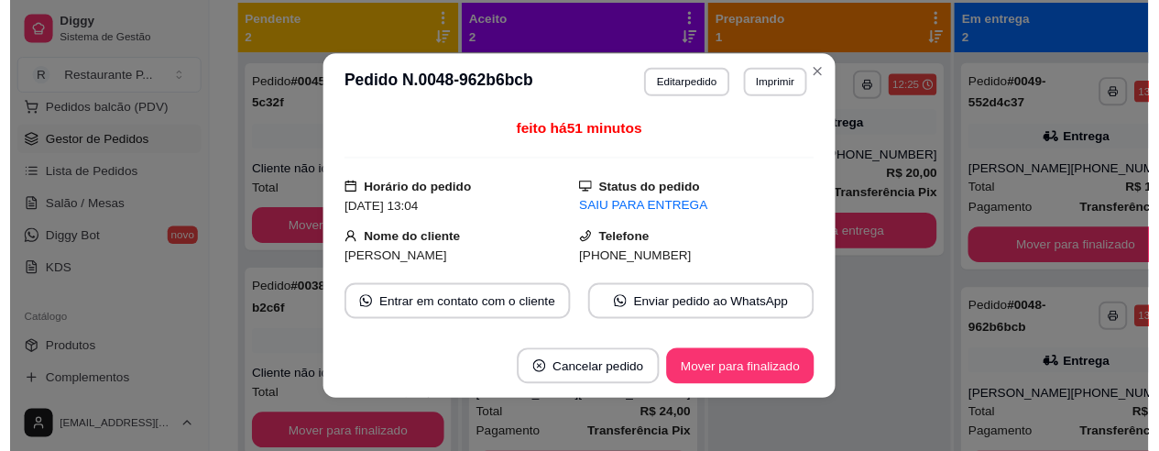
scroll to position [0, 0]
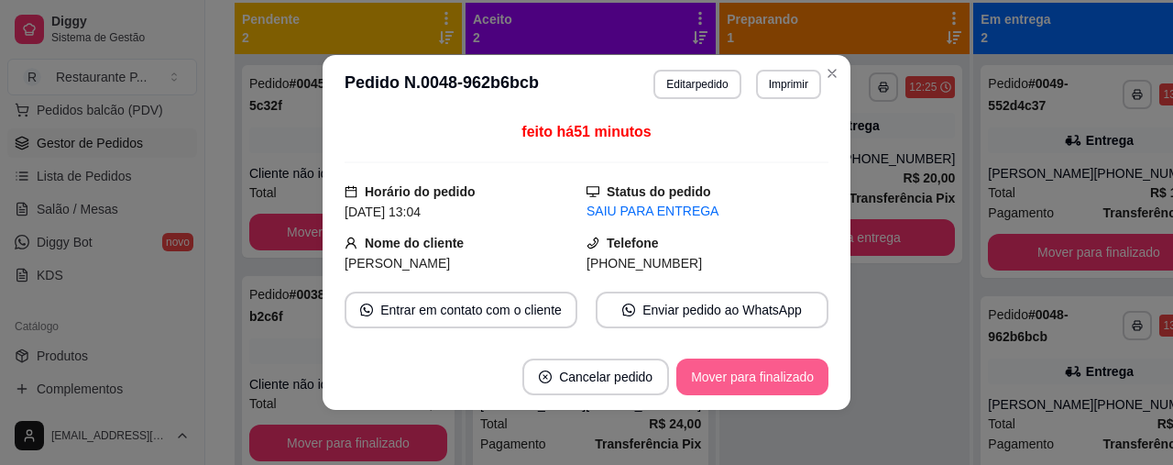
click at [747, 372] on button "Mover para finalizado" at bounding box center [752, 376] width 152 height 37
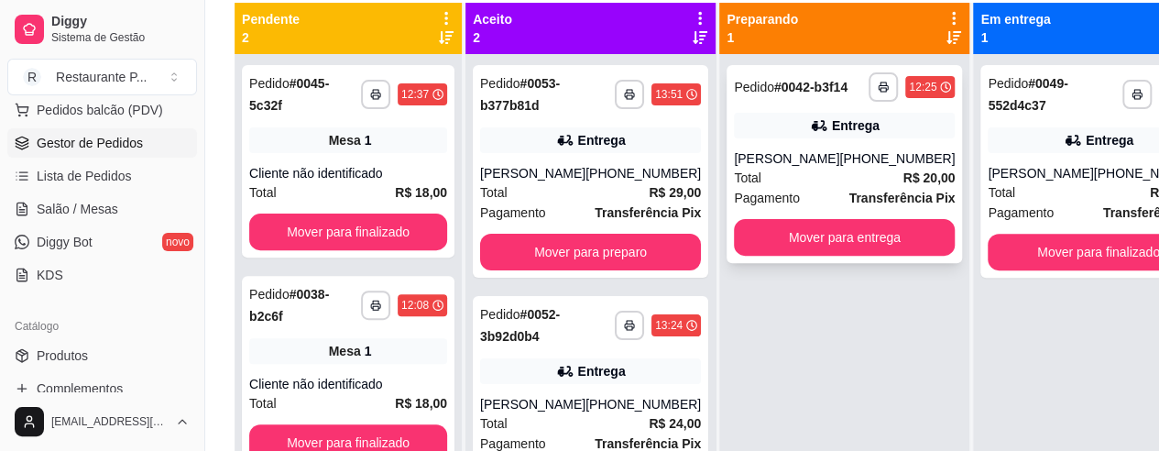
click at [820, 158] on div "**********" at bounding box center [845, 164] width 236 height 198
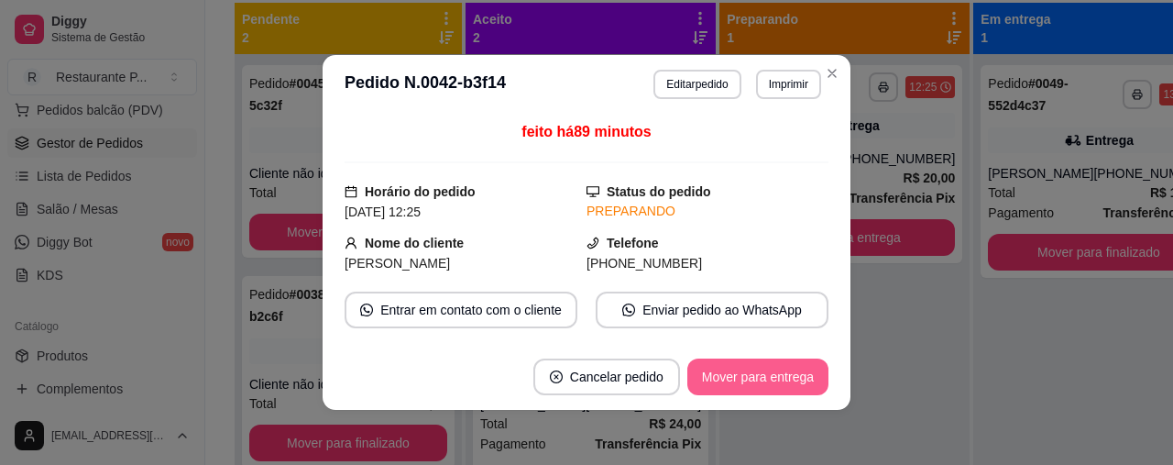
click at [771, 368] on button "Mover para entrega" at bounding box center [757, 376] width 141 height 37
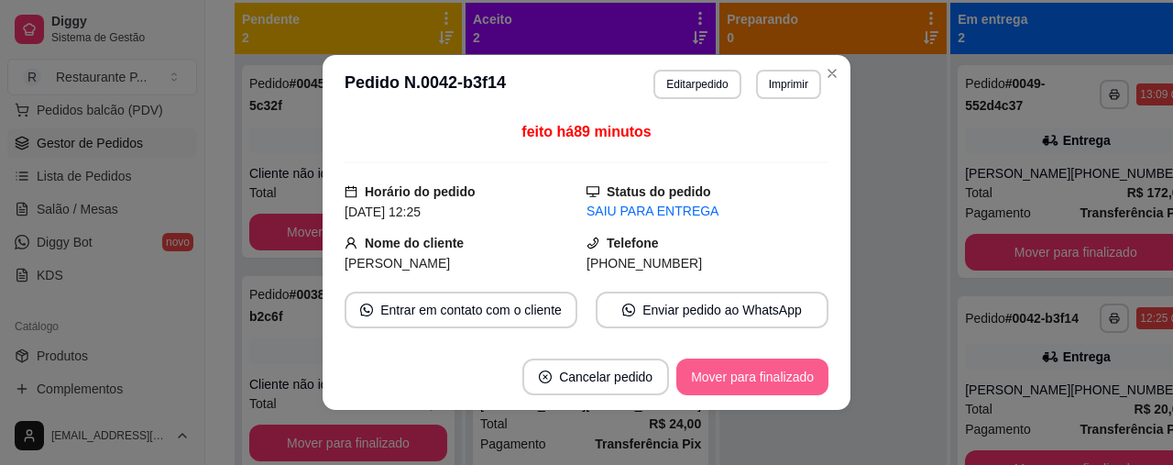
click at [774, 375] on button "Mover para finalizado" at bounding box center [752, 376] width 152 height 37
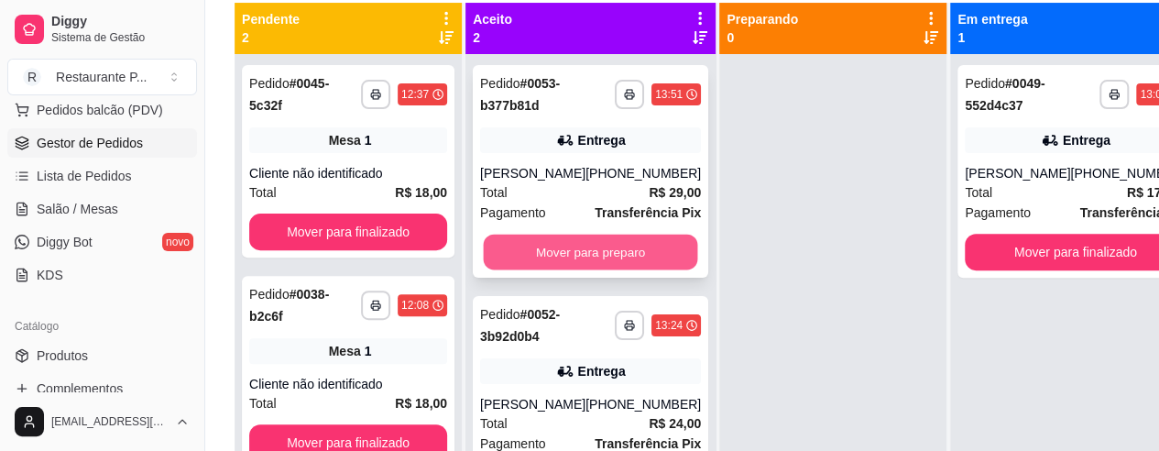
click at [605, 269] on button "Mover para preparo" at bounding box center [591, 253] width 214 height 36
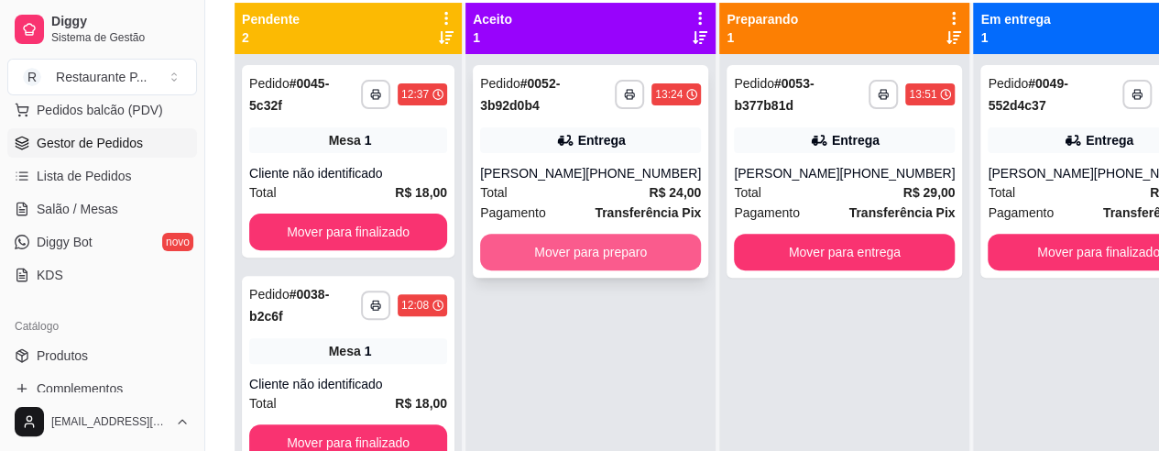
click at [613, 247] on button "Mover para preparo" at bounding box center [590, 252] width 221 height 37
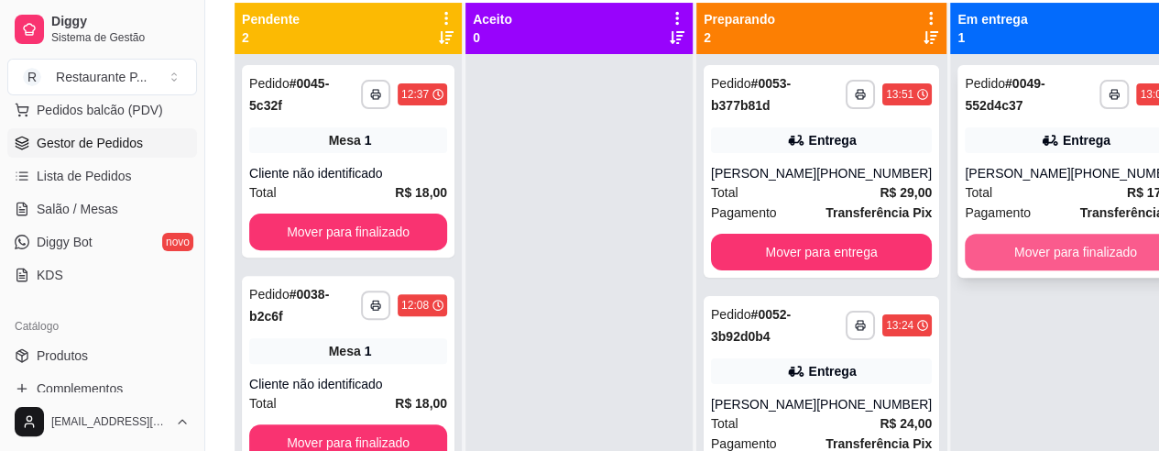
click at [1026, 252] on button "Mover para finalizado" at bounding box center [1075, 252] width 221 height 37
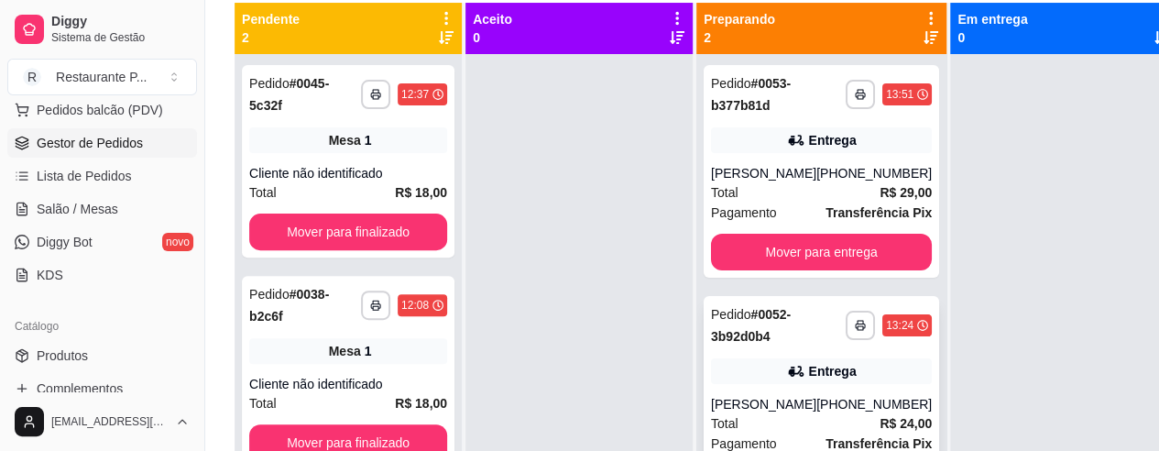
click at [804, 403] on div "**********" at bounding box center [822, 402] width 236 height 213
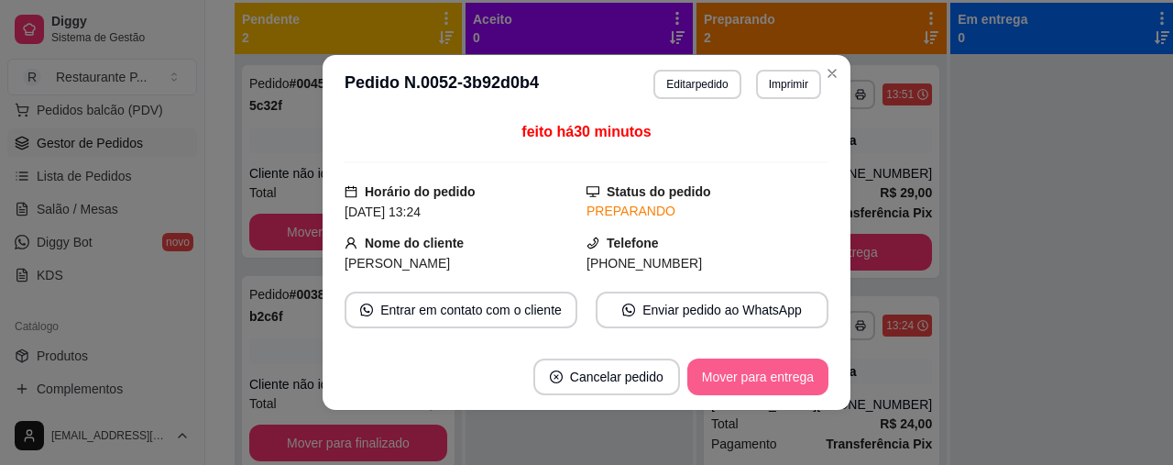
click at [752, 379] on button "Mover para entrega" at bounding box center [757, 376] width 141 height 37
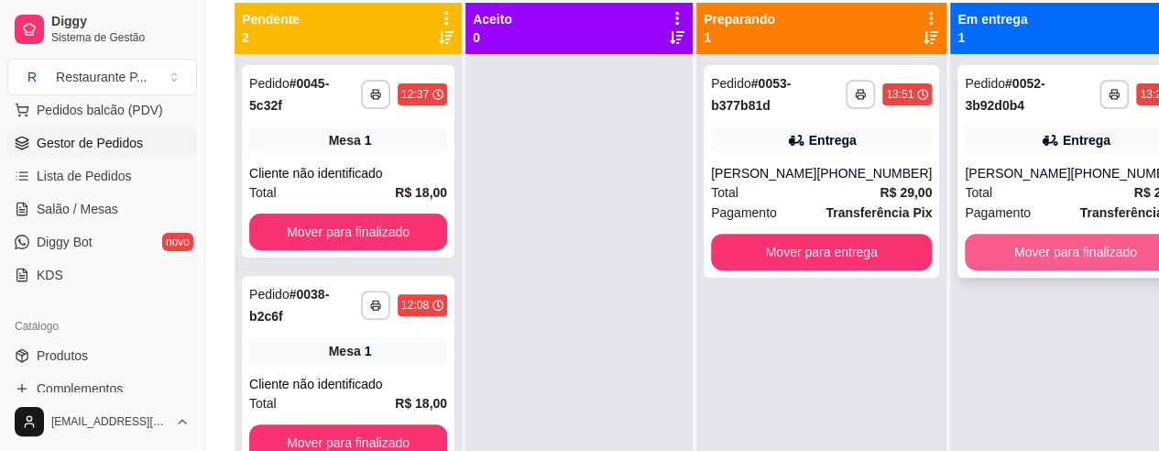
click at [1022, 255] on button "Mover para finalizado" at bounding box center [1075, 252] width 221 height 37
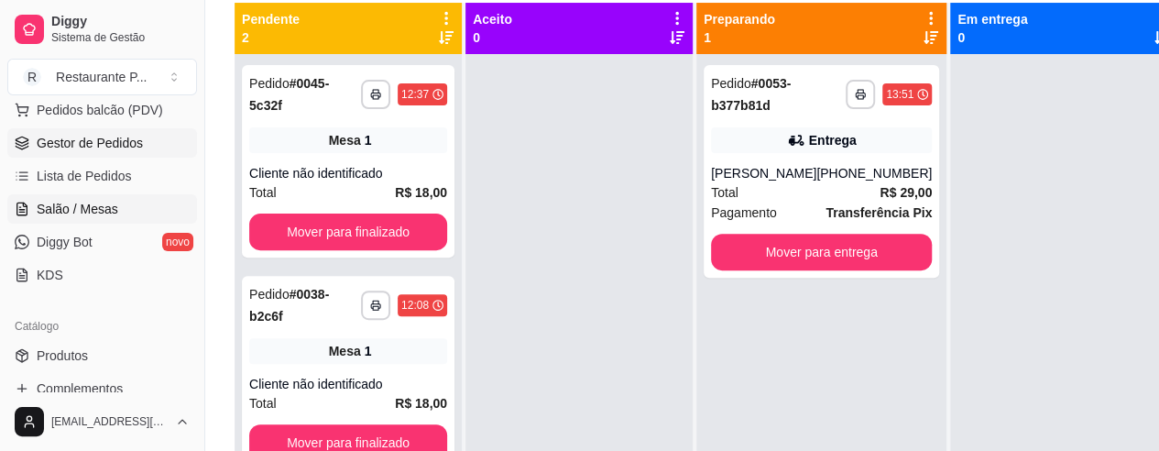
click at [93, 204] on span "Salão / Mesas" at bounding box center [78, 209] width 82 height 18
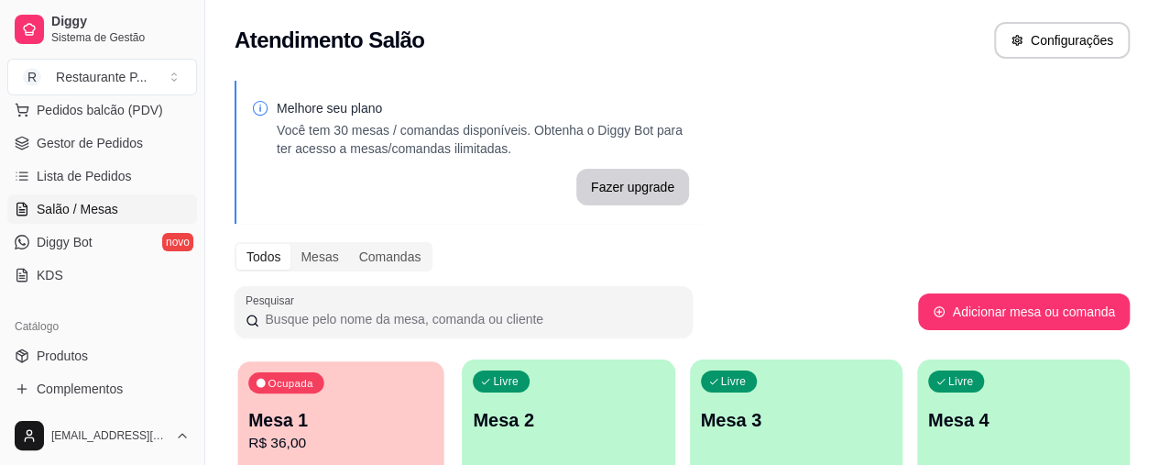
click at [339, 408] on p "Mesa 1" at bounding box center [340, 420] width 185 height 25
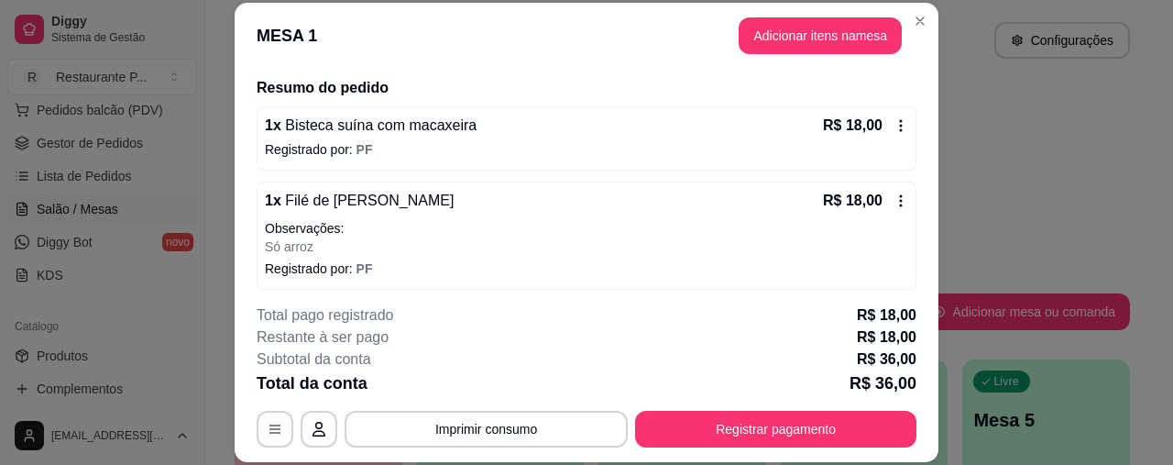
scroll to position [140, 0]
